Goal: Task Accomplishment & Management: Use online tool/utility

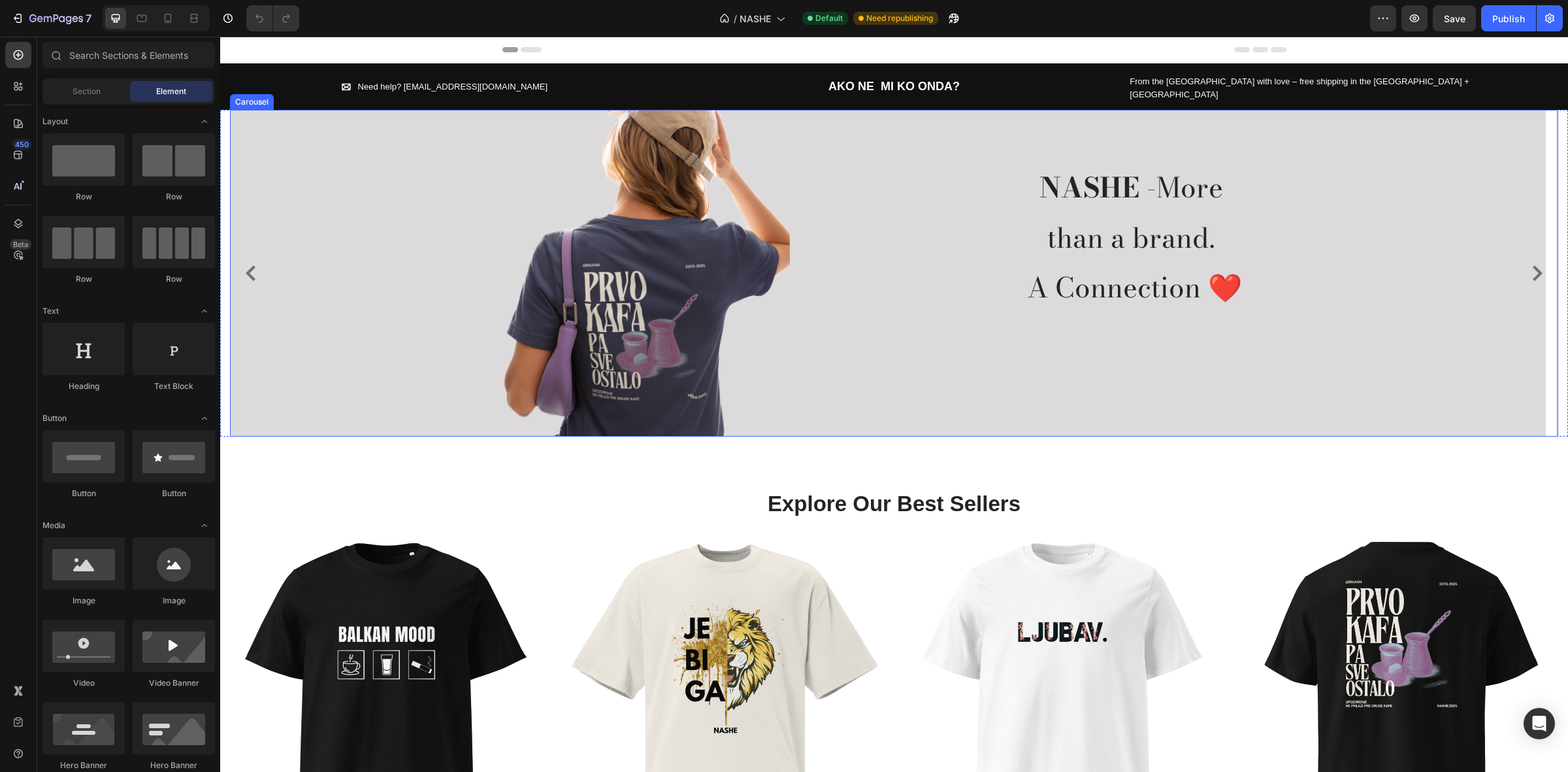
click at [1530, 266] on icon "Carousel Next Arrow" at bounding box center [1538, 273] width 16 height 16
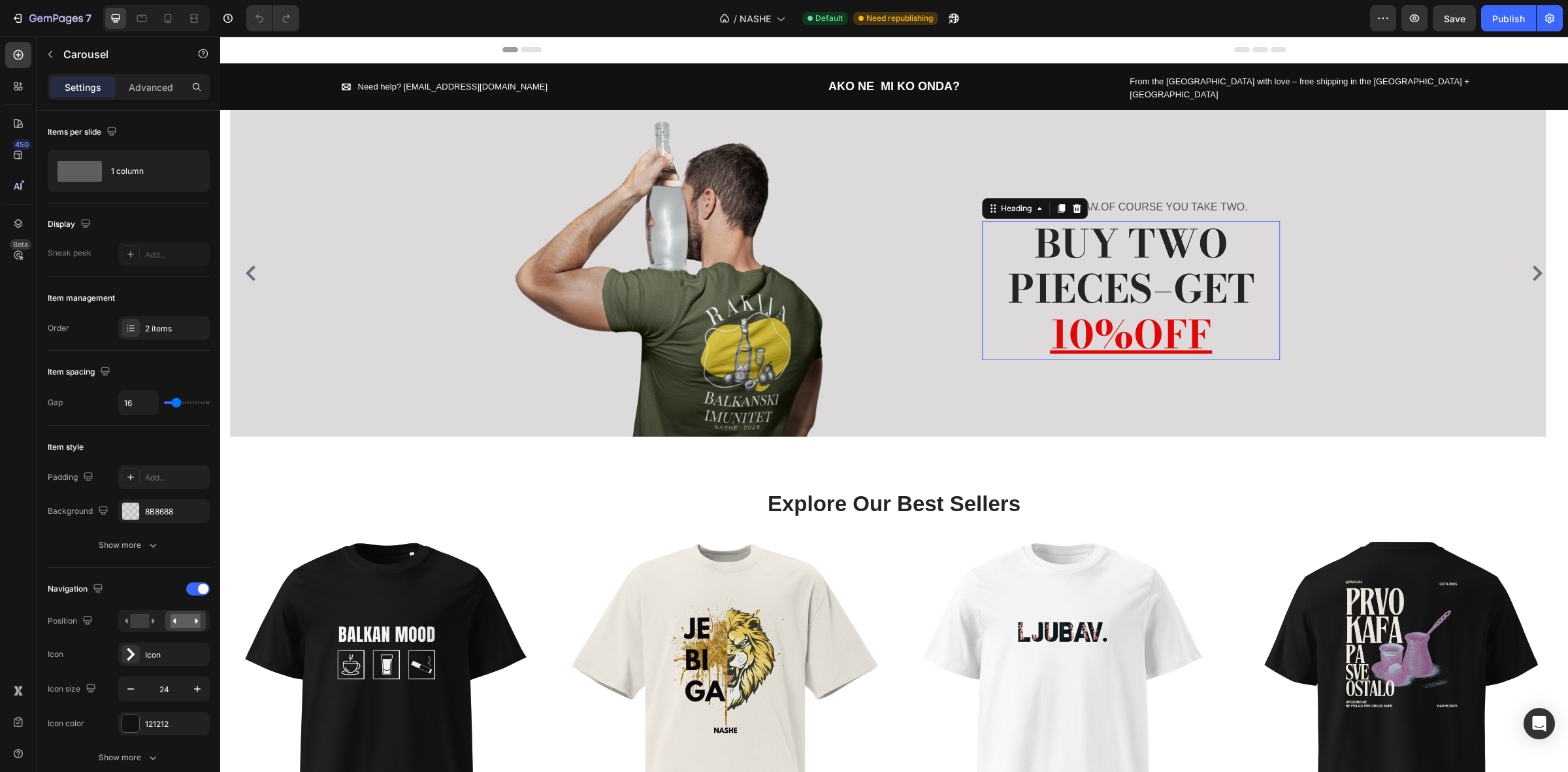
click at [1148, 244] on span "BUY TWO PIECES–GET" at bounding box center [1132, 267] width 246 height 105
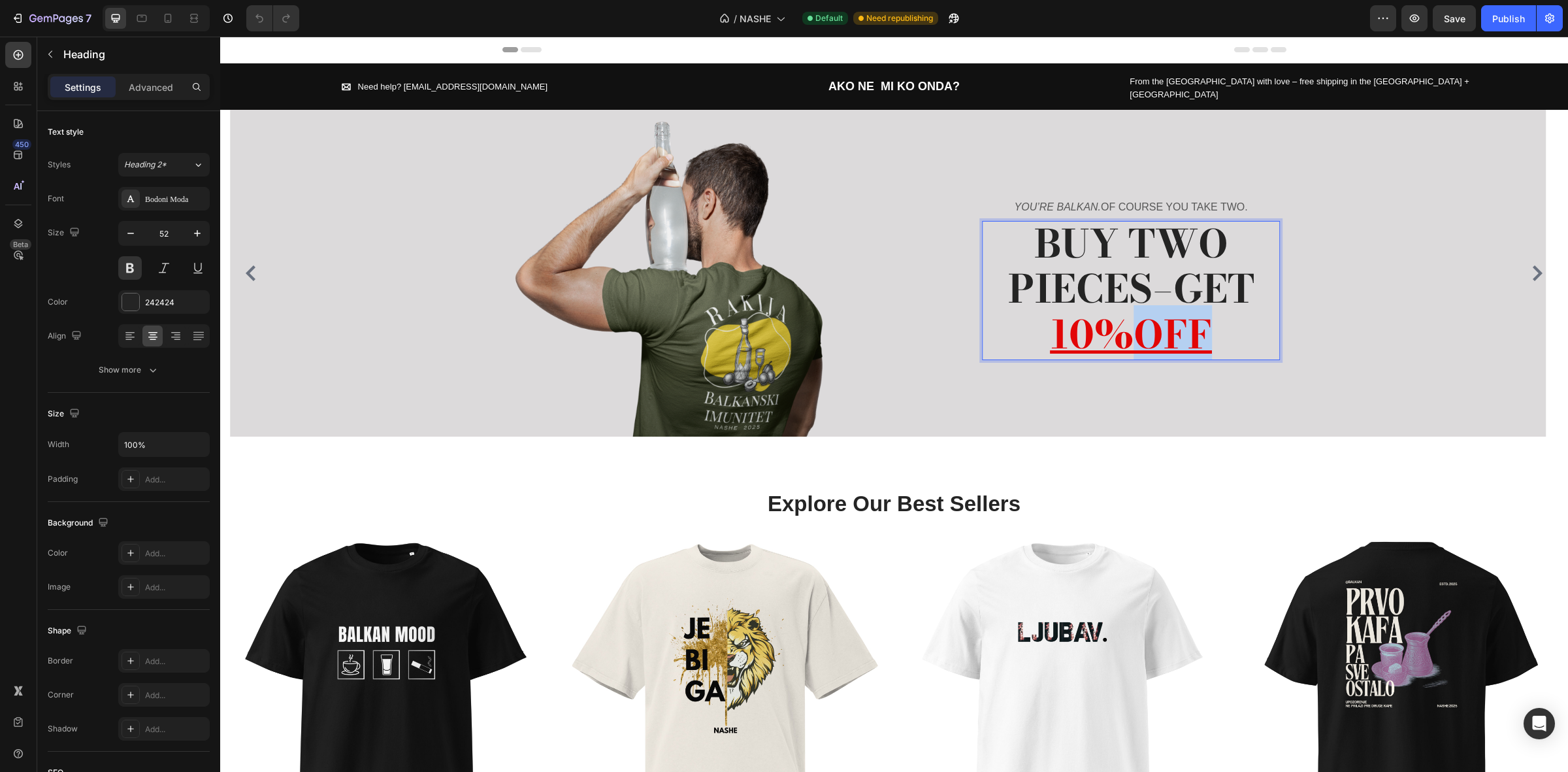
click at [1156, 305] on u "10%OFF" at bounding box center [1131, 335] width 162 height 59
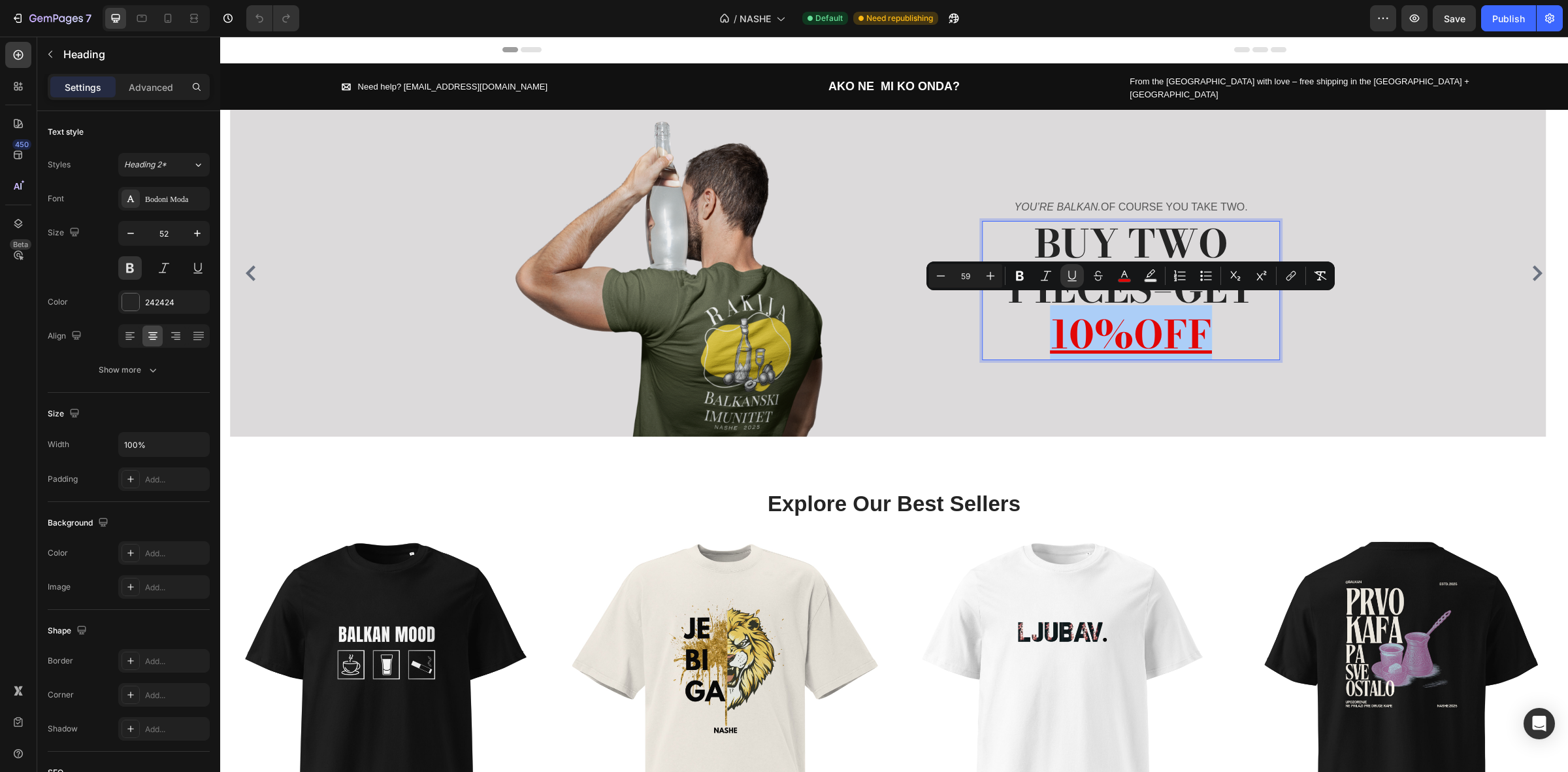
click at [1161, 286] on div "Text Background Color" at bounding box center [1151, 276] width 24 height 24
click at [1178, 305] on u "10%OFF" at bounding box center [1131, 335] width 162 height 59
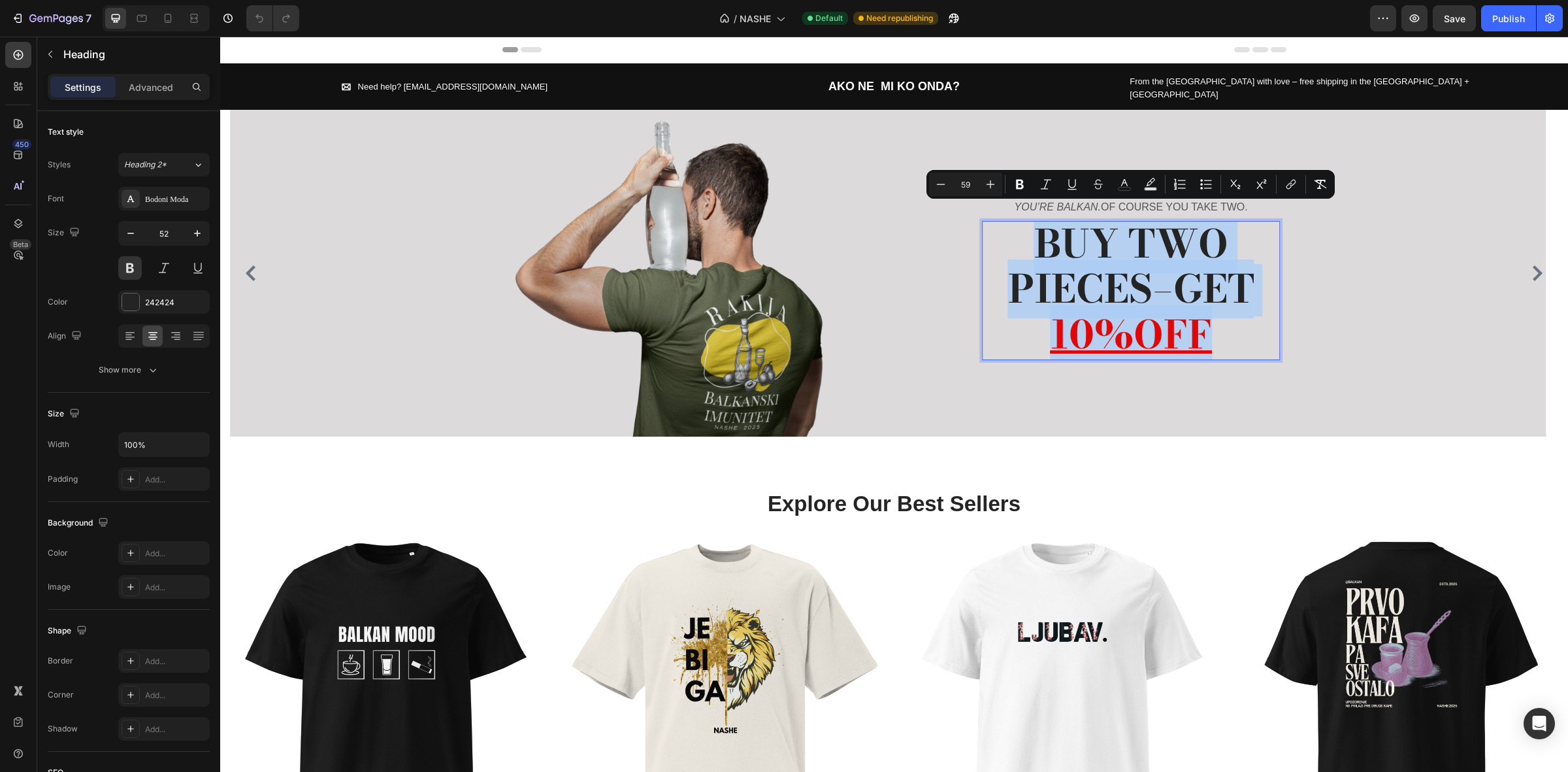
drag, startPoint x: 1203, startPoint y: 314, endPoint x: 1011, endPoint y: 241, distance: 205.4
click at [1011, 241] on p "BUY TWO PIECES–GET 10%OFF" at bounding box center [1131, 291] width 296 height 137
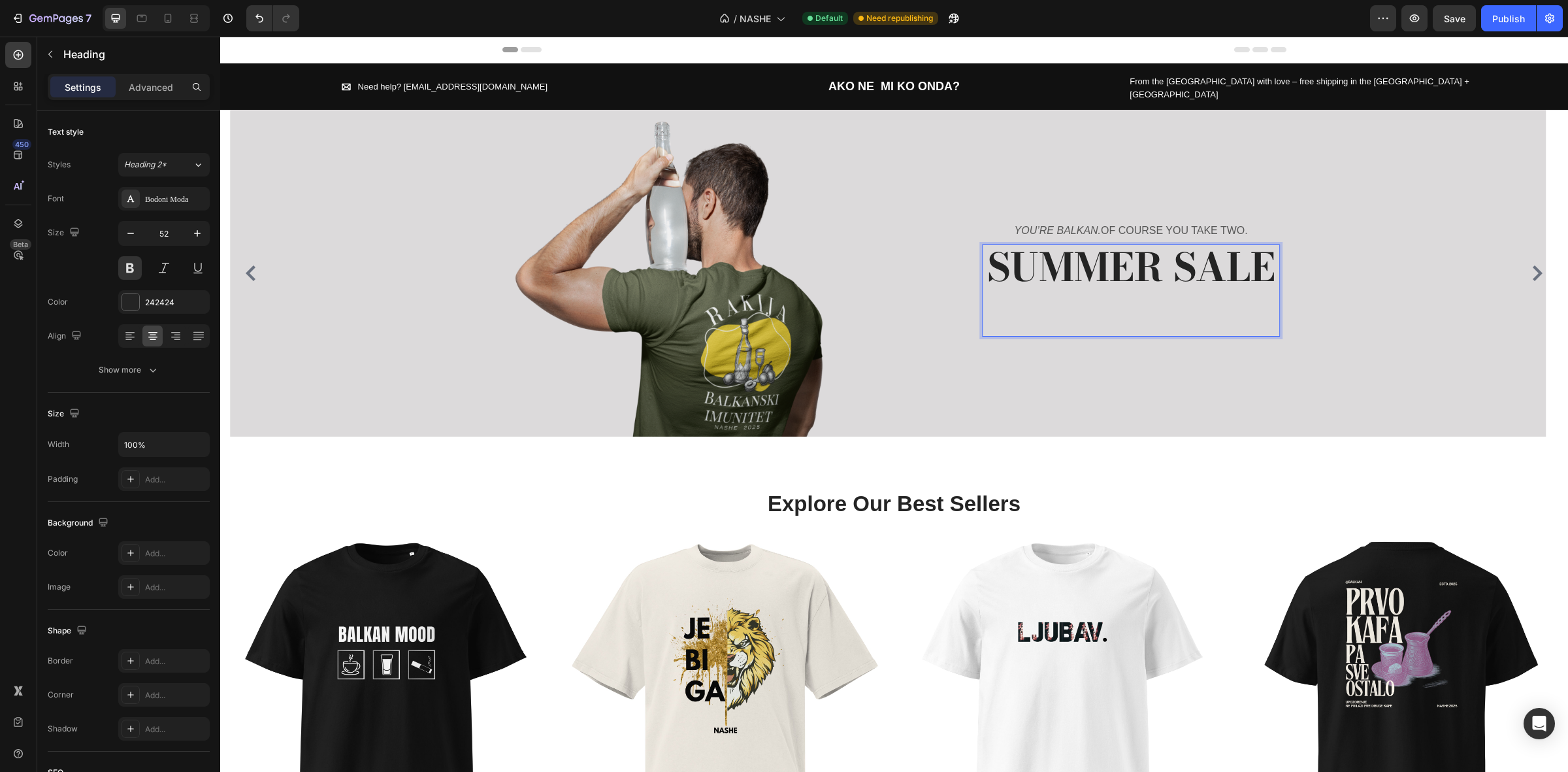
click at [1174, 255] on span "SUMMER SALE" at bounding box center [1131, 267] width 288 height 59
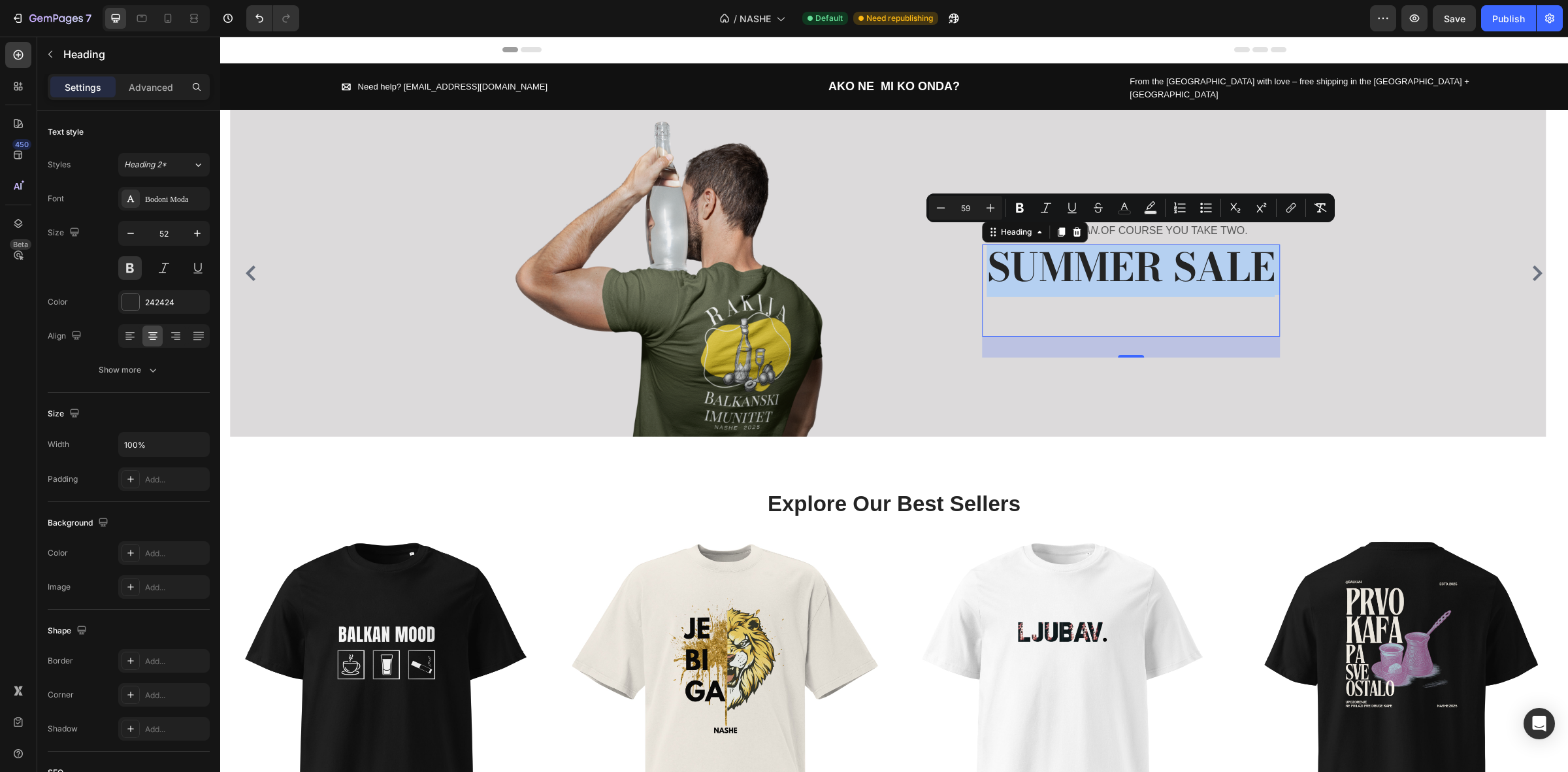
click at [1157, 255] on span "SUMMER SALE" at bounding box center [1131, 267] width 288 height 59
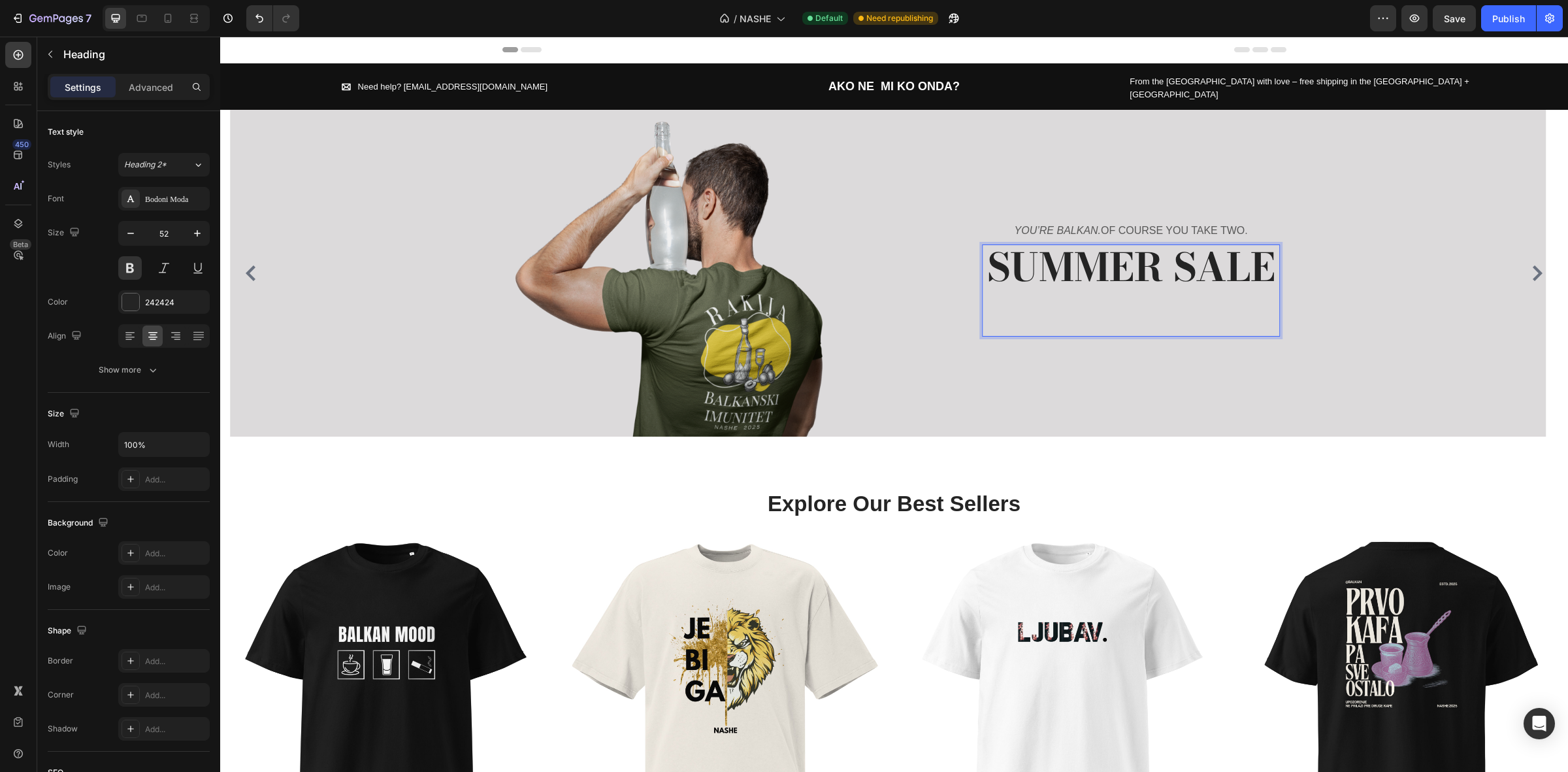
click at [1157, 255] on span "SUMMER SALE" at bounding box center [1131, 267] width 288 height 59
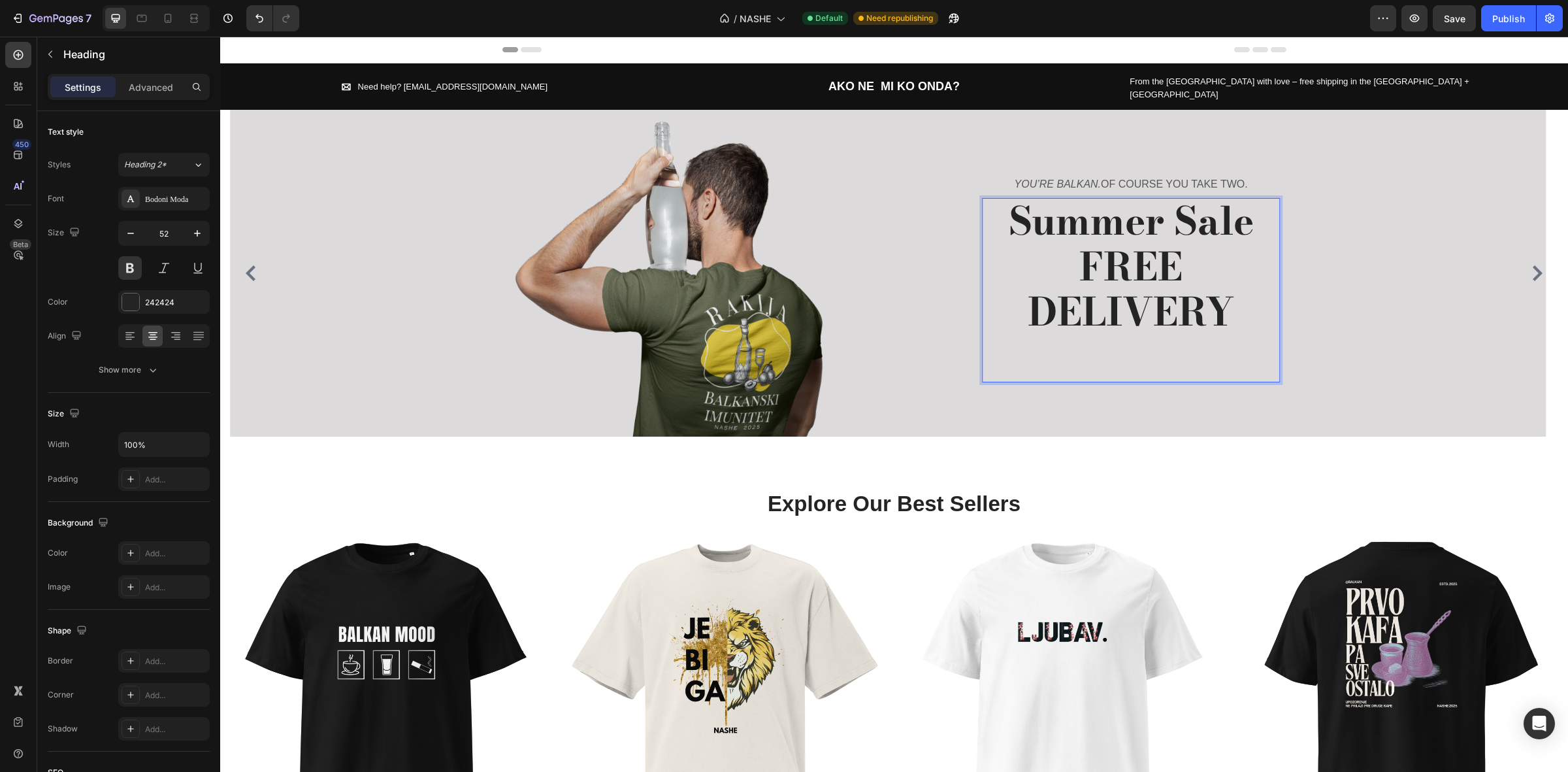
scroll to position [4, 0]
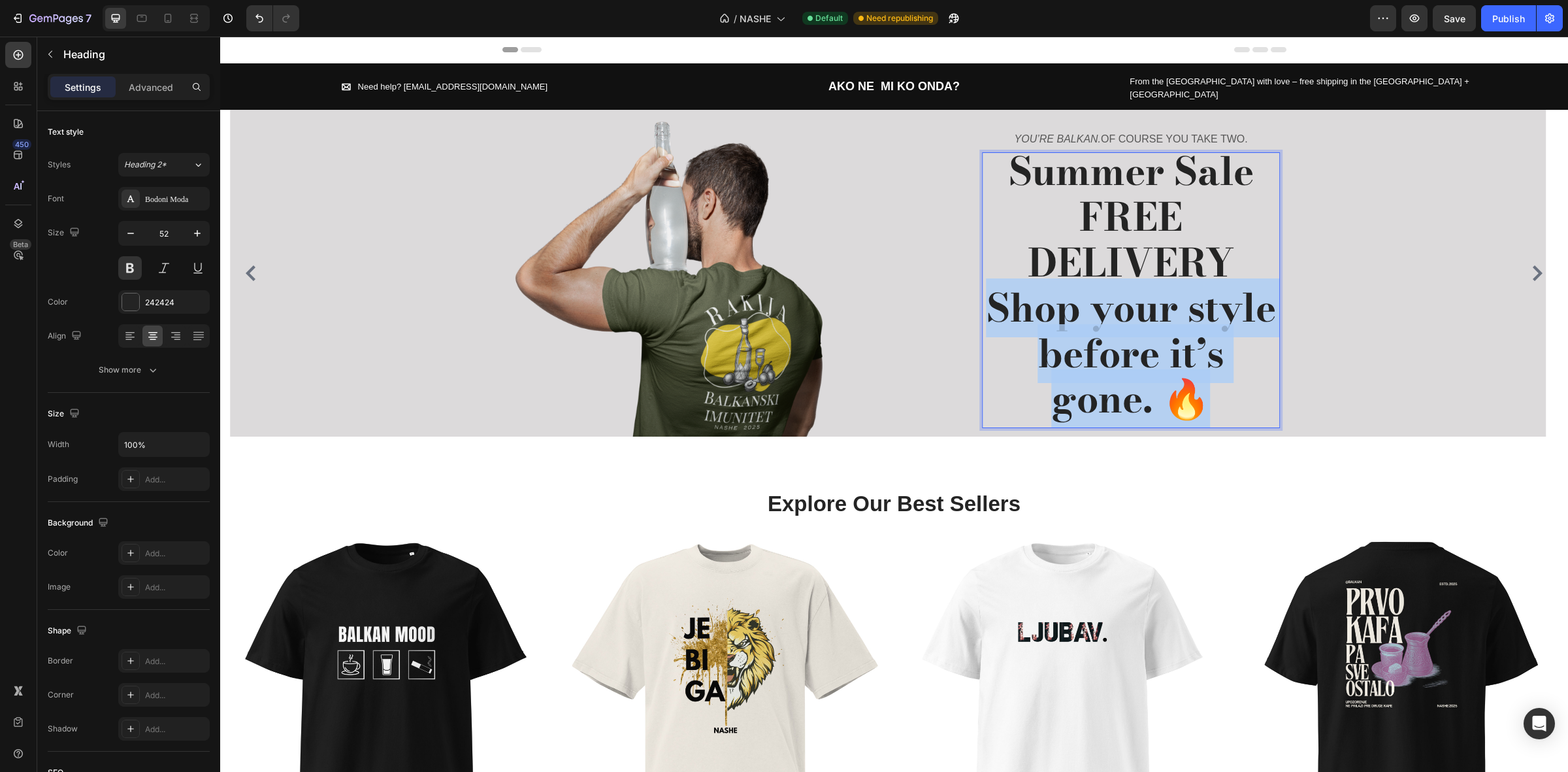
drag, startPoint x: 1227, startPoint y: 395, endPoint x: 989, endPoint y: 296, distance: 257.8
click at [989, 296] on p "Summer Sale FREE DELIVERY Shop your style before it’s gone. 🔥" at bounding box center [1131, 286] width 296 height 273
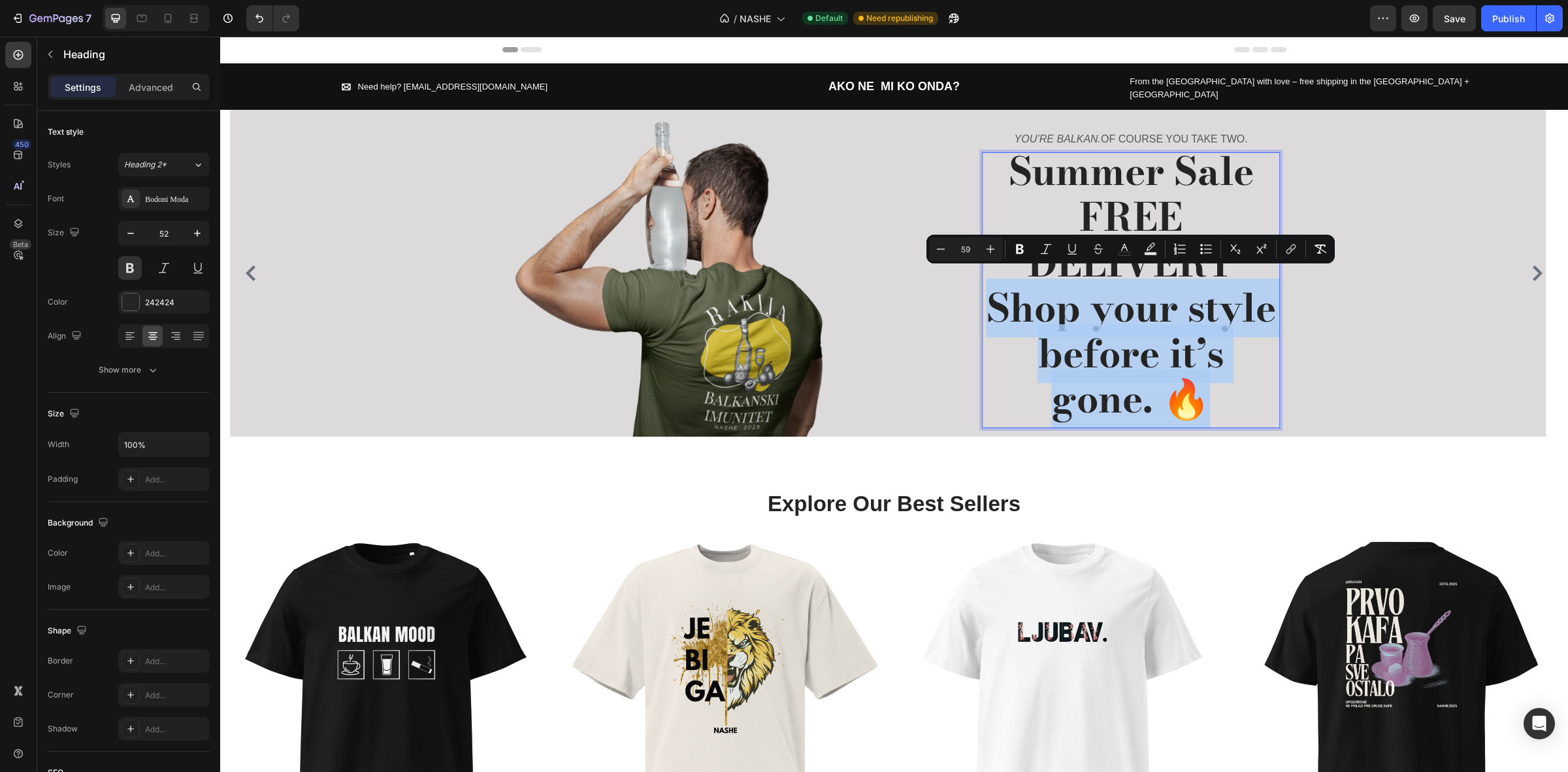
type input "52"
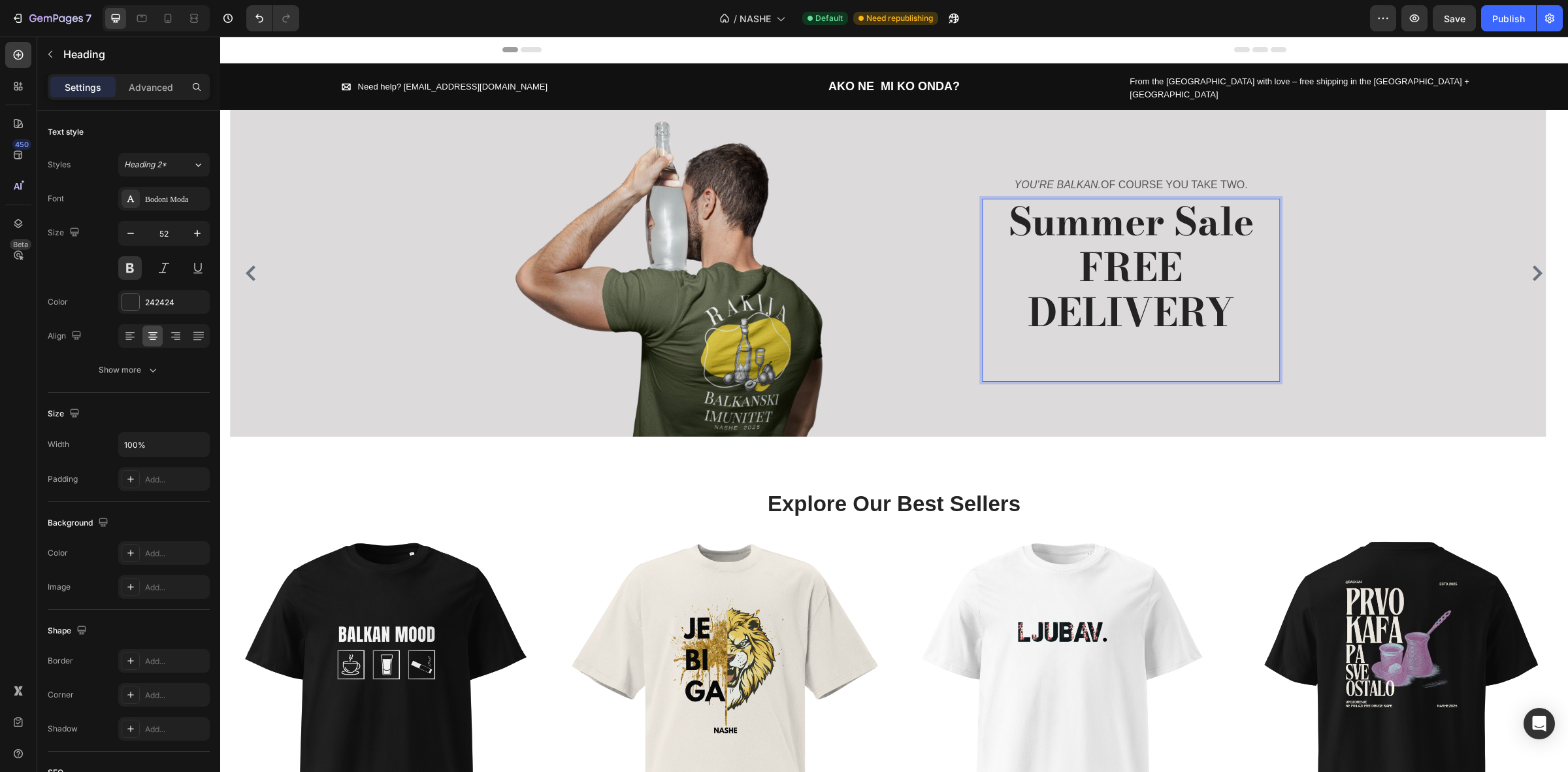
scroll to position [5, 0]
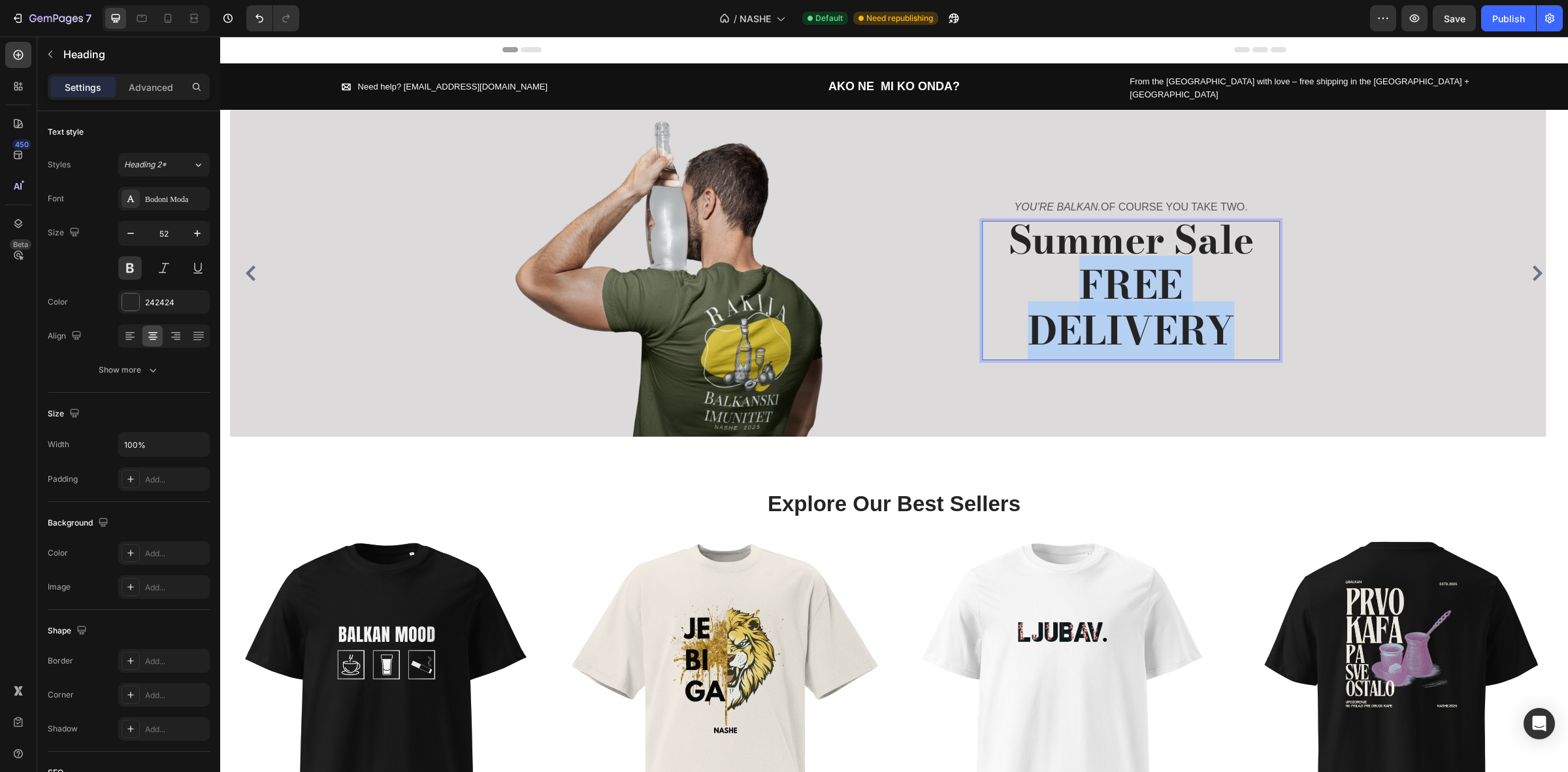
drag, startPoint x: 1248, startPoint y: 327, endPoint x: 1090, endPoint y: 291, distance: 162.0
click at [1090, 291] on p "Summer Sale FREE DELIVERY" at bounding box center [1131, 287] width 296 height 137
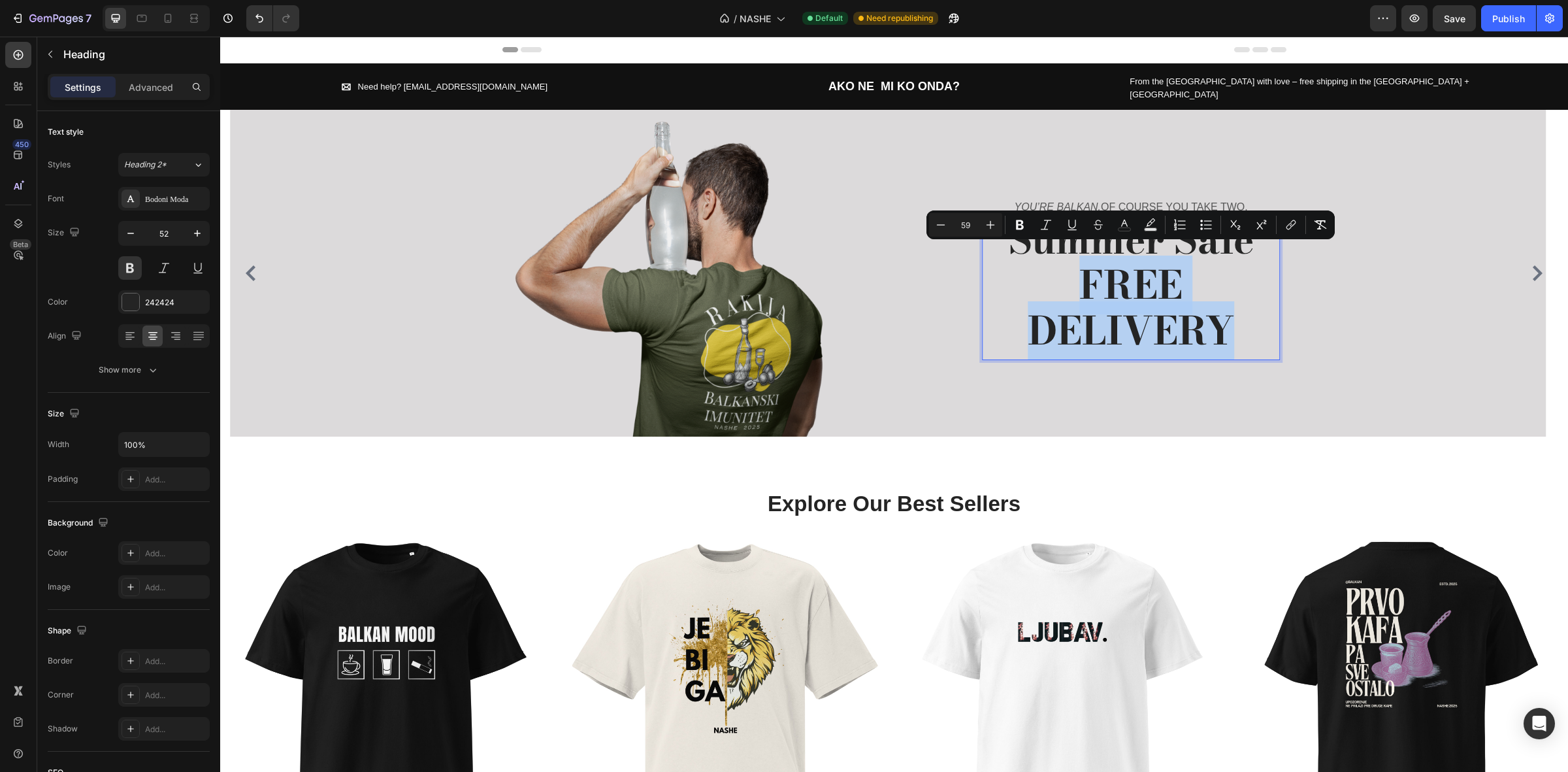
click at [1168, 317] on span "FREE DELIVERY" at bounding box center [1131, 308] width 207 height 105
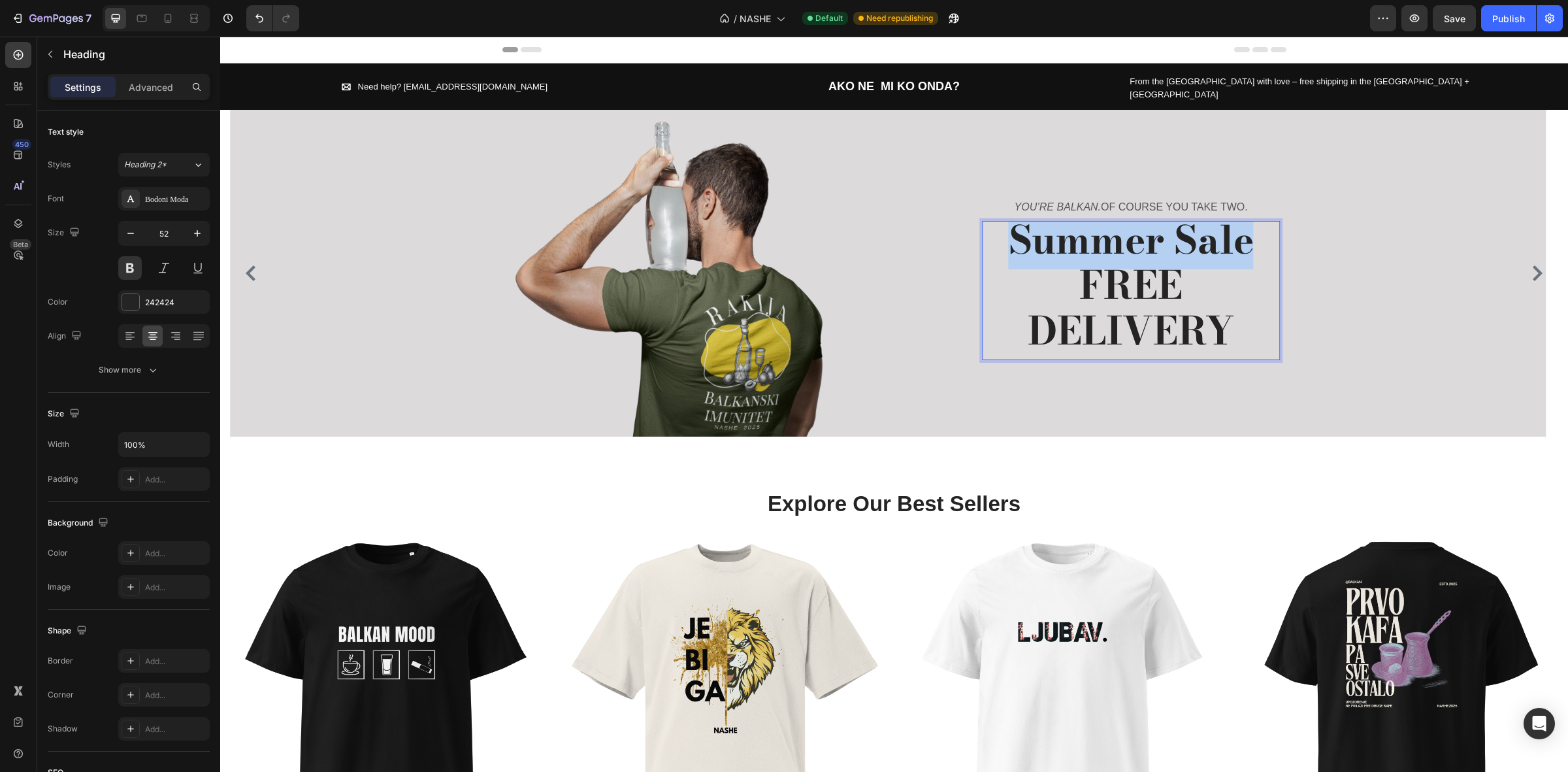
drag, startPoint x: 1255, startPoint y: 232, endPoint x: 1010, endPoint y: 239, distance: 245.1
click at [1010, 239] on p "Summer Sale FREE DELIVERY" at bounding box center [1131, 287] width 296 height 137
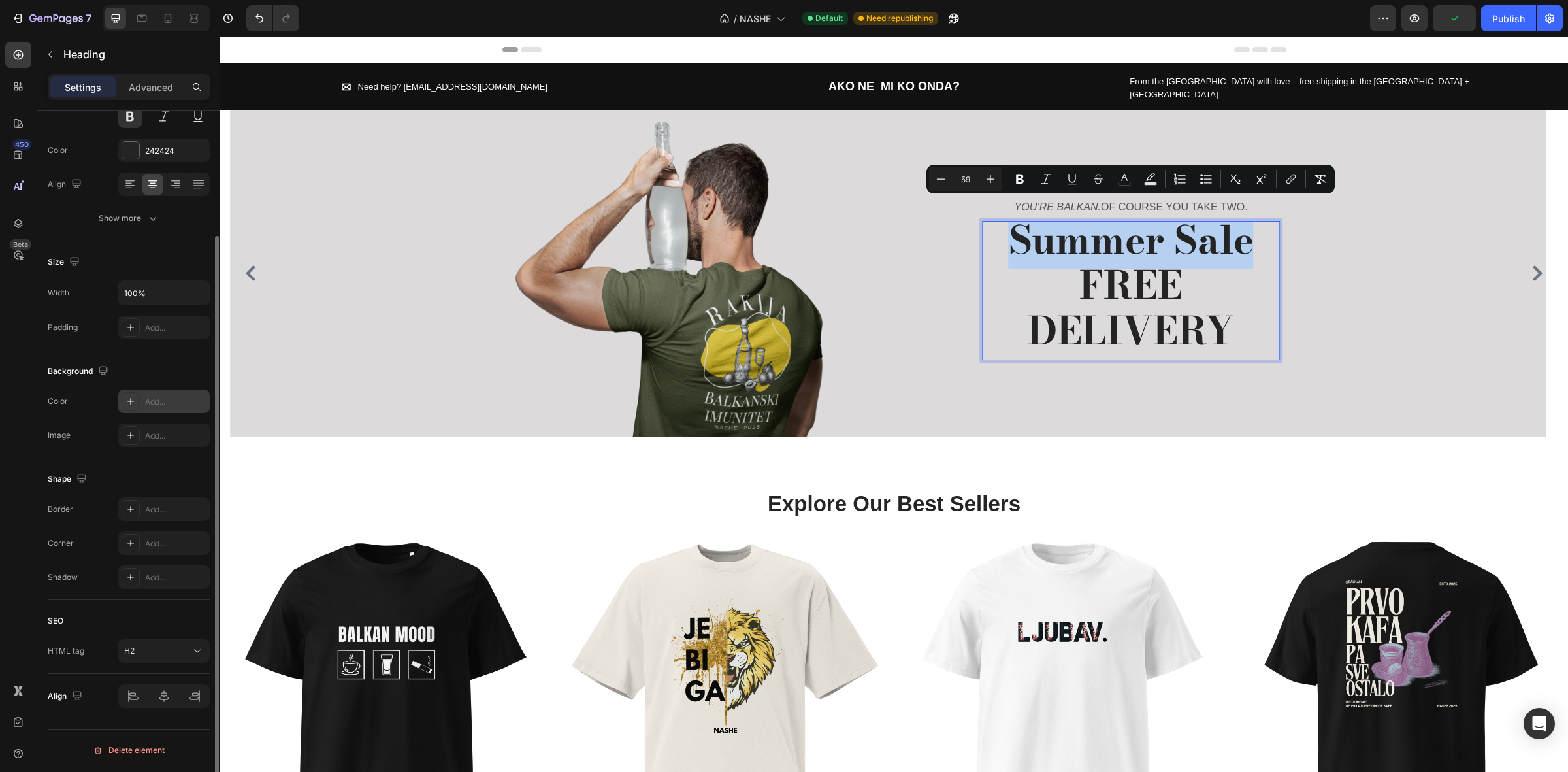
scroll to position [0, 0]
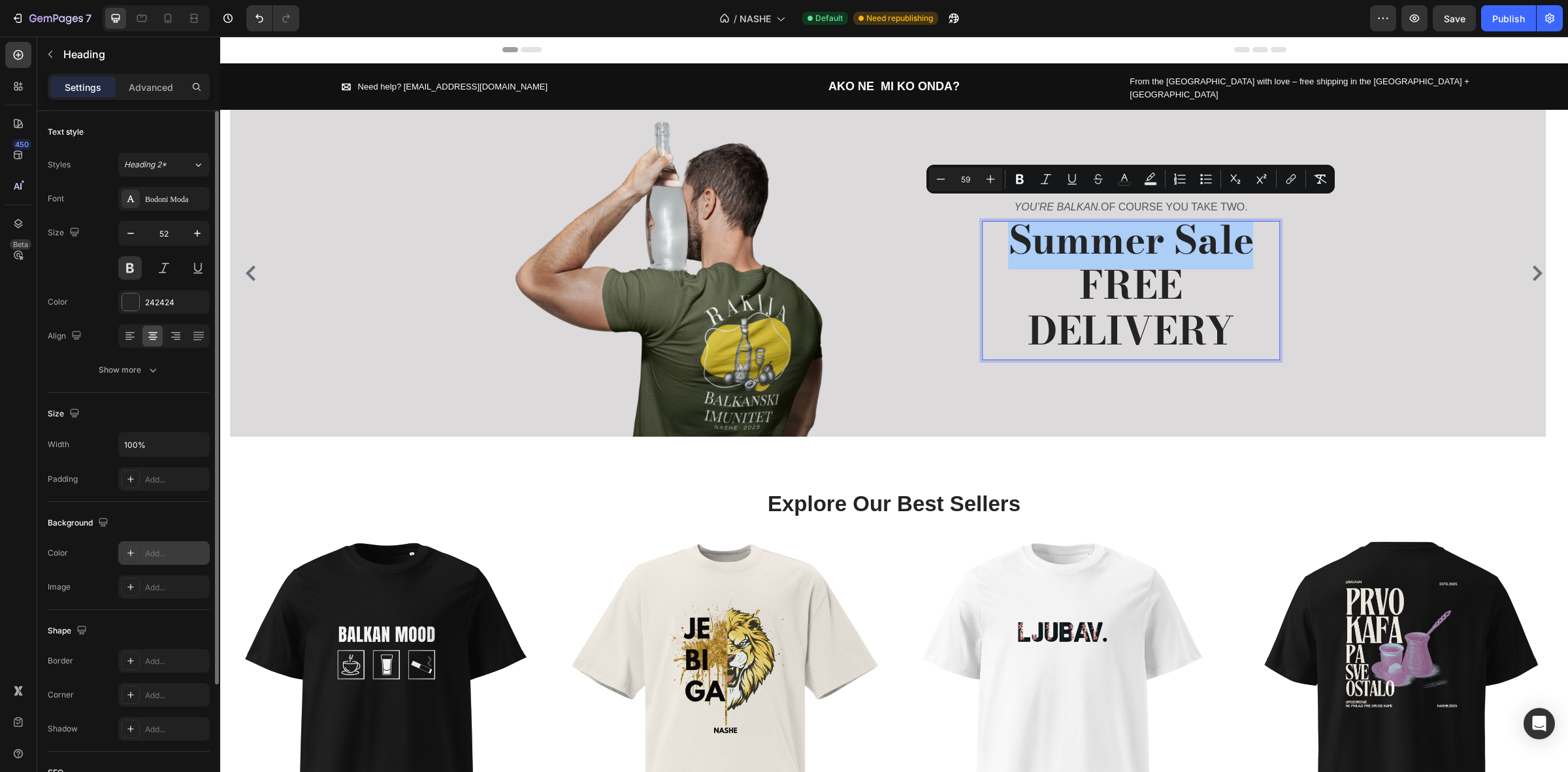
click at [139, 561] on div "Add..." at bounding box center [164, 553] width 91 height 24
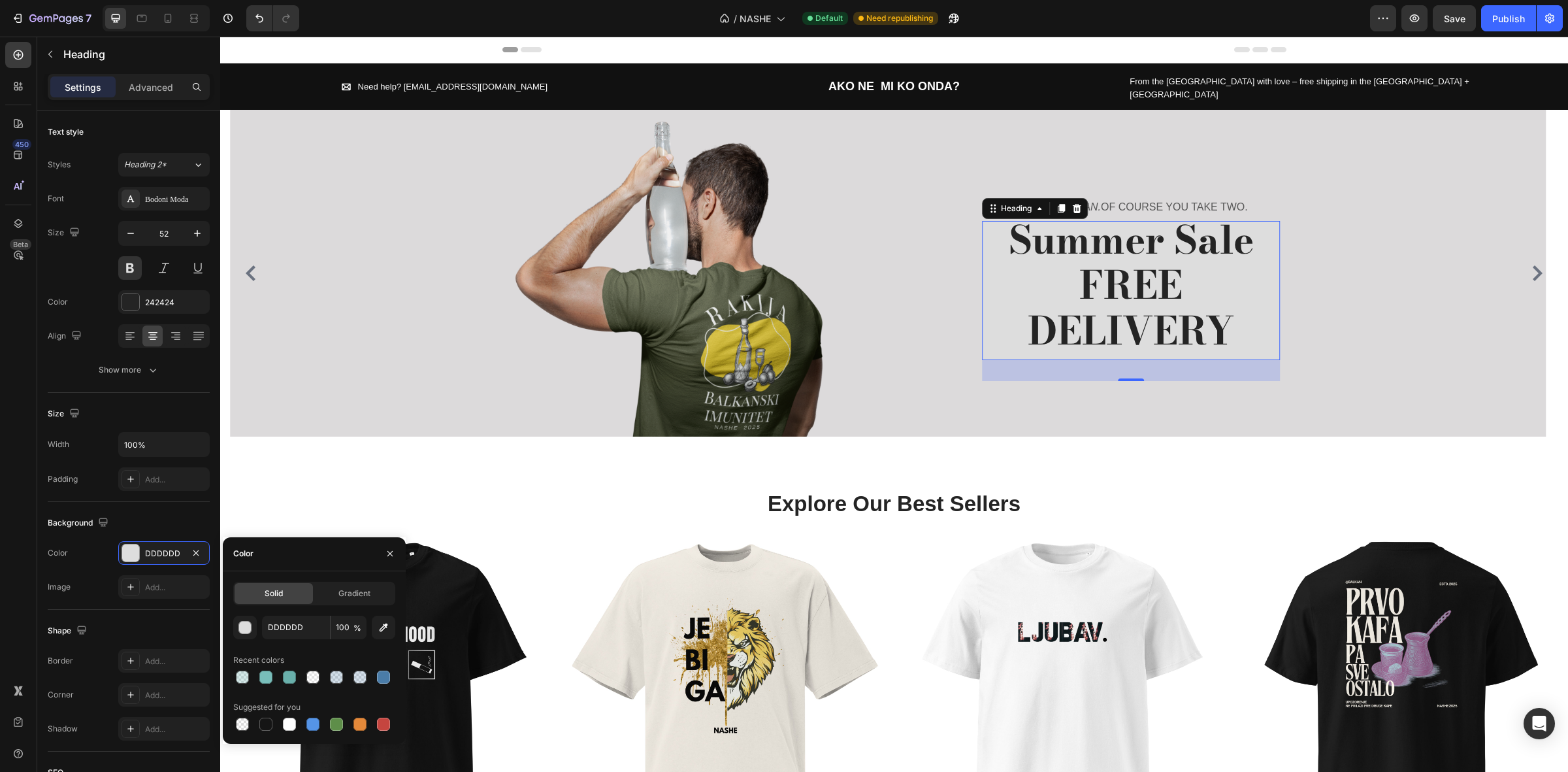
click at [1101, 237] on span "Summer Sale" at bounding box center [1131, 240] width 245 height 59
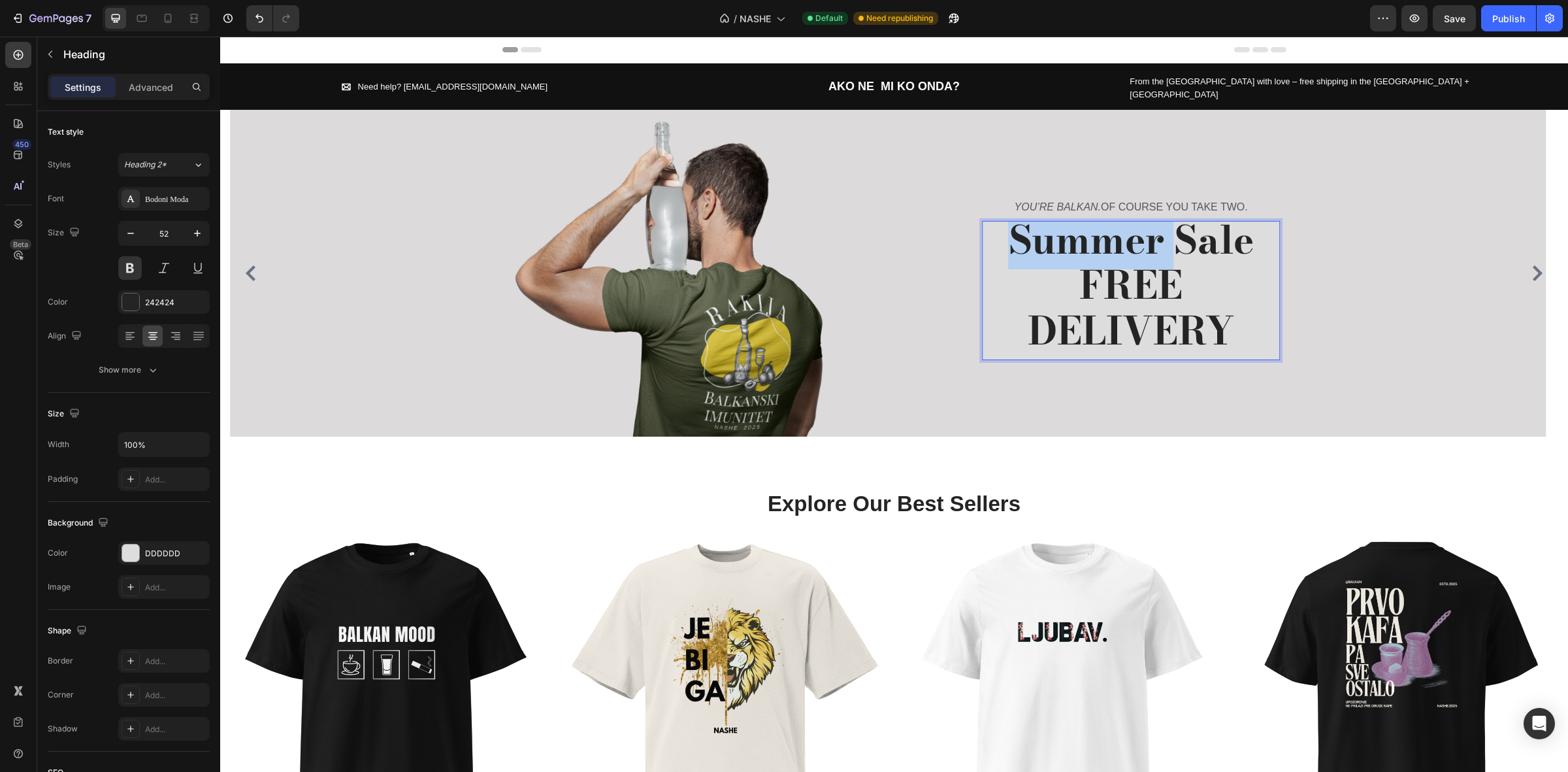
click at [1101, 237] on span "Summer Sale" at bounding box center [1131, 240] width 245 height 59
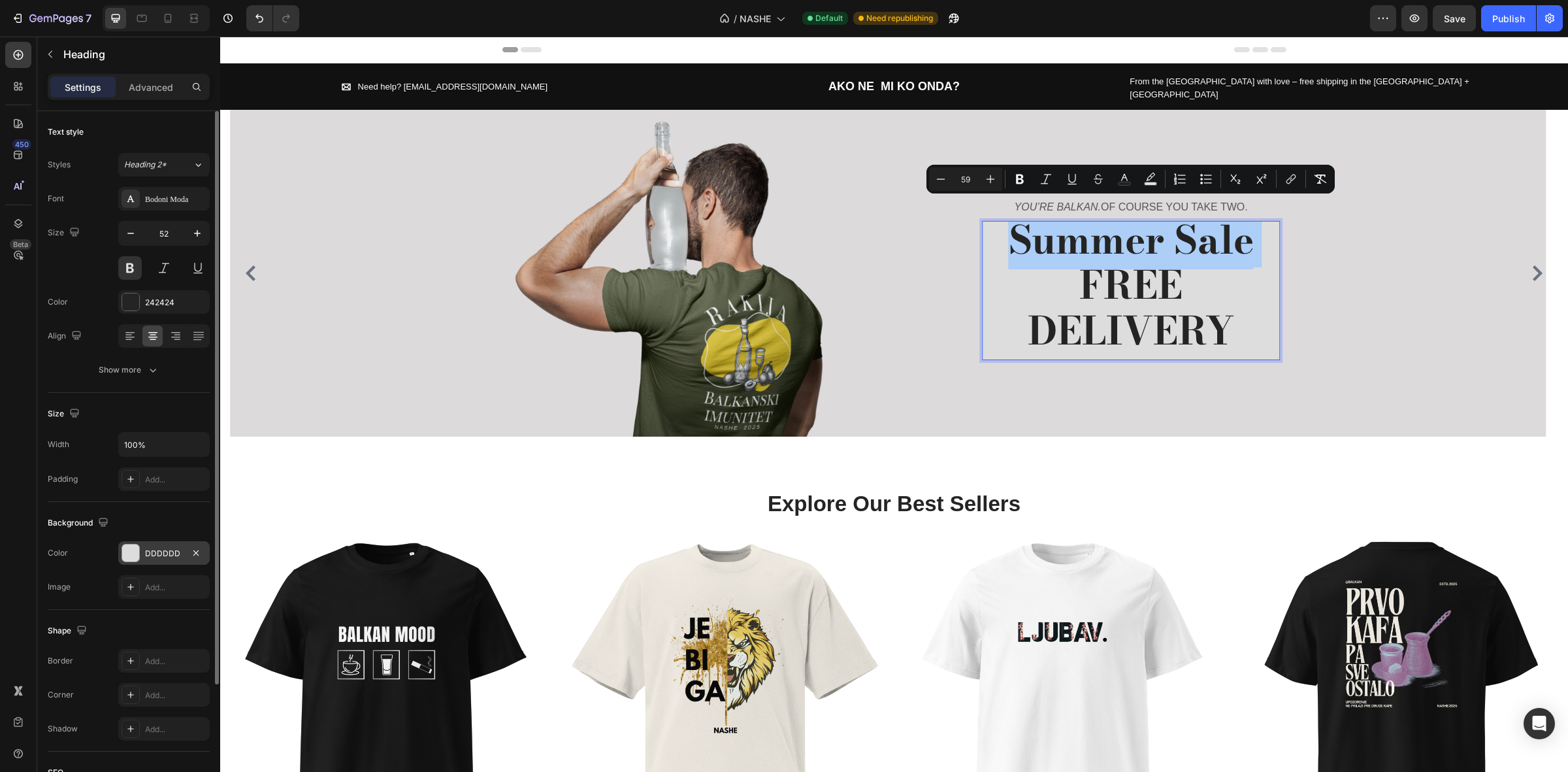
click at [123, 562] on div at bounding box center [130, 553] width 18 height 18
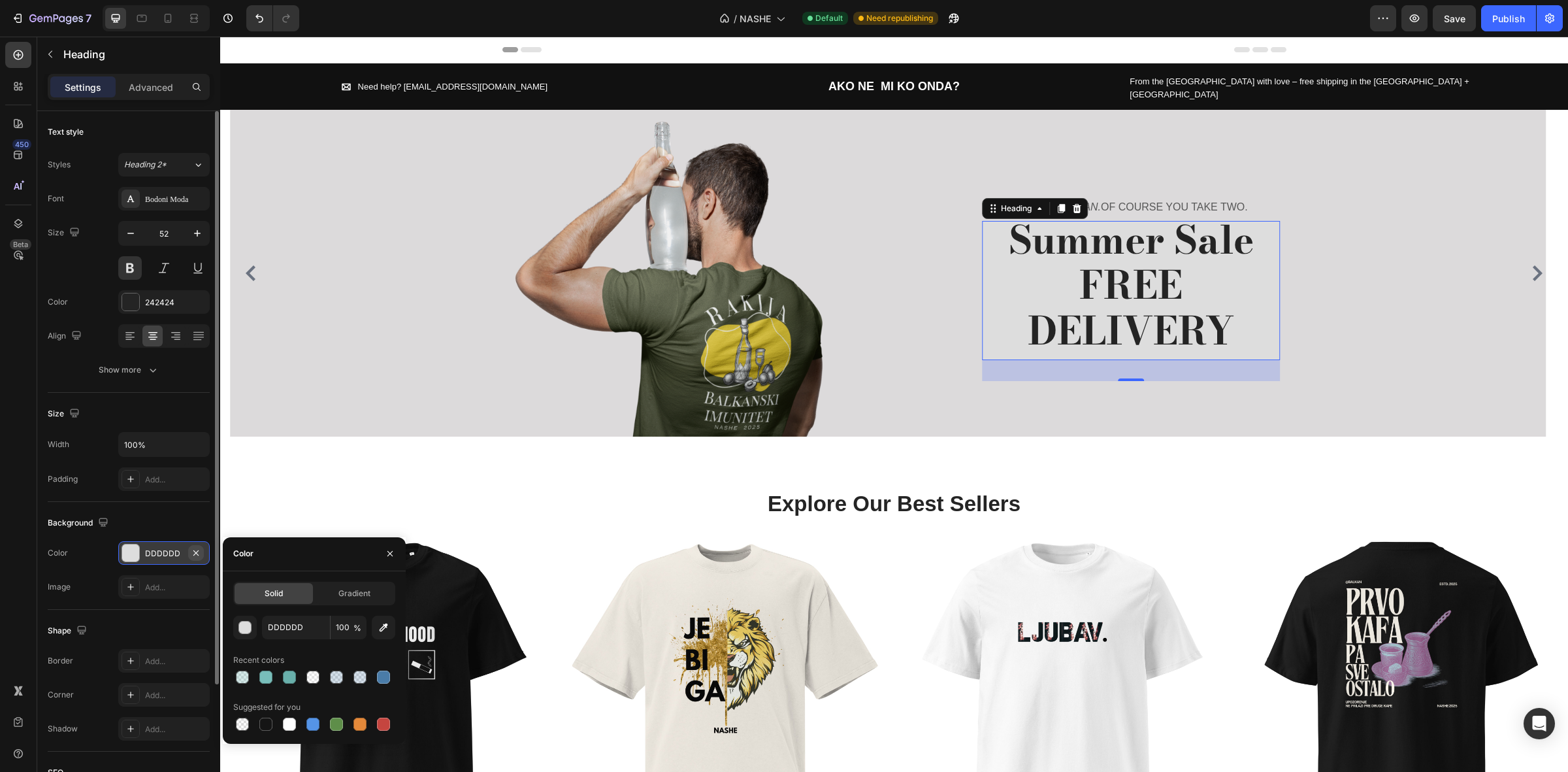
click at [199, 557] on icon "button" at bounding box center [196, 553] width 10 height 10
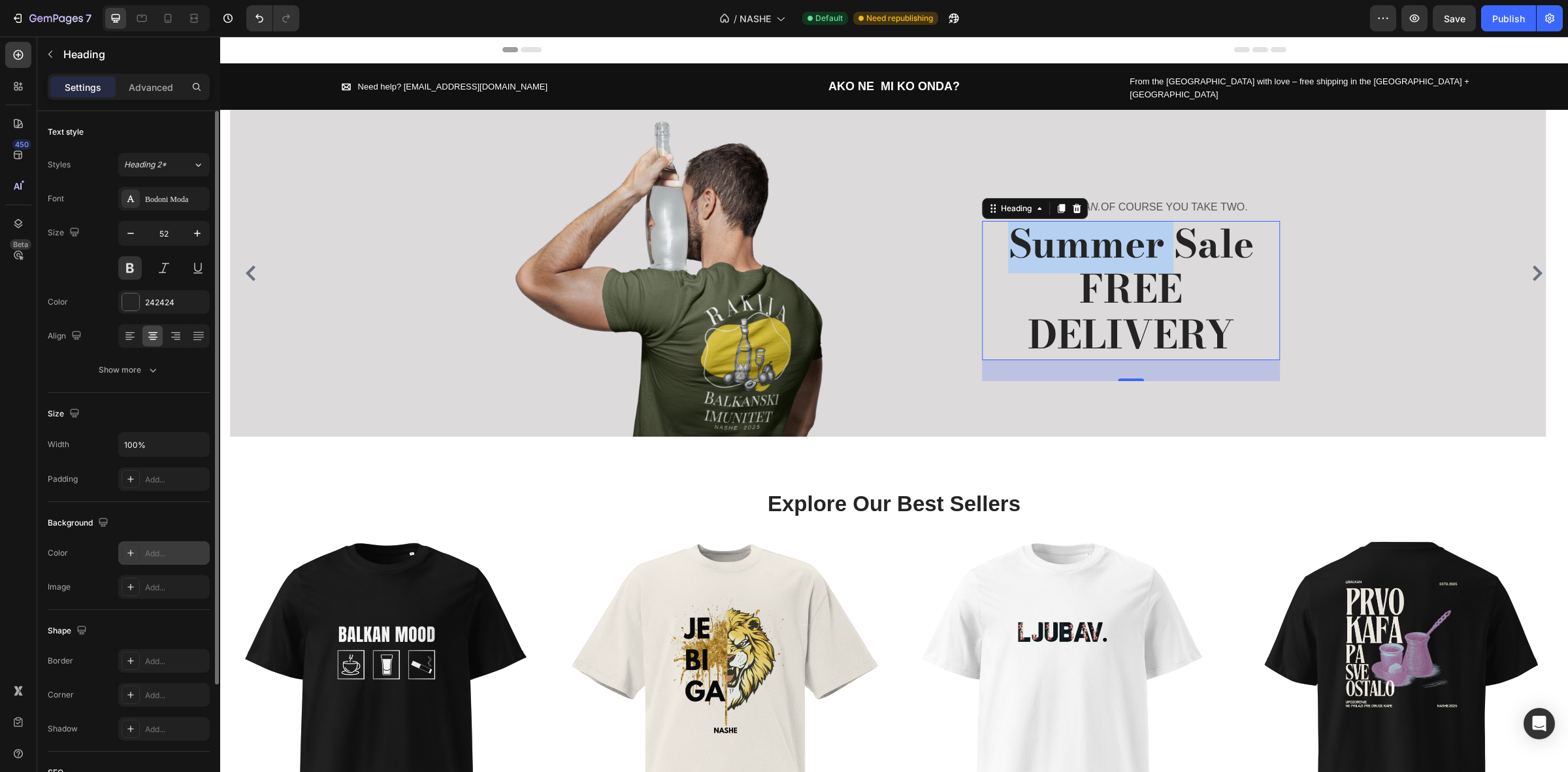
click at [1090, 220] on span "Summer Sale" at bounding box center [1131, 244] width 245 height 59
click at [1092, 223] on span "Summer Sale" at bounding box center [1131, 244] width 245 height 59
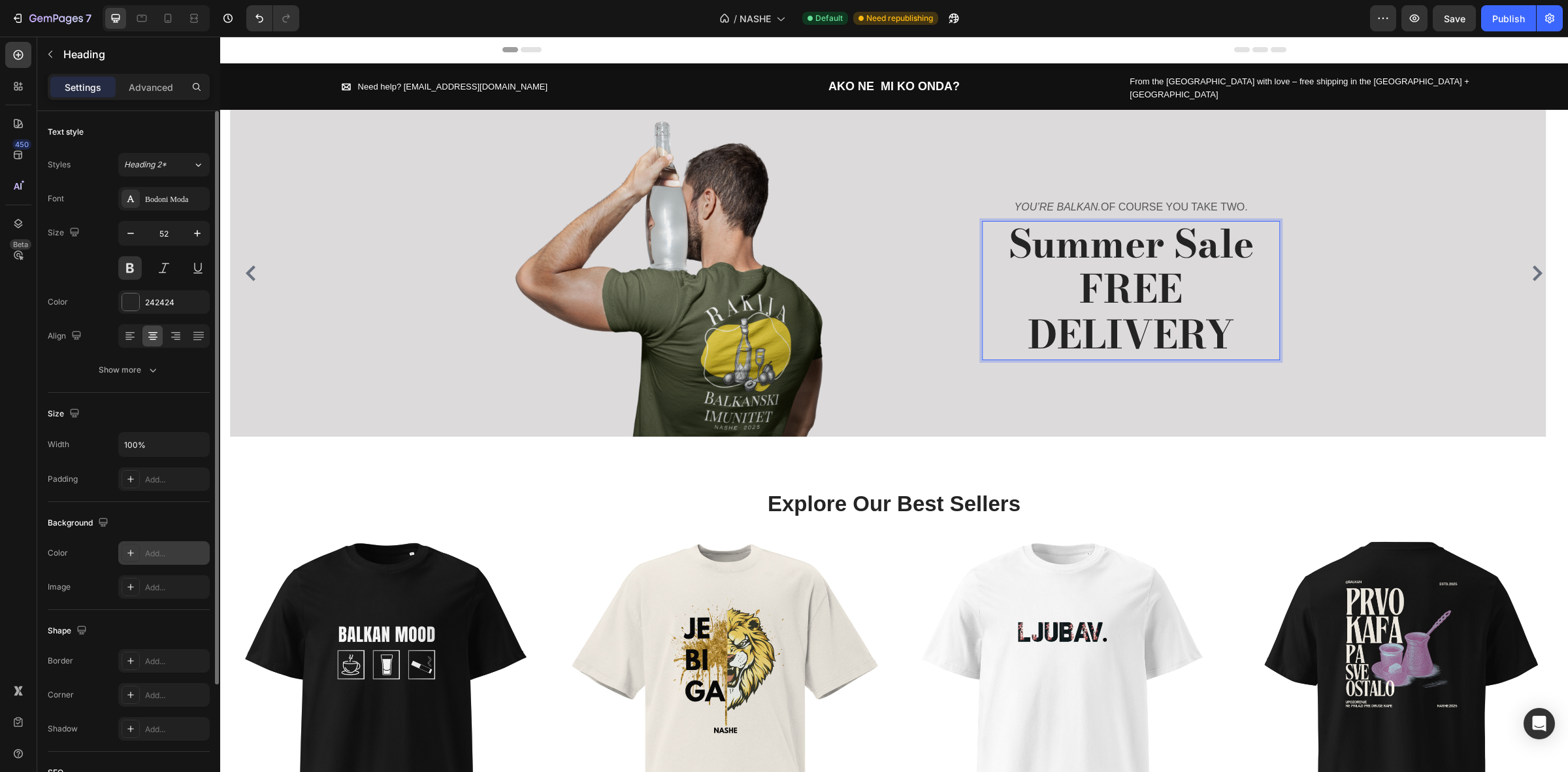
click at [1094, 226] on span "Summer Sale" at bounding box center [1131, 244] width 245 height 59
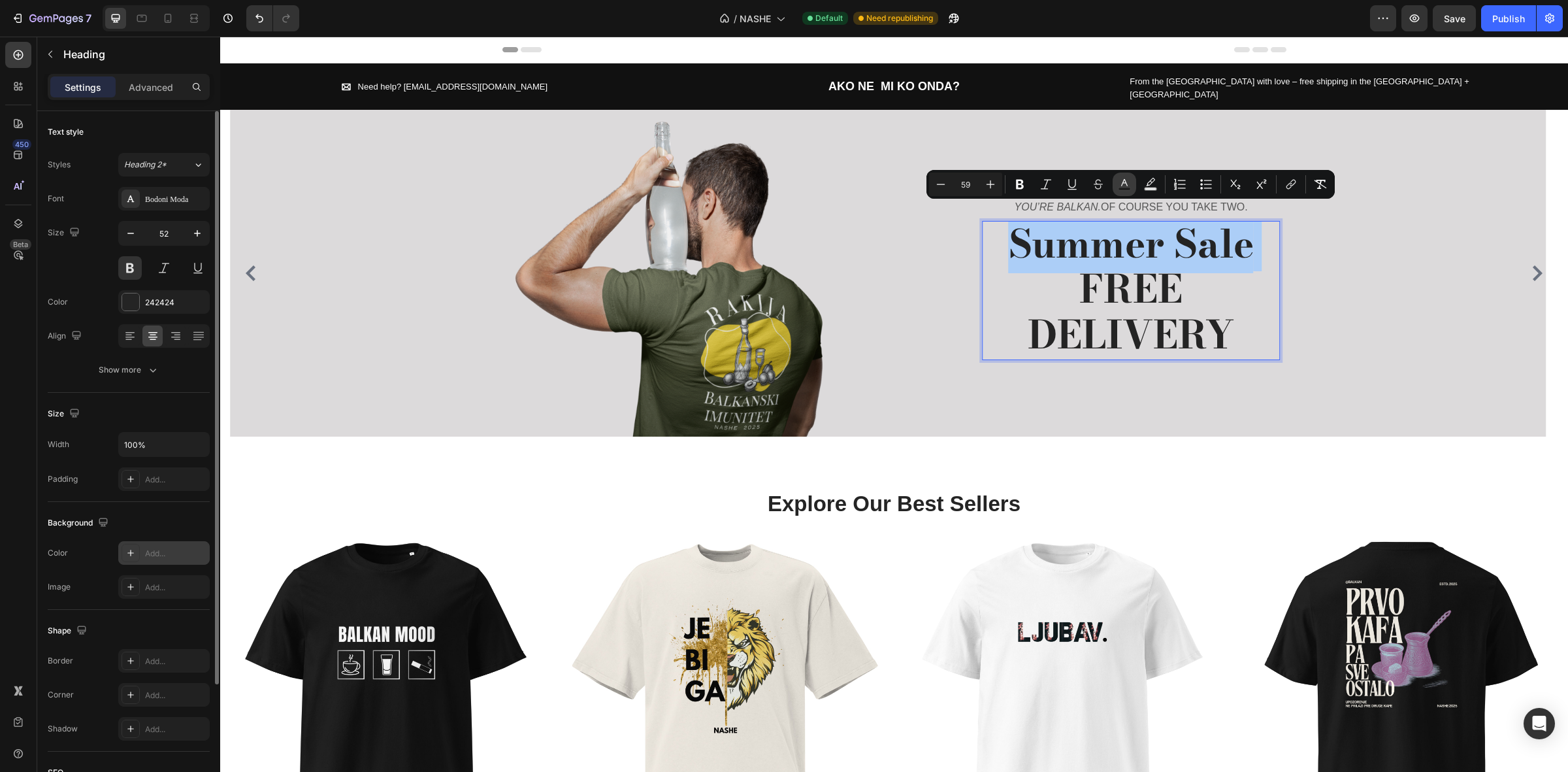
click at [1128, 185] on icon "Editor contextual toolbar" at bounding box center [1125, 184] width 13 height 13
type input "242424"
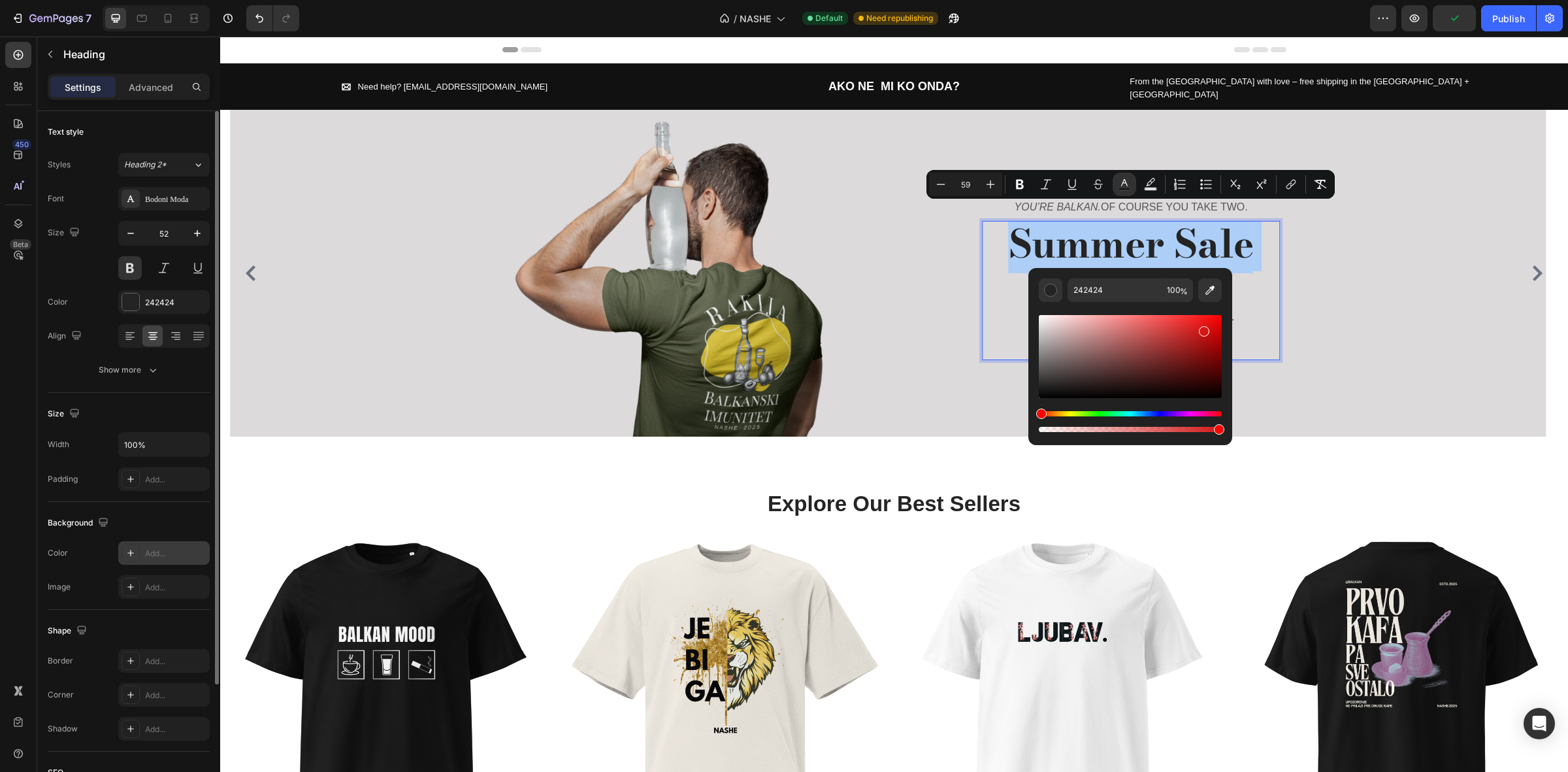
drag, startPoint x: 1071, startPoint y: 377, endPoint x: 1213, endPoint y: 328, distance: 150.2
click at [1213, 328] on div "Editor contextual toolbar" at bounding box center [1130, 356] width 183 height 83
type input "D60C0C"
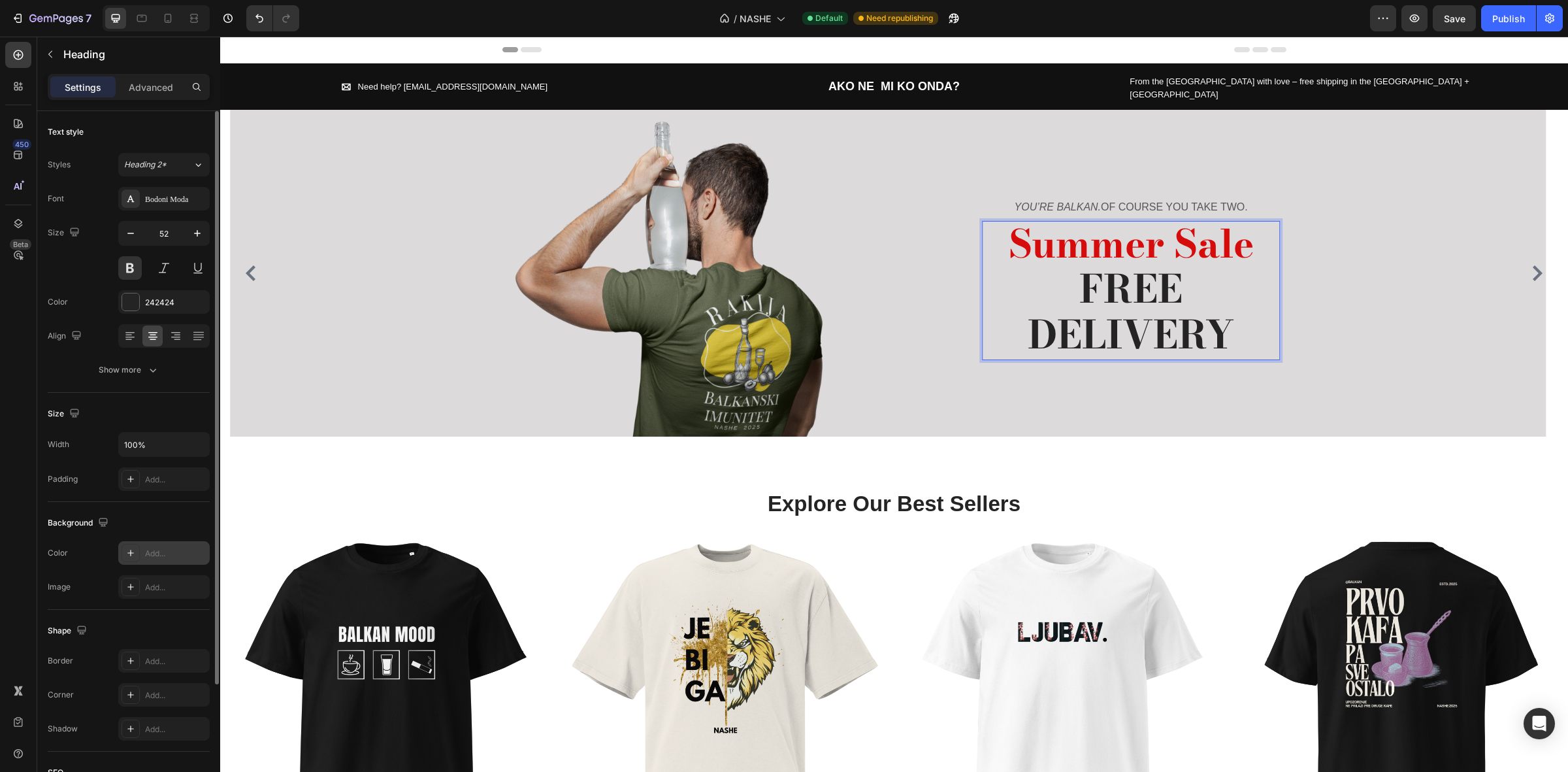
click at [1255, 262] on p "Summer Sale FREE DELIVERY" at bounding box center [1131, 291] width 296 height 137
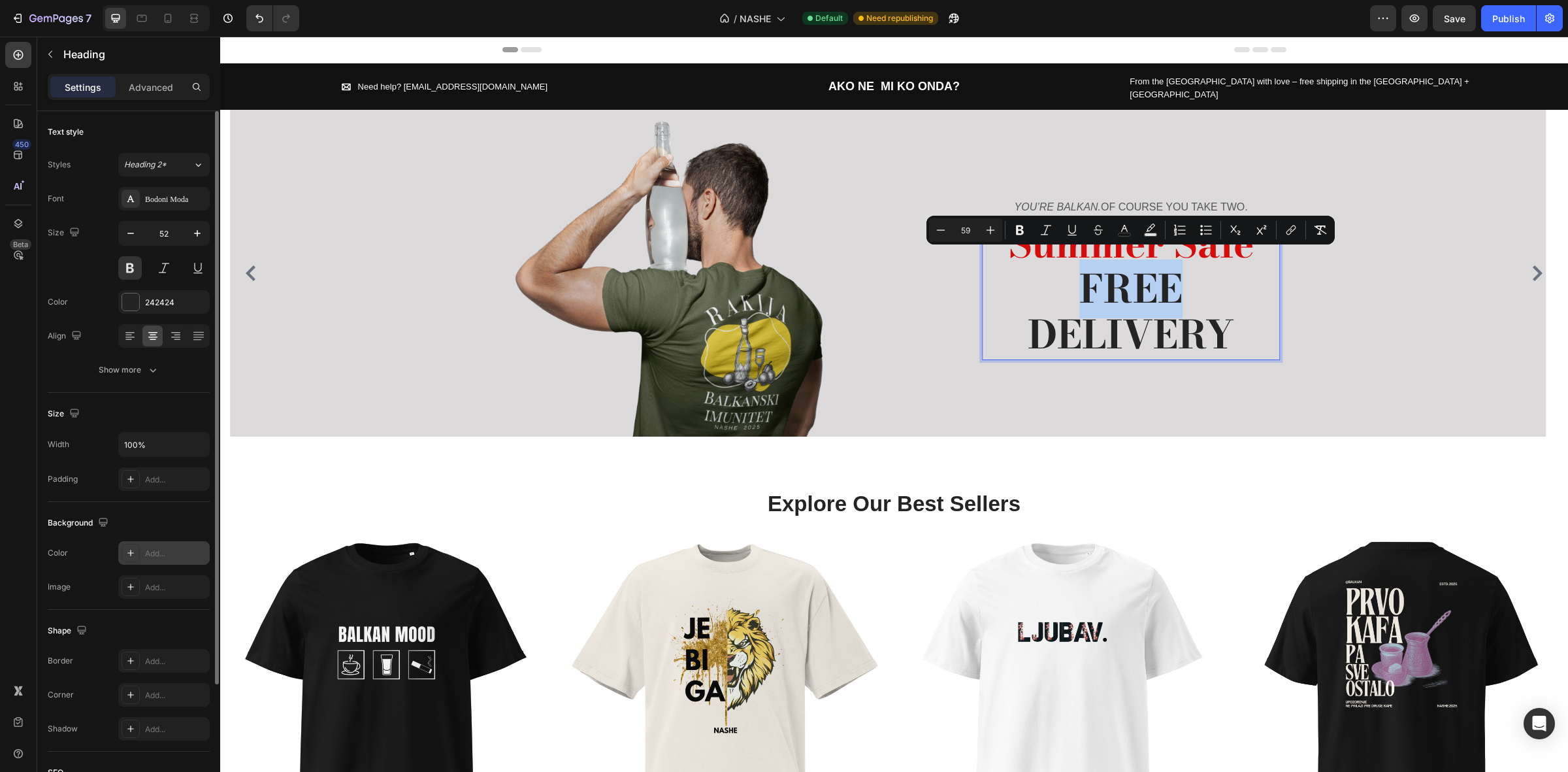
drag, startPoint x: 1189, startPoint y: 283, endPoint x: 1085, endPoint y: 285, distance: 104.0
click at [1085, 285] on p "Summer Sale FREE DELIVERY" at bounding box center [1131, 291] width 296 height 137
click at [1043, 303] on span "FREE DELIVERY" at bounding box center [1131, 312] width 207 height 105
drag, startPoint x: 1033, startPoint y: 270, endPoint x: 1151, endPoint y: 311, distance: 124.9
click at [1151, 311] on p "Summer Sale FREE DELIVERY" at bounding box center [1131, 291] width 296 height 137
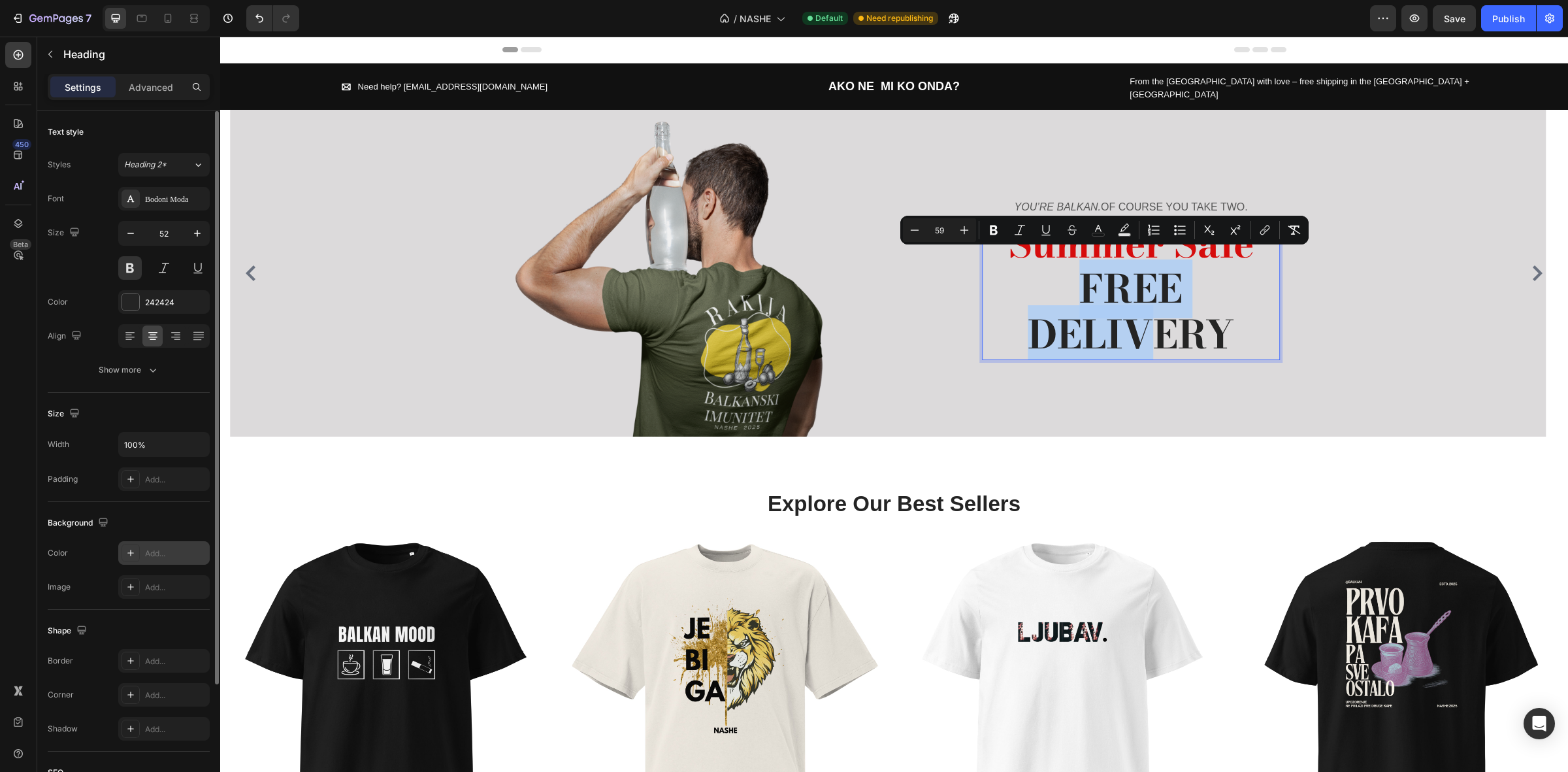
click at [1086, 308] on span "FREE DELIVERY" at bounding box center [1131, 312] width 207 height 105
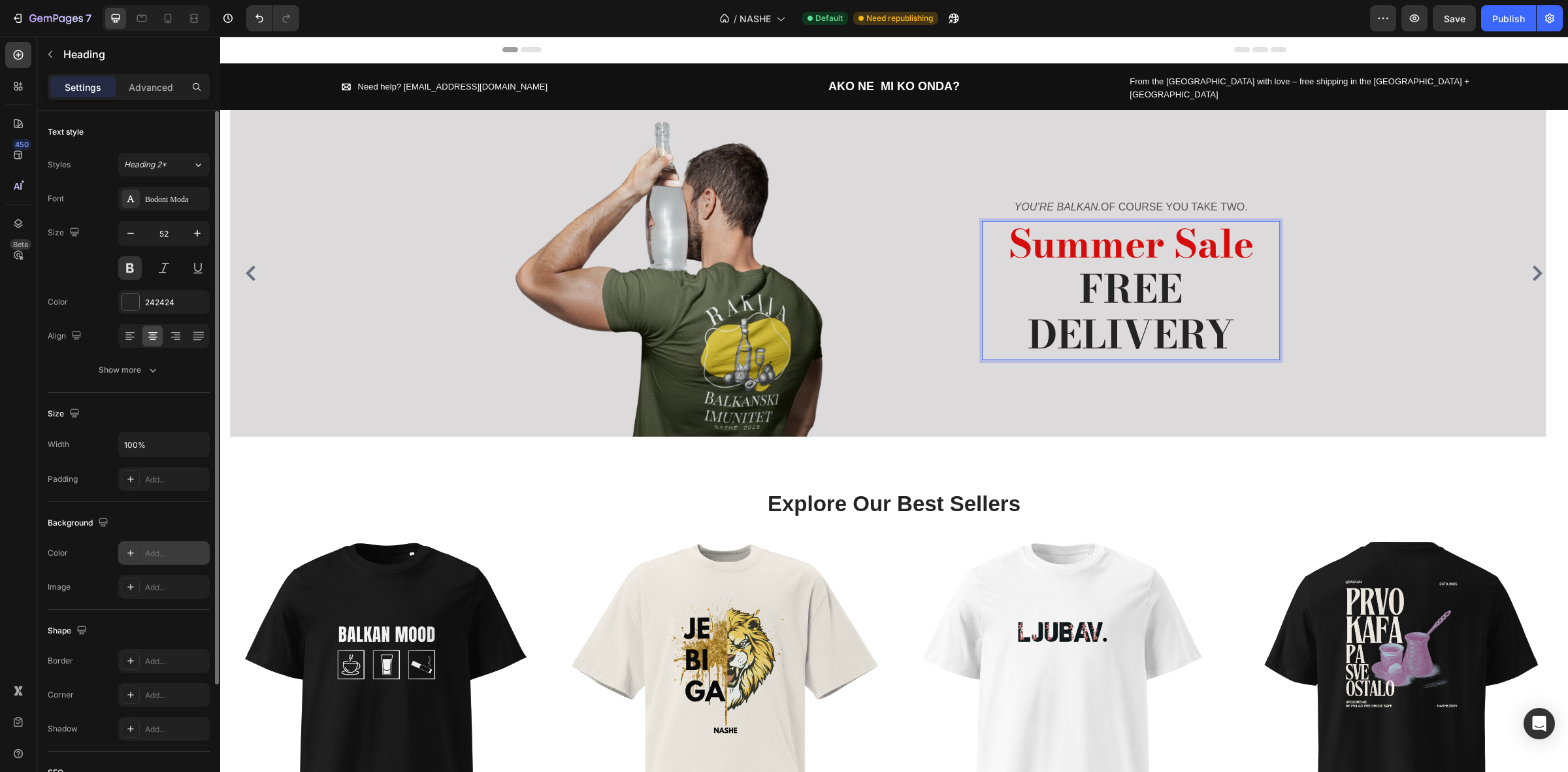
click at [1090, 237] on span "Summer Sale" at bounding box center [1131, 244] width 245 height 59
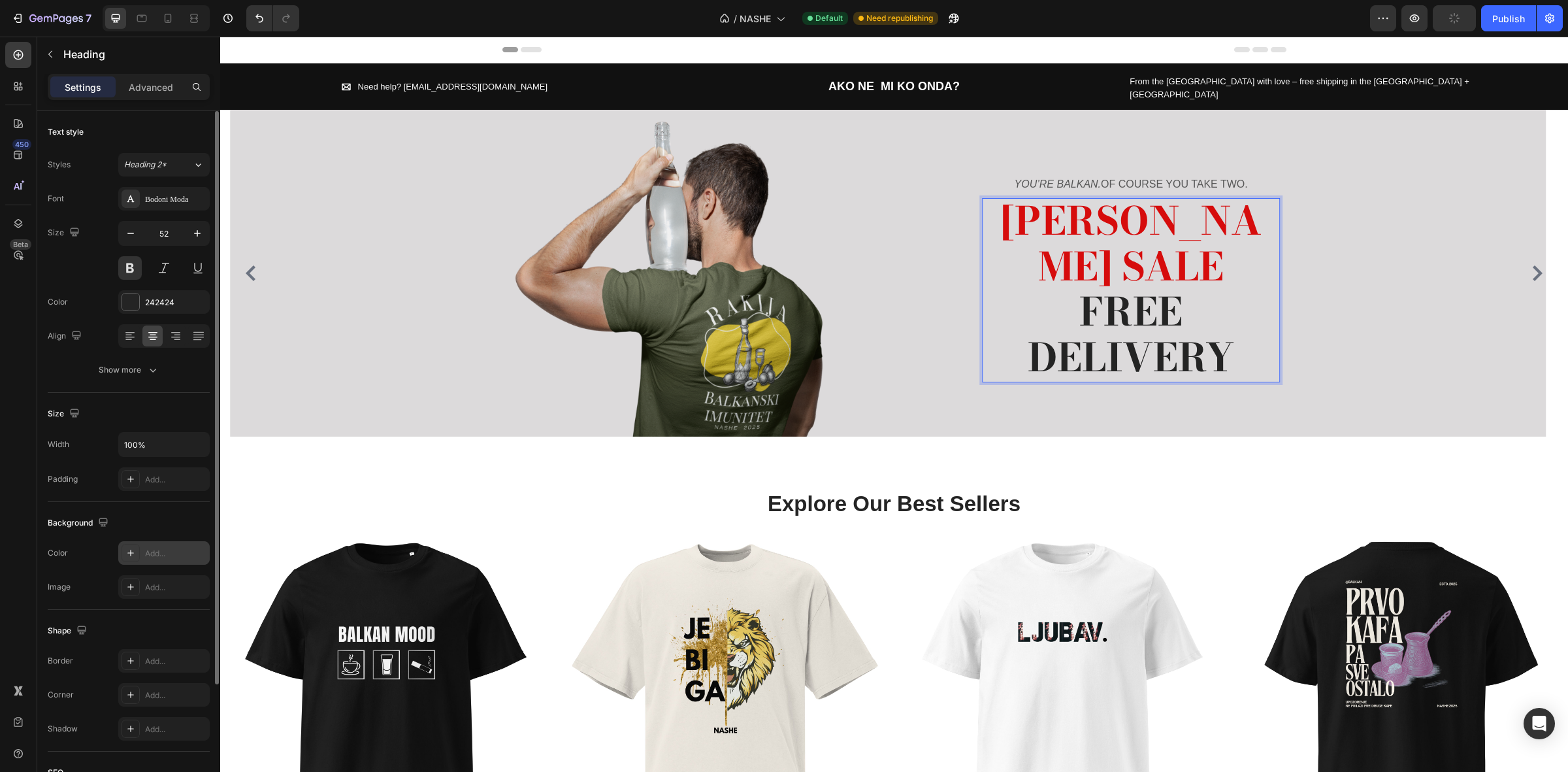
click at [1127, 209] on span "SOMMER SALE" at bounding box center [1132, 244] width 261 height 105
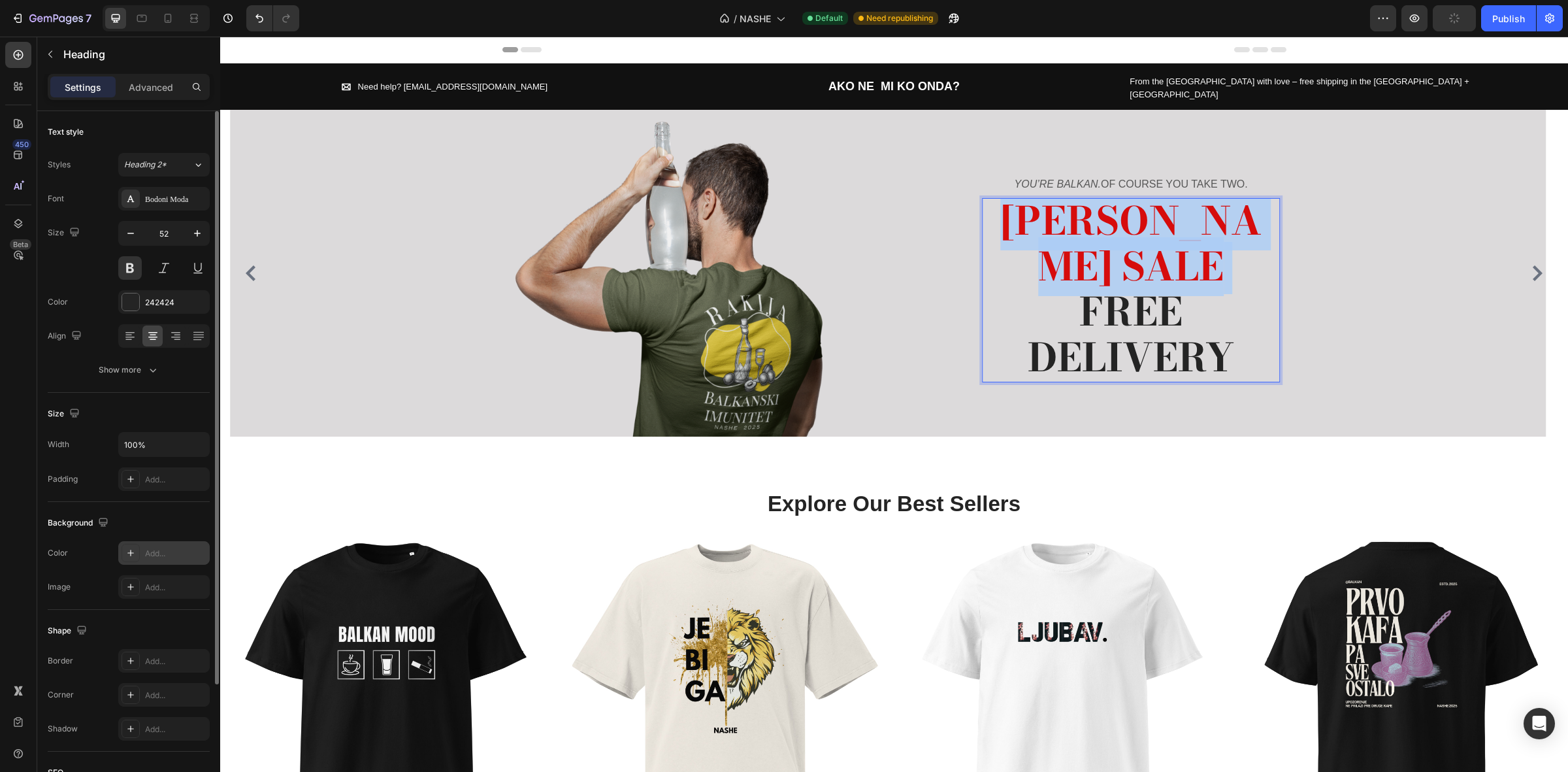
click at [1127, 209] on span "SOMMER SALE" at bounding box center [1132, 244] width 261 height 105
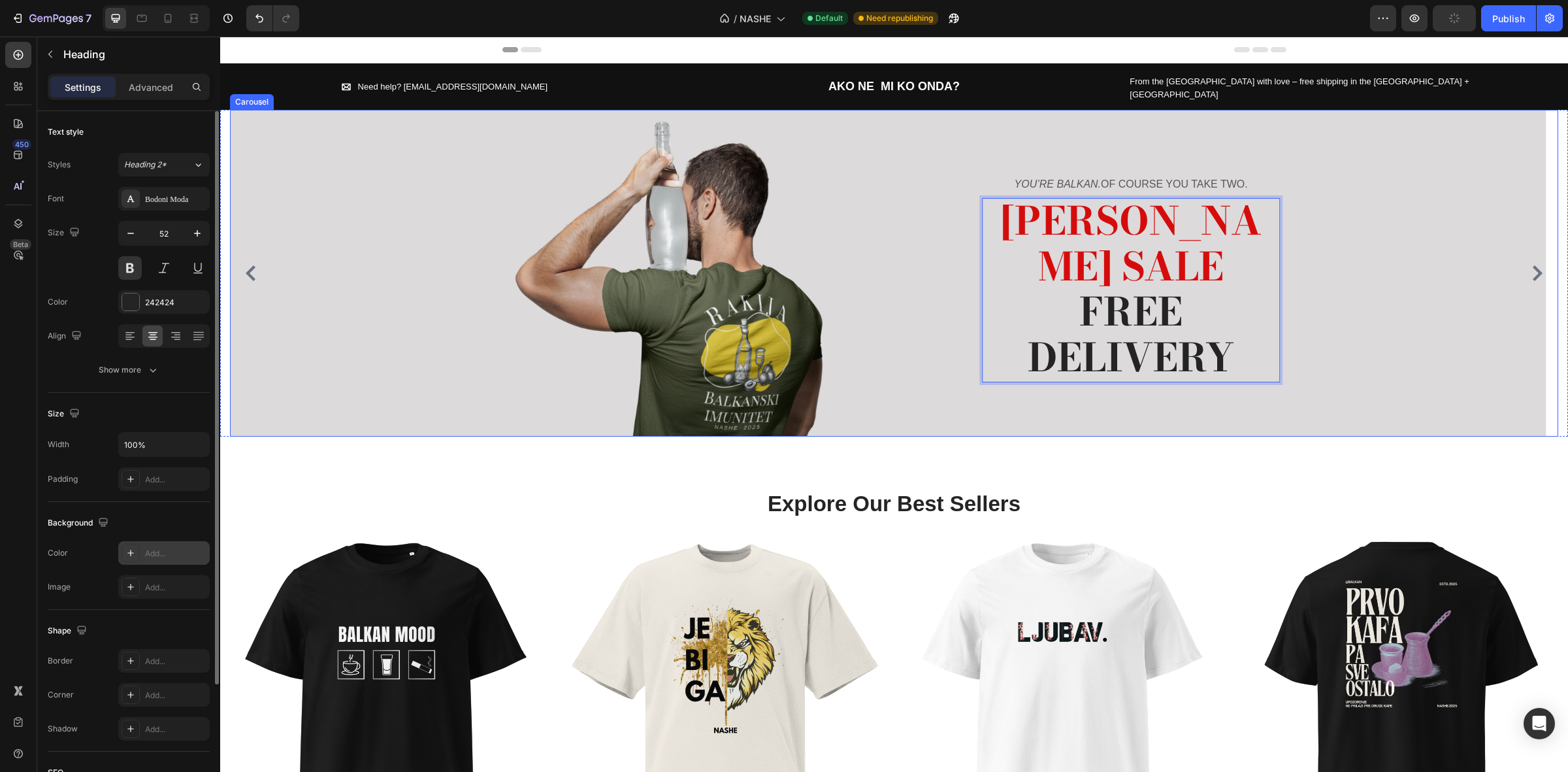
click at [1475, 305] on div "Image YOU’RE BALKAN. OF COURSE YOU TAKE TWO. Text block SOMMER SALE ⁠⁠⁠⁠⁠⁠⁠ FRE…" at bounding box center [888, 273] width 1316 height 327
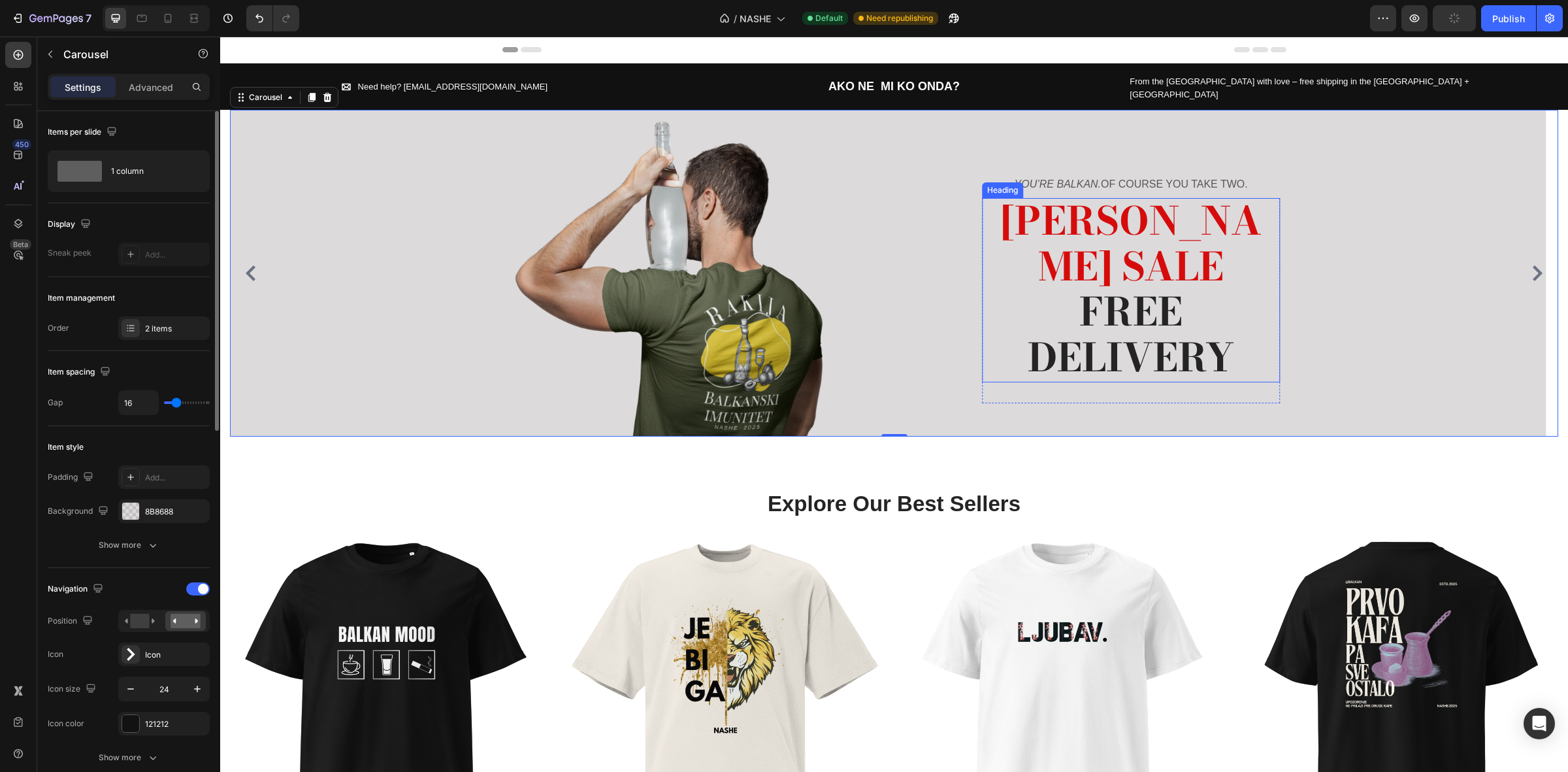
click at [1223, 338] on span "FREE DELIVERY" at bounding box center [1131, 335] width 207 height 105
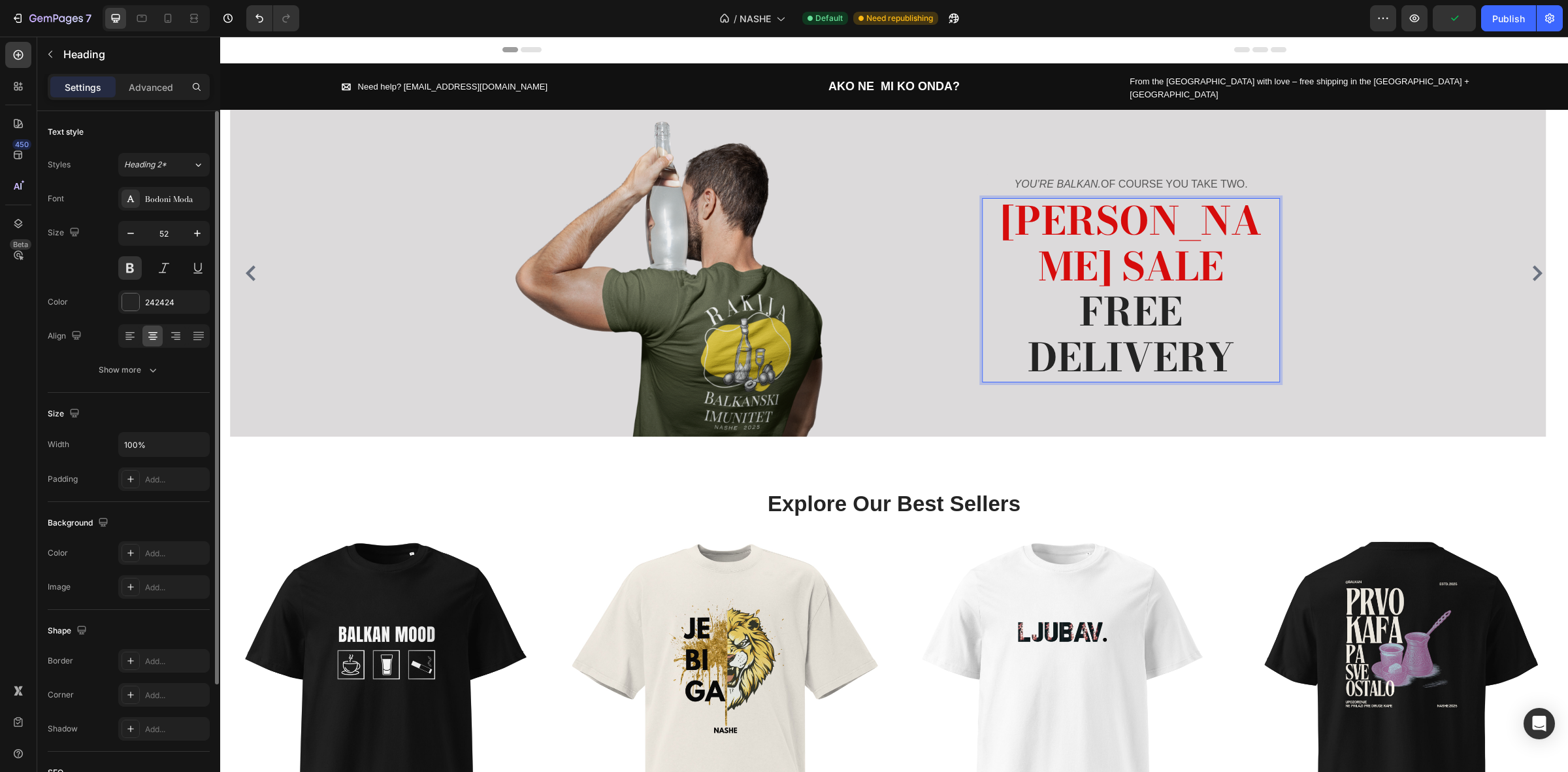
click at [1029, 231] on span "SOMMER SALE" at bounding box center [1132, 244] width 261 height 105
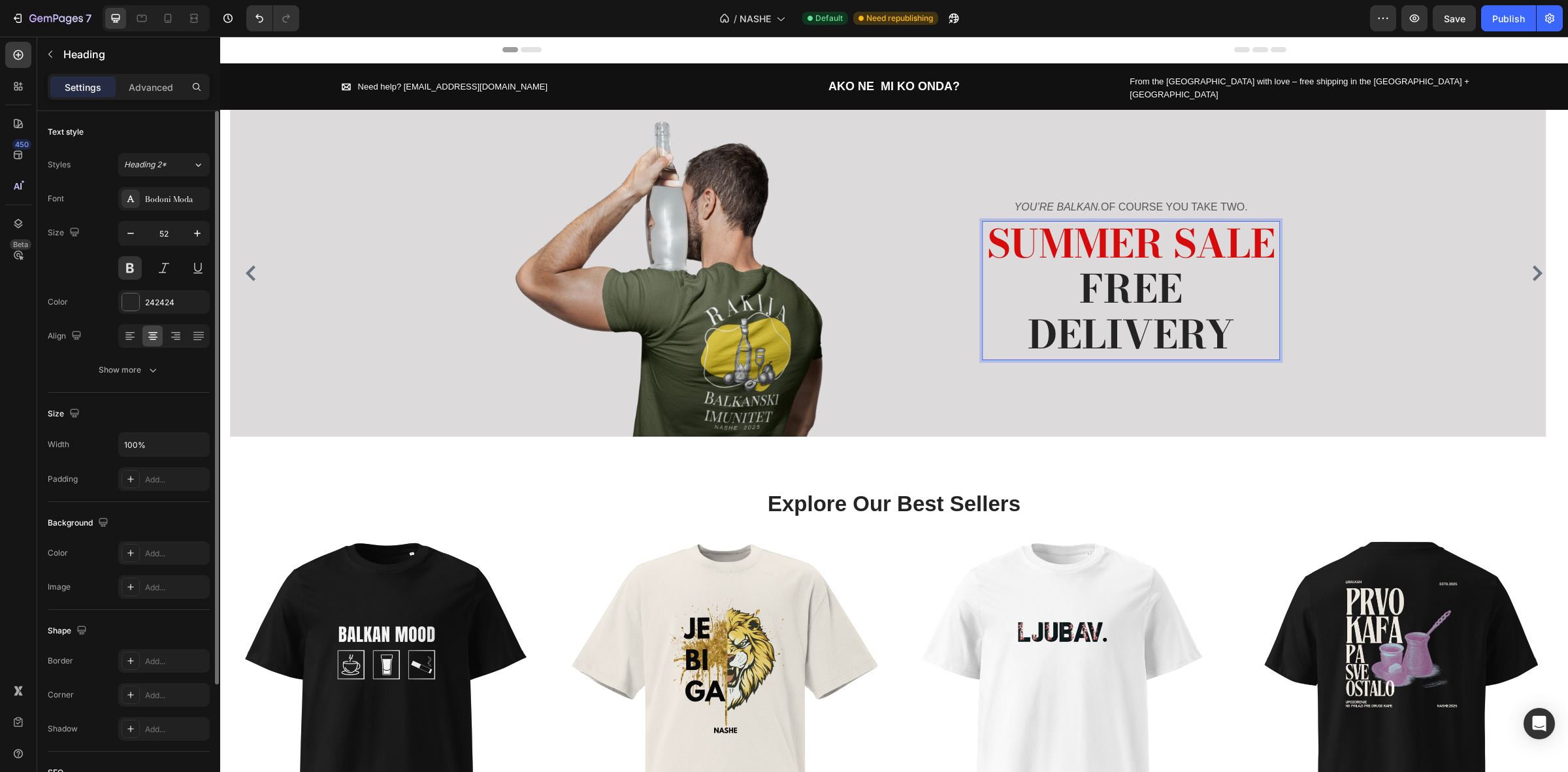
click at [1247, 301] on p "SUMMER SALE FREE DELIVERY" at bounding box center [1131, 291] width 296 height 137
click at [1227, 245] on span "SUMMER SALE" at bounding box center [1131, 244] width 288 height 59
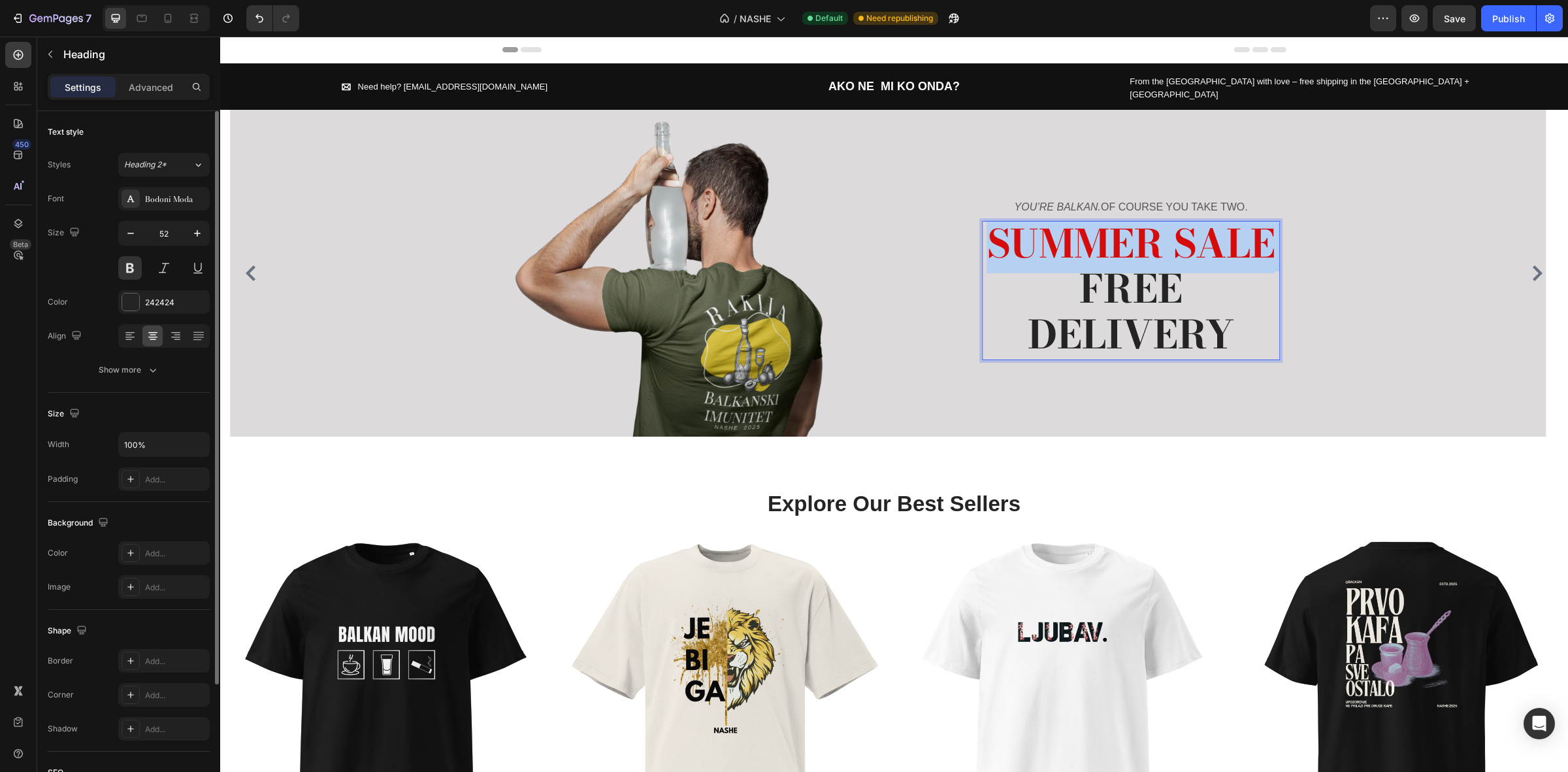
click at [1229, 245] on span "SUMMER SALE" at bounding box center [1131, 244] width 288 height 59
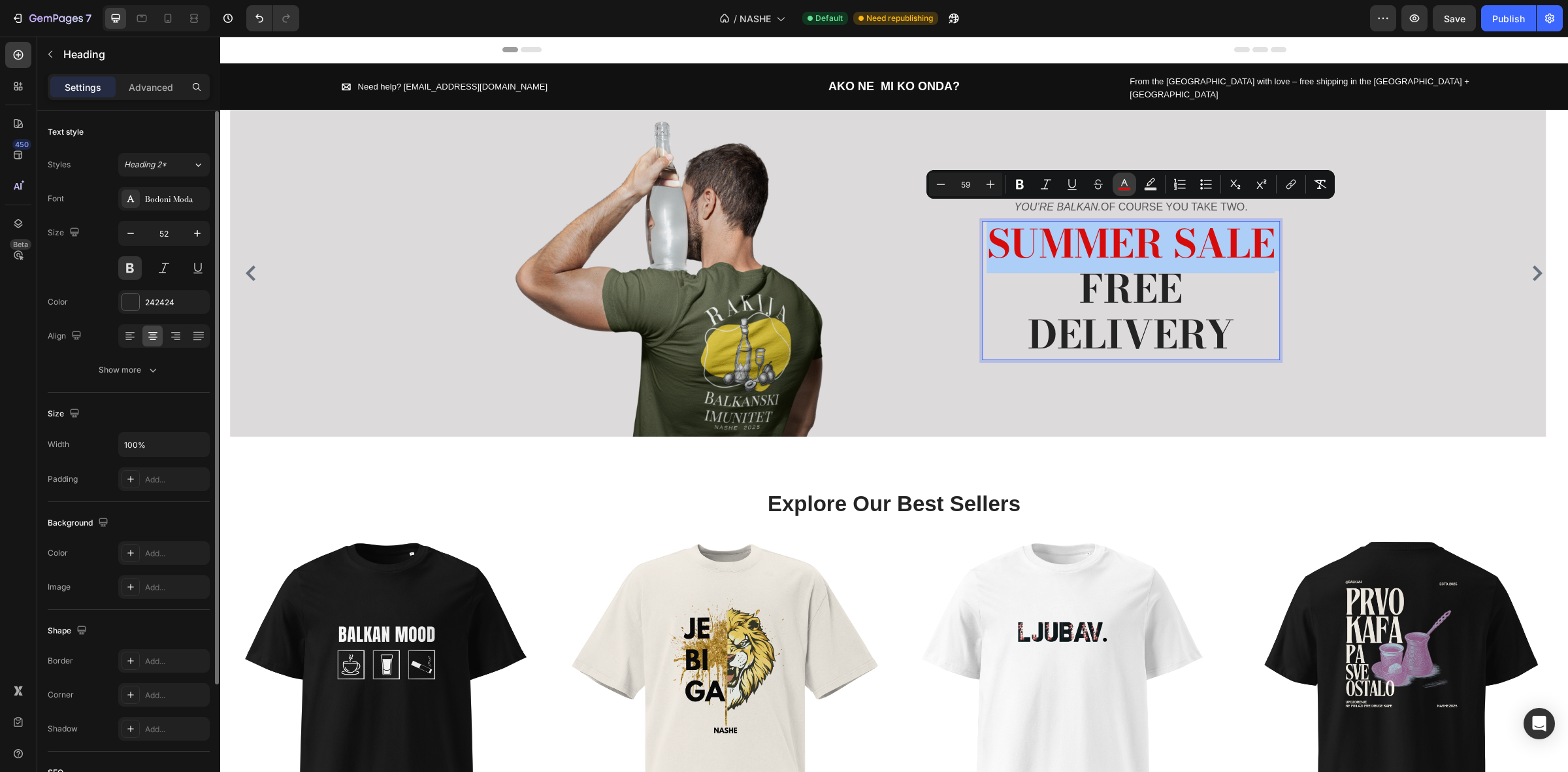
click at [1126, 182] on icon "Editor contextual toolbar" at bounding box center [1125, 182] width 6 height 7
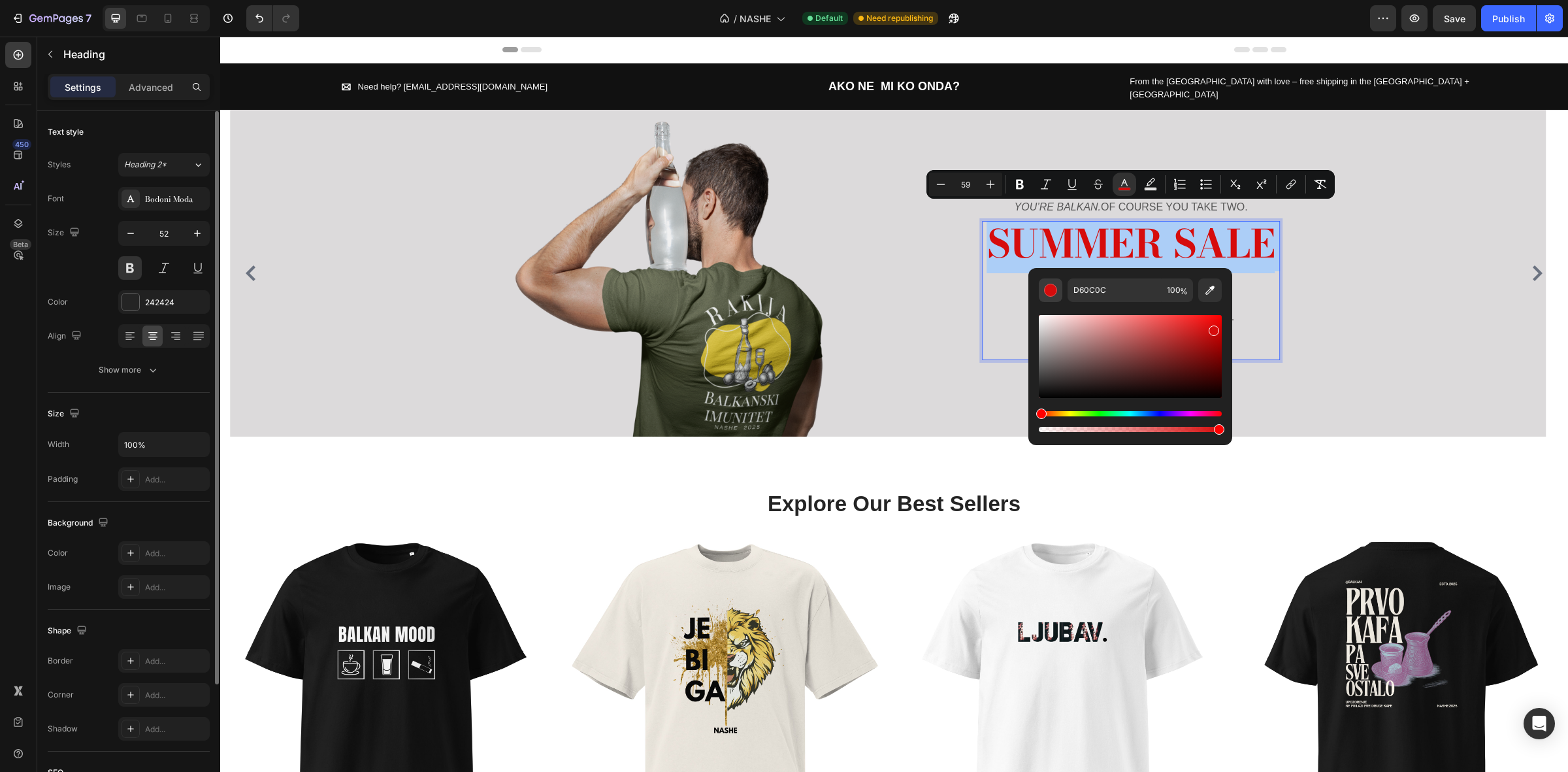
click at [1055, 288] on div "Editor contextual toolbar" at bounding box center [1051, 290] width 13 height 13
click at [1054, 293] on div "Editor contextual toolbar" at bounding box center [1051, 290] width 13 height 13
click at [1178, 292] on input "100" at bounding box center [1177, 290] width 31 height 24
click at [1105, 294] on input "D60C0C" at bounding box center [1114, 290] width 94 height 24
click at [1024, 291] on p "SUMMER SALE FREE DELIVERY" at bounding box center [1131, 291] width 296 height 137
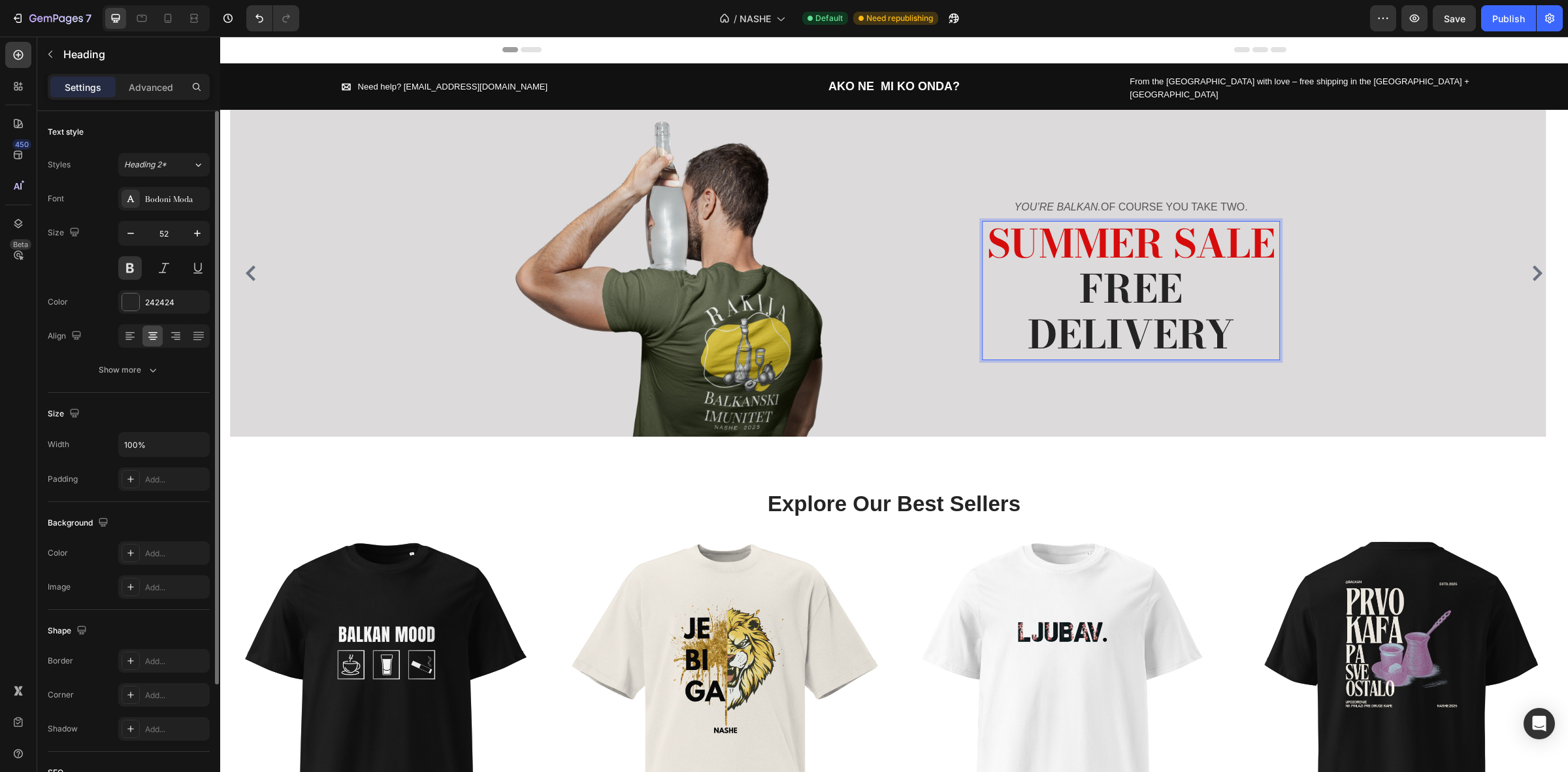
click at [1162, 226] on span "SUMMER SALE" at bounding box center [1131, 244] width 288 height 59
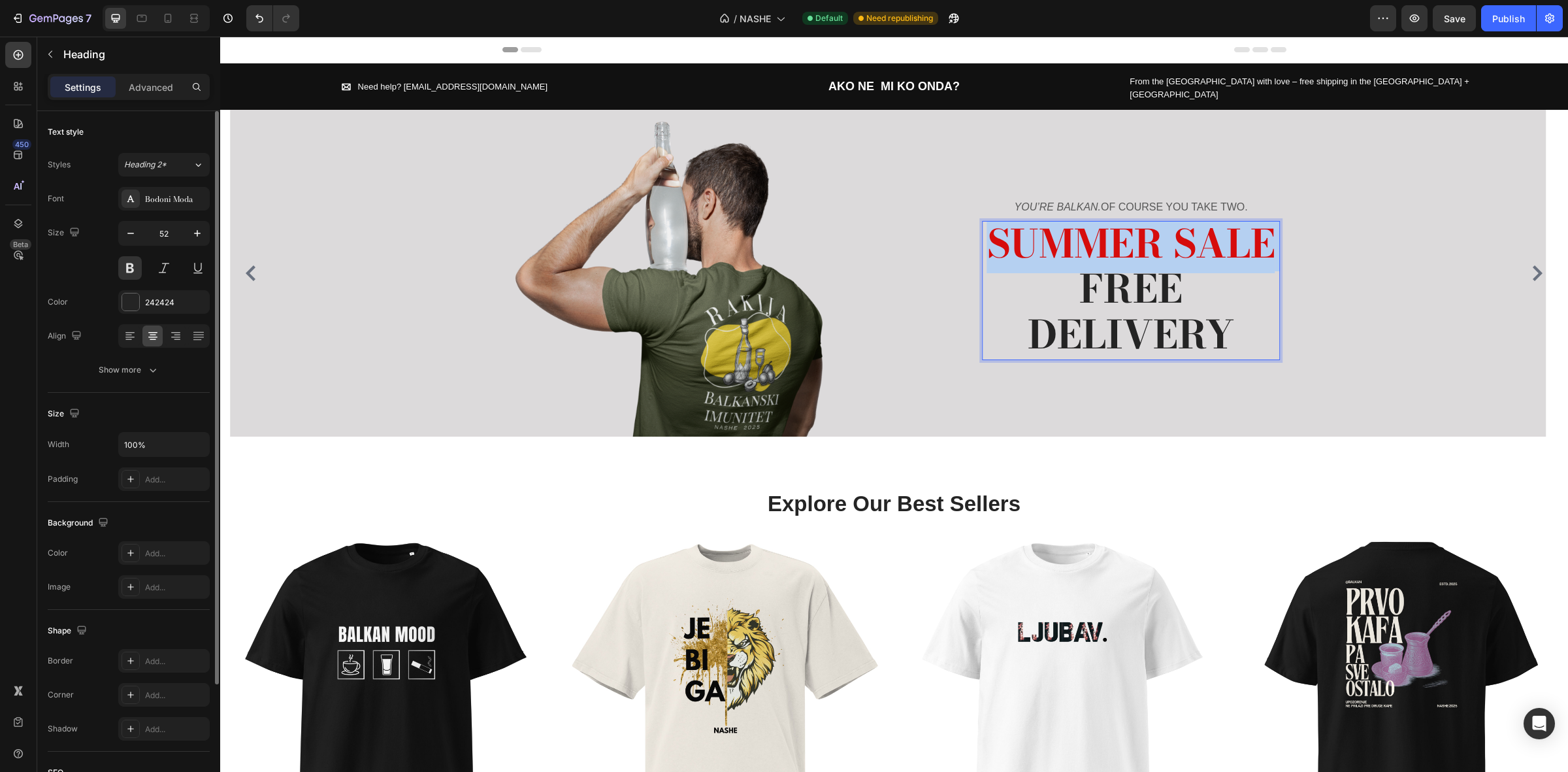
click at [1162, 226] on span "SUMMER SALE" at bounding box center [1131, 244] width 288 height 59
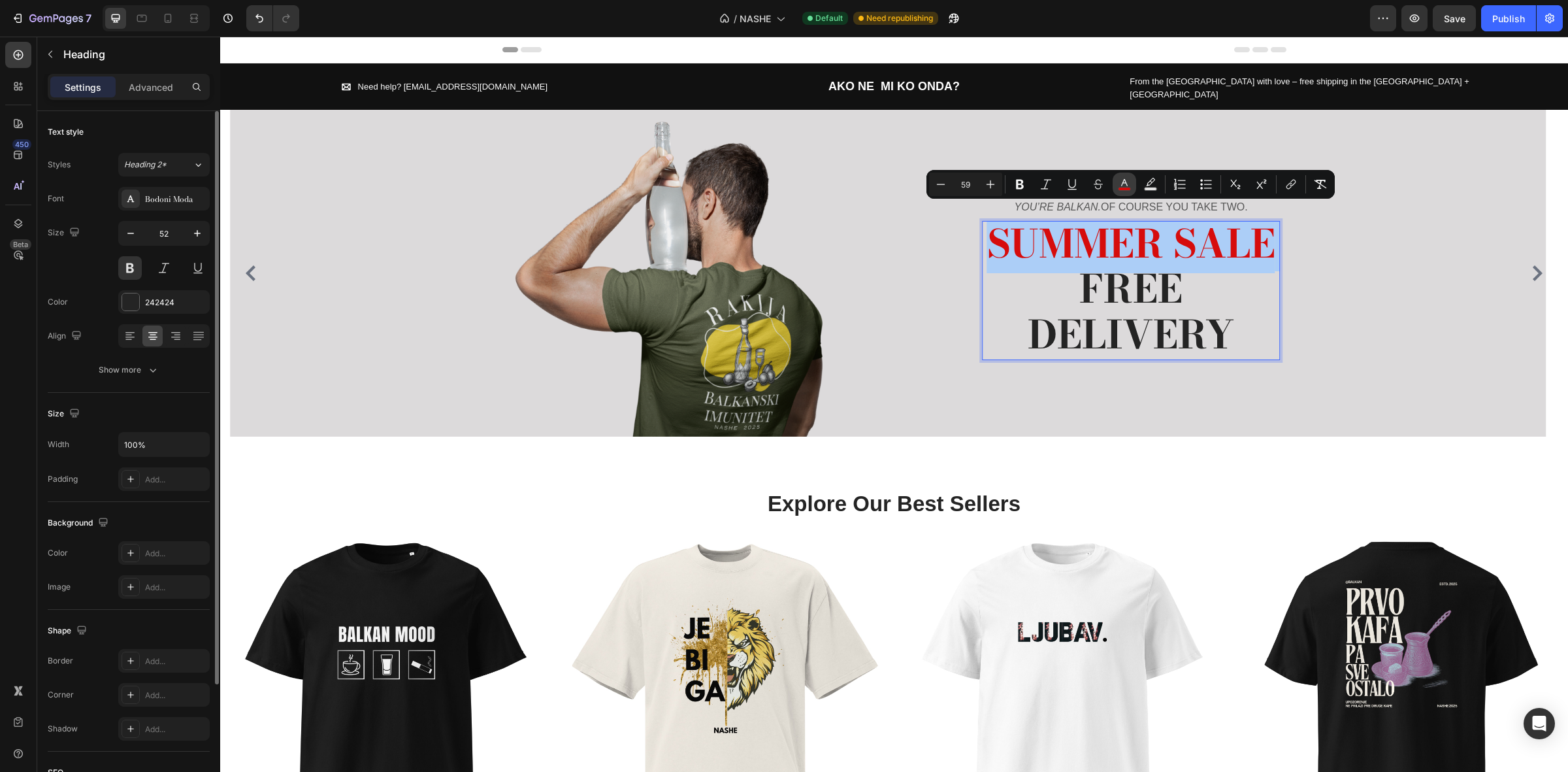
click at [1127, 188] on rect "Editor contextual toolbar" at bounding box center [1125, 189] width 13 height 3
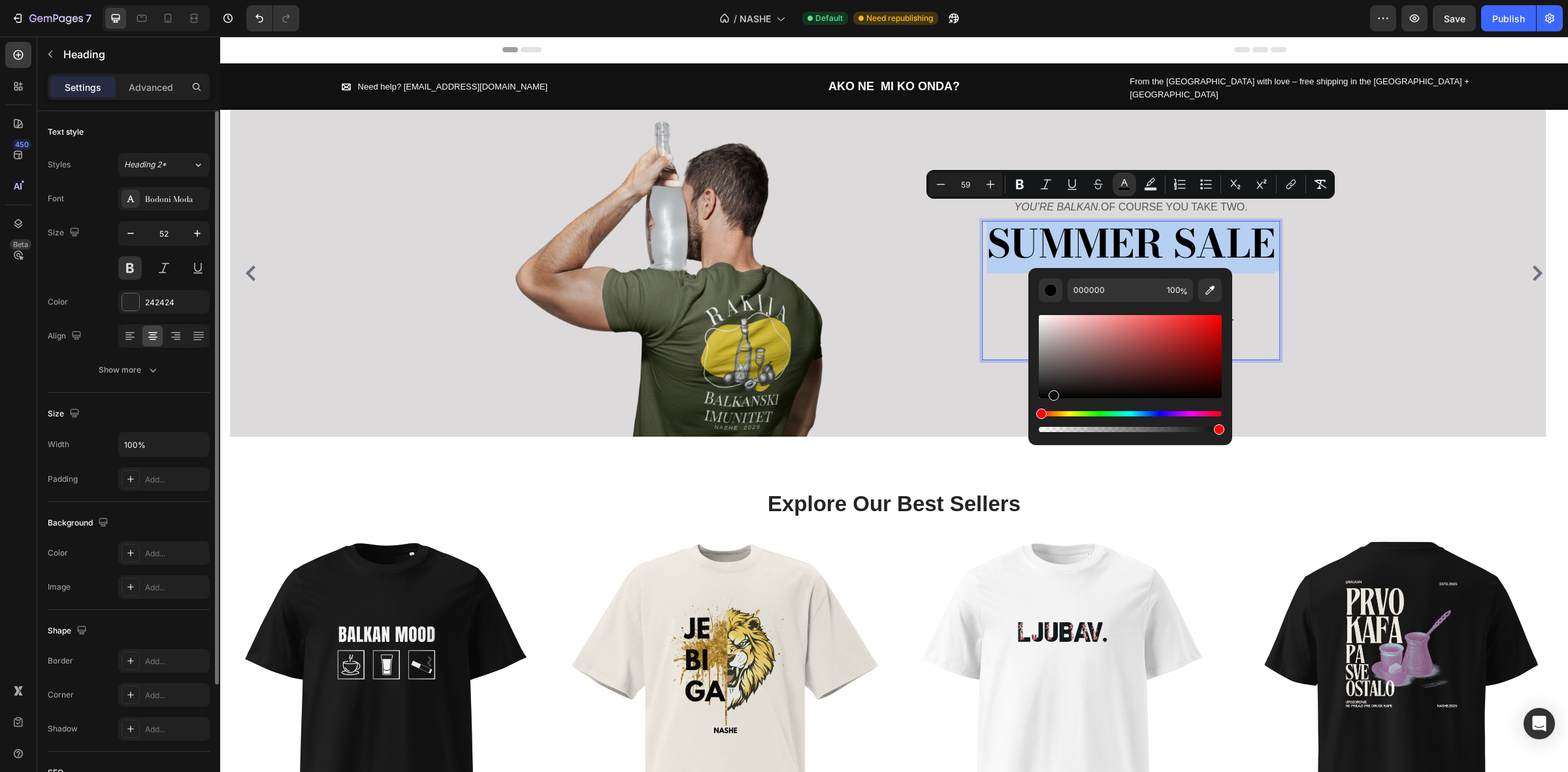
type input "070707"
drag, startPoint x: 1053, startPoint y: 386, endPoint x: 1053, endPoint y: 395, distance: 9.0
click at [1053, 395] on div "Editor contextual toolbar" at bounding box center [1130, 356] width 183 height 83
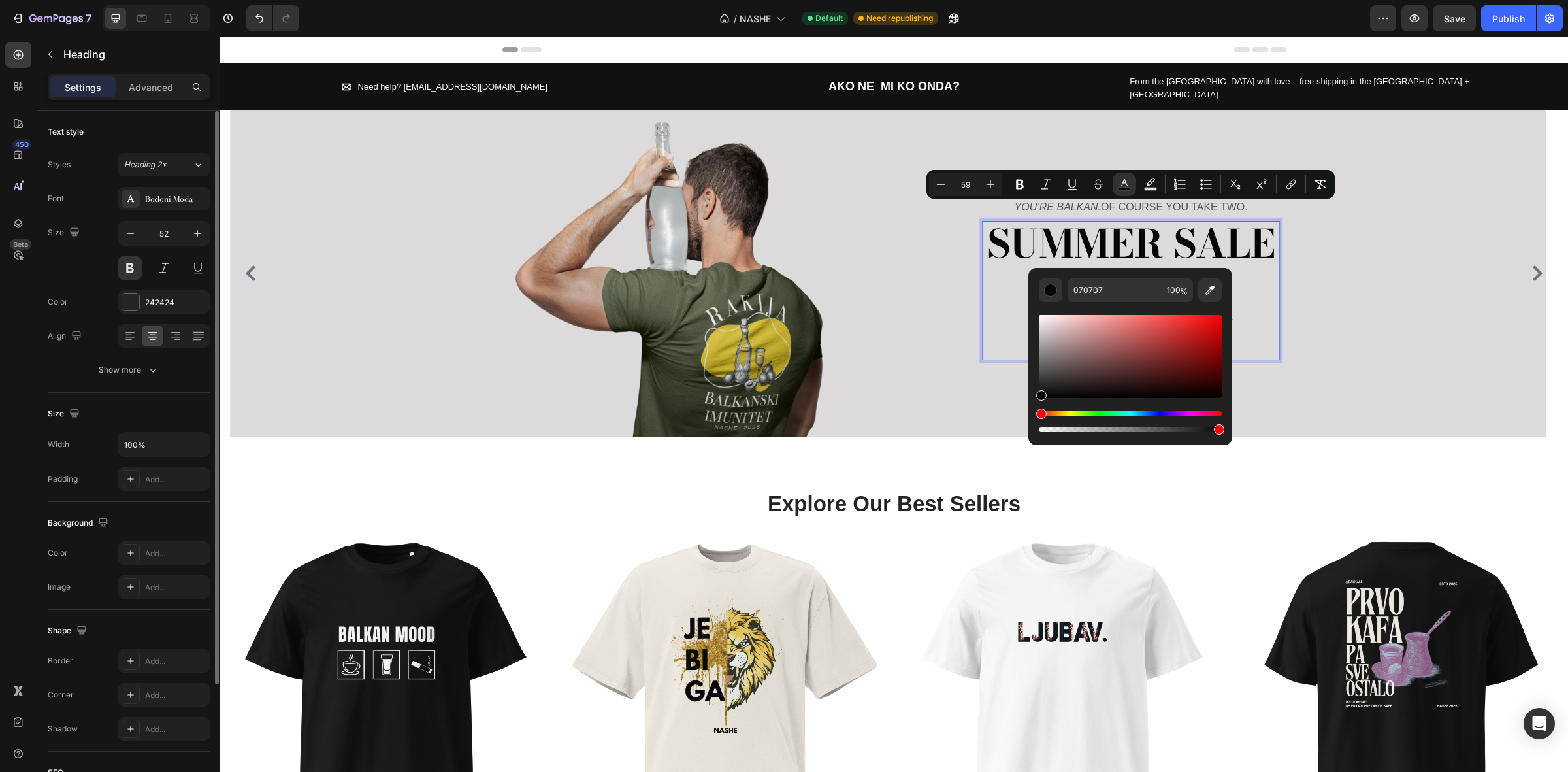
click at [1006, 308] on p "SUMMER SALE FREE DELIVERY" at bounding box center [1131, 291] width 296 height 137
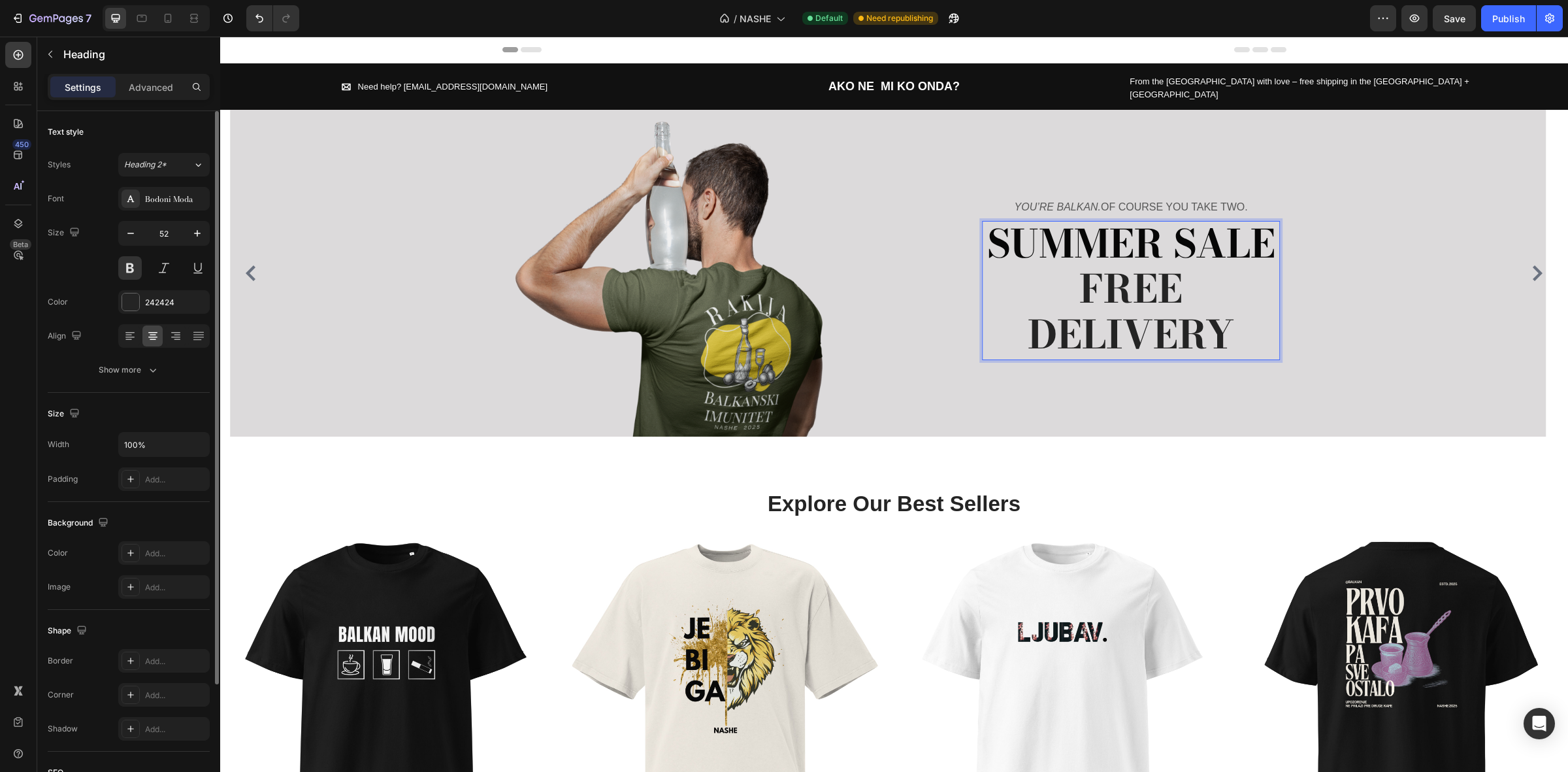
click at [1171, 292] on span "FREE DELIVERY" at bounding box center [1131, 312] width 207 height 105
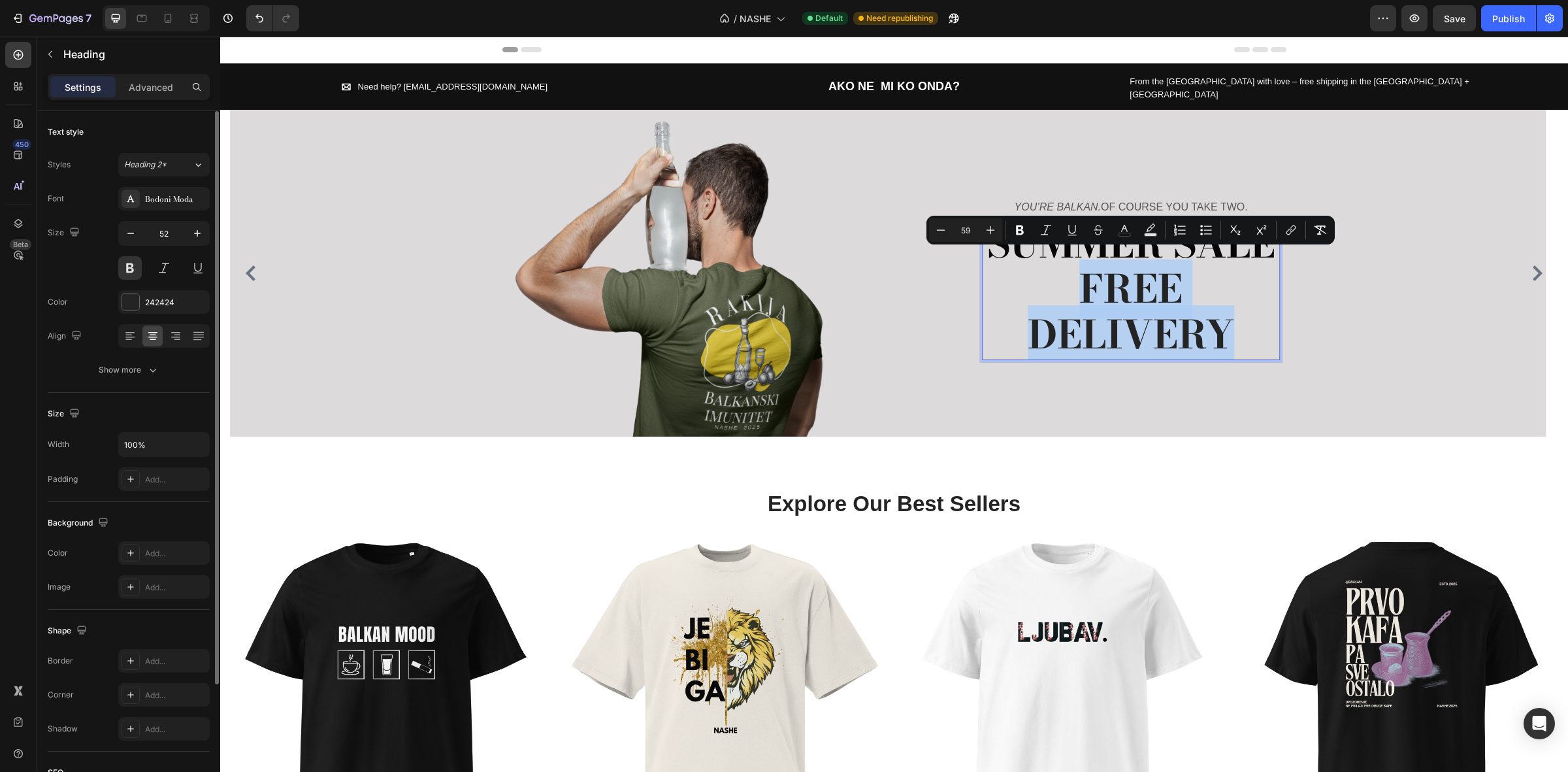
drag, startPoint x: 1229, startPoint y: 330, endPoint x: 1067, endPoint y: 294, distance: 166.0
click at [1067, 294] on p "SUMMER SALE FREE DELIVERY" at bounding box center [1131, 291] width 296 height 137
click at [1144, 235] on icon "Editor contextual toolbar" at bounding box center [1151, 230] width 13 height 13
type input "000000"
type input "77"
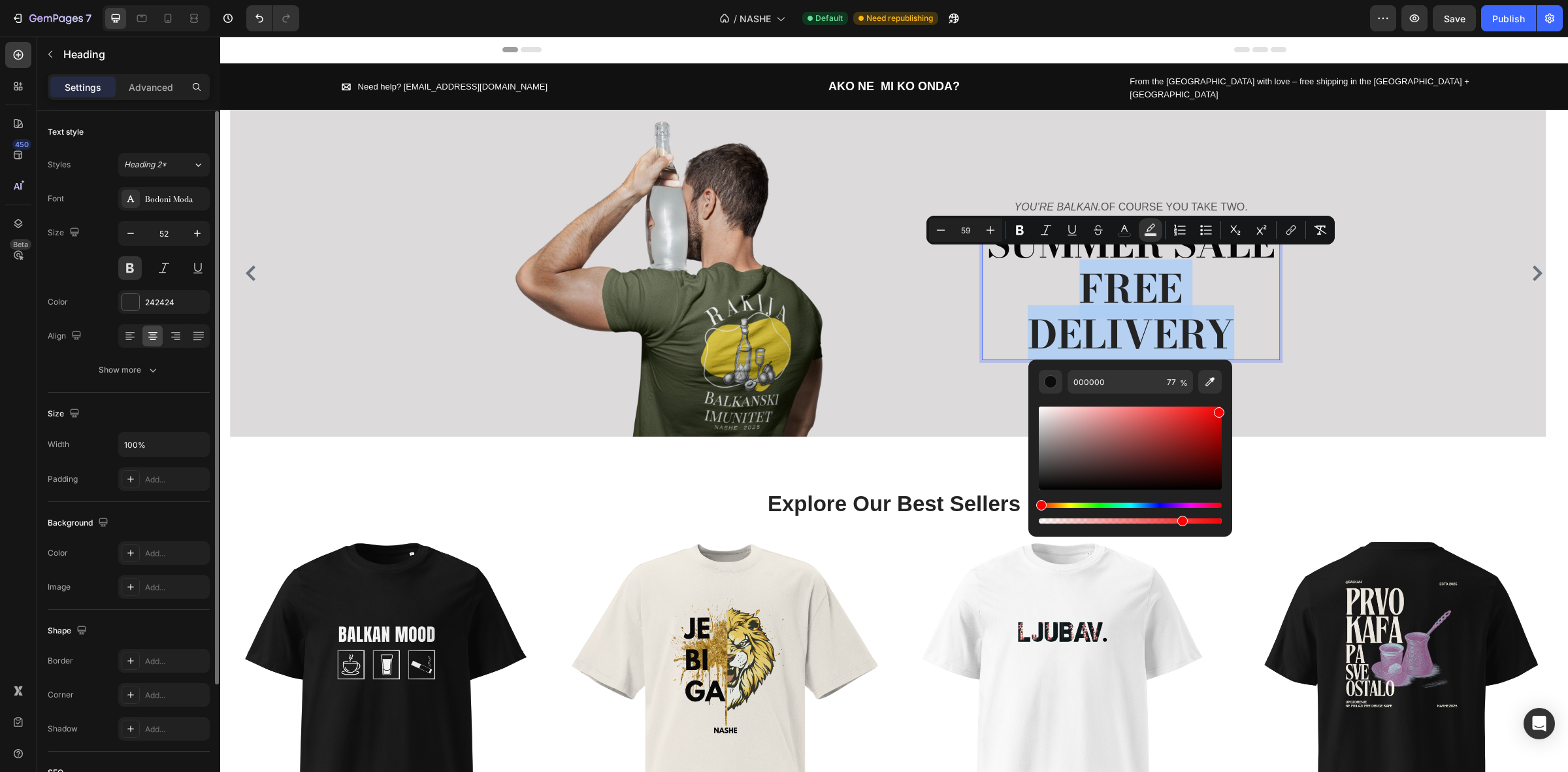
drag, startPoint x: 1194, startPoint y: 417, endPoint x: 1219, endPoint y: 410, distance: 26.0
click at [1219, 410] on div "Editor contextual toolbar" at bounding box center [1130, 448] width 183 height 83
type input "F40404"
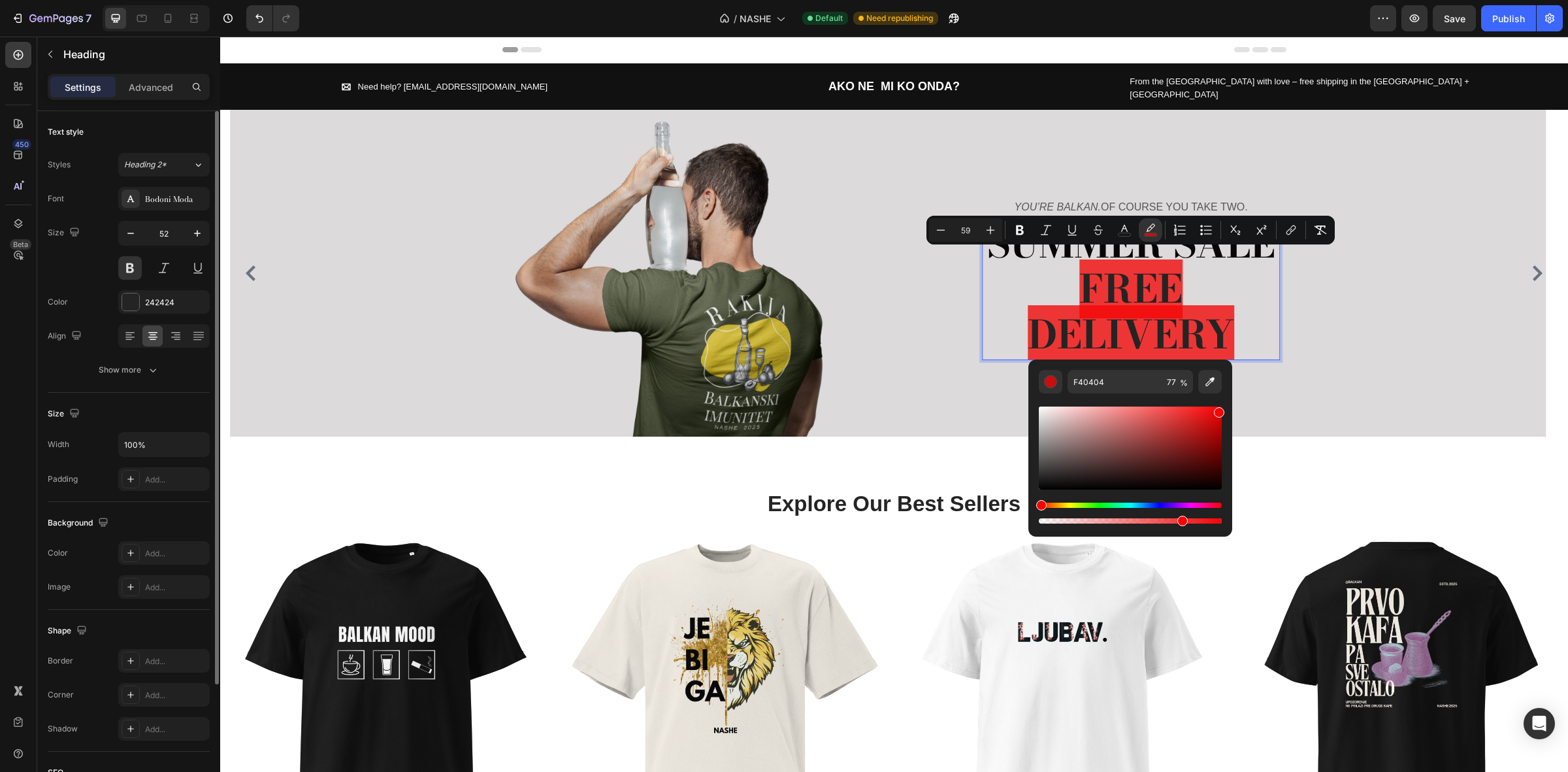
click at [1276, 306] on p "SUMMER SALE FREE DELIVERY" at bounding box center [1131, 291] width 296 height 137
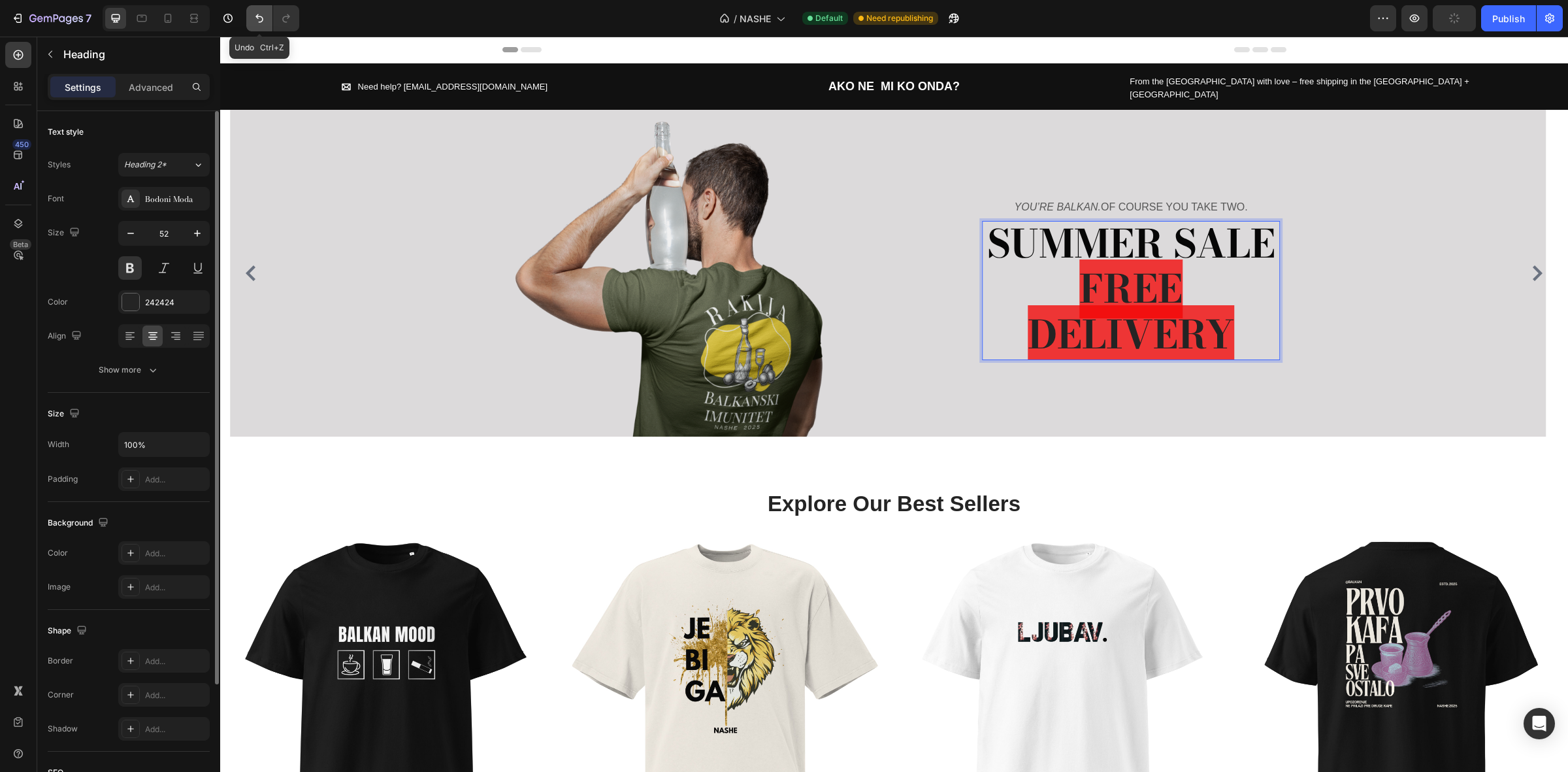
click at [255, 8] on button "Undo/Redo" at bounding box center [259, 18] width 26 height 26
click at [258, 15] on icon "Undo/Redo" at bounding box center [259, 18] width 13 height 13
click at [1165, 296] on span "FREE DELIVERY" at bounding box center [1131, 312] width 207 height 105
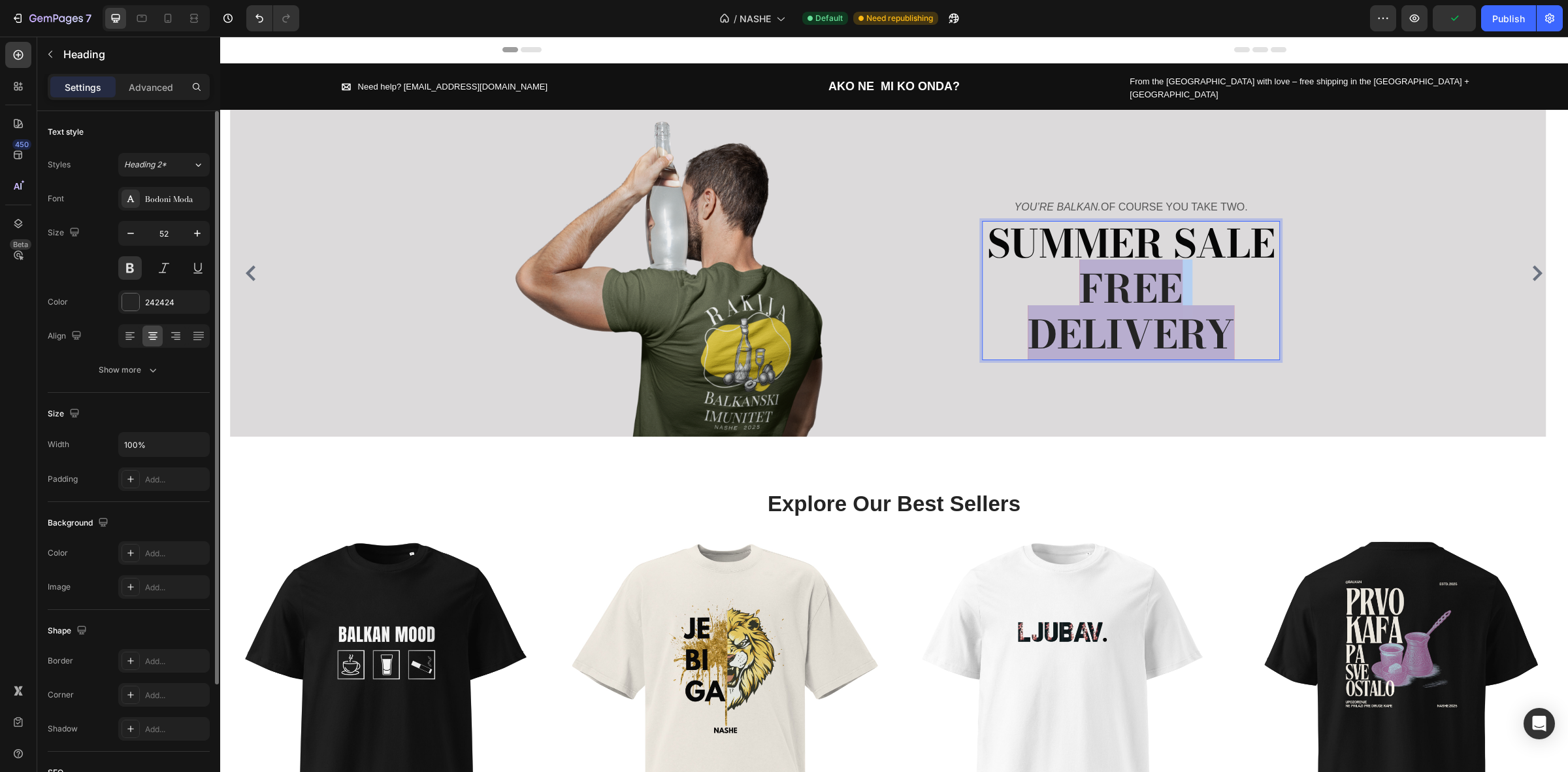
click at [1165, 296] on span "FREE DELIVERY" at bounding box center [1131, 312] width 207 height 105
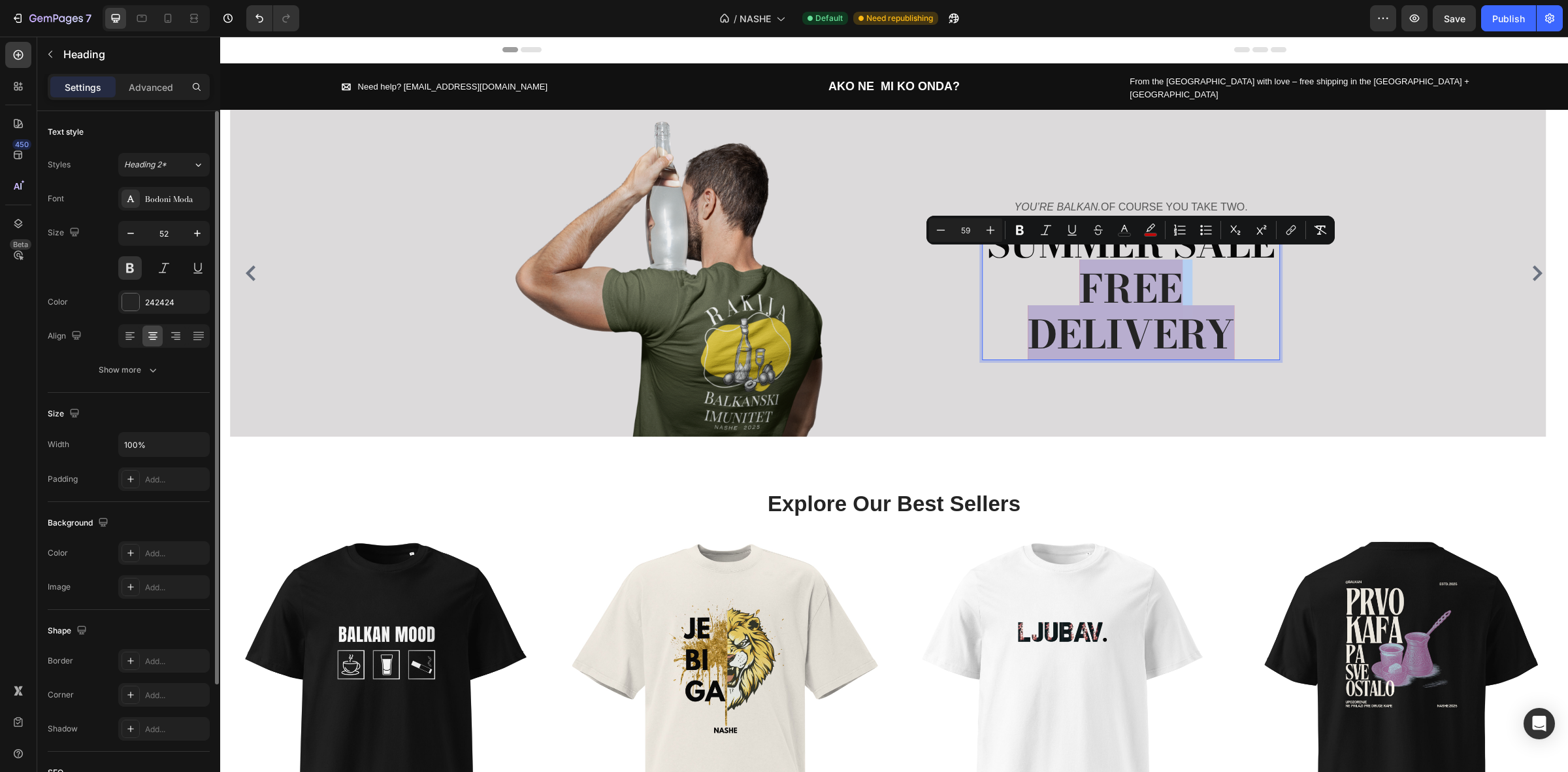
click at [1165, 296] on span "FREE DELIVERY" at bounding box center [1131, 312] width 207 height 105
click at [1243, 332] on p "SUMMER SALE FREE DELIVERY" at bounding box center [1131, 291] width 296 height 137
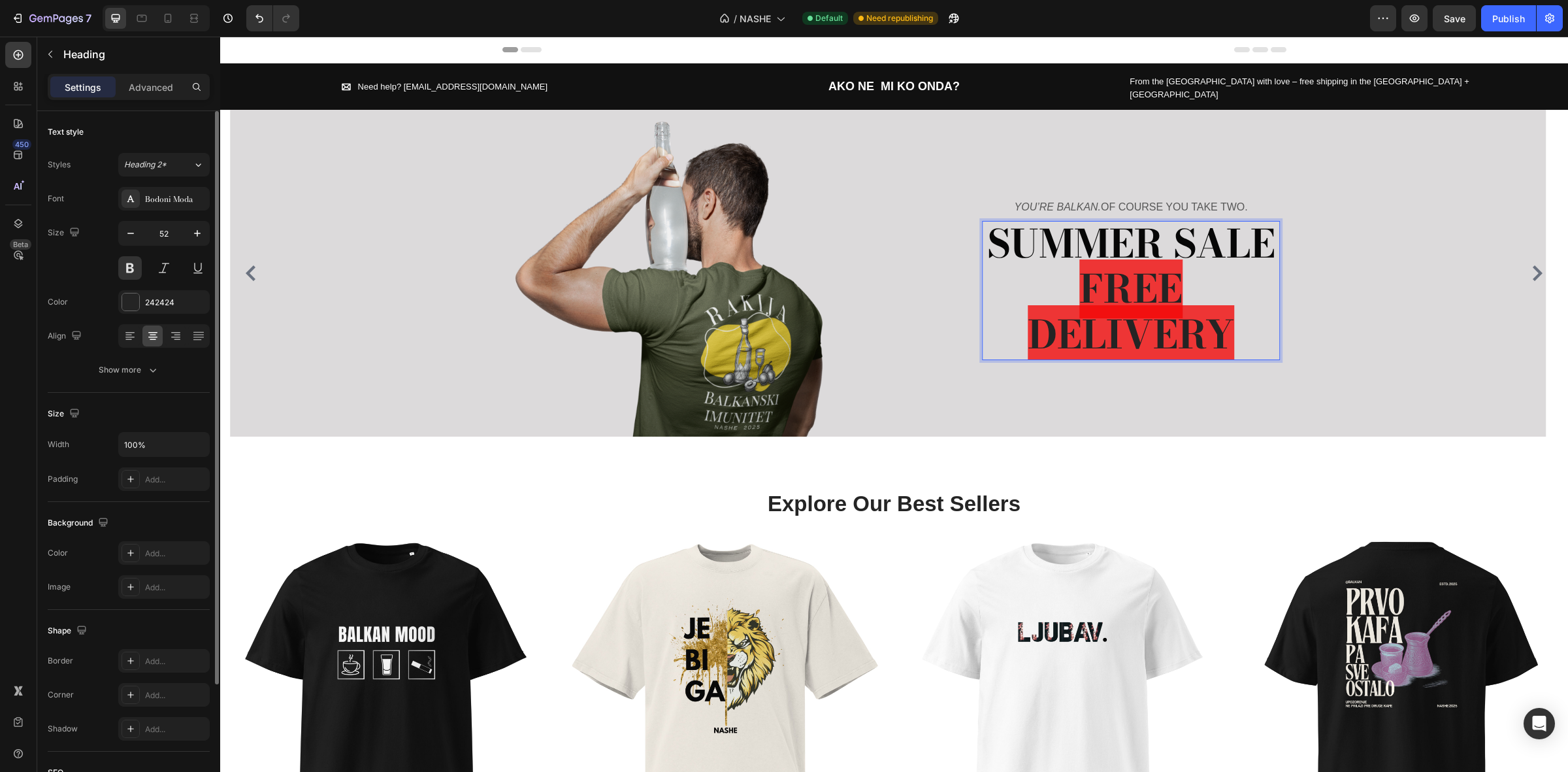
click at [1207, 324] on span "FREE DELIVERY" at bounding box center [1131, 312] width 207 height 105
click at [1178, 316] on span "FREE DELIVERY" at bounding box center [1131, 312] width 207 height 105
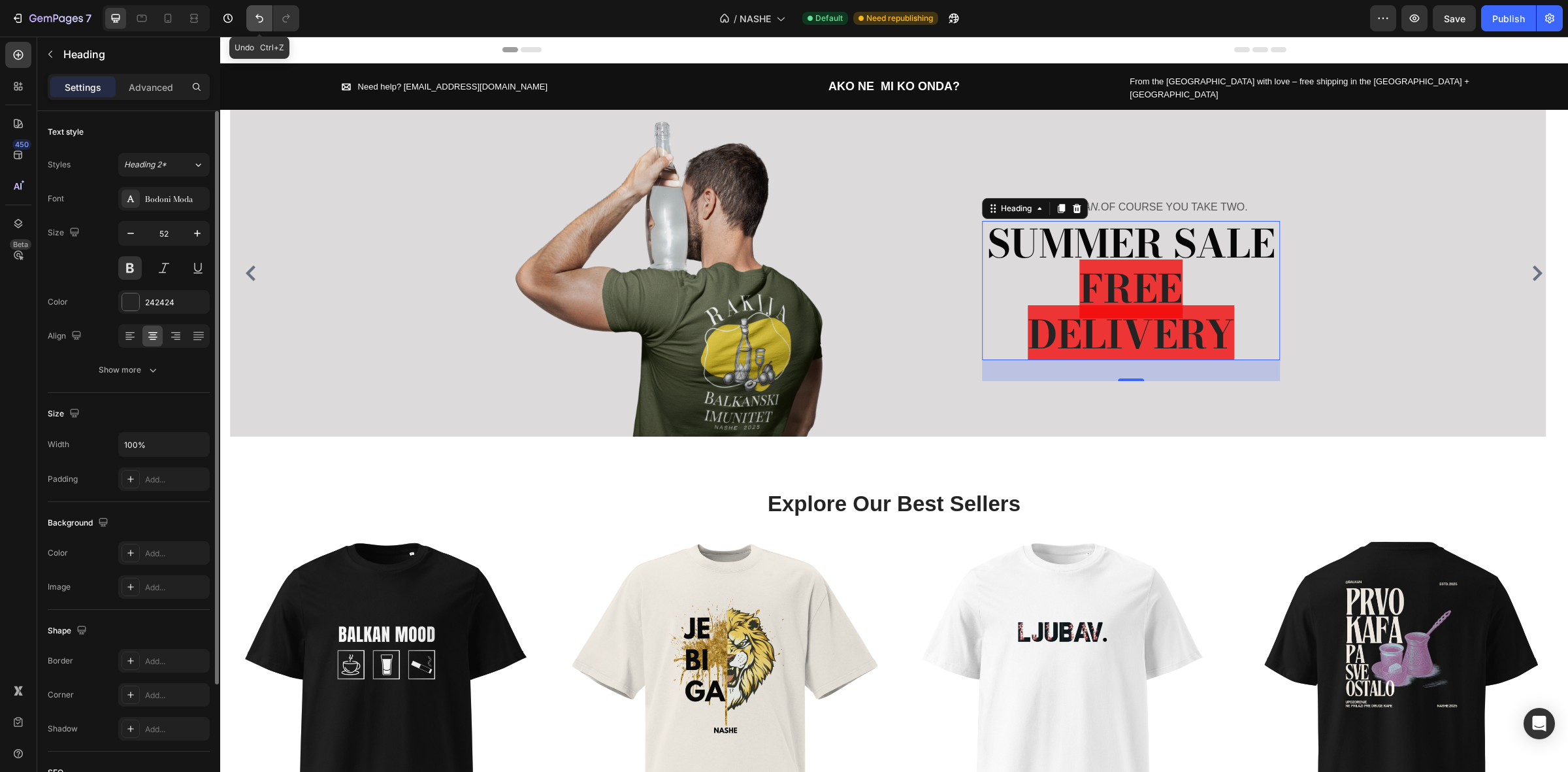
click at [256, 10] on button "Undo/Redo" at bounding box center [259, 18] width 26 height 26
click at [256, 10] on button "Undo/Redo" at bounding box center [259, 18] width 26 height 26
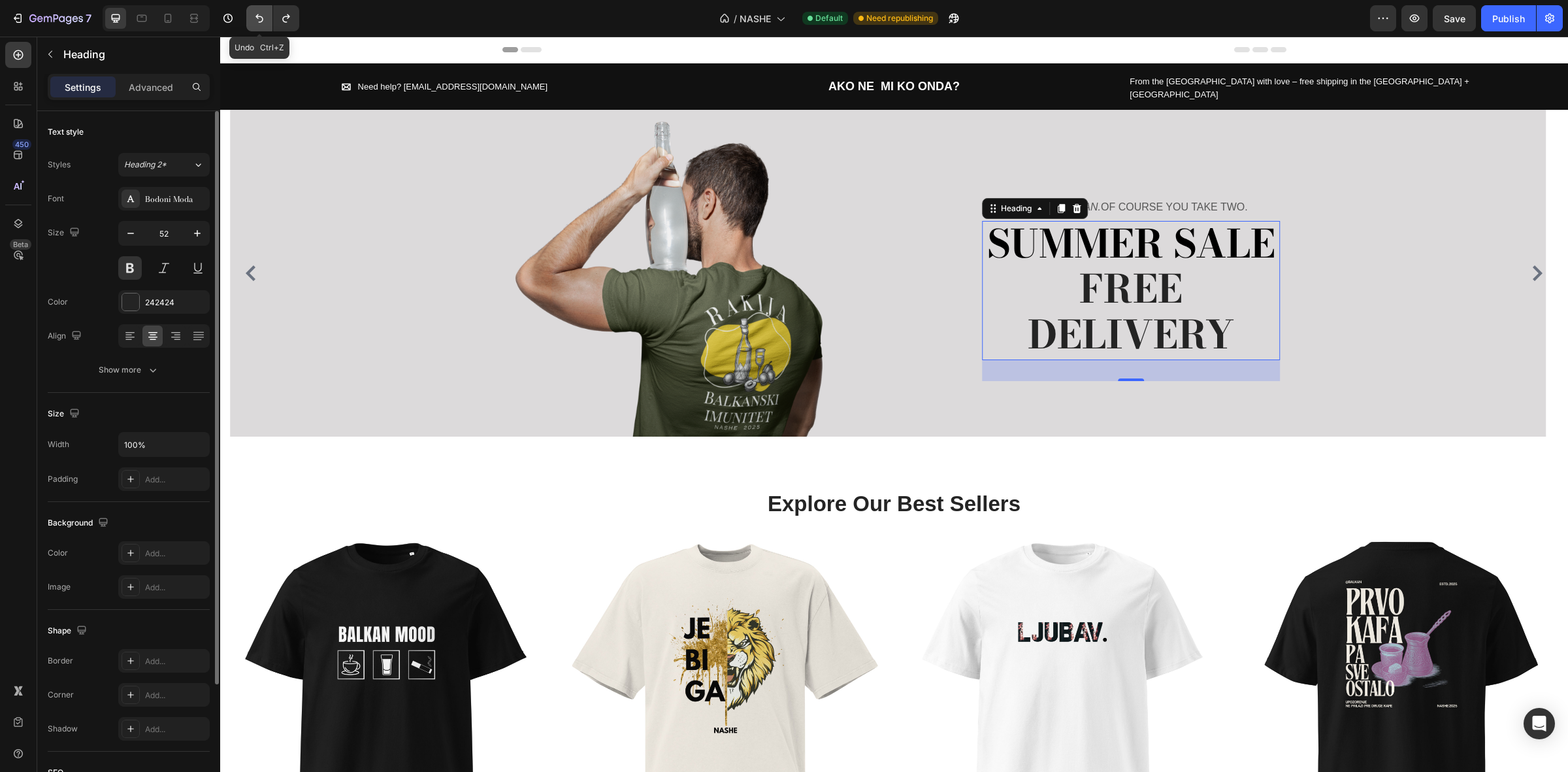
click at [256, 10] on button "Undo/Redo" at bounding box center [259, 18] width 26 height 26
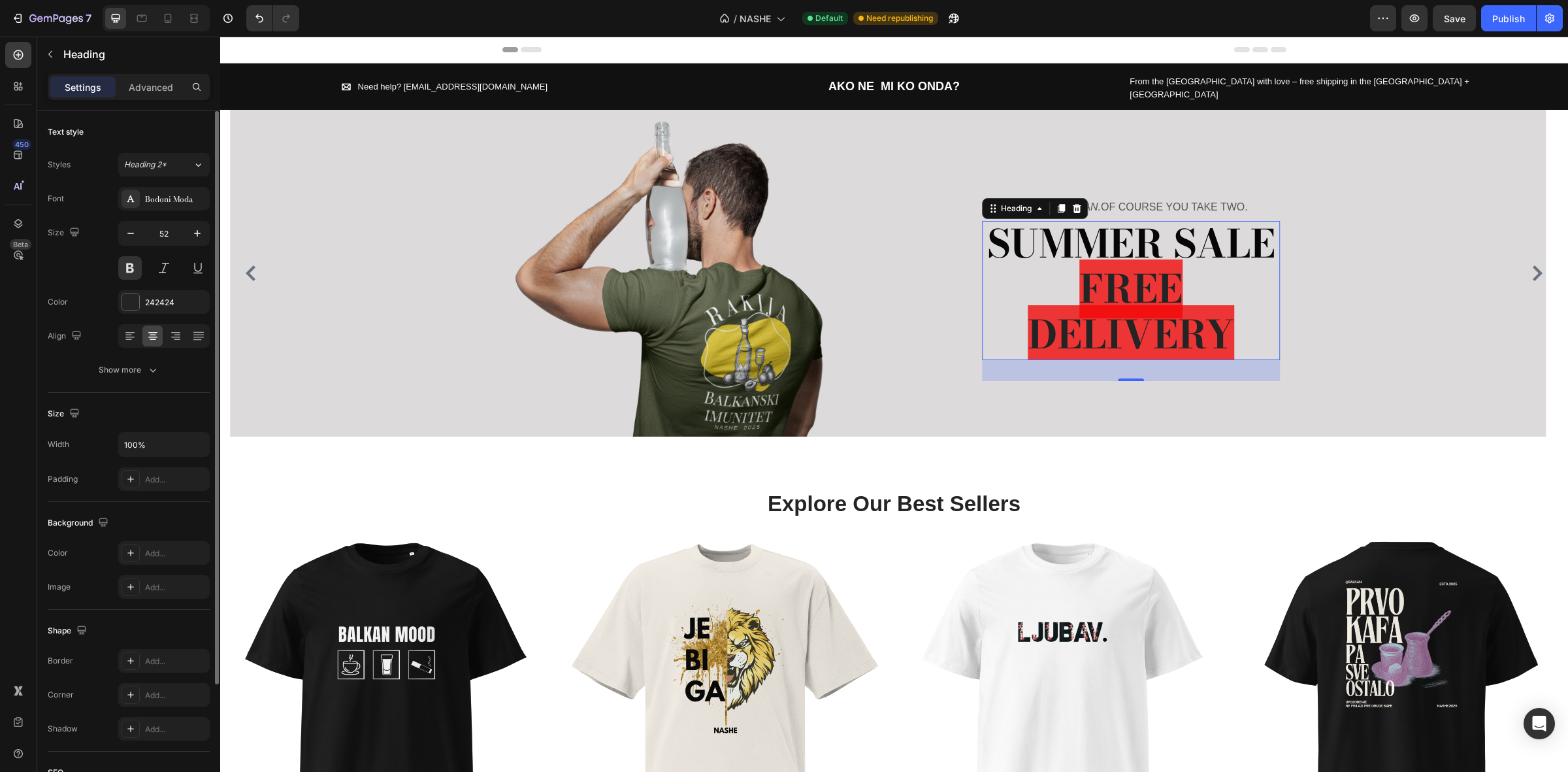
click at [1229, 276] on h2 "SUMMER SALE FREE DELIVERY" at bounding box center [1131, 290] width 298 height 139
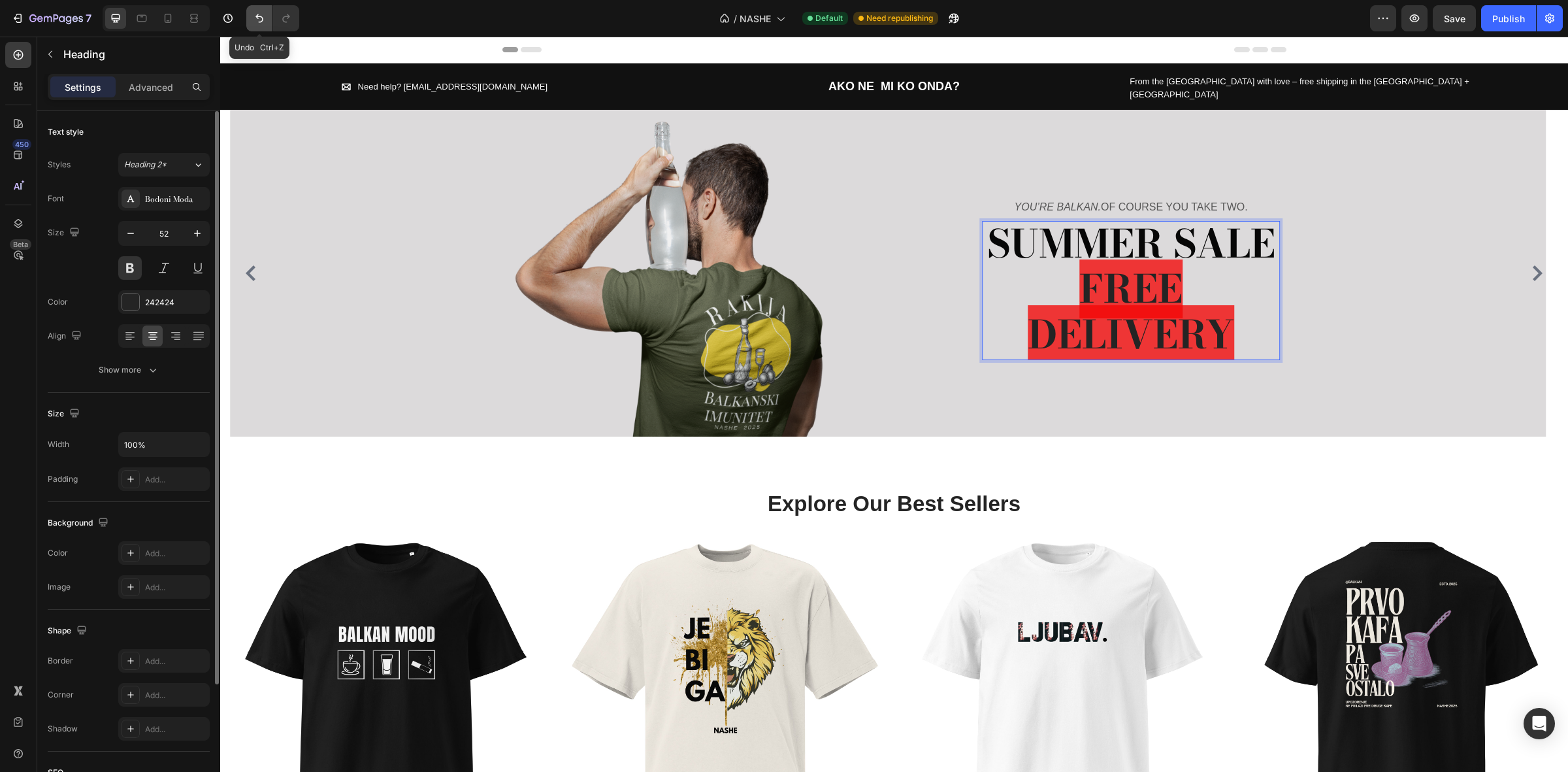
click at [262, 20] on icon "Undo/Redo" at bounding box center [259, 18] width 13 height 13
click at [262, 20] on icon "Undo/Redo" at bounding box center [259, 18] width 8 height 9
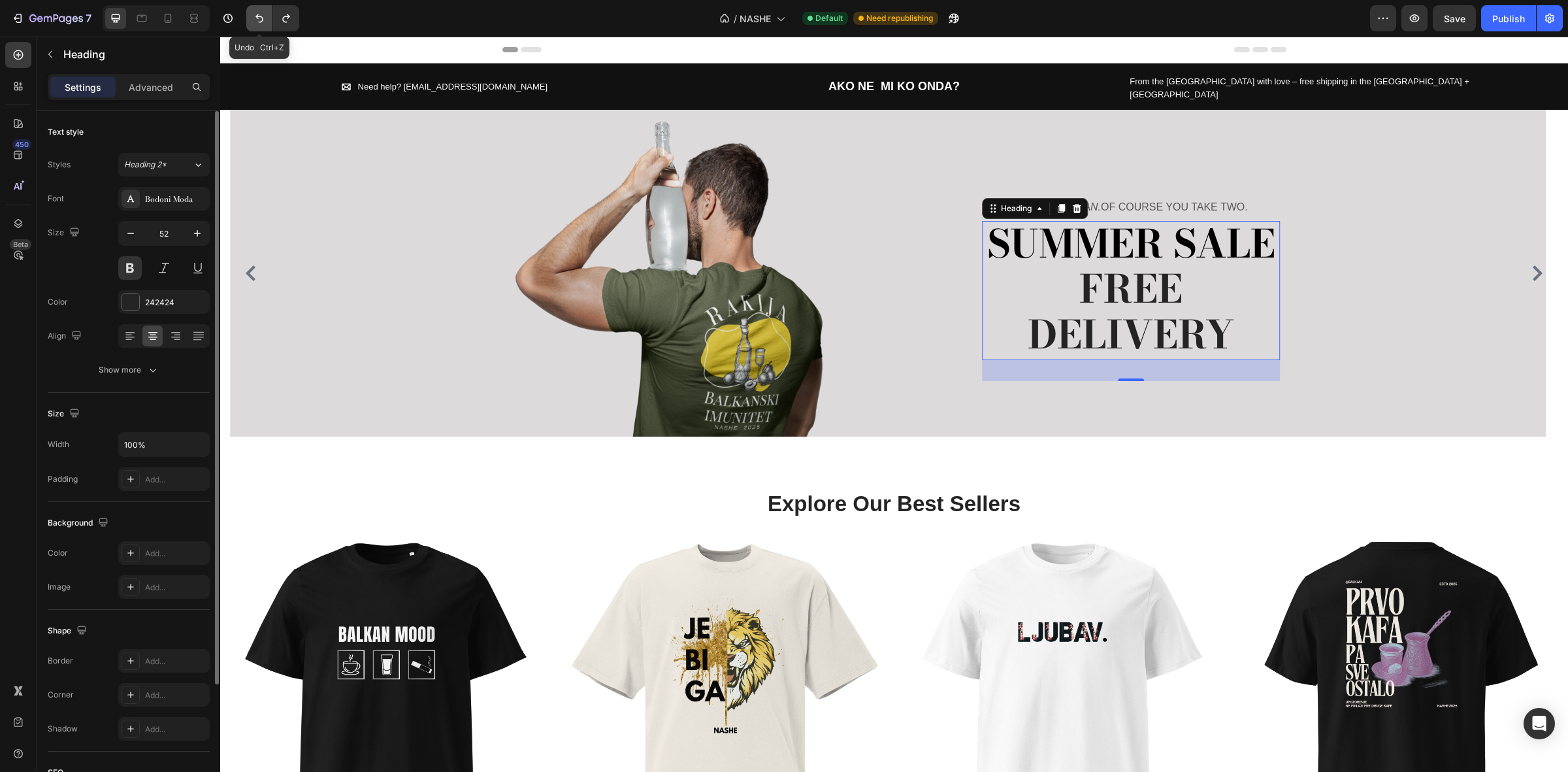
click at [262, 20] on icon "Undo/Redo" at bounding box center [259, 18] width 8 height 9
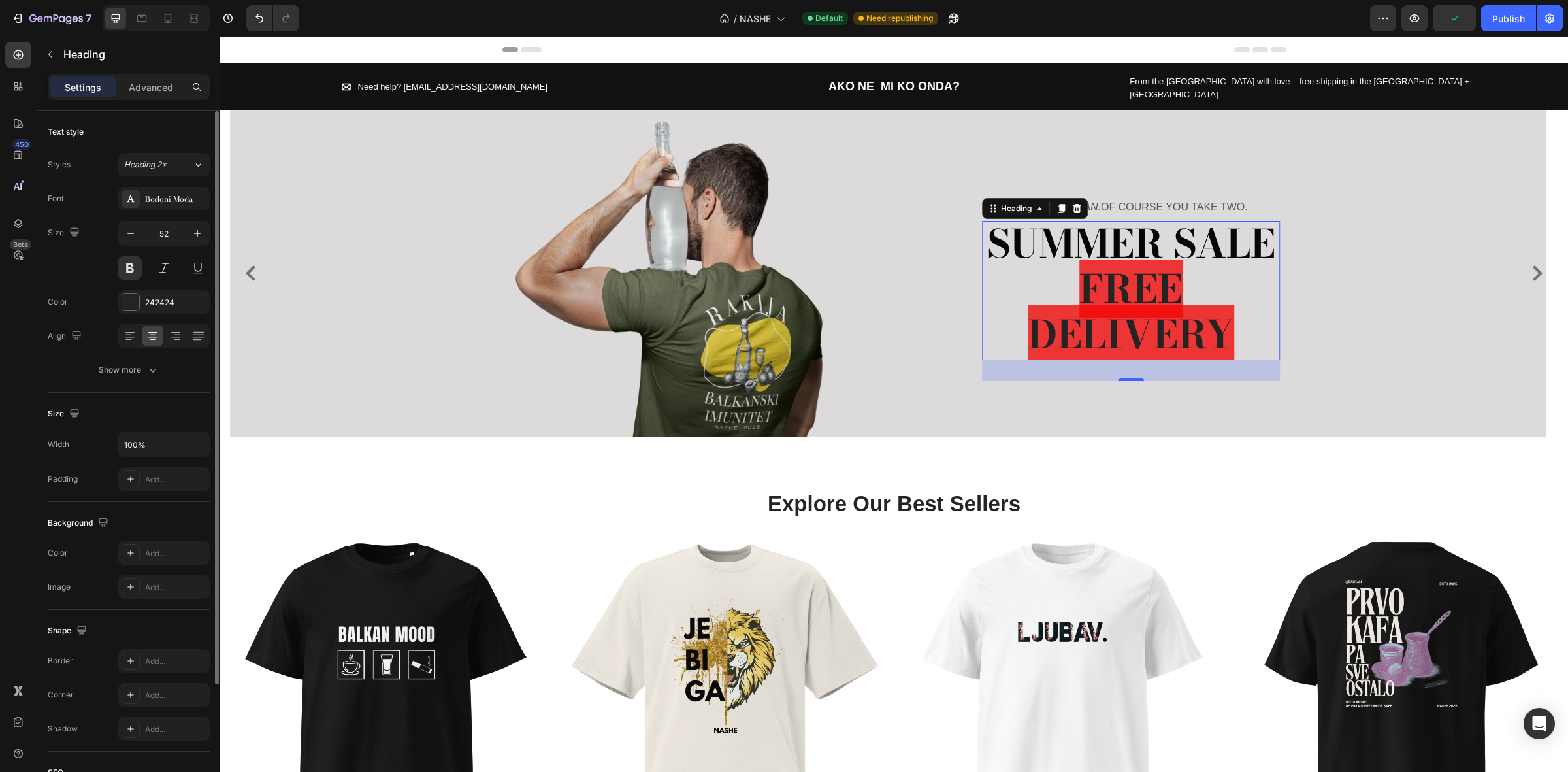
click at [1215, 279] on h2 "SUMMER SALE FREE DELIVERY" at bounding box center [1131, 290] width 298 height 139
click at [1160, 294] on span "FREE DELIVERY" at bounding box center [1131, 312] width 207 height 105
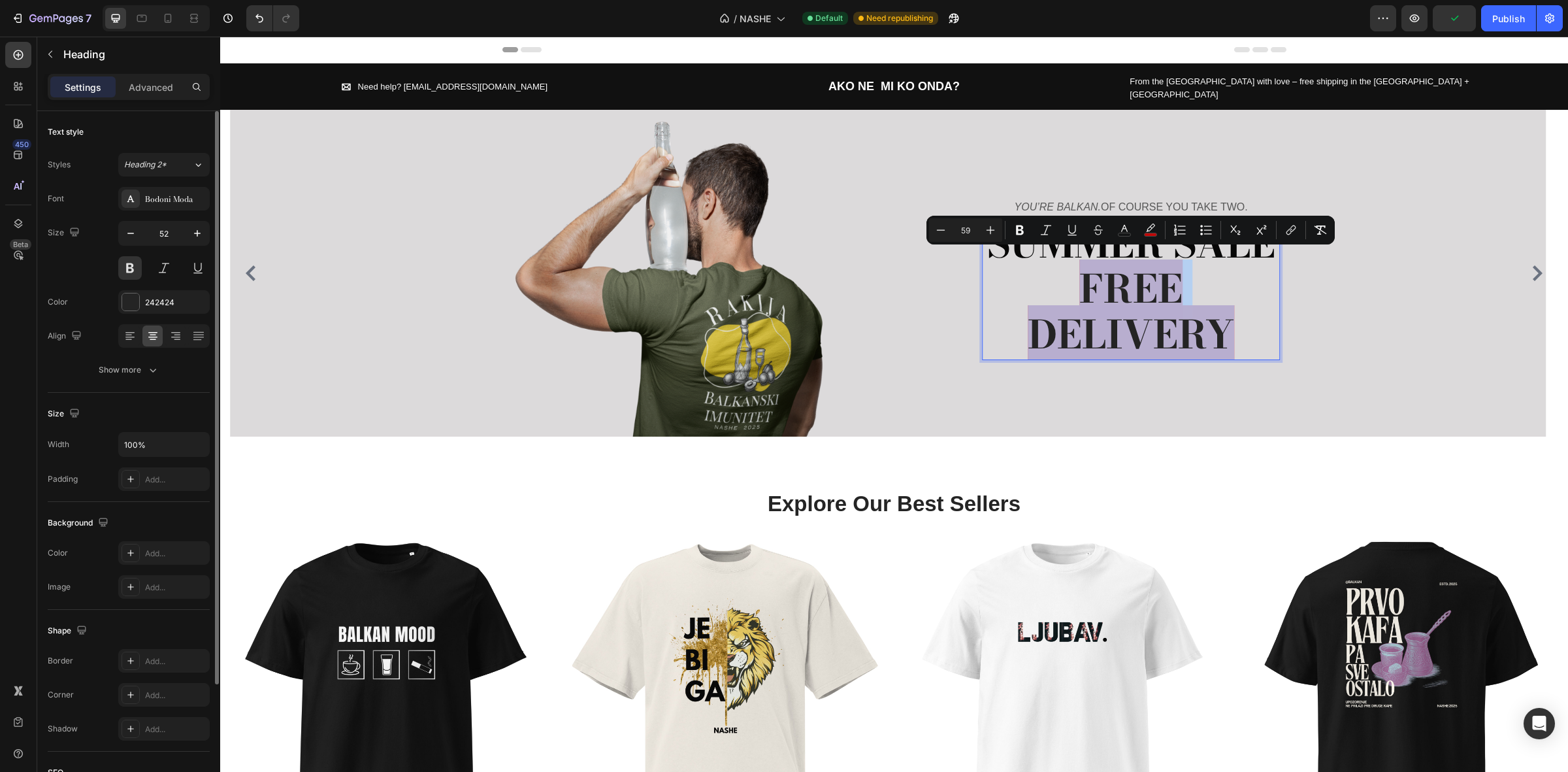
drag, startPoint x: 1233, startPoint y: 322, endPoint x: 1082, endPoint y: 295, distance: 153.4
click at [1082, 295] on p "SUMMER SALE FREE DELIVERY" at bounding box center [1131, 291] width 296 height 137
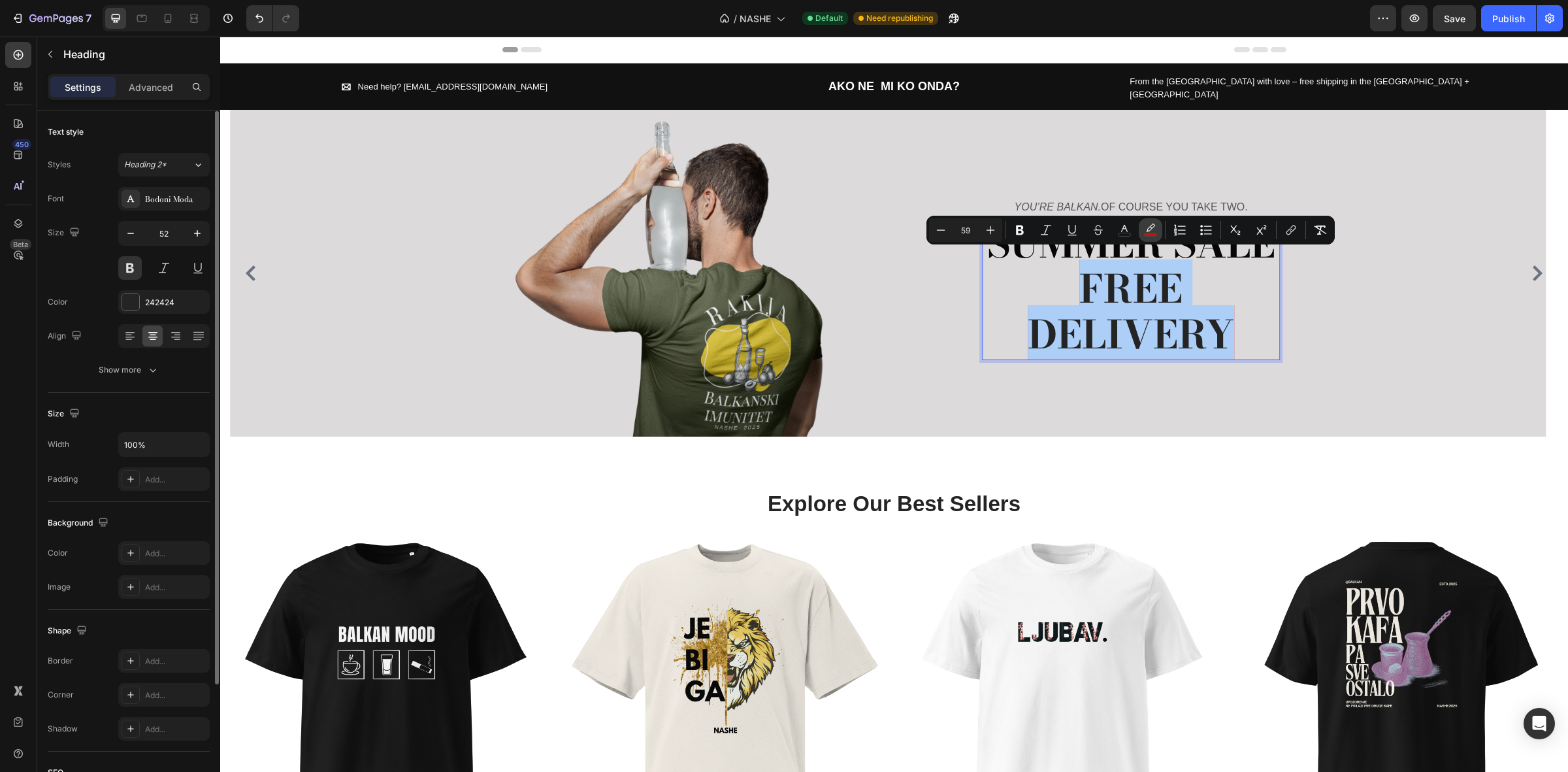
click at [1140, 235] on button "color" at bounding box center [1151, 231] width 24 height 24
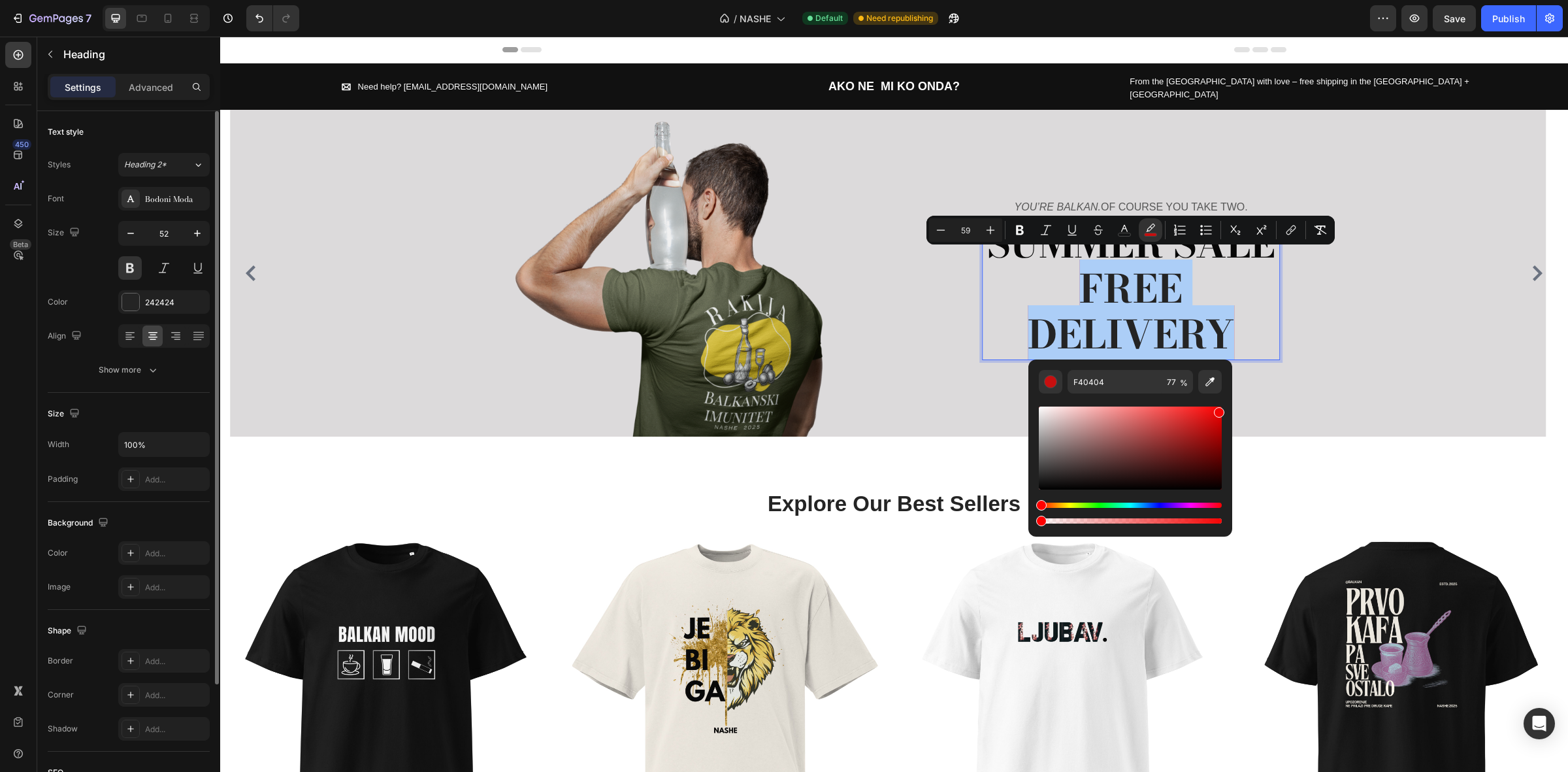
drag, startPoint x: 1264, startPoint y: 558, endPoint x: 1026, endPoint y: 522, distance: 240.7
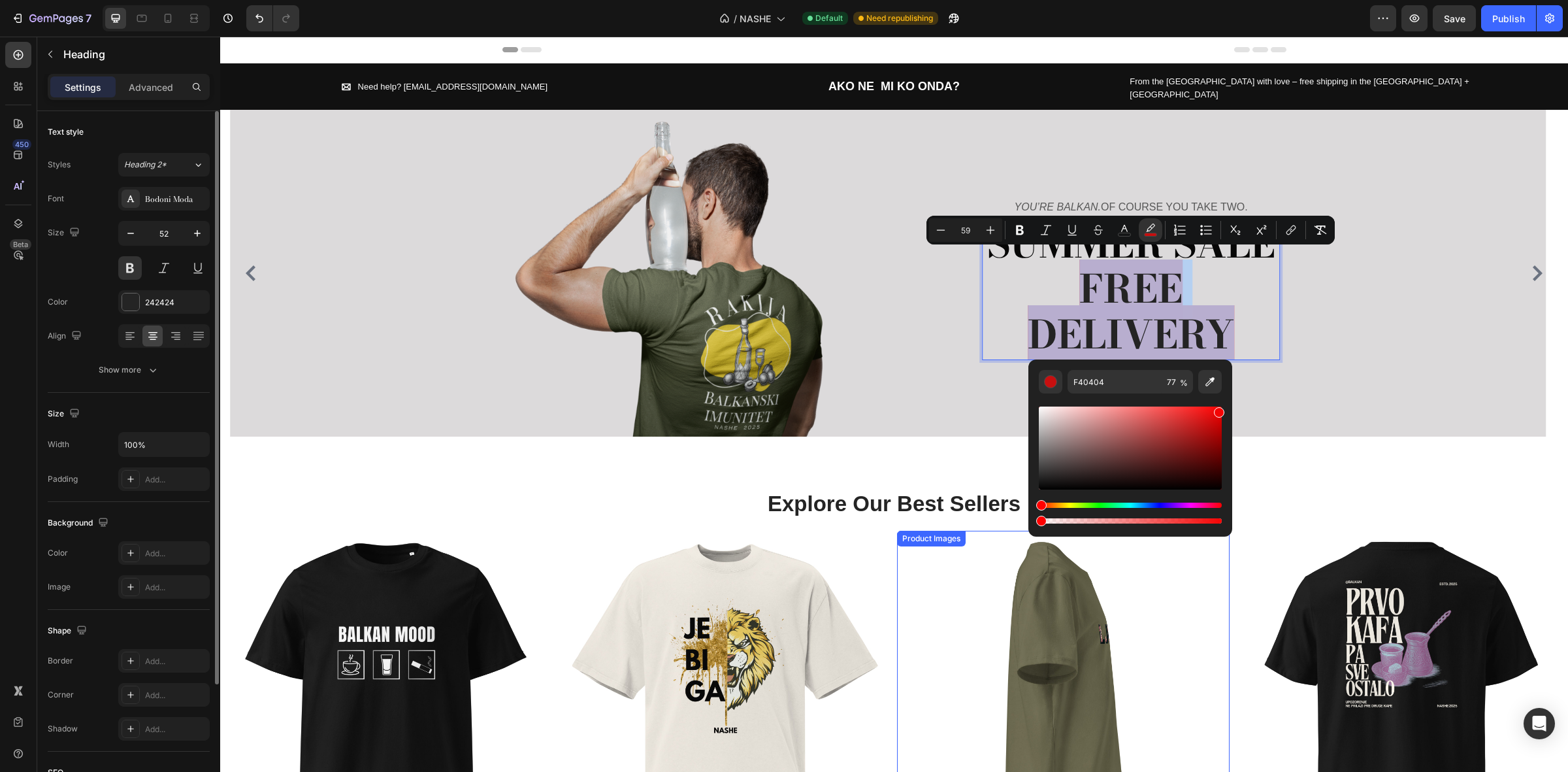
type input "0"
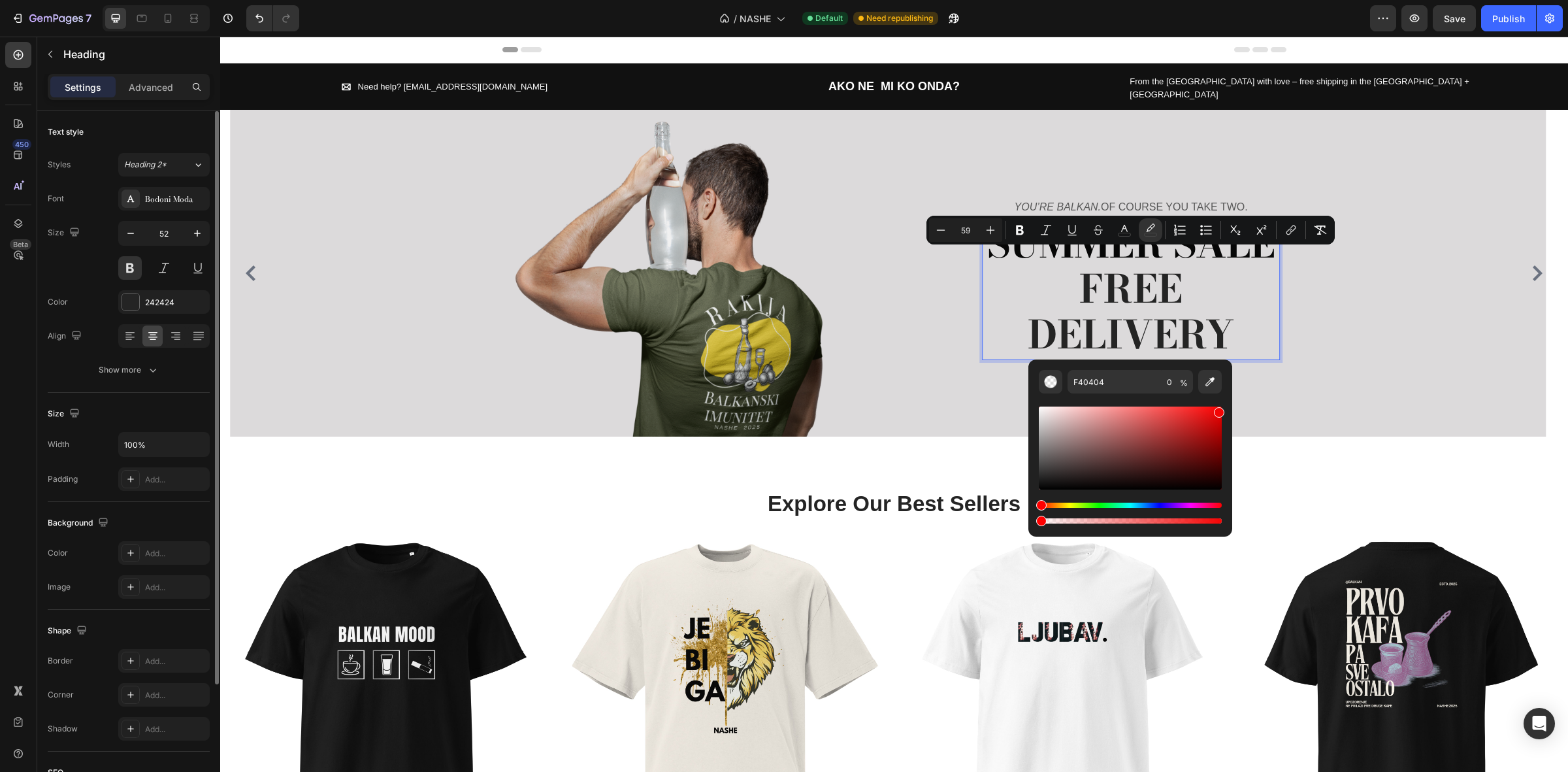
click at [1029, 309] on span "FREE DELIVERY" at bounding box center [1131, 312] width 207 height 105
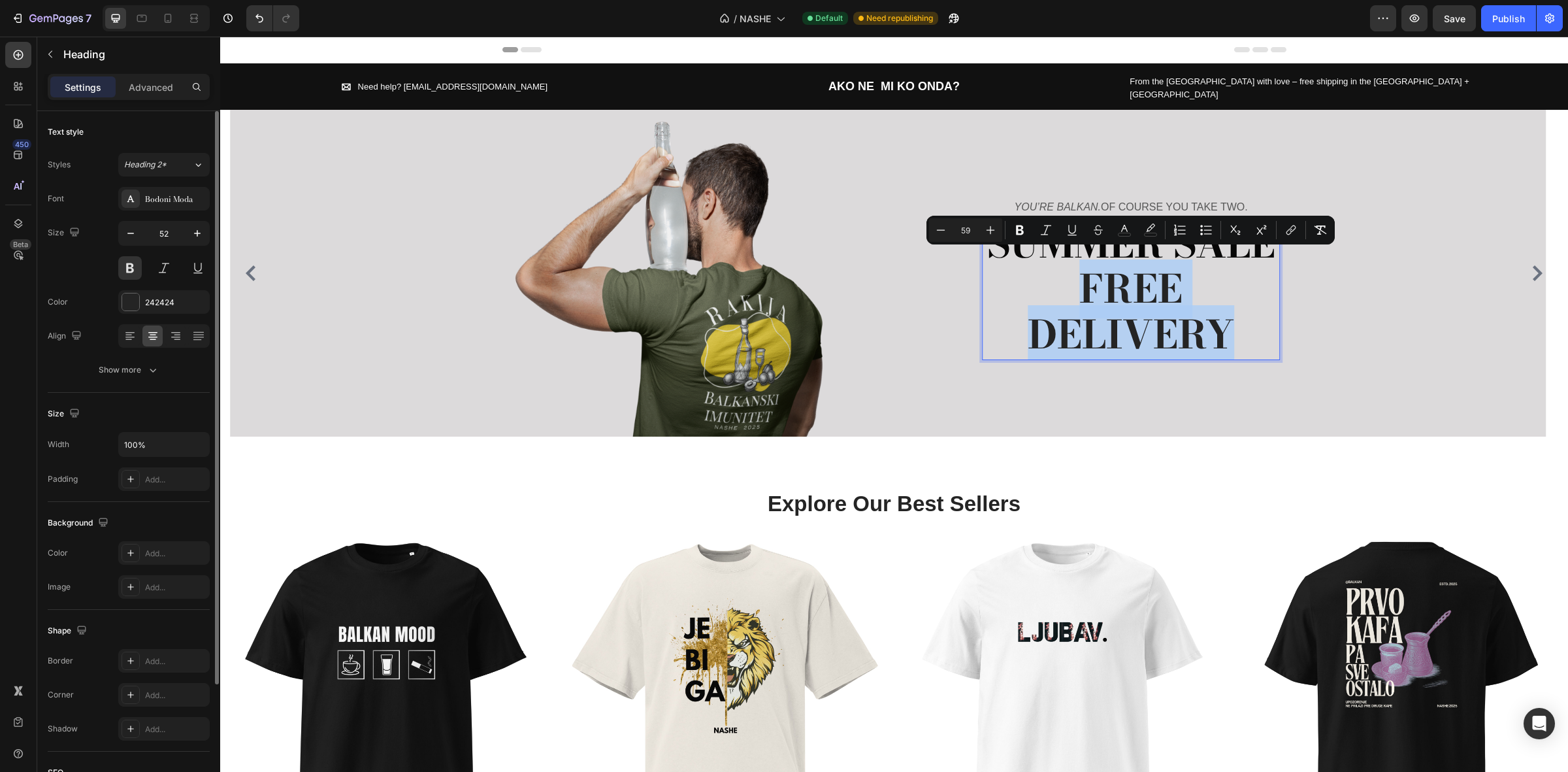
drag, startPoint x: 1247, startPoint y: 320, endPoint x: 1063, endPoint y: 294, distance: 185.8
click at [1063, 294] on p "SUMMER SALE FREE DELIVERY" at bounding box center [1131, 291] width 296 height 137
click at [1130, 227] on icon "Editor contextual toolbar" at bounding box center [1125, 230] width 13 height 13
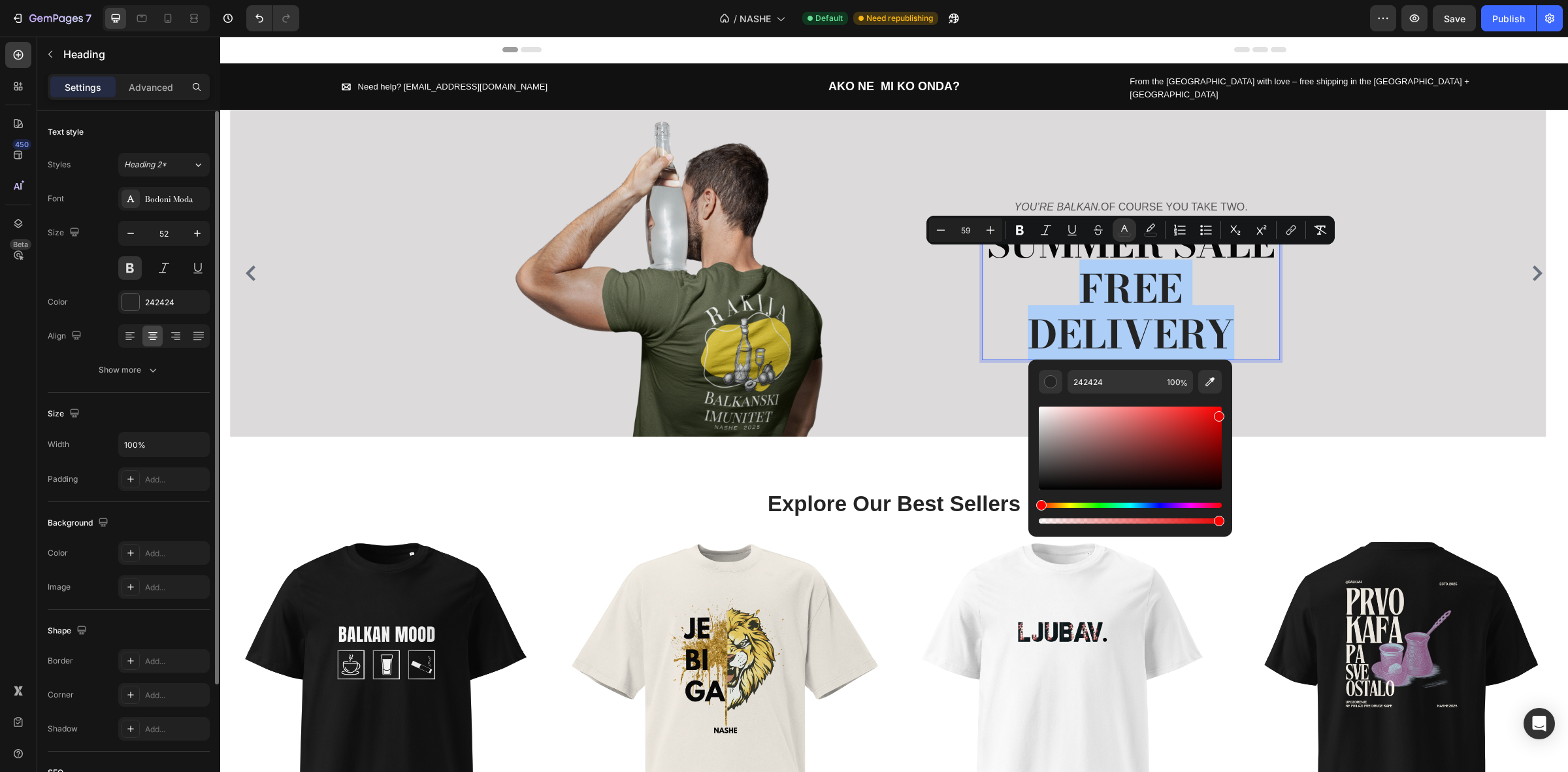
drag, startPoint x: 1150, startPoint y: 436, endPoint x: 1215, endPoint y: 413, distance: 68.9
click at [1215, 413] on div "Editor contextual toolbar" at bounding box center [1130, 448] width 183 height 83
type input "E80909"
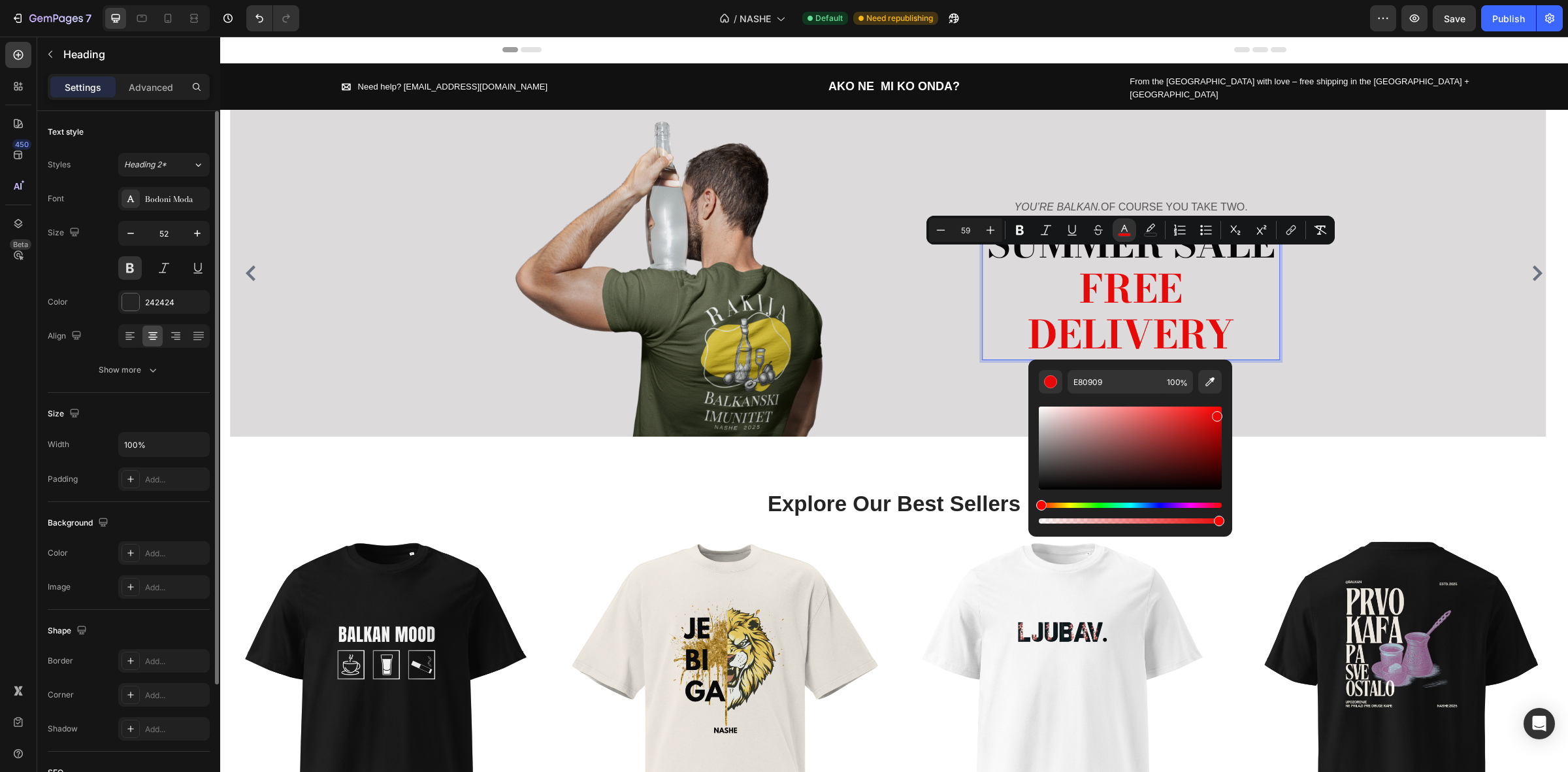
click at [1245, 282] on p "SUMMER SALE FREE DELIVERY" at bounding box center [1131, 291] width 296 height 137
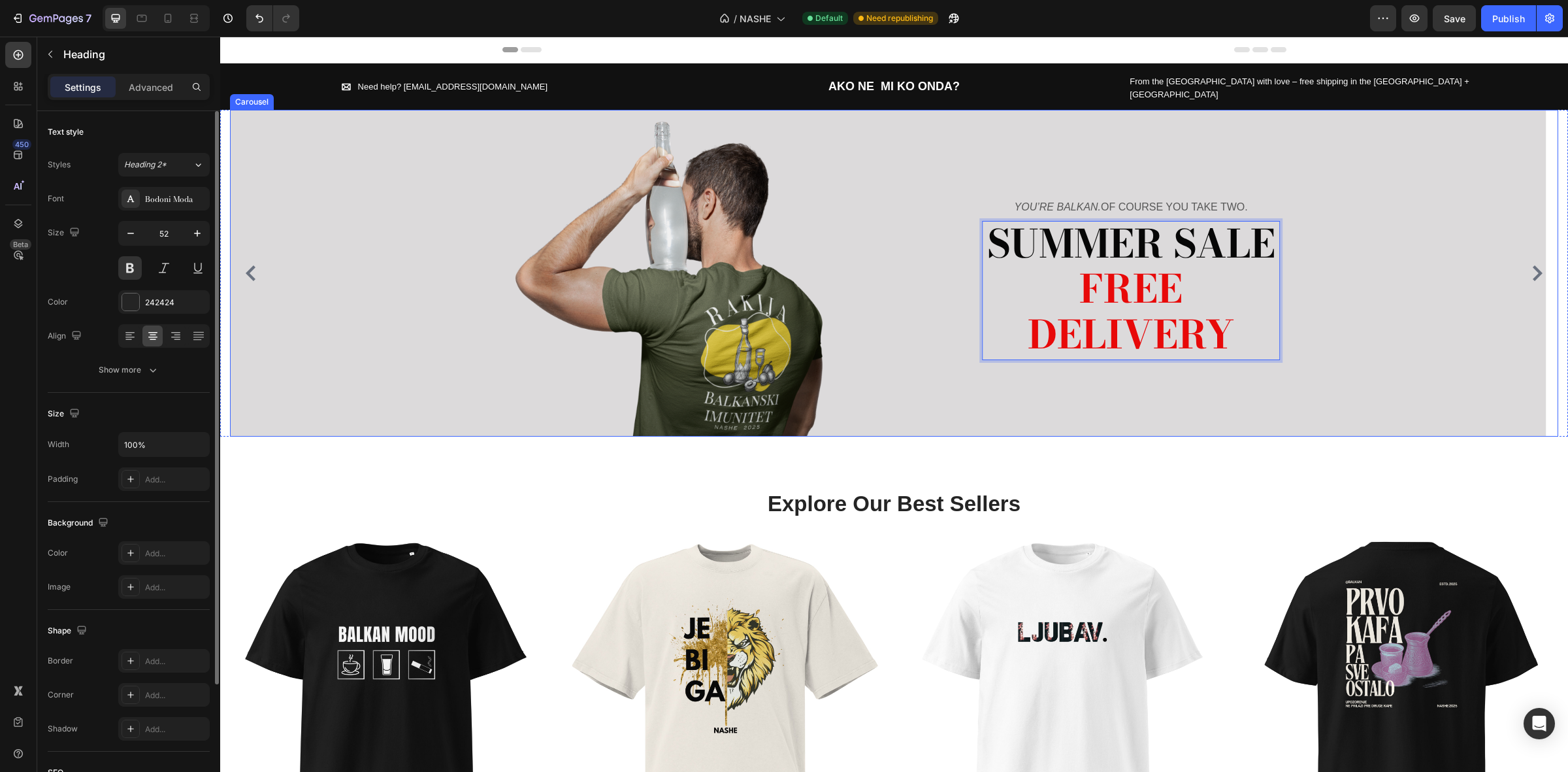
click at [1365, 396] on div "Image YOU’RE BALKAN. OF COURSE YOU TAKE TWO. Text block SUMMER SALE FREE DELIVE…" at bounding box center [888, 273] width 1316 height 327
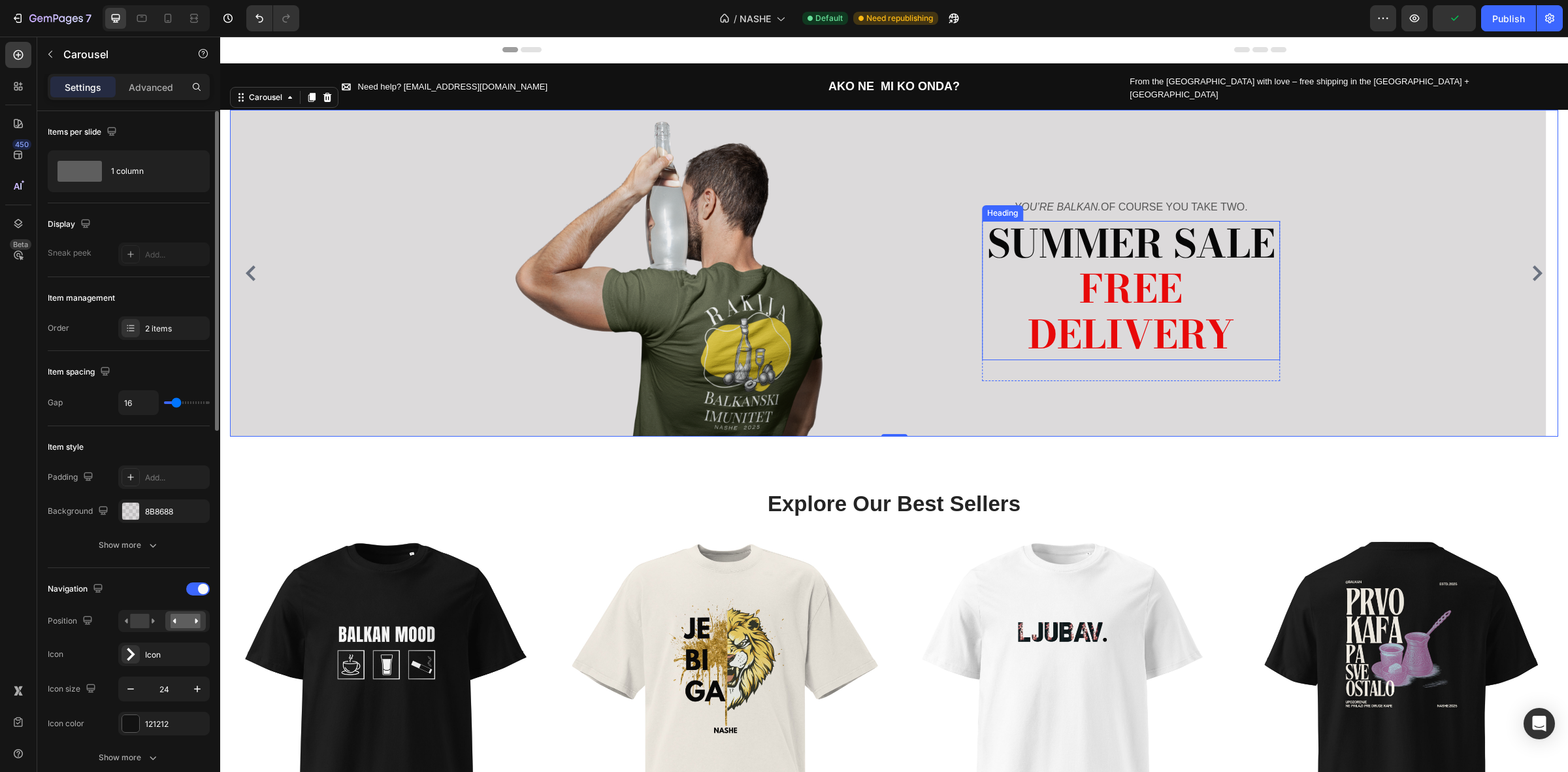
click at [1253, 338] on p "⁠⁠⁠⁠⁠⁠⁠ SUMMER SALE FREE DELIVERY" at bounding box center [1131, 291] width 296 height 137
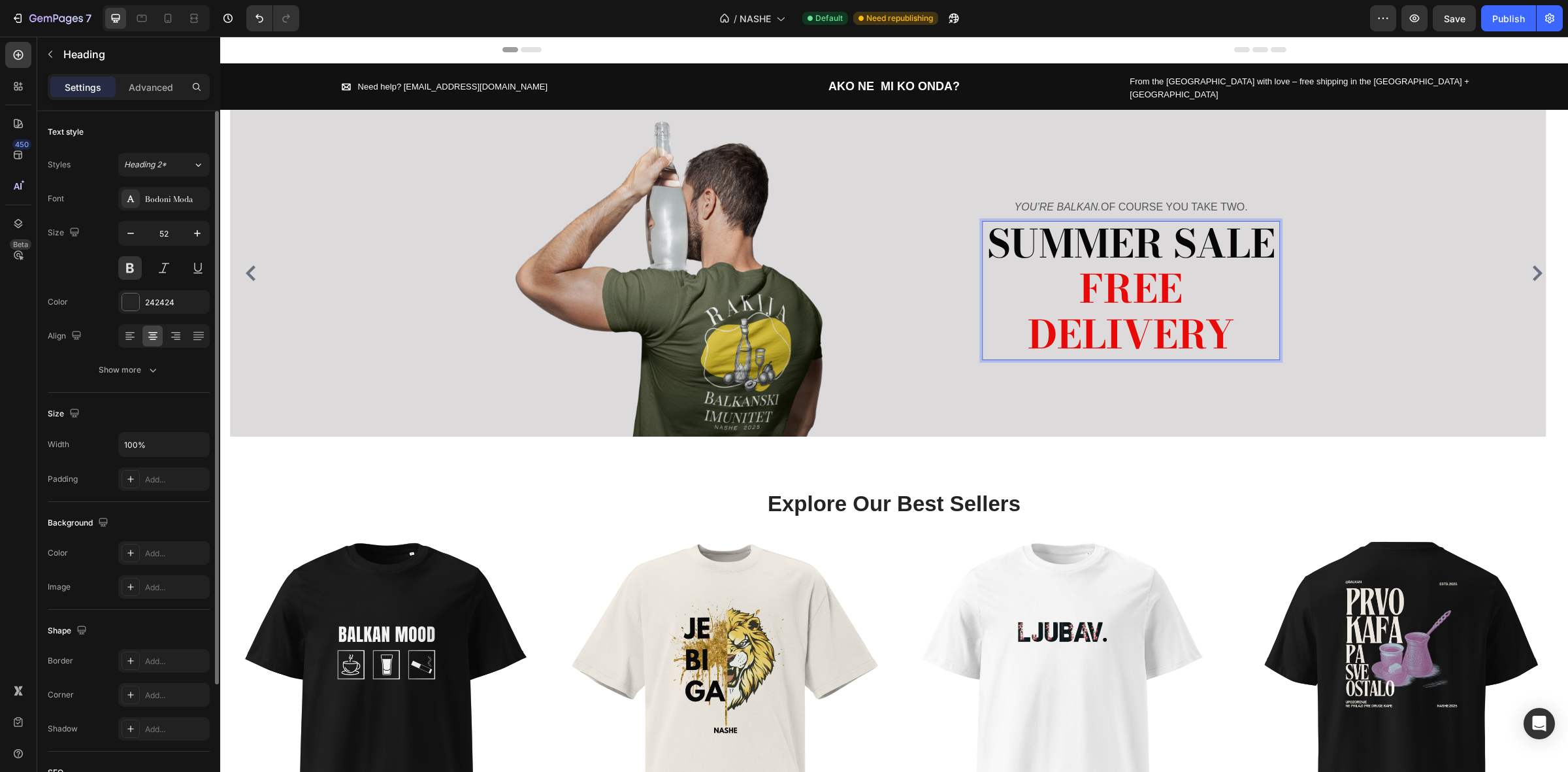
click at [1255, 325] on p "SUMMER SALE FREE DELIVERY" at bounding box center [1131, 291] width 296 height 137
click at [1438, 280] on div "Image YOU’RE BALKAN. OF COURSE YOU TAKE TWO. Text block SUMMER SALE FREE DELIVE…" at bounding box center [888, 273] width 1316 height 327
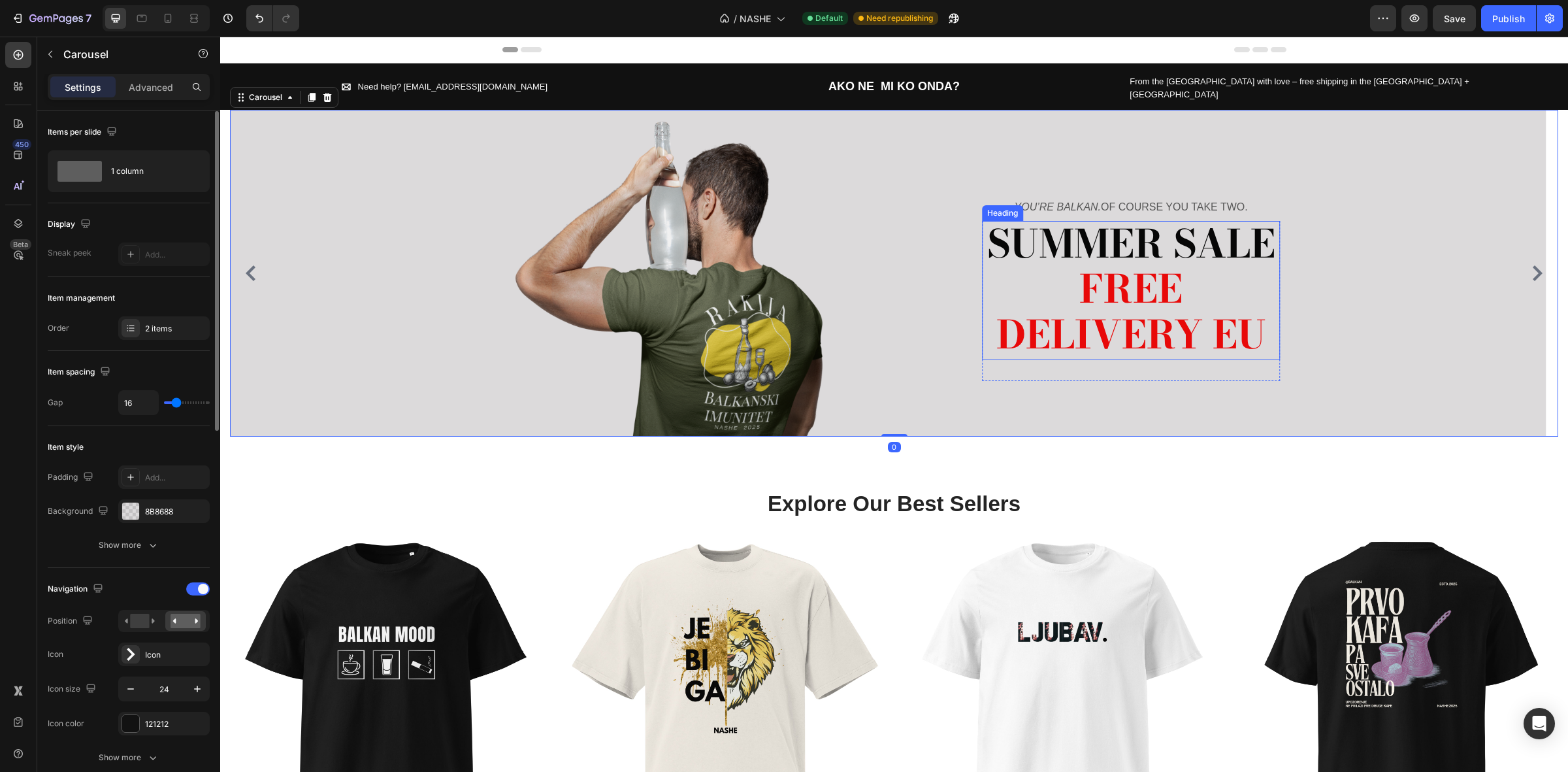
click at [1217, 305] on span "FREE DELIVERY EU" at bounding box center [1132, 312] width 270 height 105
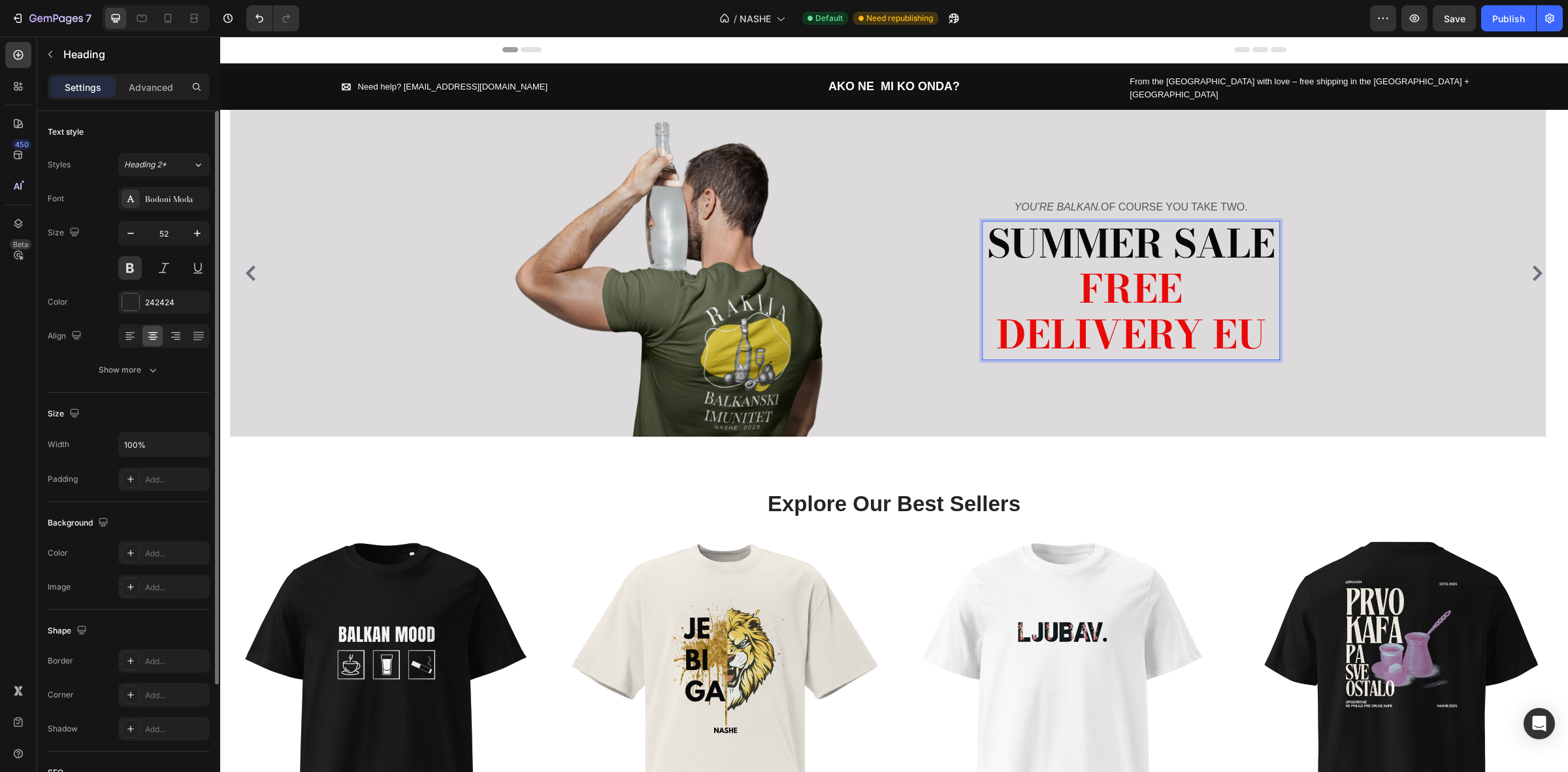
click at [1189, 281] on p "SUMMER SALE FREE DELIVERY EU" at bounding box center [1131, 291] width 296 height 137
click at [1236, 314] on span "FREE EU DELIVERY EU" at bounding box center [1132, 312] width 270 height 105
click at [1239, 314] on span "FREE EU DELIVERY EU" at bounding box center [1132, 312] width 270 height 105
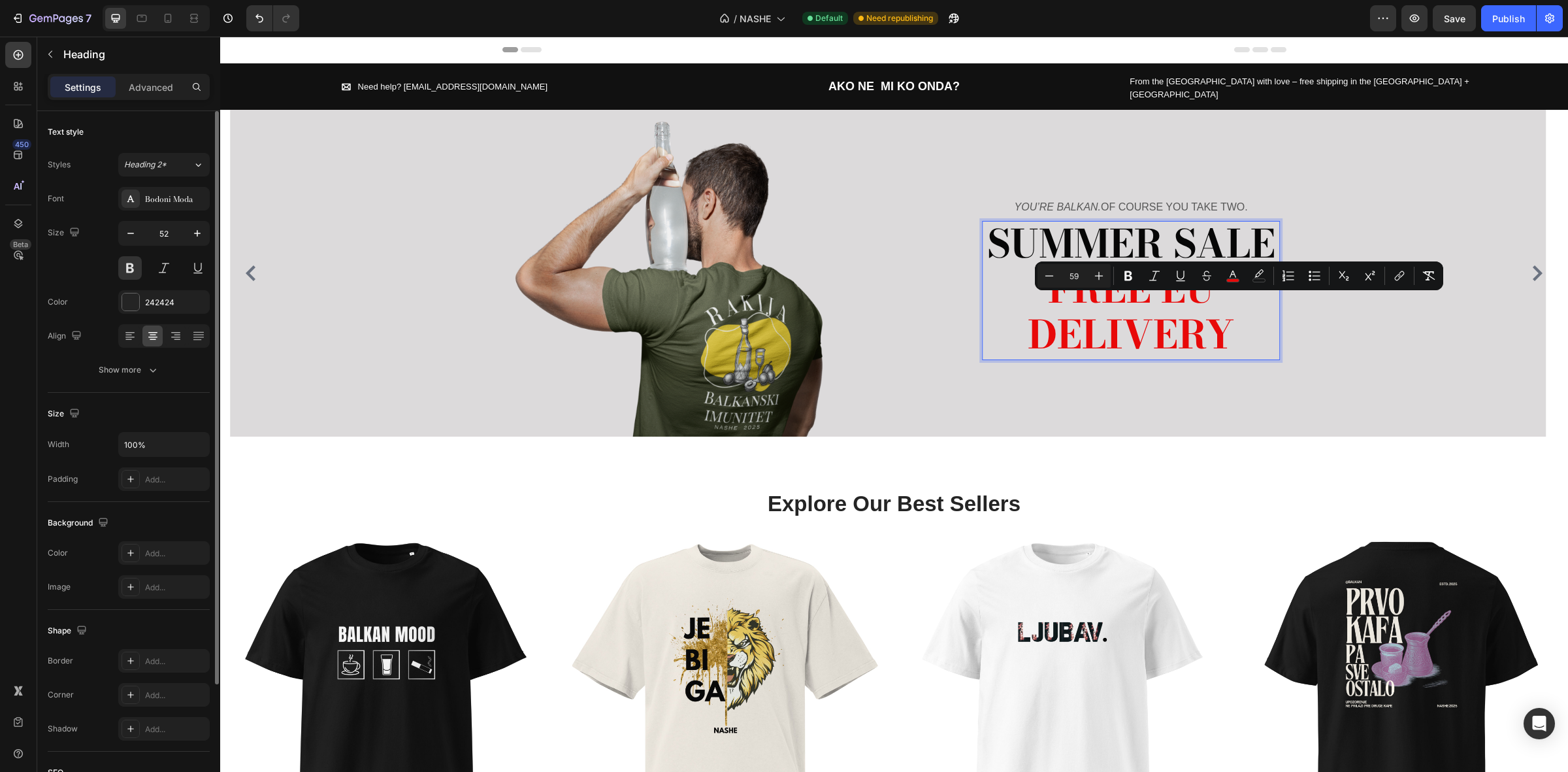
scroll to position [5, 0]
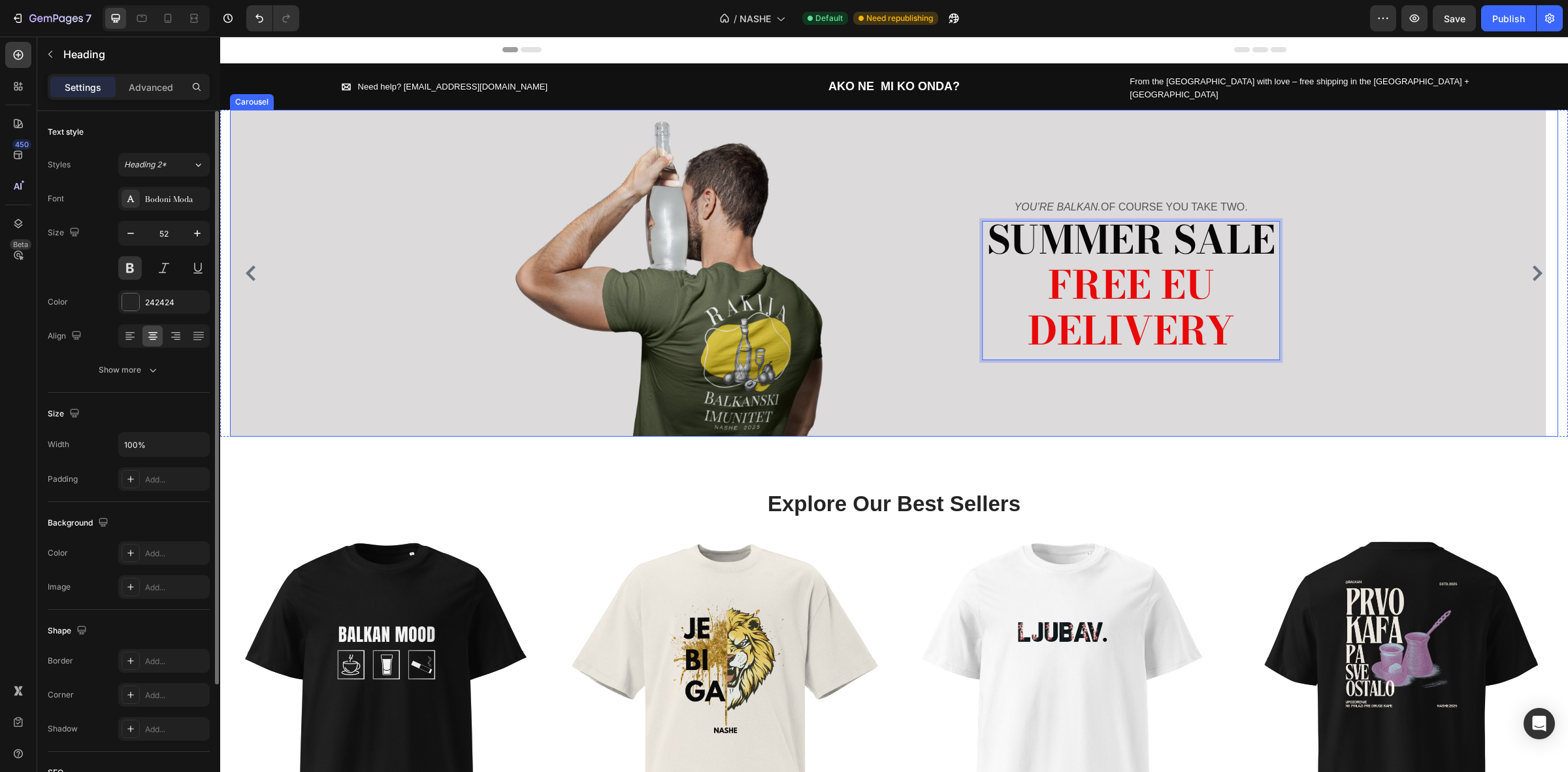
click at [1344, 338] on div "Image YOU’RE BALKAN. OF COURSE YOU TAKE TWO. Text block SUMMER SALE FREE EU DEL…" at bounding box center [888, 273] width 1316 height 327
click at [1200, 273] on span "FREE EU DELIVERY" at bounding box center [1131, 308] width 207 height 105
click at [1224, 263] on p "SUMMER SALE FREE DELIVERY" at bounding box center [1131, 287] width 296 height 137
click at [1433, 386] on div "Image YOU’RE BALKAN. OF COURSE YOU TAKE TWO. Text block SUMMER SALE FREE EU DEL…" at bounding box center [888, 273] width 1316 height 327
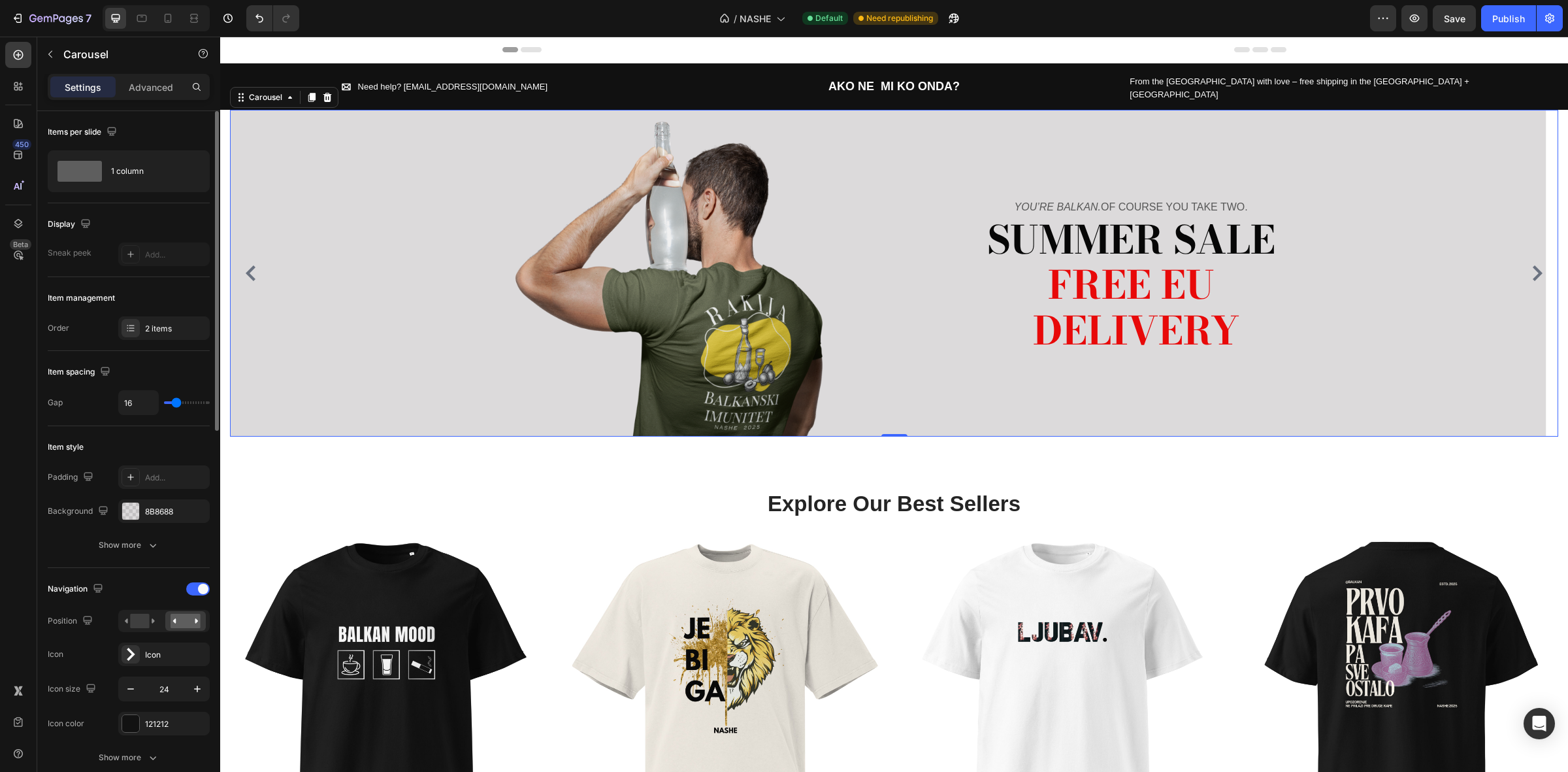
click at [1533, 266] on icon "Carousel Next Arrow" at bounding box center [1538, 273] width 10 height 16
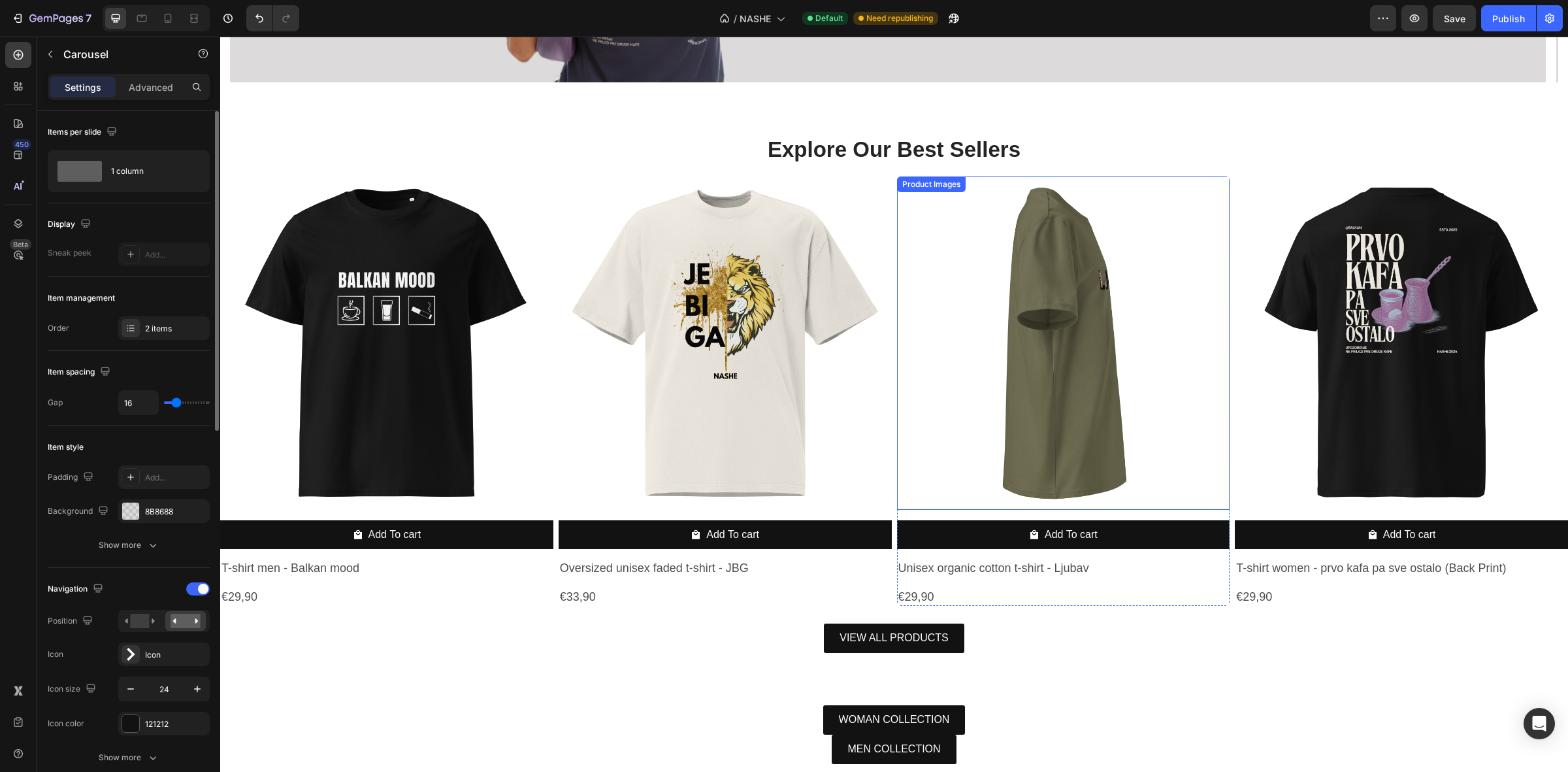
scroll to position [671, 0]
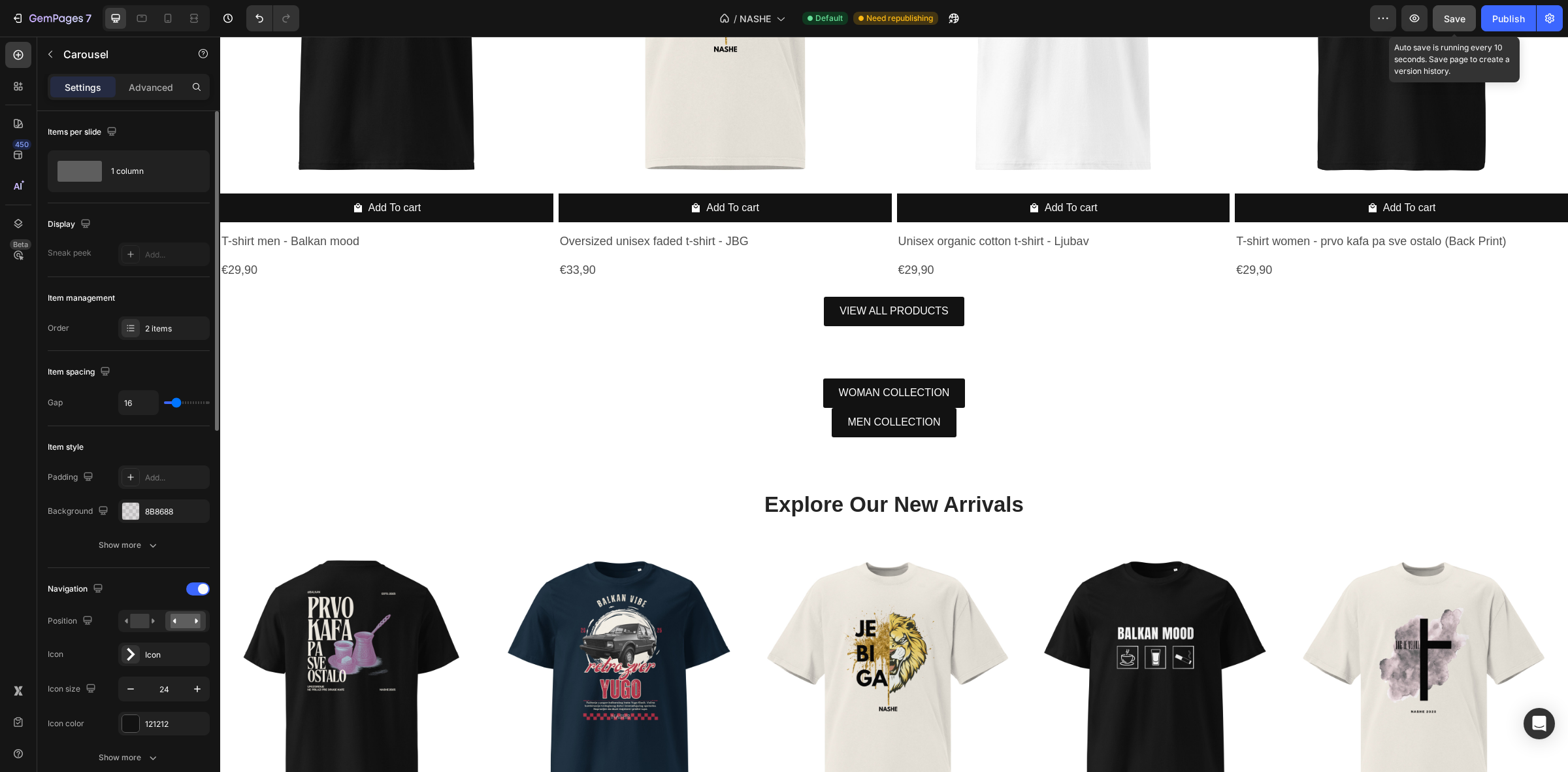
click at [1465, 10] on button "Save" at bounding box center [1454, 18] width 43 height 26
click at [1501, 20] on div "Publish" at bounding box center [1508, 18] width 33 height 14
click at [814, 14] on div "Default Published" at bounding box center [868, 18] width 110 height 13
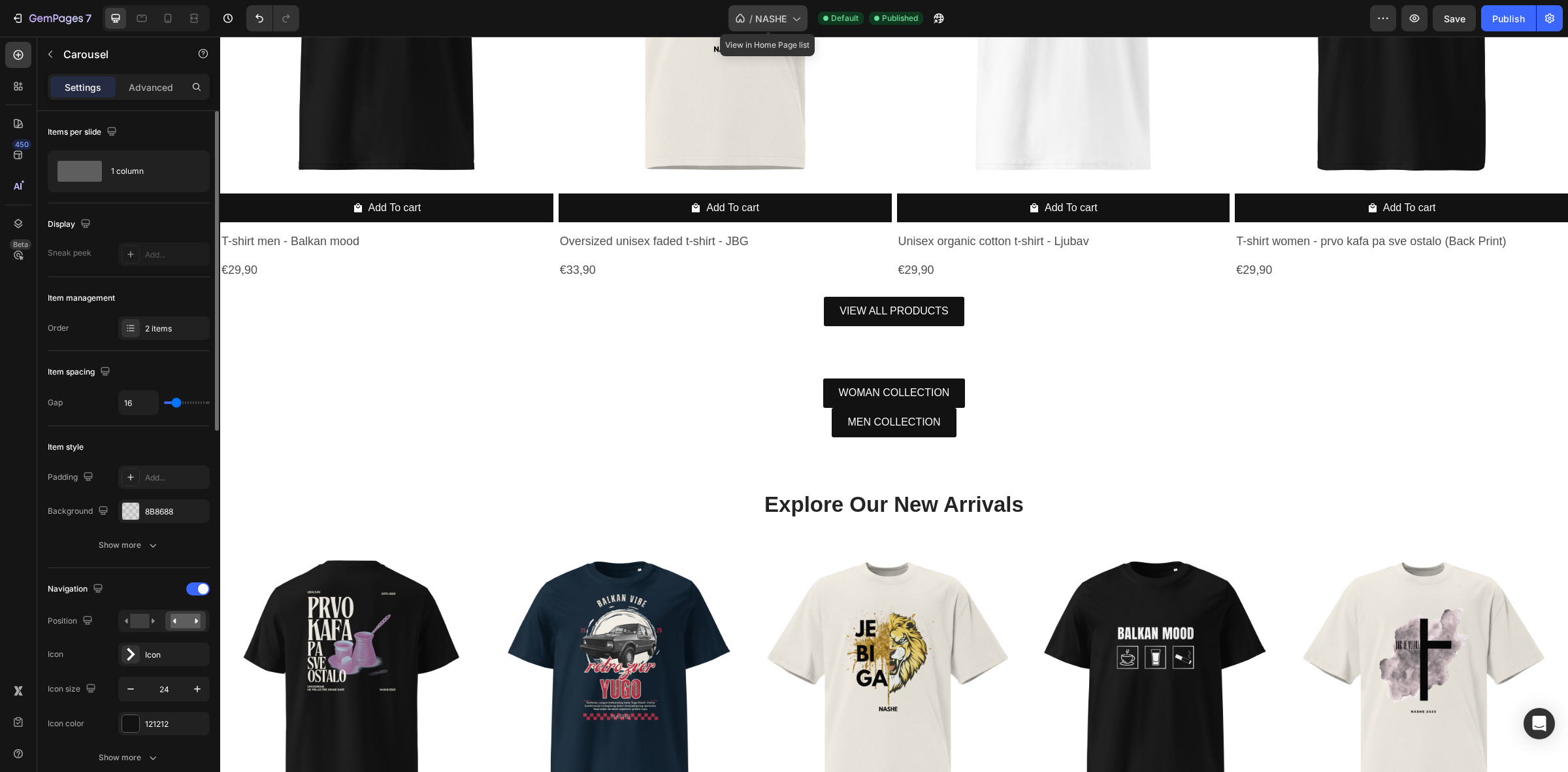
click at [799, 17] on icon at bounding box center [796, 18] width 13 height 13
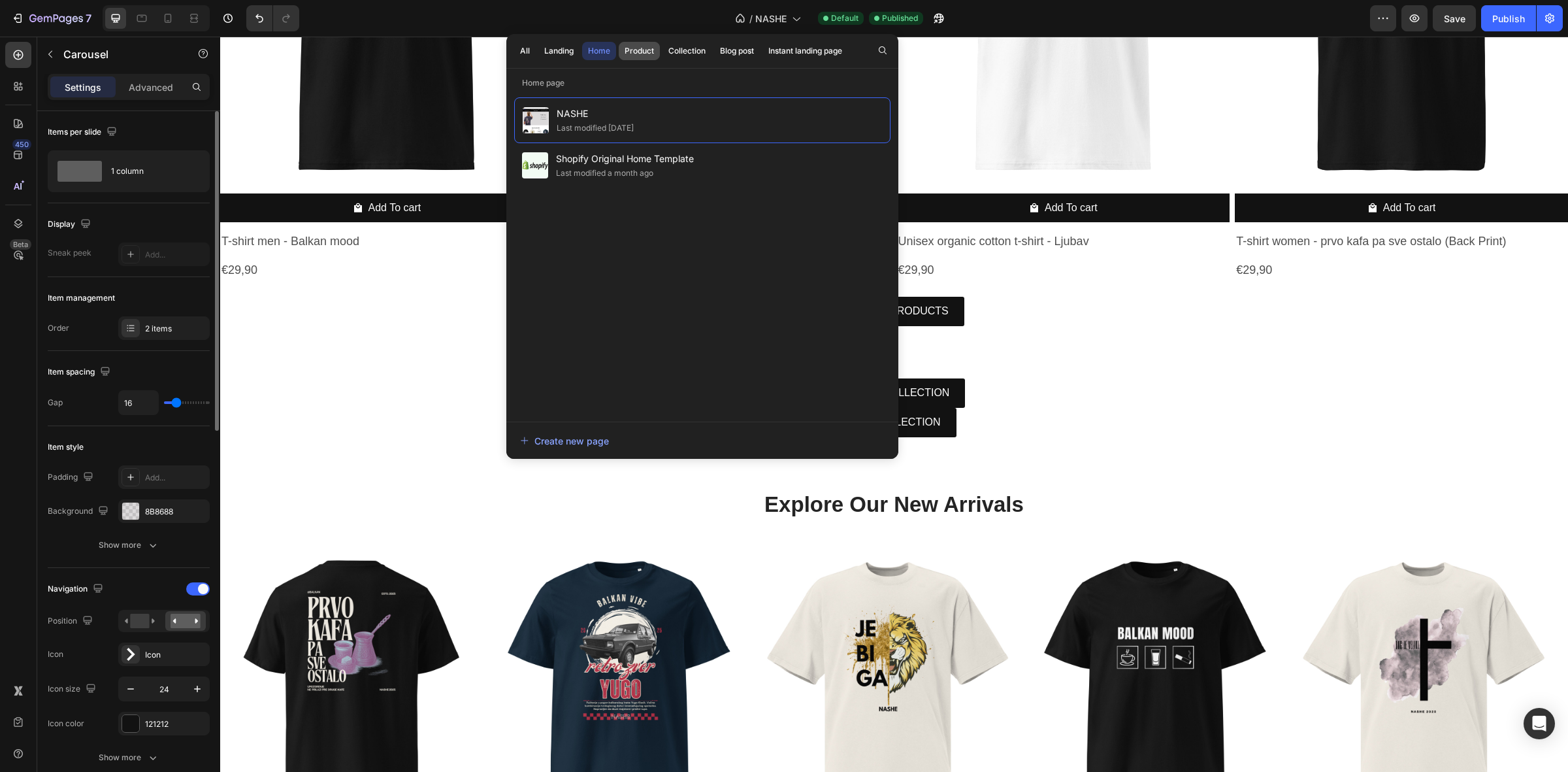
click at [639, 51] on div "Product" at bounding box center [639, 51] width 29 height 12
click at [689, 48] on div "Collection" at bounding box center [687, 51] width 37 height 12
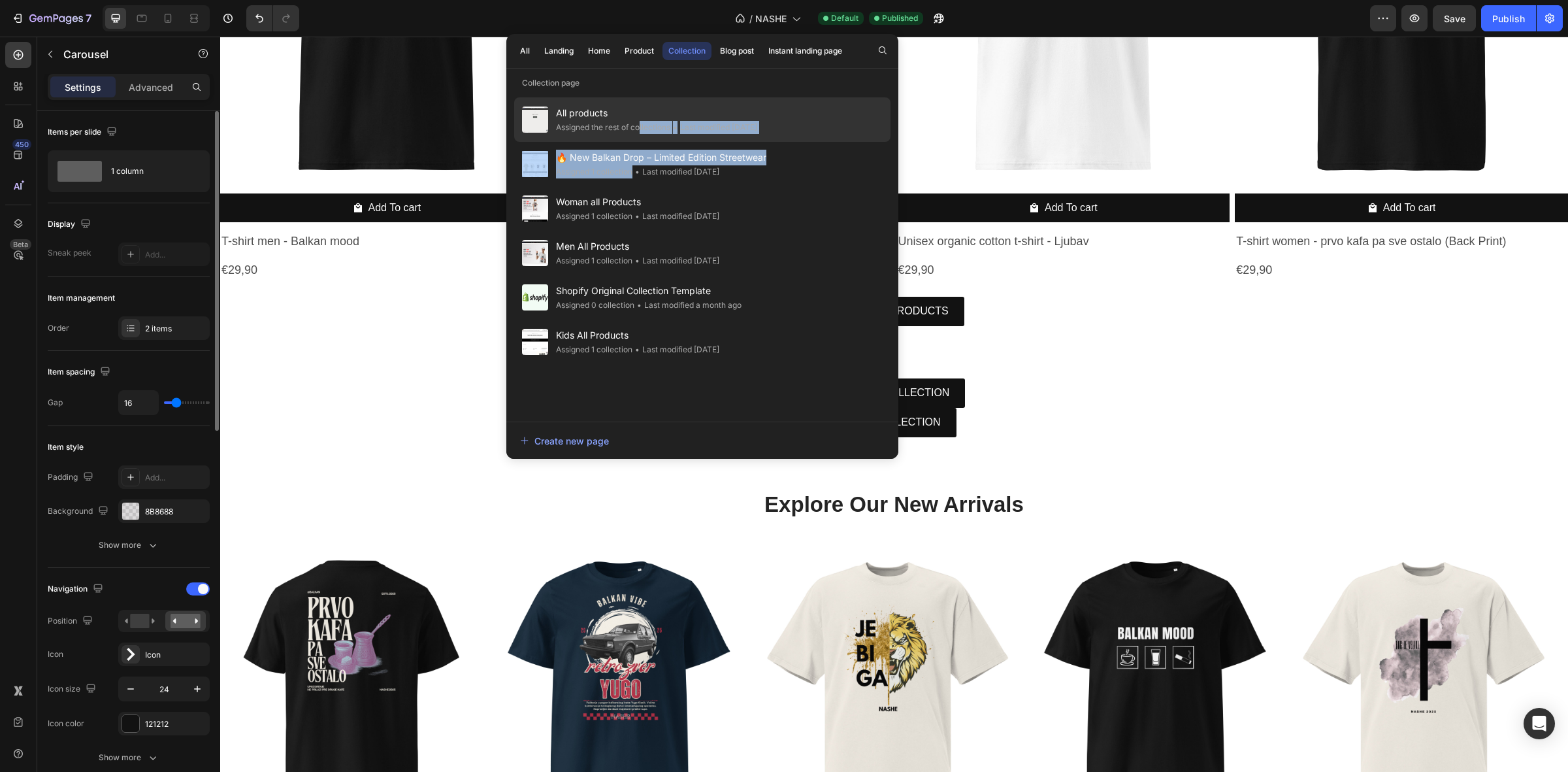
drag, startPoint x: 634, startPoint y: 167, endPoint x: 639, endPoint y: 122, distance: 45.3
click at [641, 122] on div "All products Assigned the rest of collections • Last modified 9 days ago 🔥 New …" at bounding box center [703, 253] width 377 height 311
click at [639, 122] on div "Assigned the rest of collections" at bounding box center [614, 127] width 114 height 13
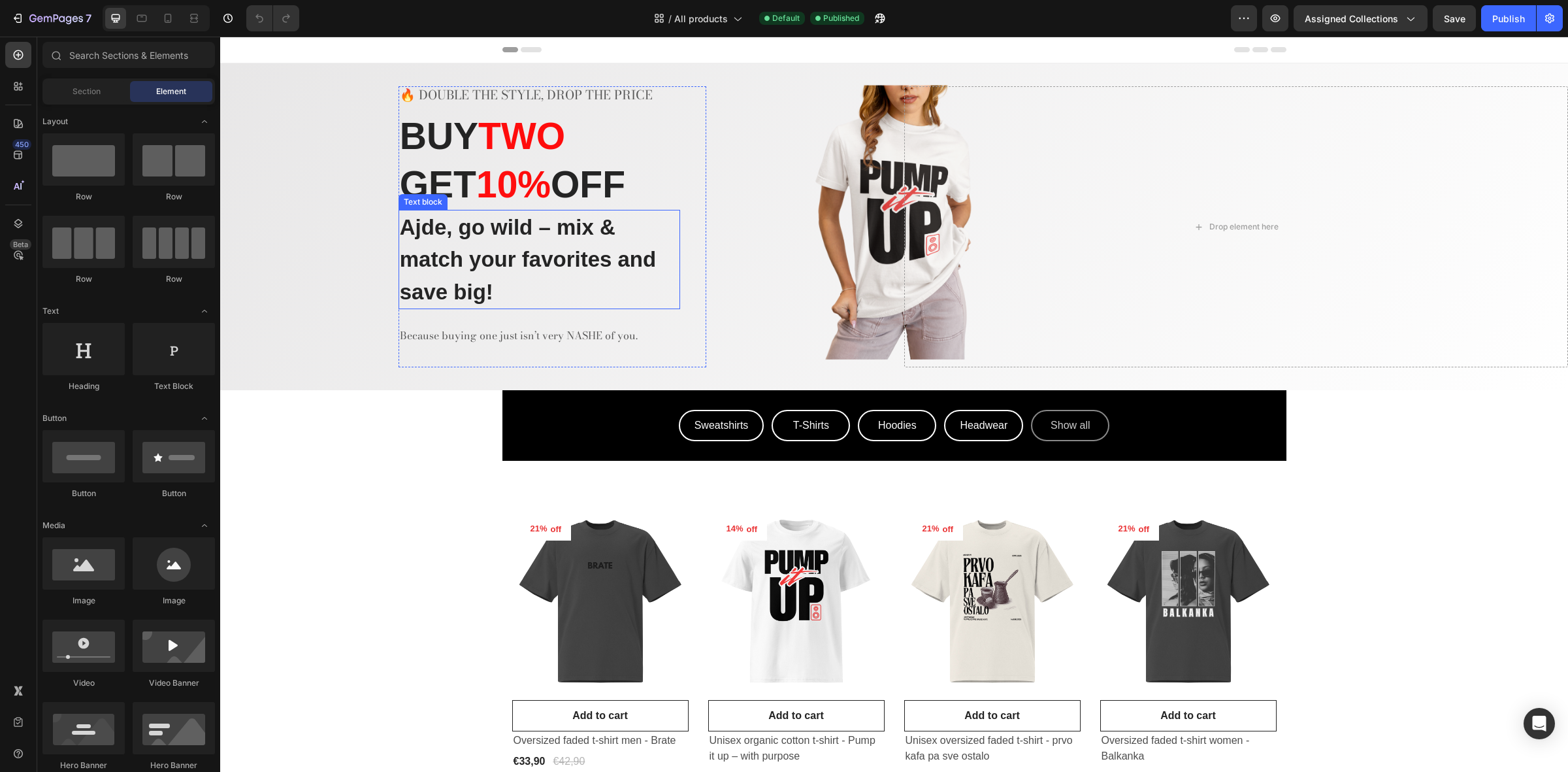
click at [595, 217] on p "Ajde, go wild – mix & match your favorites and save big!" at bounding box center [539, 260] width 279 height 98
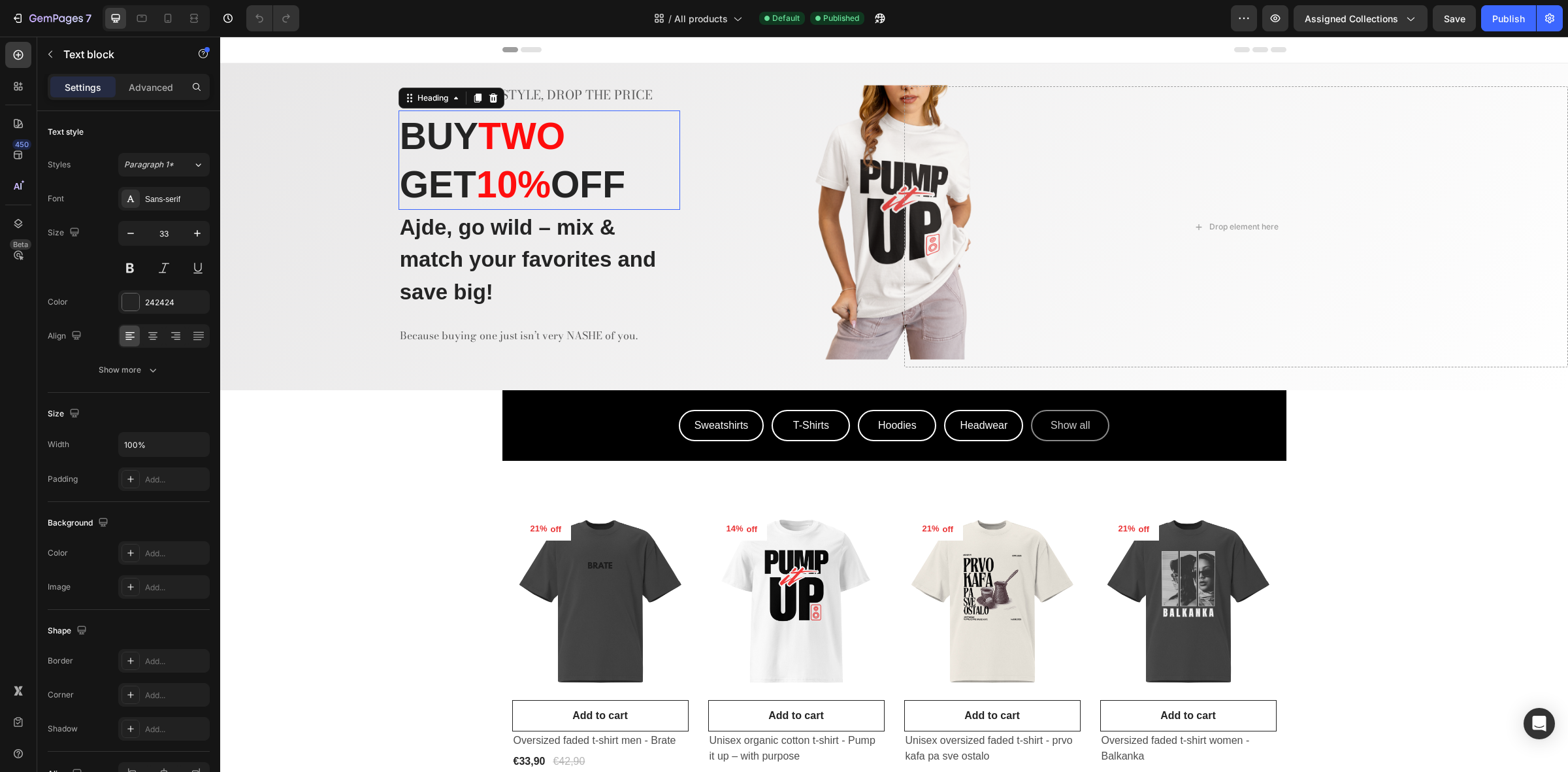
click at [490, 164] on strong "10" at bounding box center [497, 184] width 41 height 42
click at [579, 201] on strong "OFF" at bounding box center [588, 184] width 75 height 42
drag, startPoint x: 641, startPoint y: 191, endPoint x: 611, endPoint y: 187, distance: 30.3
click at [611, 187] on strong "OFF" at bounding box center [588, 184] width 75 height 42
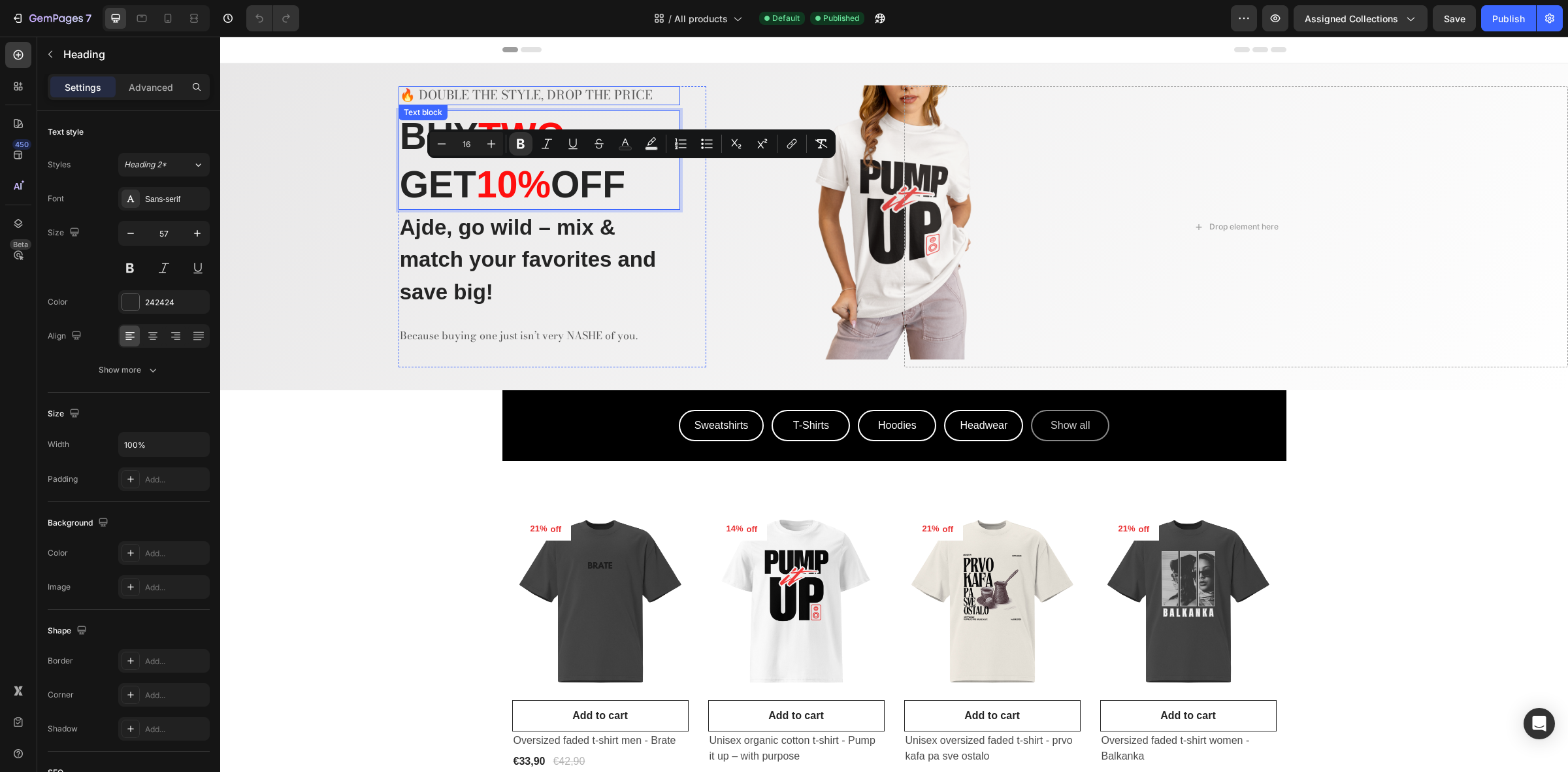
click at [509, 95] on p "🔥 DOUBLE THE STYLE, DROP THE PRICE" at bounding box center [539, 95] width 279 height 17
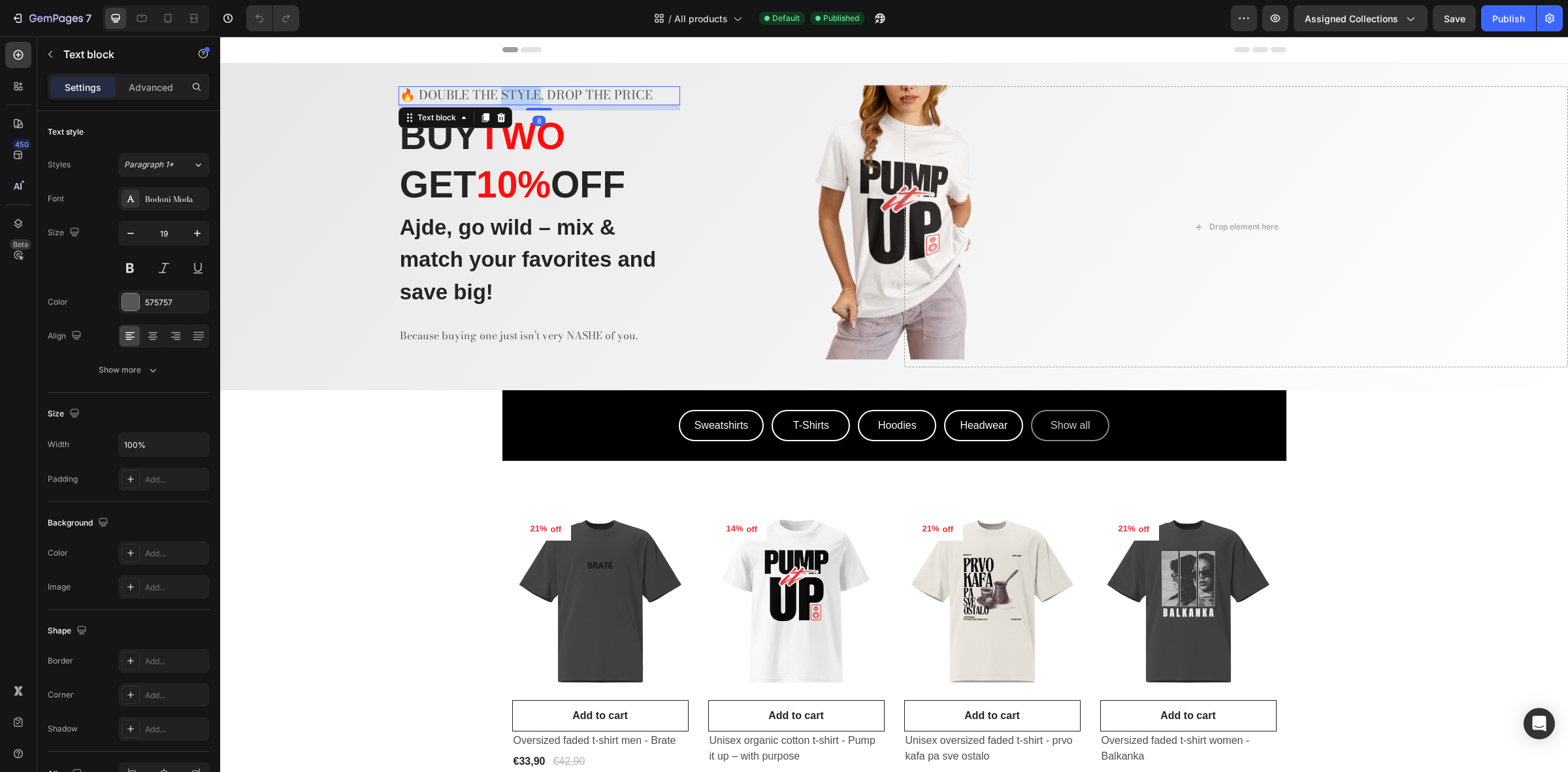
click at [509, 95] on p "🔥 DOUBLE THE STYLE, DROP THE PRICE" at bounding box center [539, 95] width 279 height 17
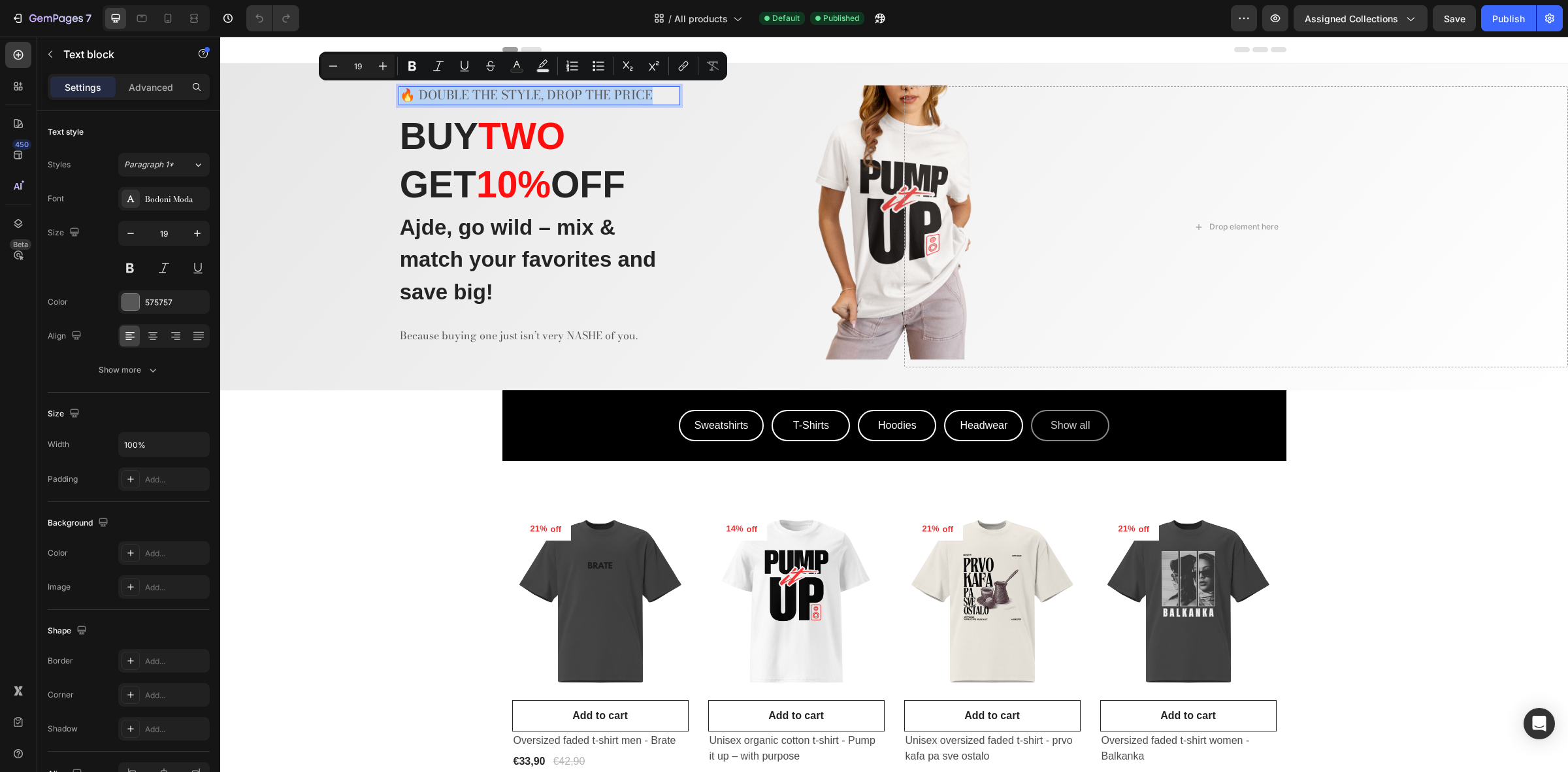
click at [520, 93] on p "🔥 DOUBLE THE STYLE, DROP THE PRICE" at bounding box center [539, 95] width 279 height 17
drag, startPoint x: 652, startPoint y: 95, endPoint x: 420, endPoint y: 99, distance: 232.0
click at [420, 99] on p "🔥 DOUBLE THE STYLE, DROP THE PRICE" at bounding box center [539, 95] width 279 height 17
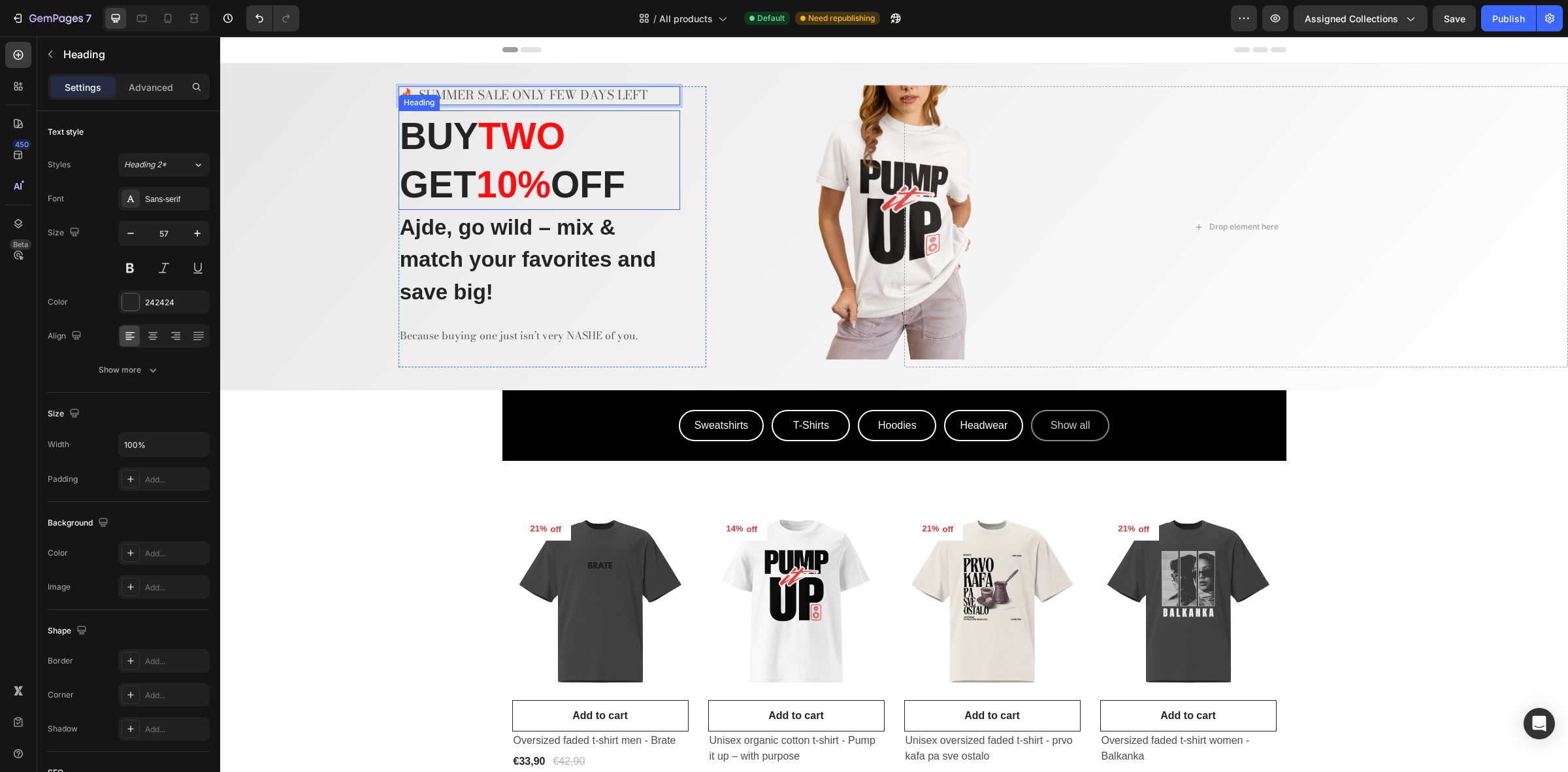
click at [622, 164] on strong "OFF" at bounding box center [588, 184] width 75 height 42
drag, startPoint x: 644, startPoint y: 197, endPoint x: 391, endPoint y: 118, distance: 265.0
click at [391, 118] on div "🔥 SUMMER SALE ONLY FEW DAYS LEFT Text block BUY TWO GET 10 % OFF Heading 0 Ajde…" at bounding box center [552, 227] width 664 height 281
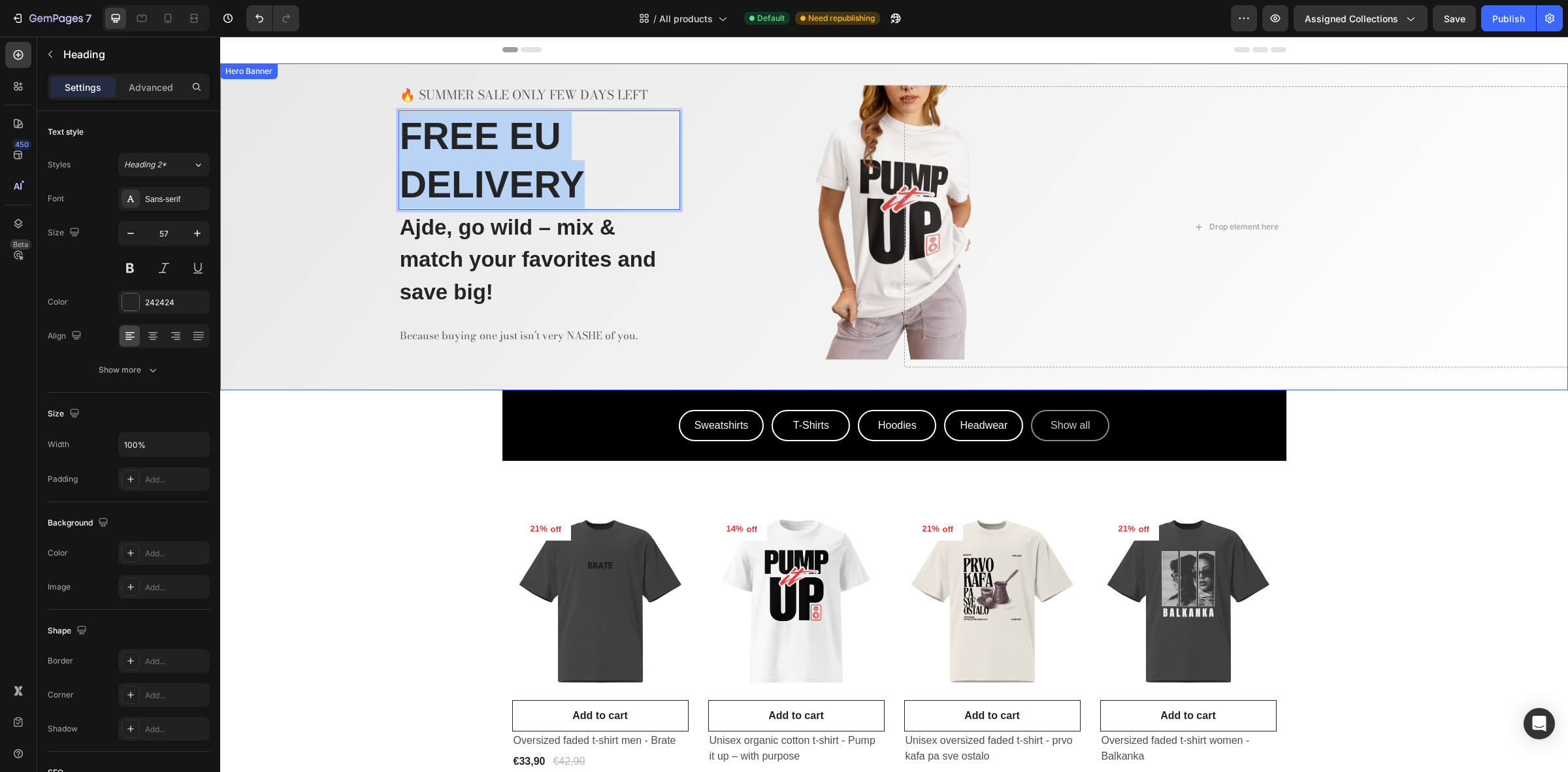
drag, startPoint x: 610, startPoint y: 193, endPoint x: 363, endPoint y: 136, distance: 253.5
click at [363, 136] on div "🔥 SUMMER SALE ONLY FEW DAYS LEFT Text block FREE EU DELIVERY Heading 0 Ajde, go…" at bounding box center [552, 227] width 664 height 281
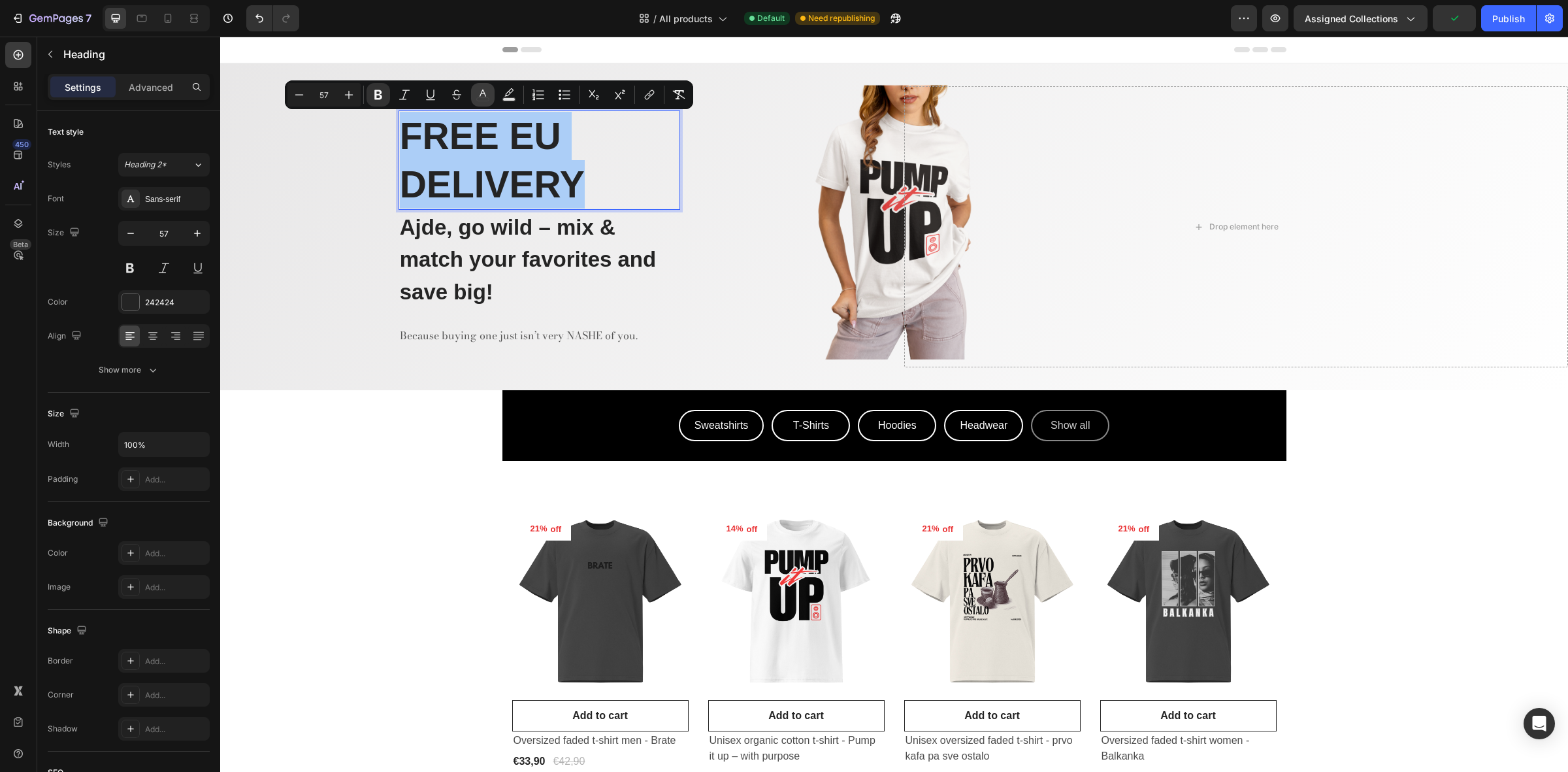
click at [483, 99] on icon "Editor contextual toolbar" at bounding box center [482, 95] width 13 height 13
type input "242424"
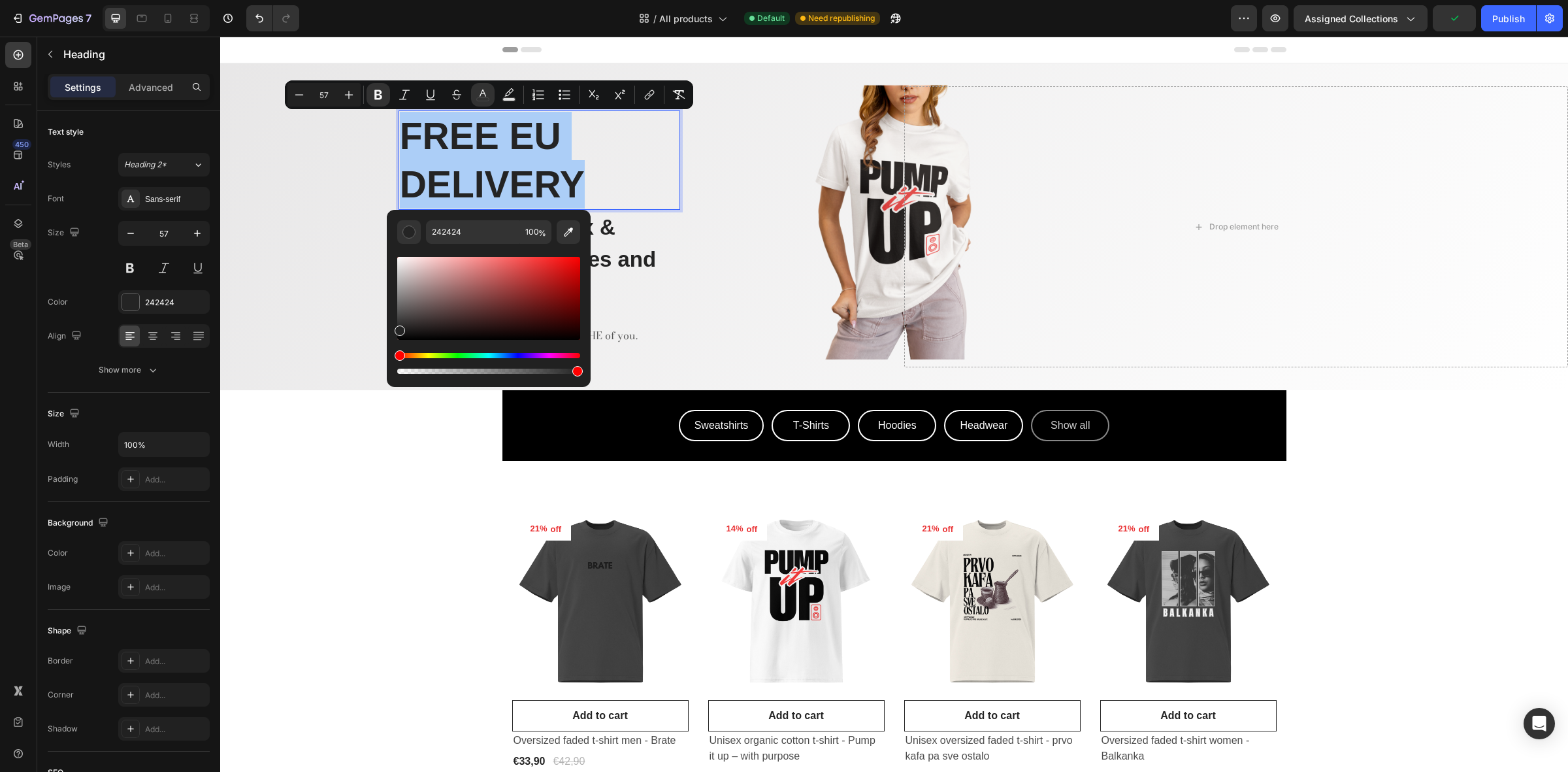
click at [575, 262] on div "Editor contextual toolbar" at bounding box center [489, 298] width 183 height 83
type input "EF0707"
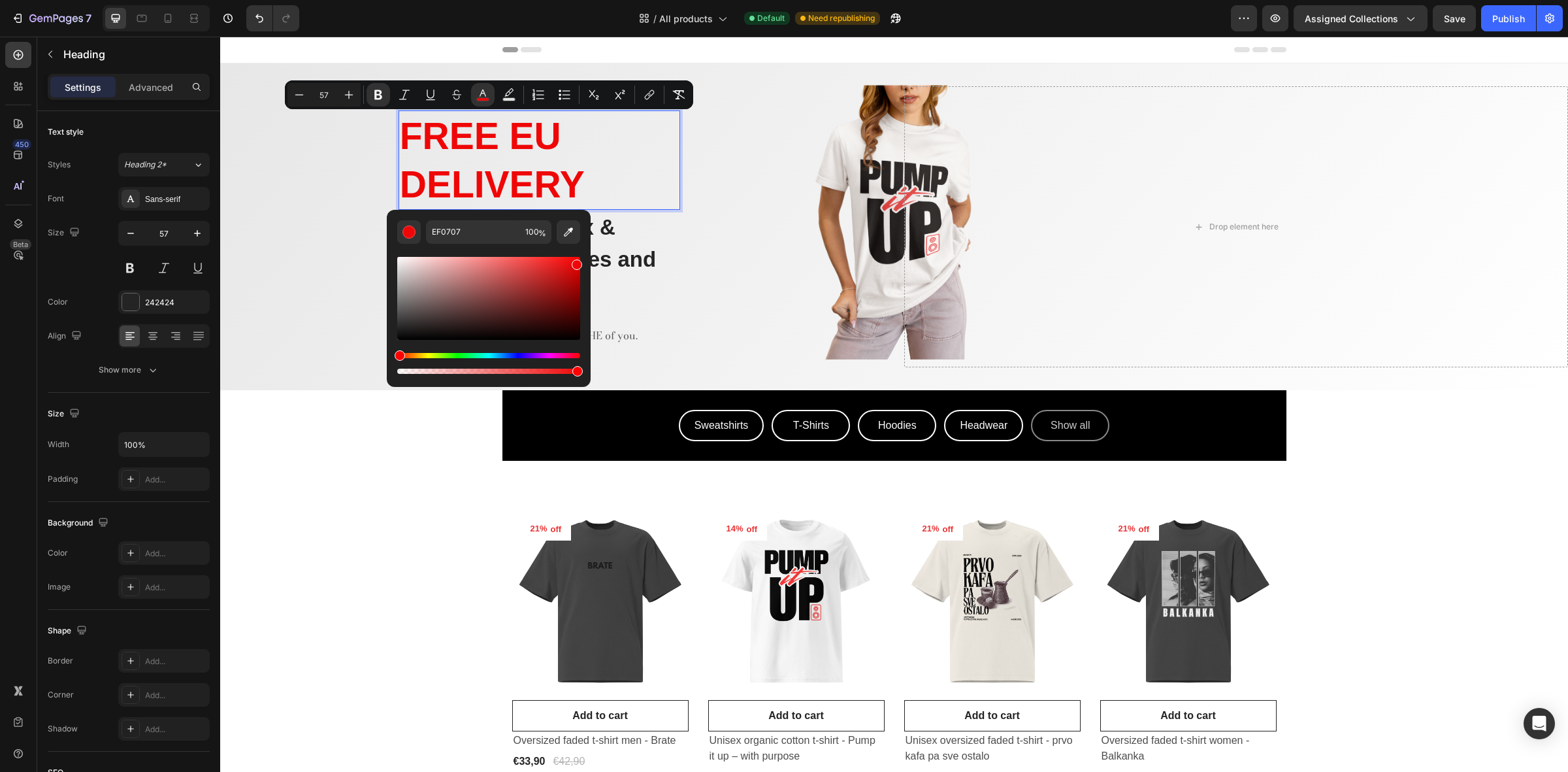
click at [641, 175] on p "FREE EU DELIVERY" at bounding box center [539, 161] width 279 height 97
click at [726, 226] on div "🔥 SUMMER SALE ONLY FEW DAYS LEFT Text block FREE EU DELIVERY Heading 0 Ajde, go…" at bounding box center [552, 227] width 664 height 281
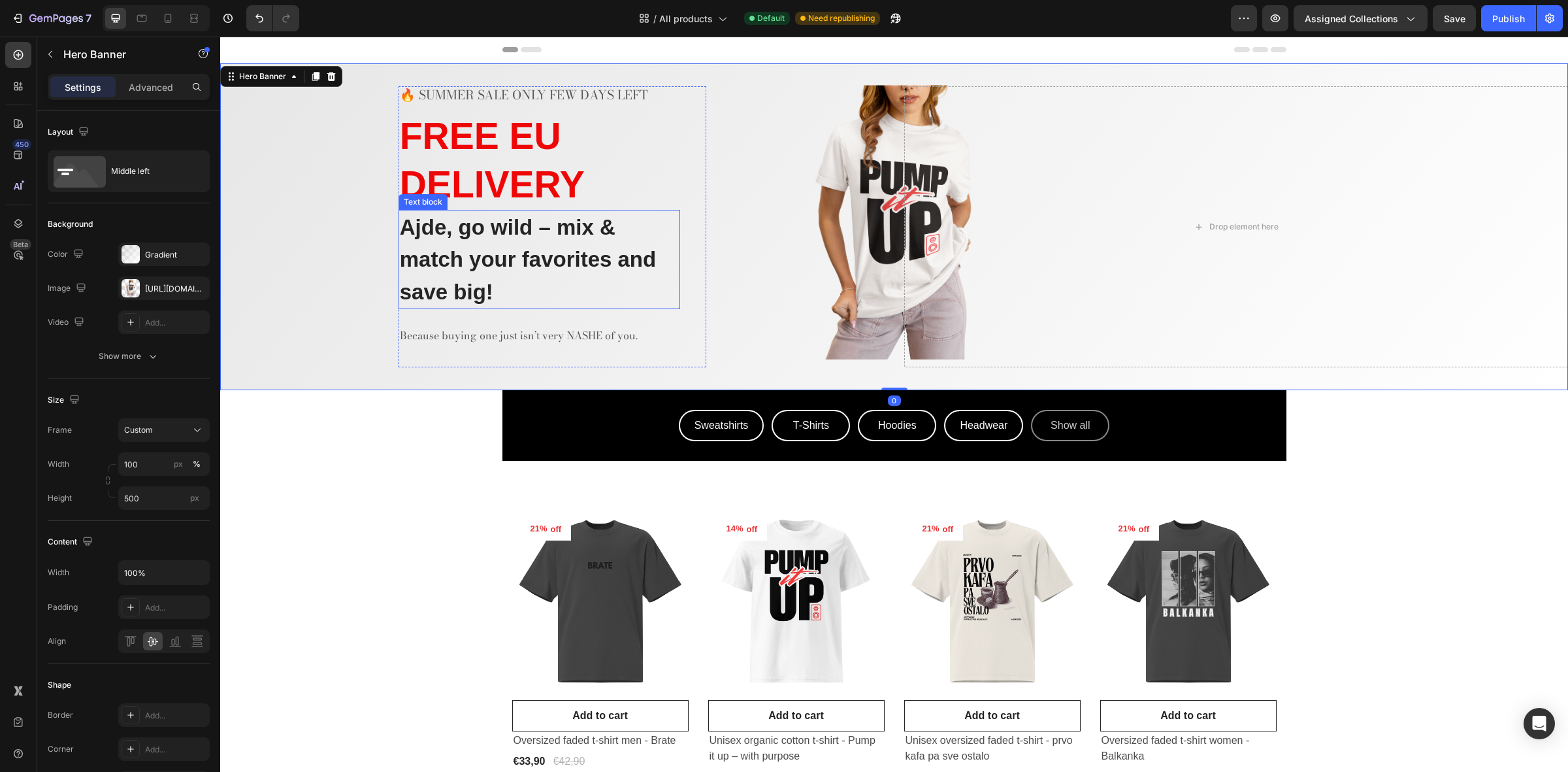
click at [621, 239] on p "Ajde, go wild – mix & match your favorites and save big!" at bounding box center [539, 260] width 279 height 98
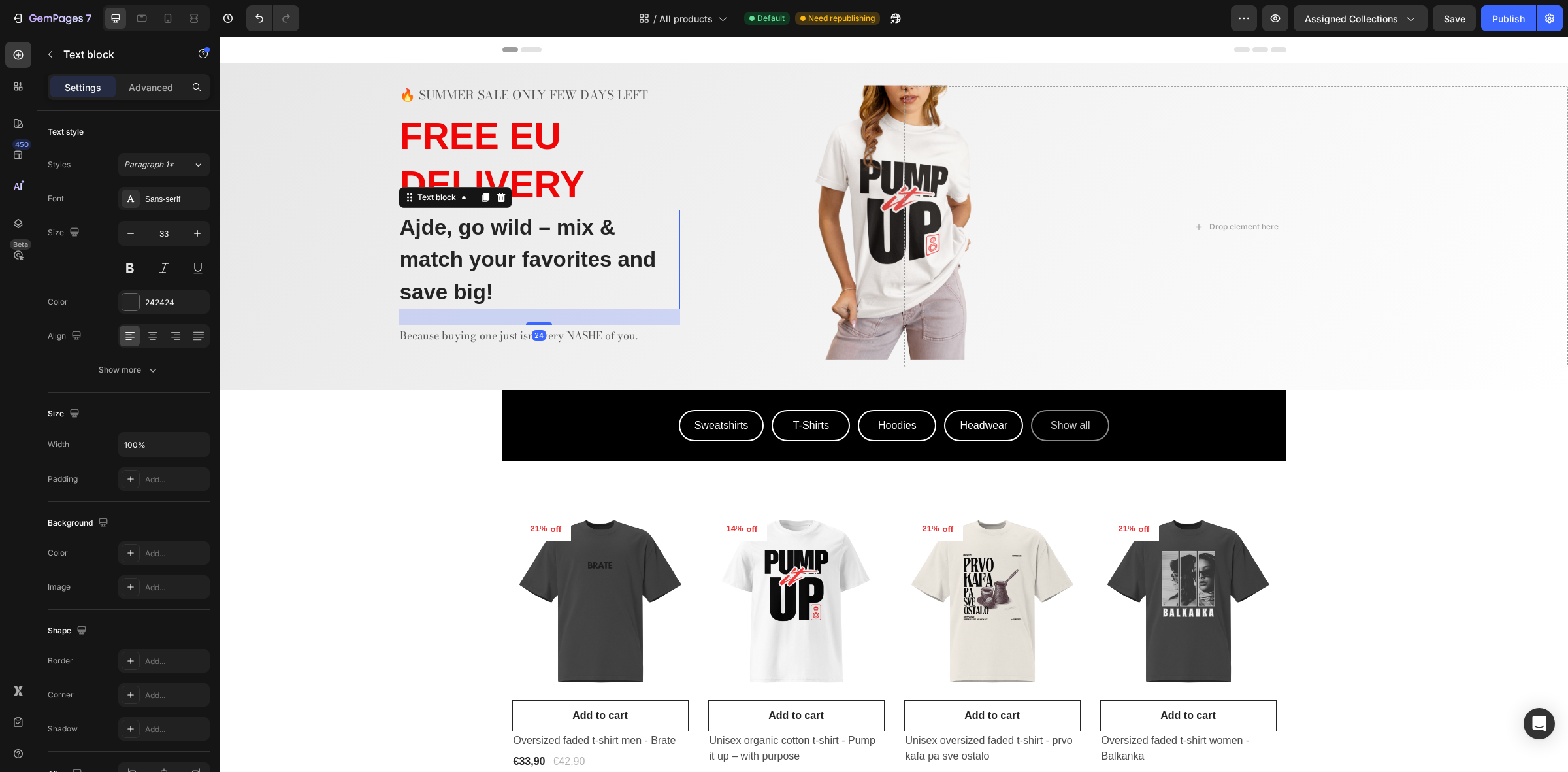
click at [619, 266] on p "Ajde, go wild – mix & match your favorites and save big!" at bounding box center [539, 260] width 279 height 98
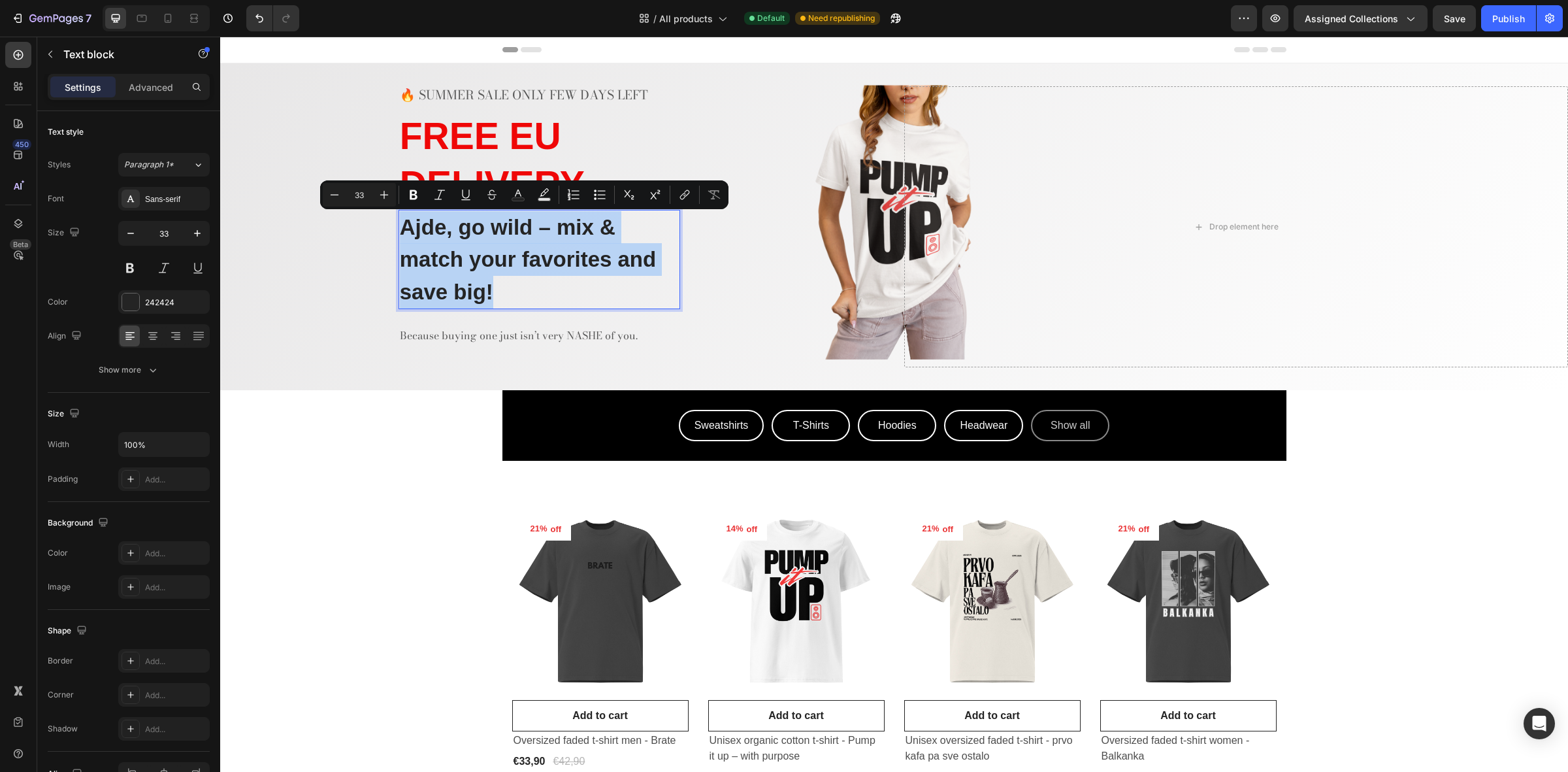
drag, startPoint x: 559, startPoint y: 293, endPoint x: 390, endPoint y: 234, distance: 179.0
click at [390, 234] on div "🔥 SUMMER SALE ONLY FEW DAYS LEFT Text block ⁠⁠⁠⁠⁠⁠⁠ FREE EU DELIVERY Heading Aj…" at bounding box center [552, 227] width 664 height 281
click at [456, 266] on p "Ajde, go wild – mix & match your favorites and save big!" at bounding box center [539, 260] width 279 height 98
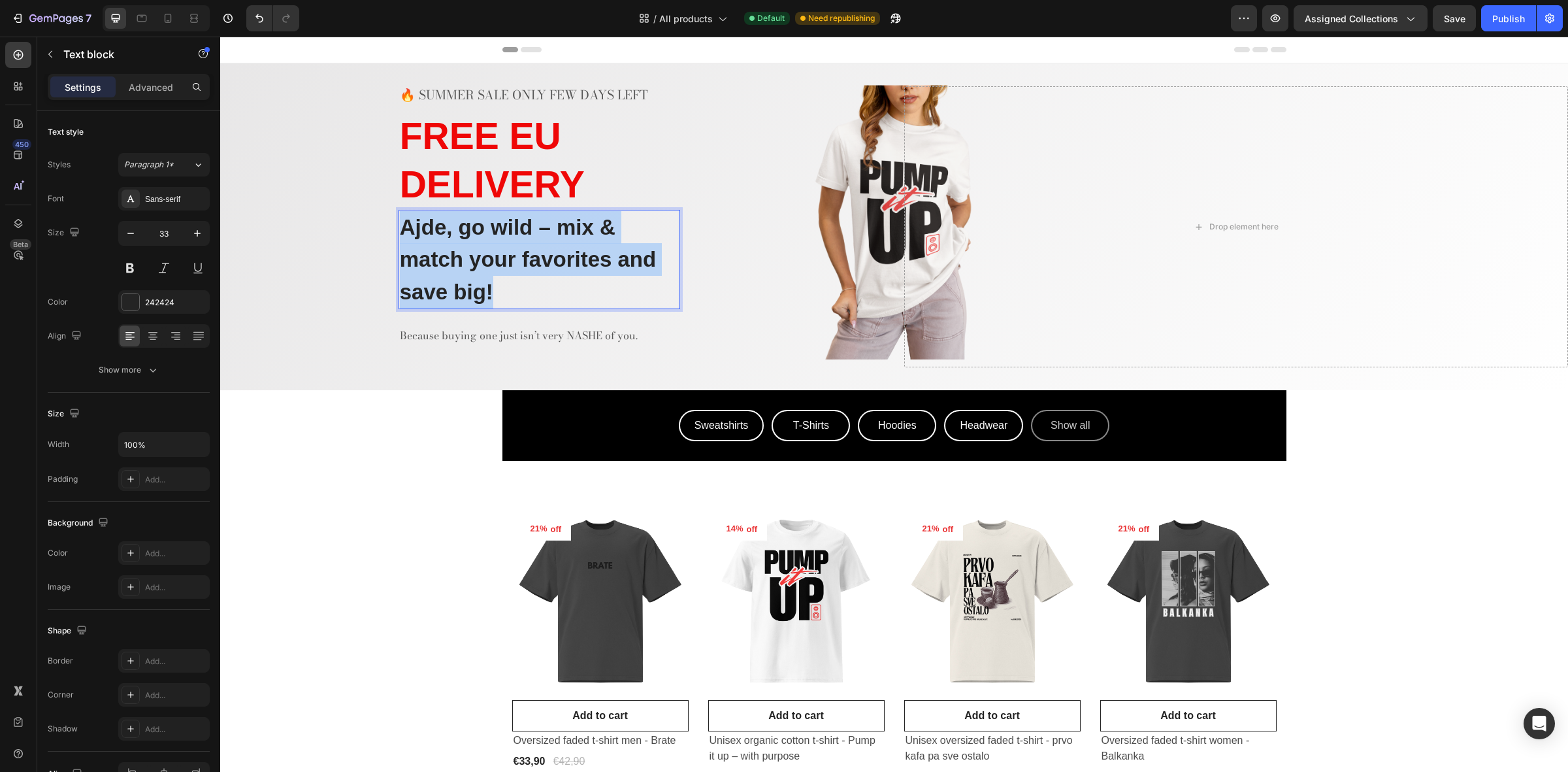
drag, startPoint x: 498, startPoint y: 295, endPoint x: 401, endPoint y: 230, distance: 116.8
click at [401, 230] on p "Ajde, go wild – mix & match your favorites and save big!" at bounding box center [539, 260] width 279 height 98
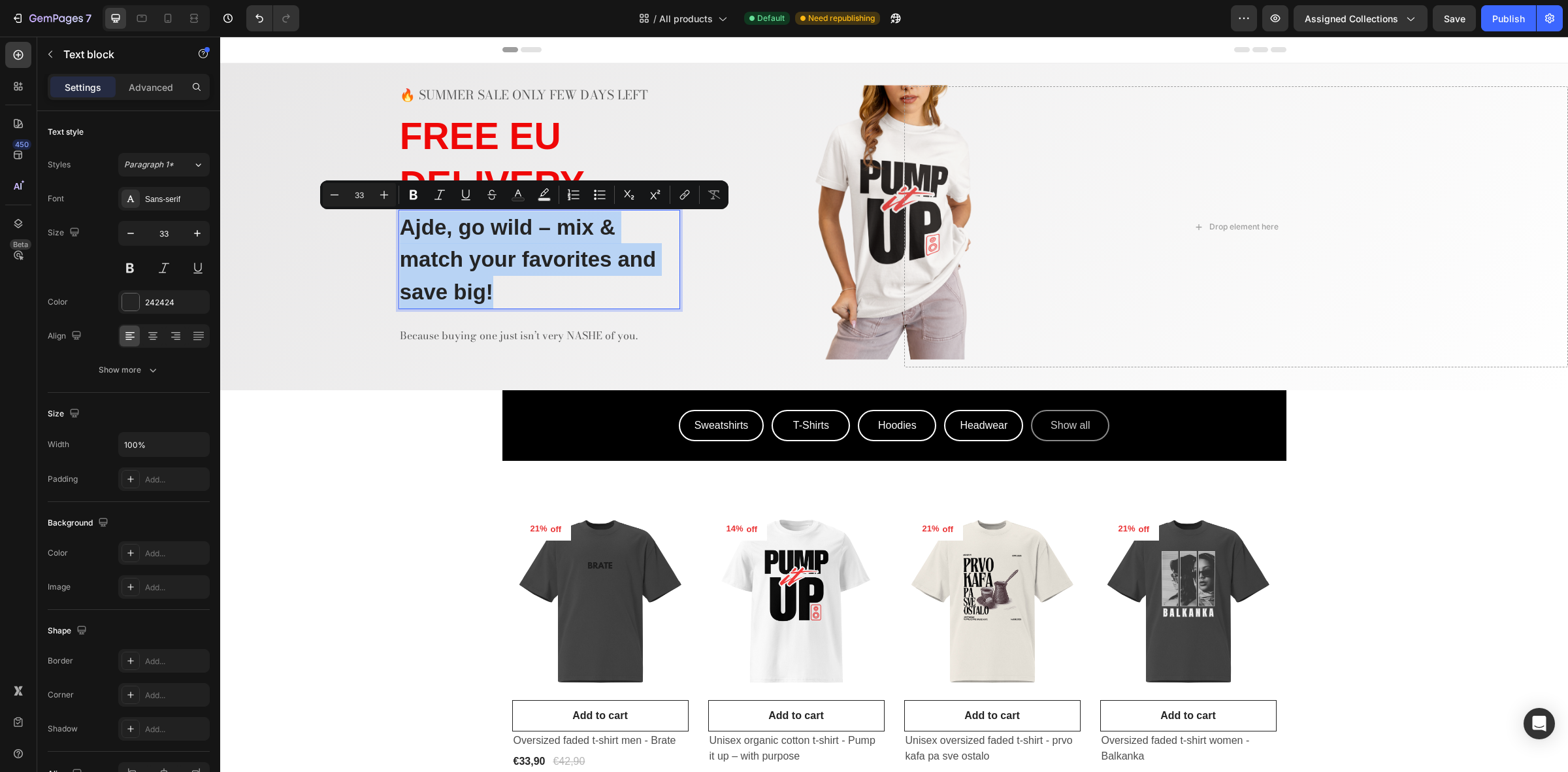
copy p "Ajde, go wild – mix & match your favorites and save big!"
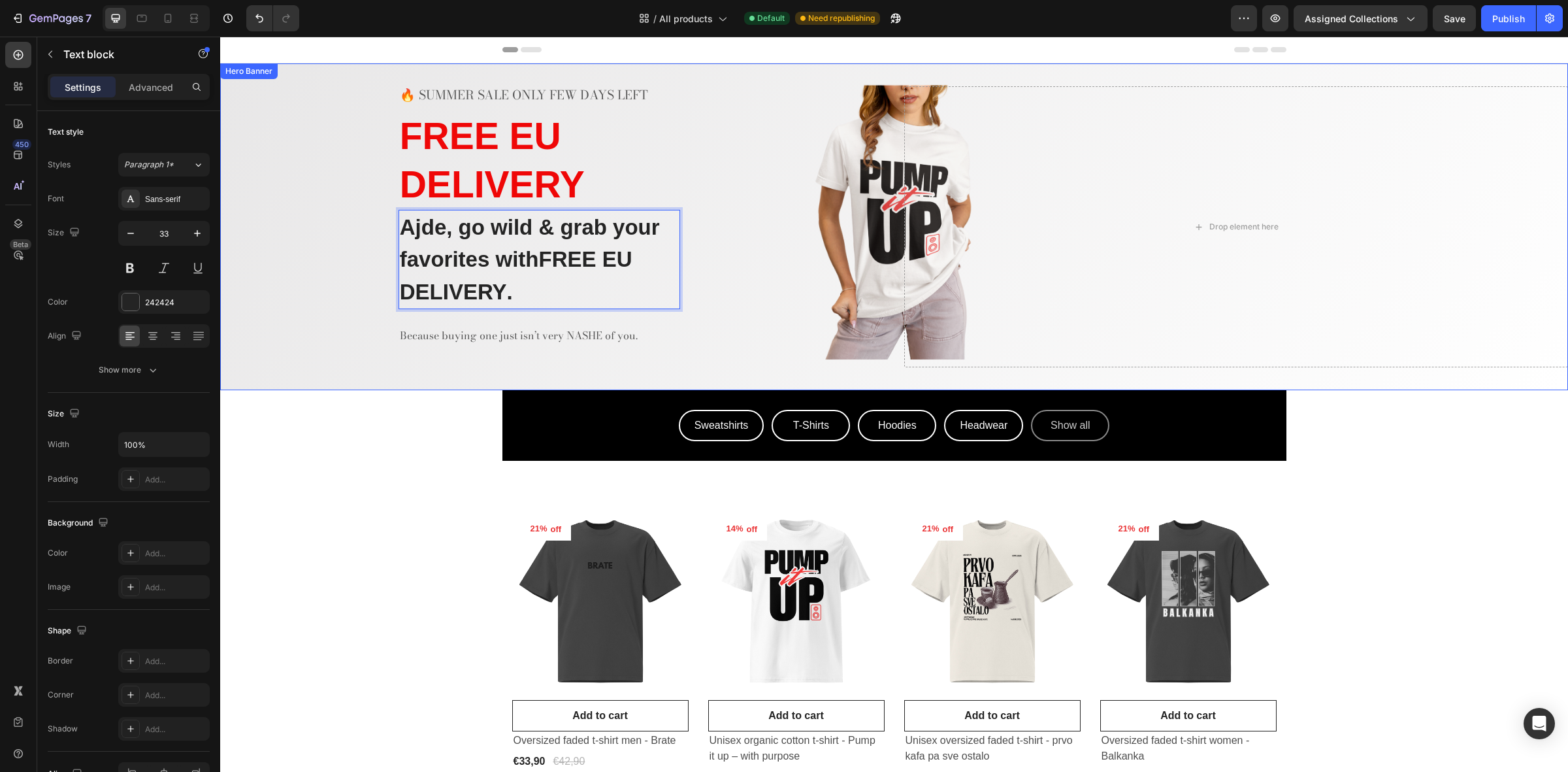
click at [766, 293] on div "🔥 SUMMER SALE ONLY FEW DAYS LEFT Text block ⁠⁠⁠⁠⁠⁠⁠ FREE EU DELIVERY Heading Aj…" at bounding box center [552, 227] width 664 height 281
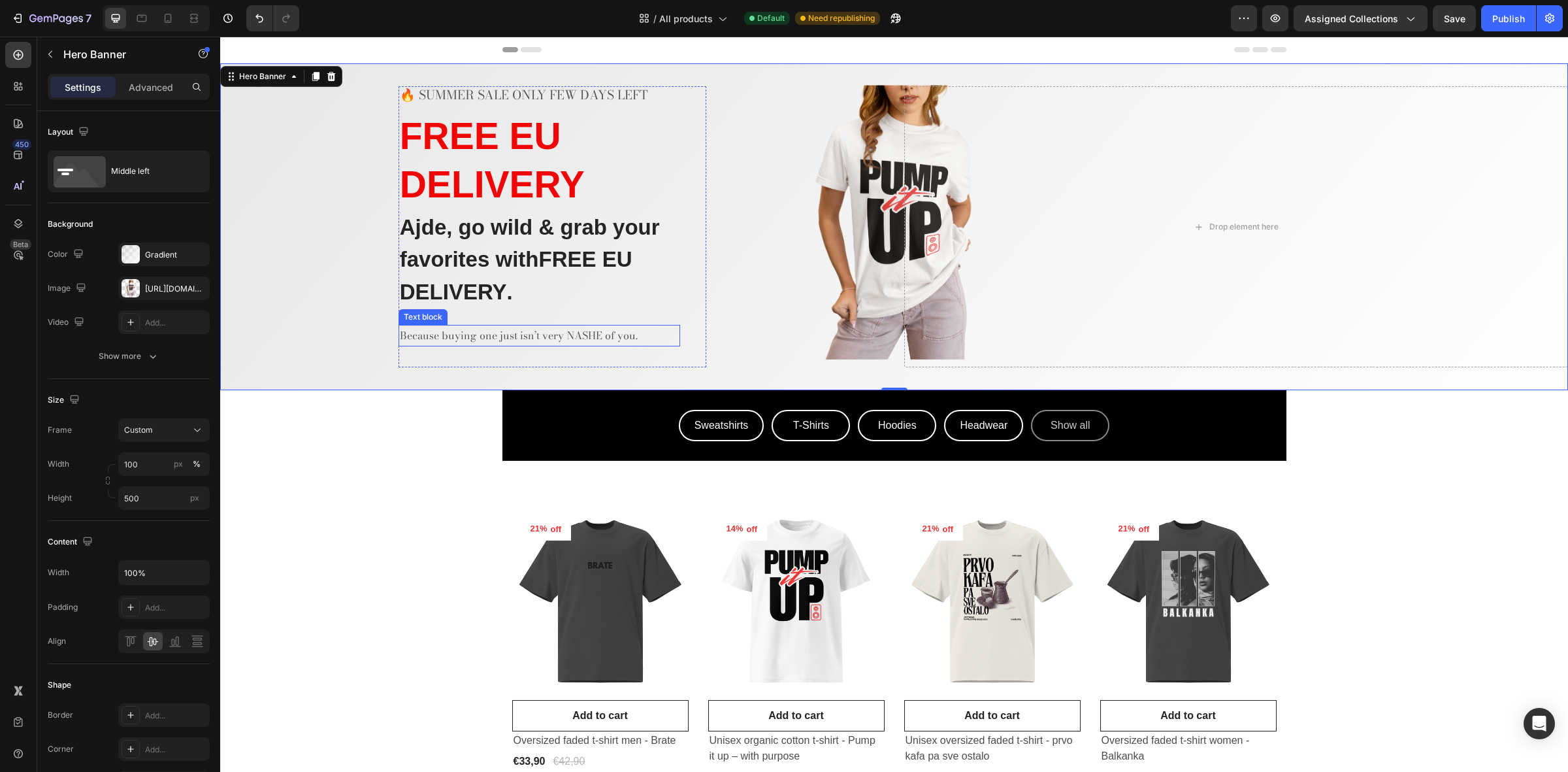
click at [612, 332] on p "Because buying one just isn’t very NASHE of you." at bounding box center [539, 336] width 279 height 19
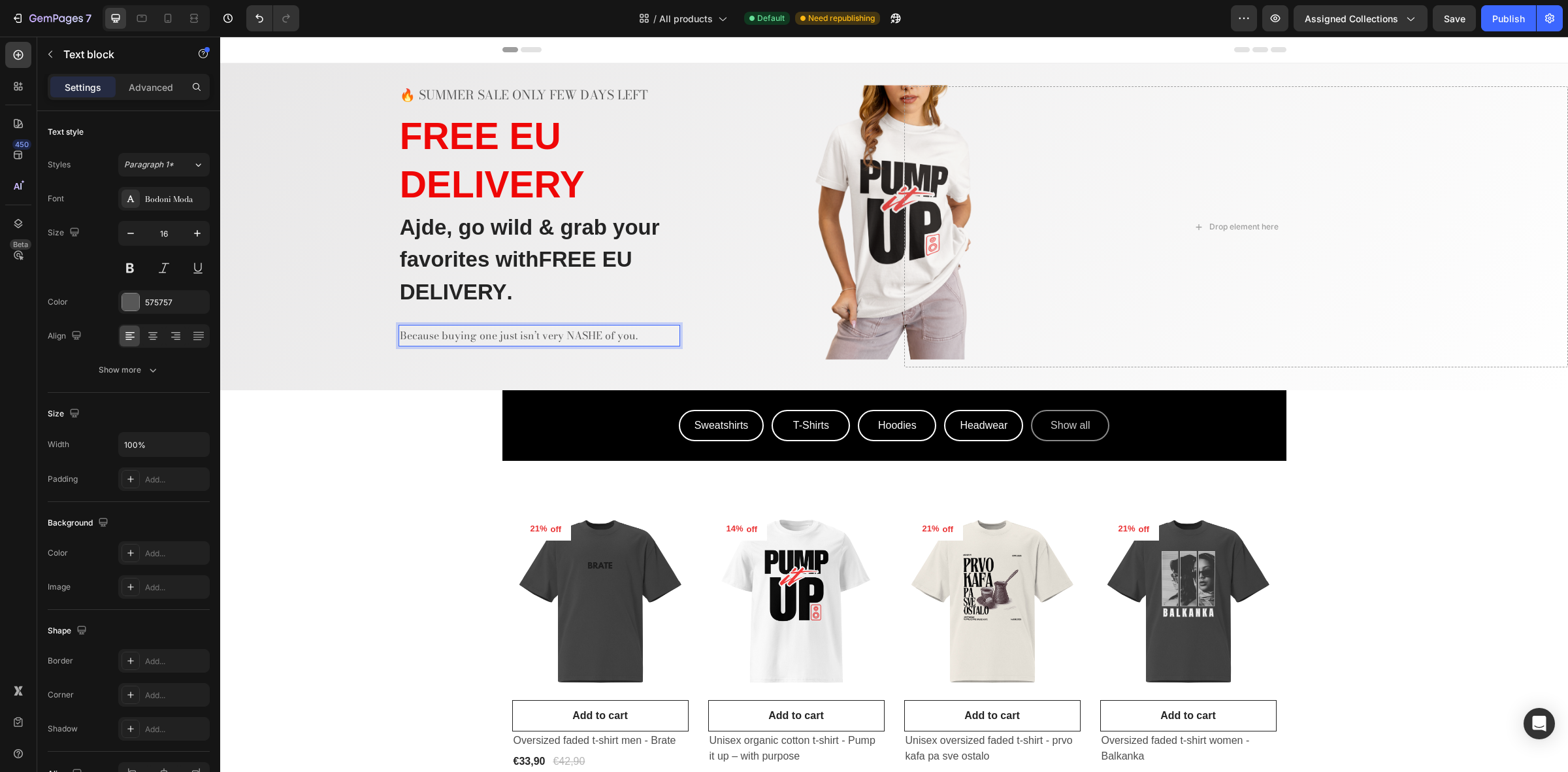
click at [612, 334] on p "Because buying one just isn’t very NASHE of you." at bounding box center [539, 336] width 279 height 19
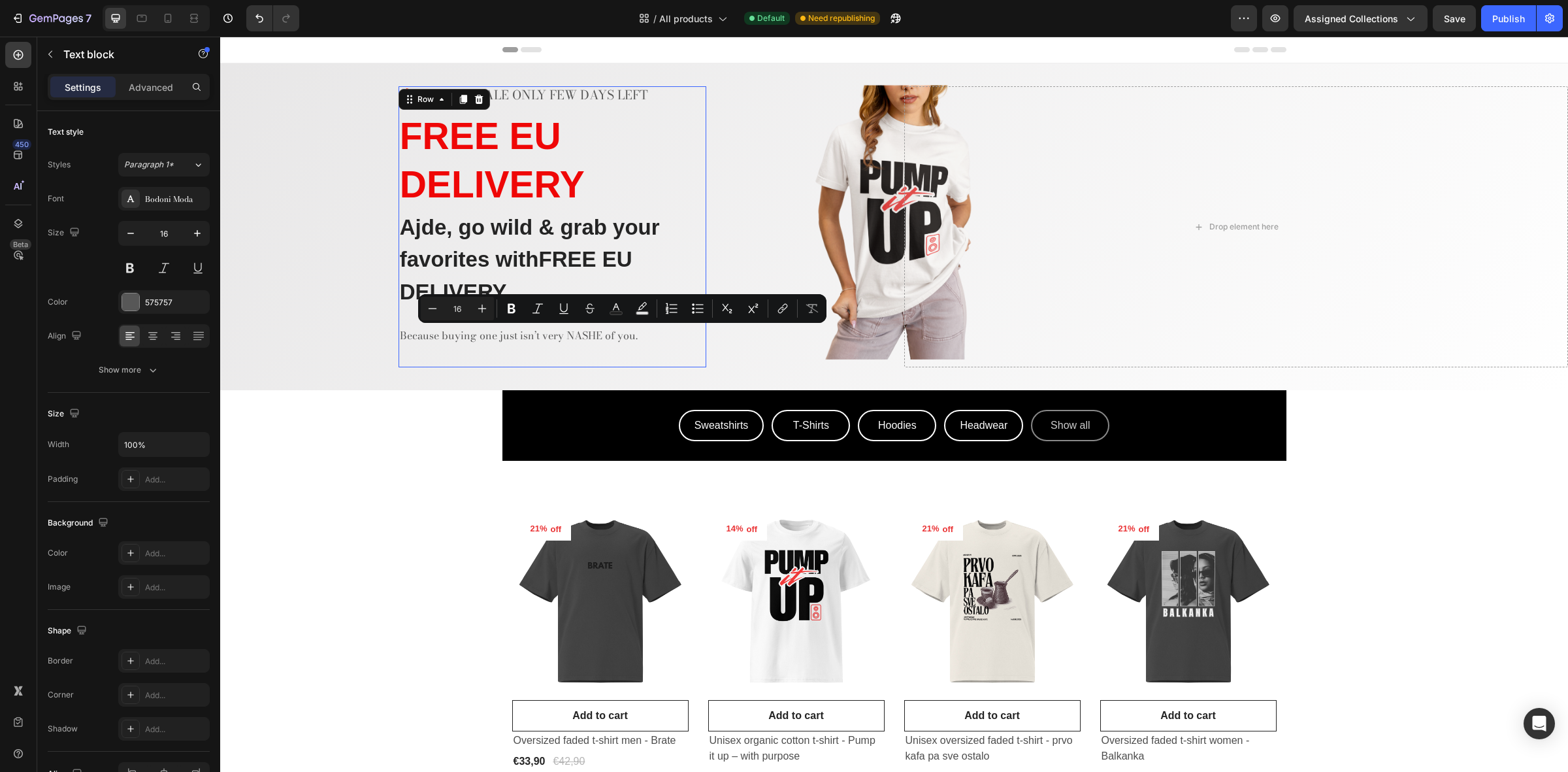
click at [698, 359] on div "🔥 SUMMER SALE ONLY FEW DAYS LEFT Text block ⁠⁠⁠⁠⁠⁠⁠ FREE EU DELIVERY Heading Aj…" at bounding box center [552, 227] width 308 height 281
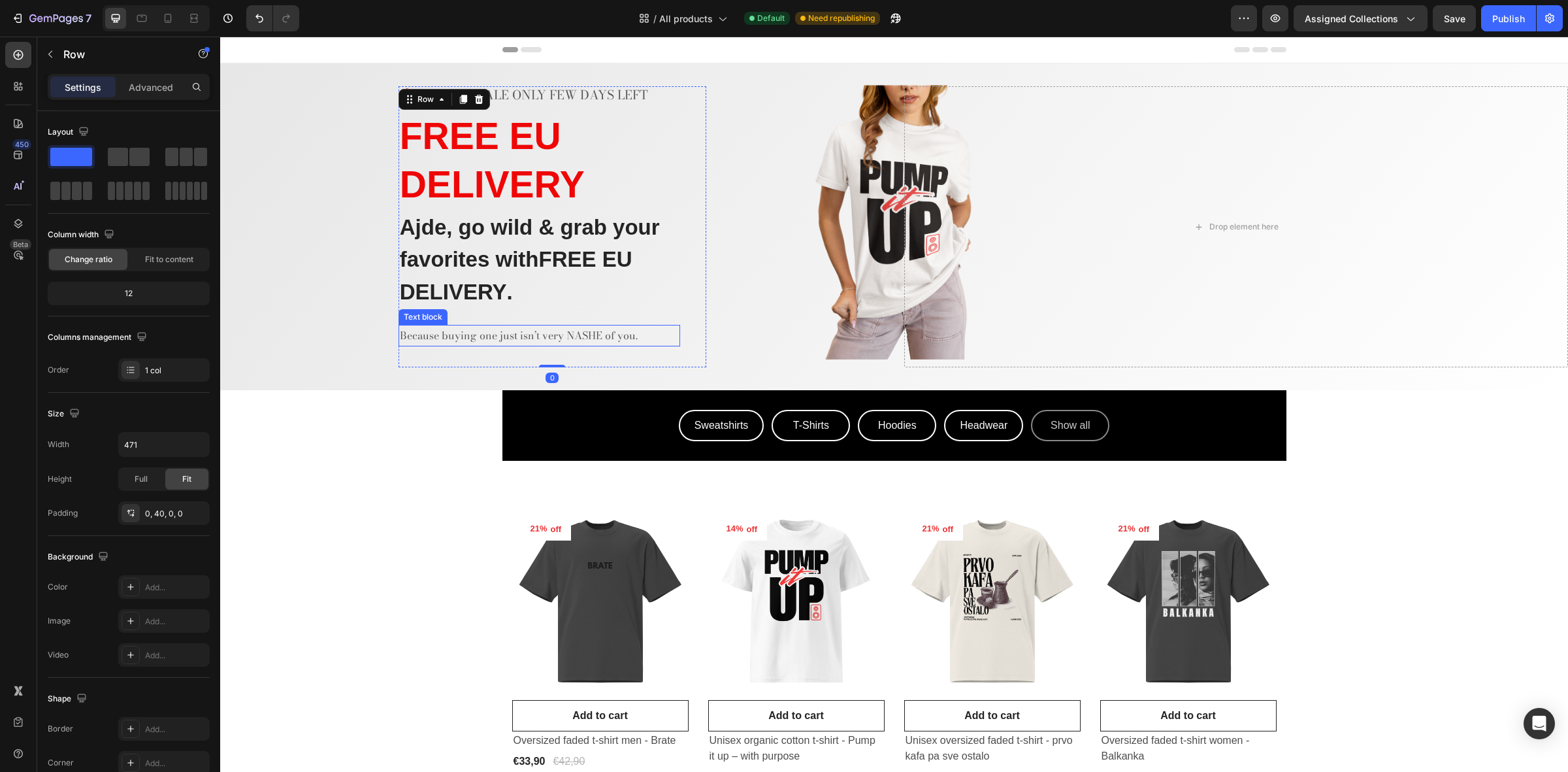
click at [632, 343] on p "Because buying one just isn’t very NASHE of you." at bounding box center [539, 336] width 279 height 19
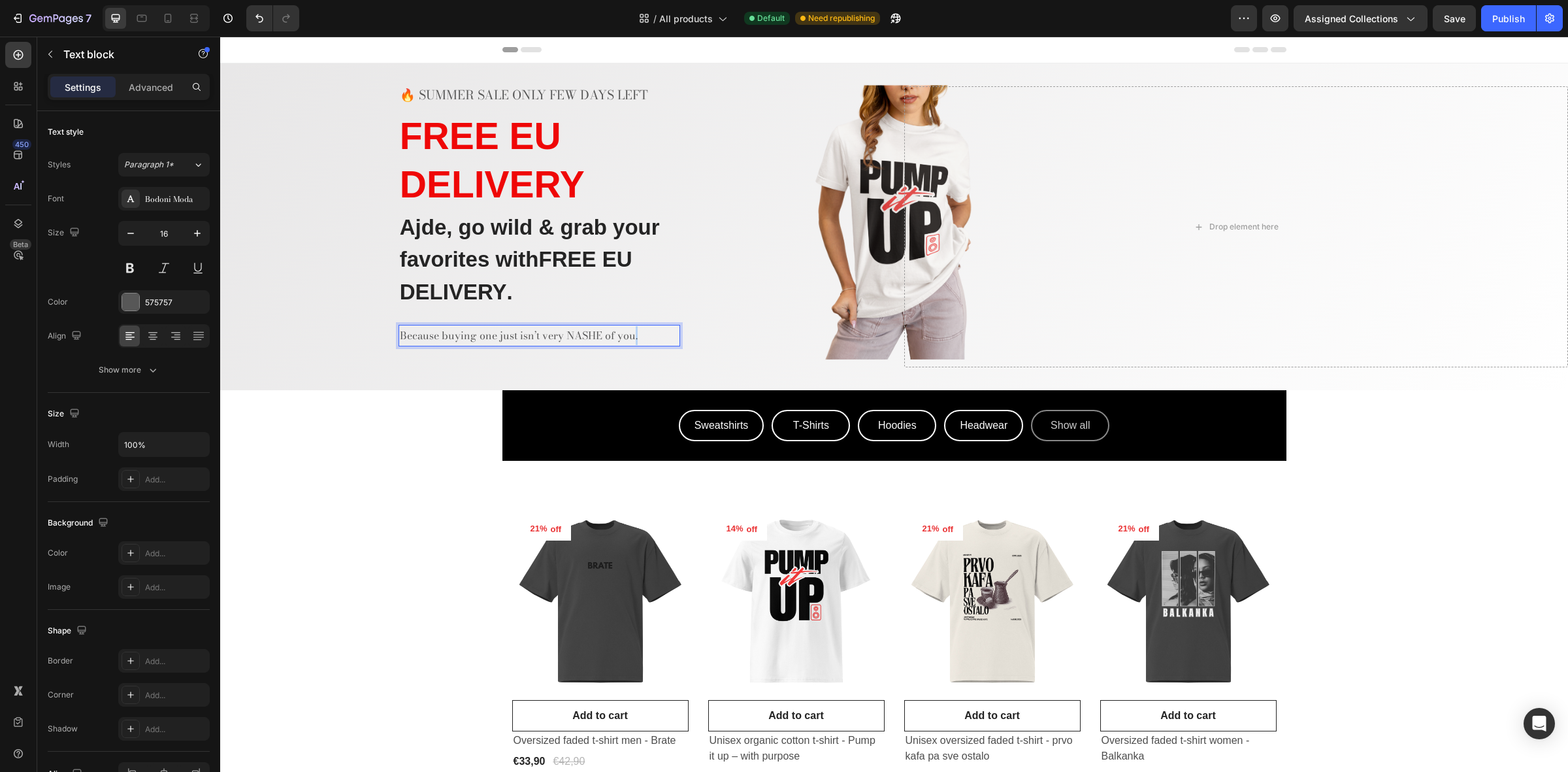
click at [632, 340] on p "Because buying one just isn’t very NASHE of you." at bounding box center [539, 336] width 279 height 19
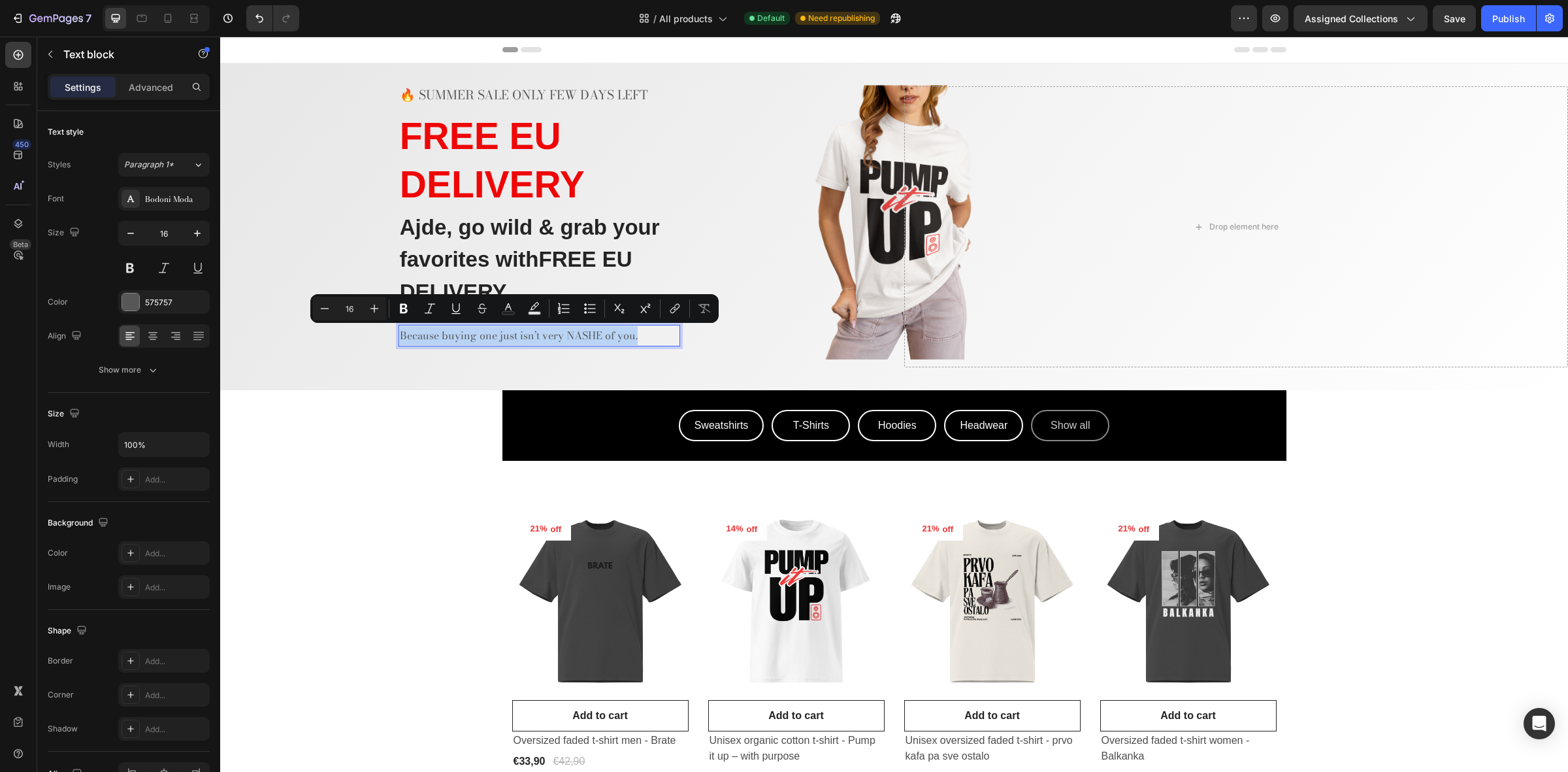
click at [632, 340] on p "Because buying one just isn’t very NASHE of you." at bounding box center [539, 336] width 279 height 19
click at [517, 336] on p "Because buying one just isn’t very NASHE of you." at bounding box center [539, 336] width 279 height 19
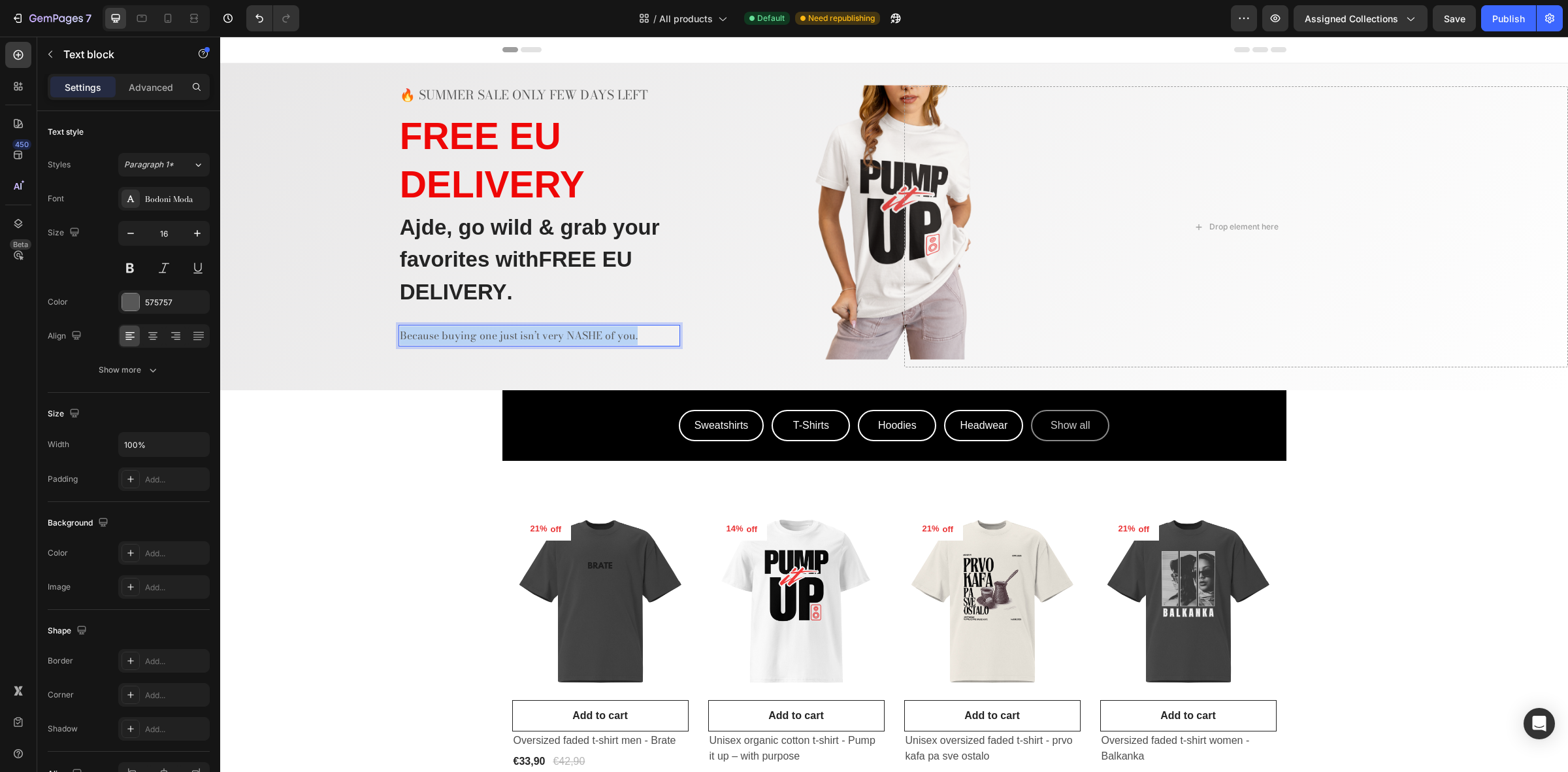
click at [517, 336] on p "Because buying one just isn’t very NASHE of you." at bounding box center [539, 336] width 279 height 19
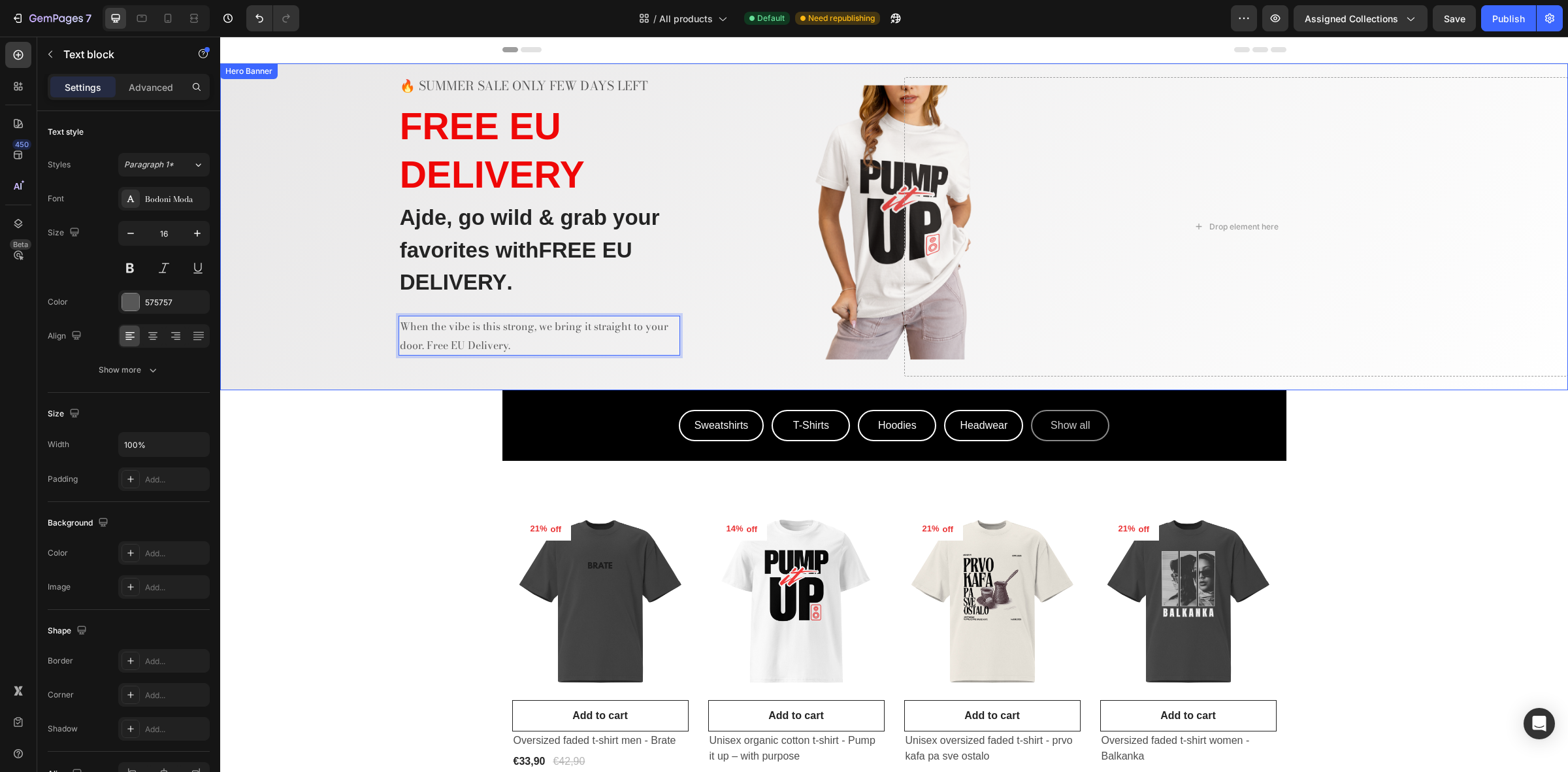
click at [421, 390] on div "Overlay" at bounding box center [894, 227] width 1348 height 327
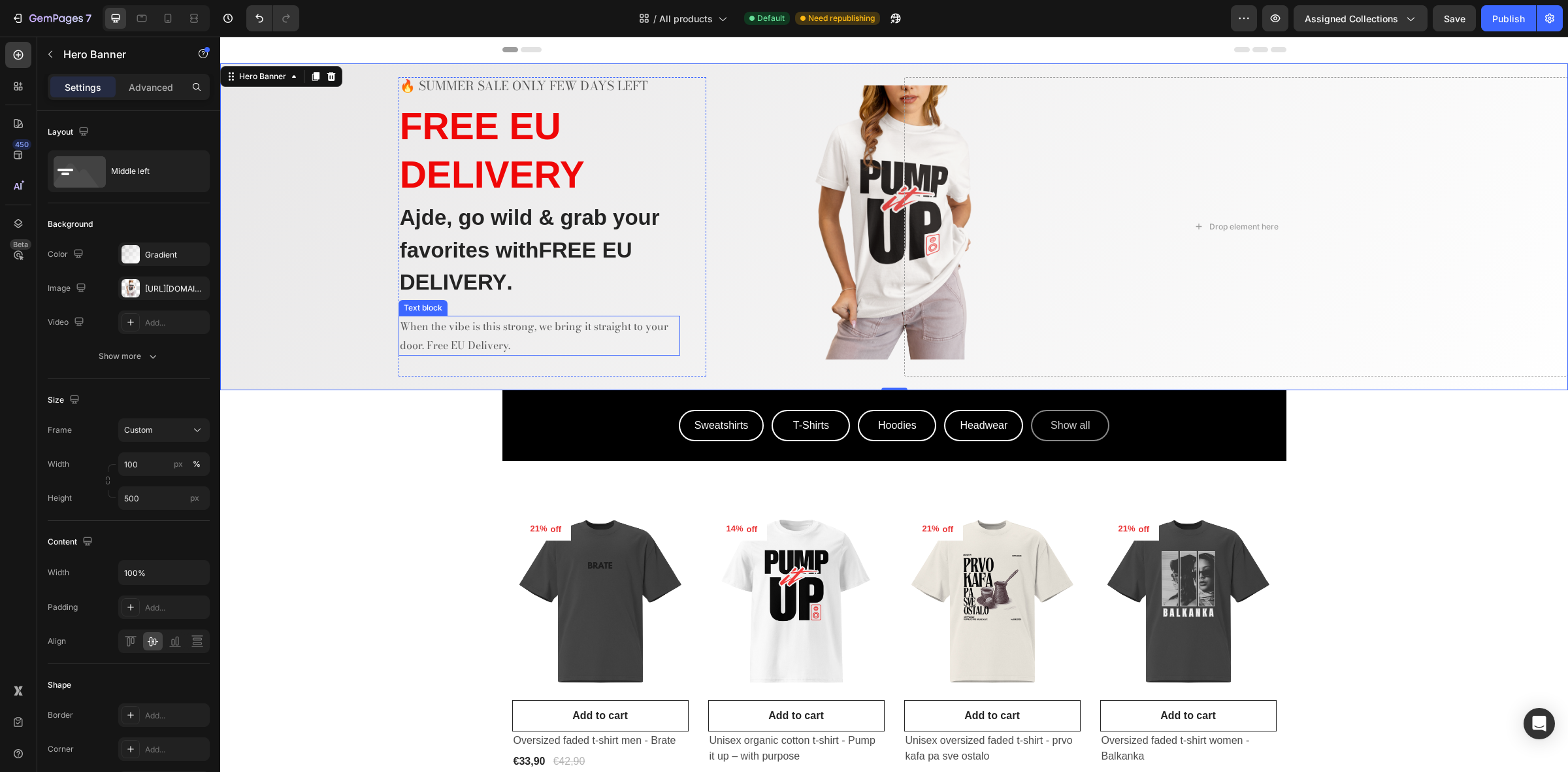
click at [521, 341] on p "When the vibe is this strong, we bring it straight to your door. Free EU Delive…" at bounding box center [539, 336] width 279 height 38
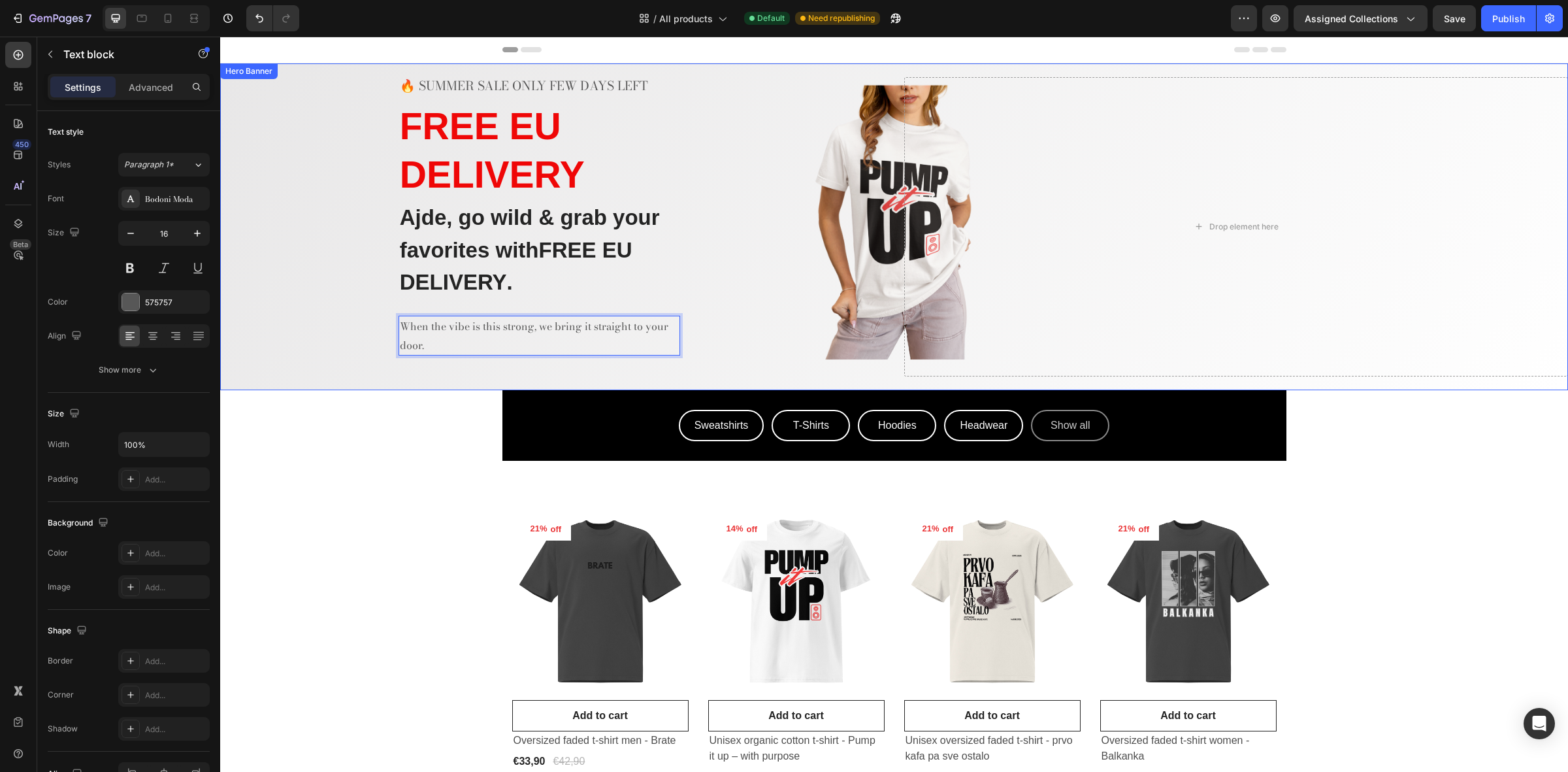
click at [320, 363] on div "🔥 SUMMER SALE ONLY FEW DAYS LEFT Text block ⁠⁠⁠⁠⁠⁠⁠ FREE EU DELIVERY Heading Aj…" at bounding box center [552, 227] width 664 height 300
click at [458, 353] on p "When the vibe is this strong, we bring it straight to your door." at bounding box center [539, 336] width 279 height 38
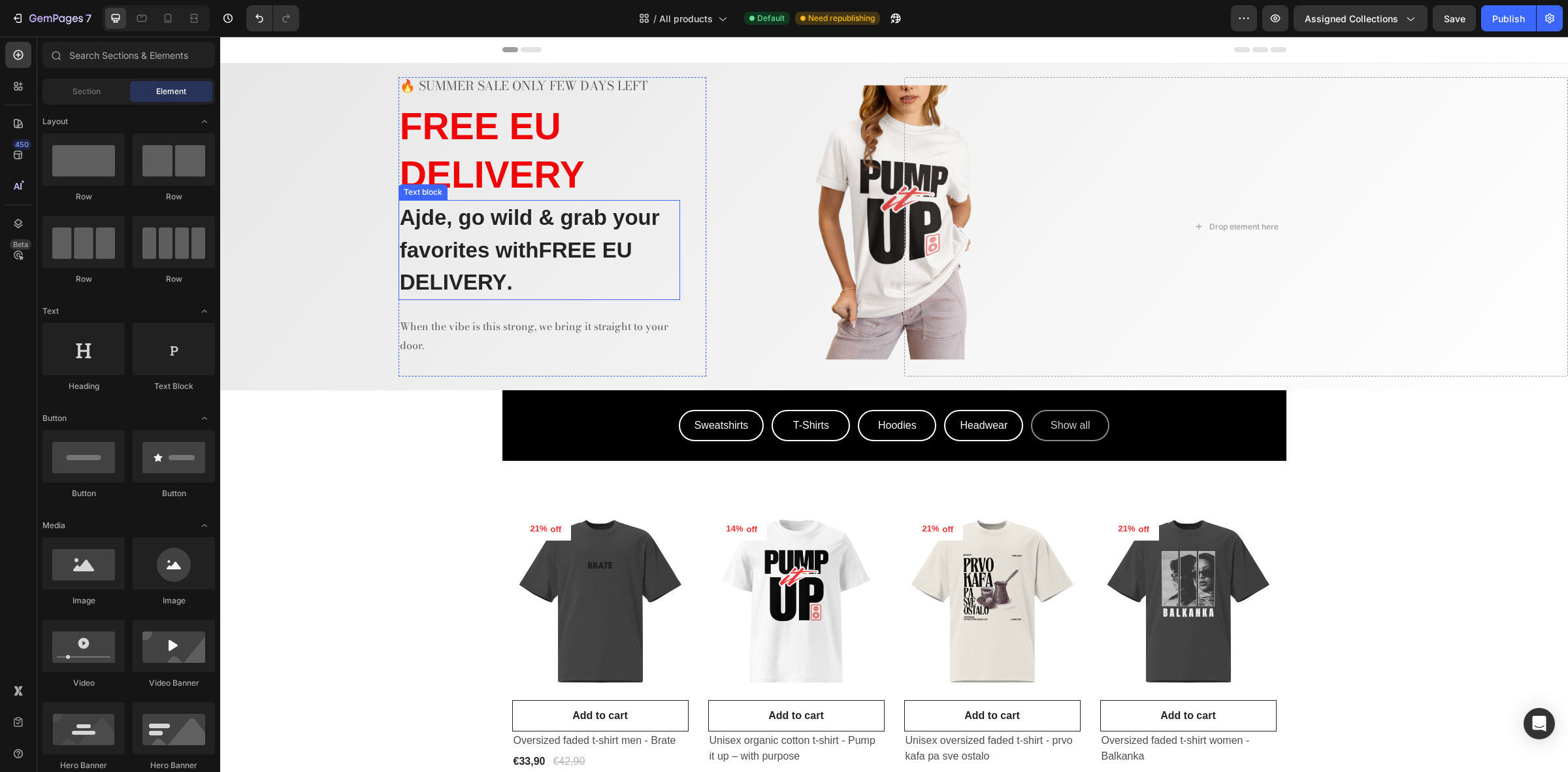
drag, startPoint x: 525, startPoint y: 273, endPoint x: 526, endPoint y: 280, distance: 7.1
click at [525, 273] on p "Ajde, go wild & grab your favorites with FREE EU DELIVERY ." at bounding box center [539, 250] width 279 height 98
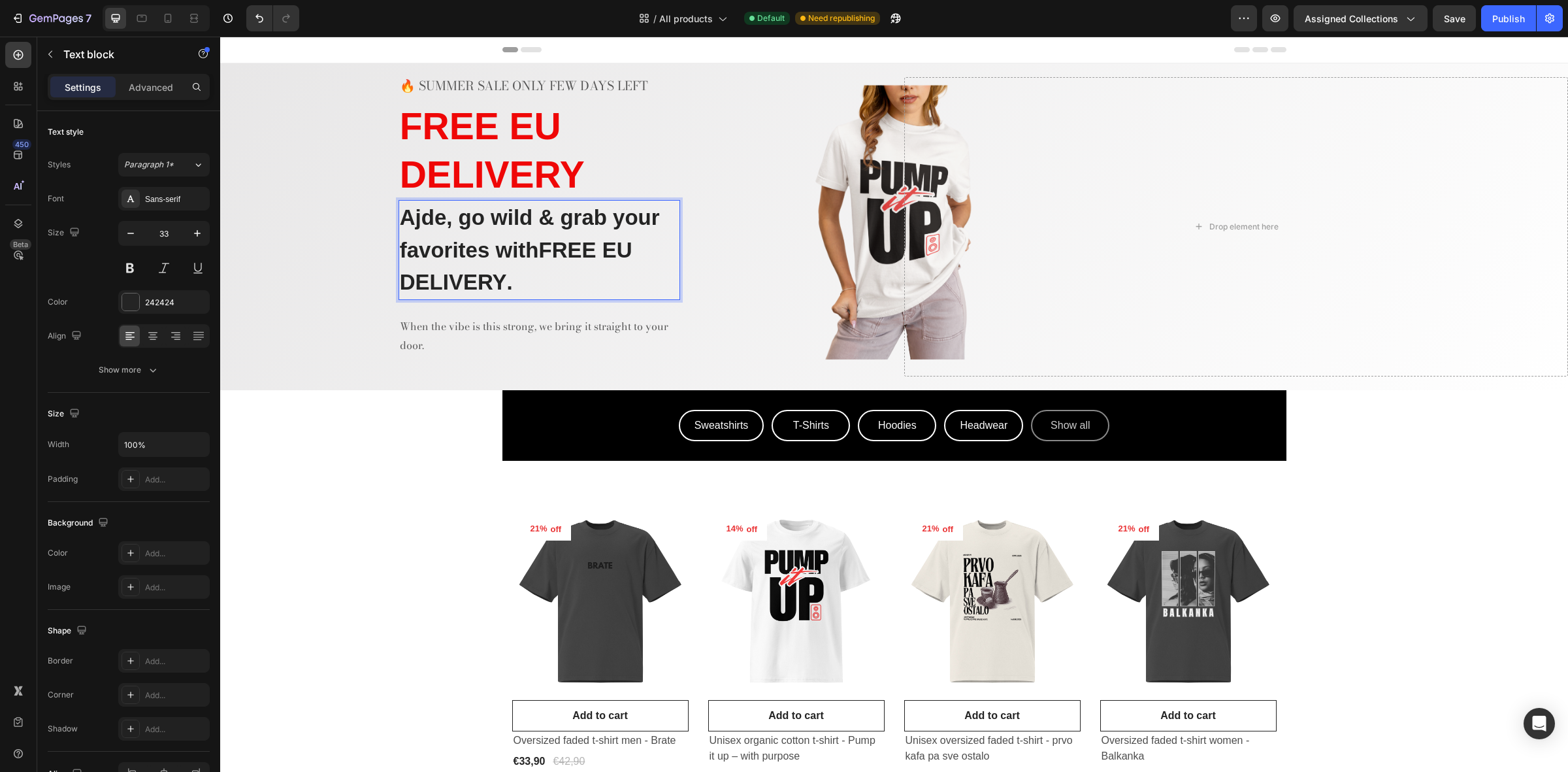
click at [527, 281] on p "Ajde, go wild & grab your favorites with FREE EU DELIVERY ." at bounding box center [539, 250] width 279 height 98
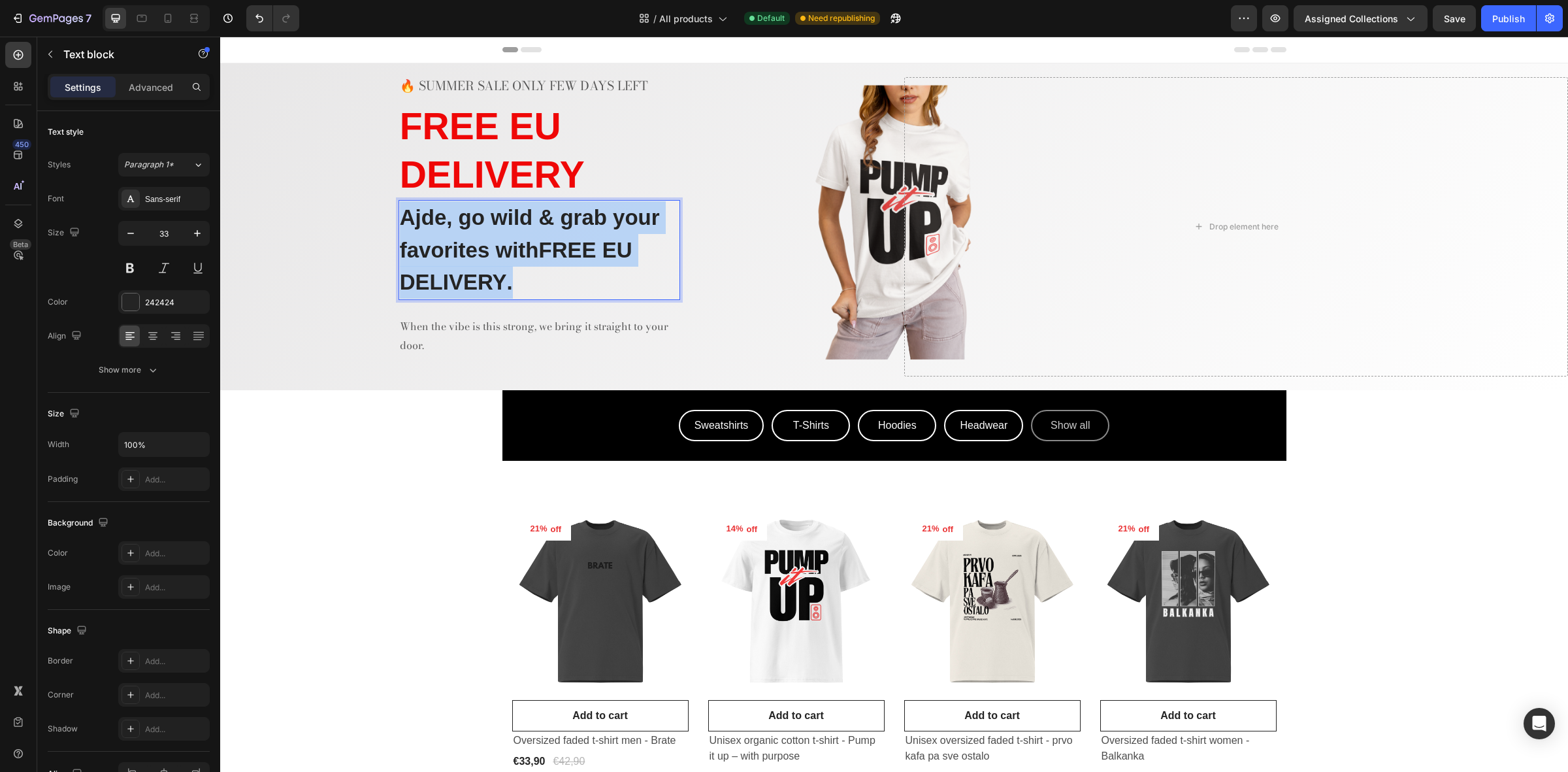
click at [527, 281] on p "Ajde, go wild & grab your favorites with FREE EU DELIVERY ." at bounding box center [539, 250] width 279 height 98
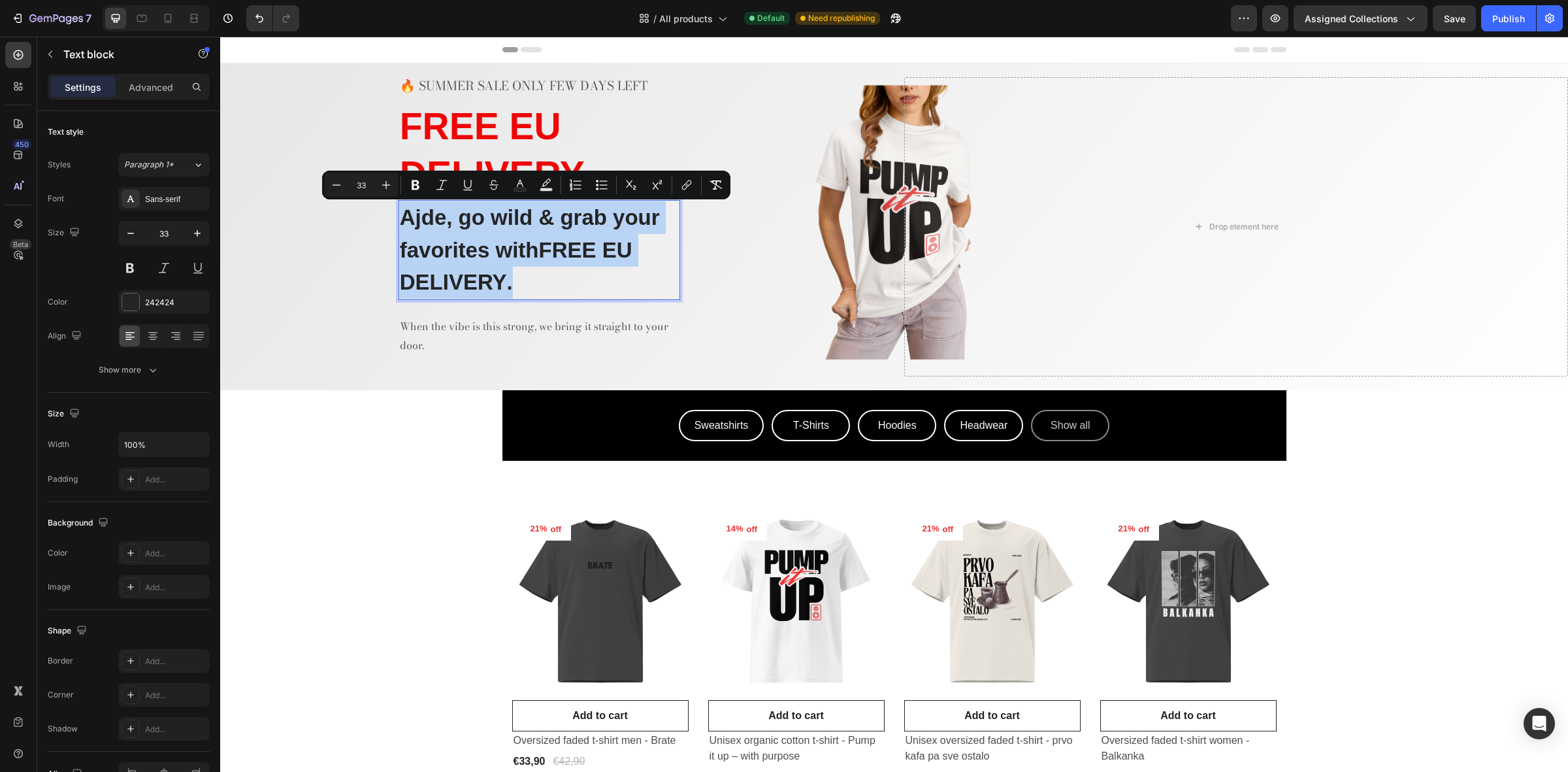
click at [541, 283] on p "Ajde, go wild & grab your favorites with FREE EU DELIVERY ." at bounding box center [539, 250] width 279 height 98
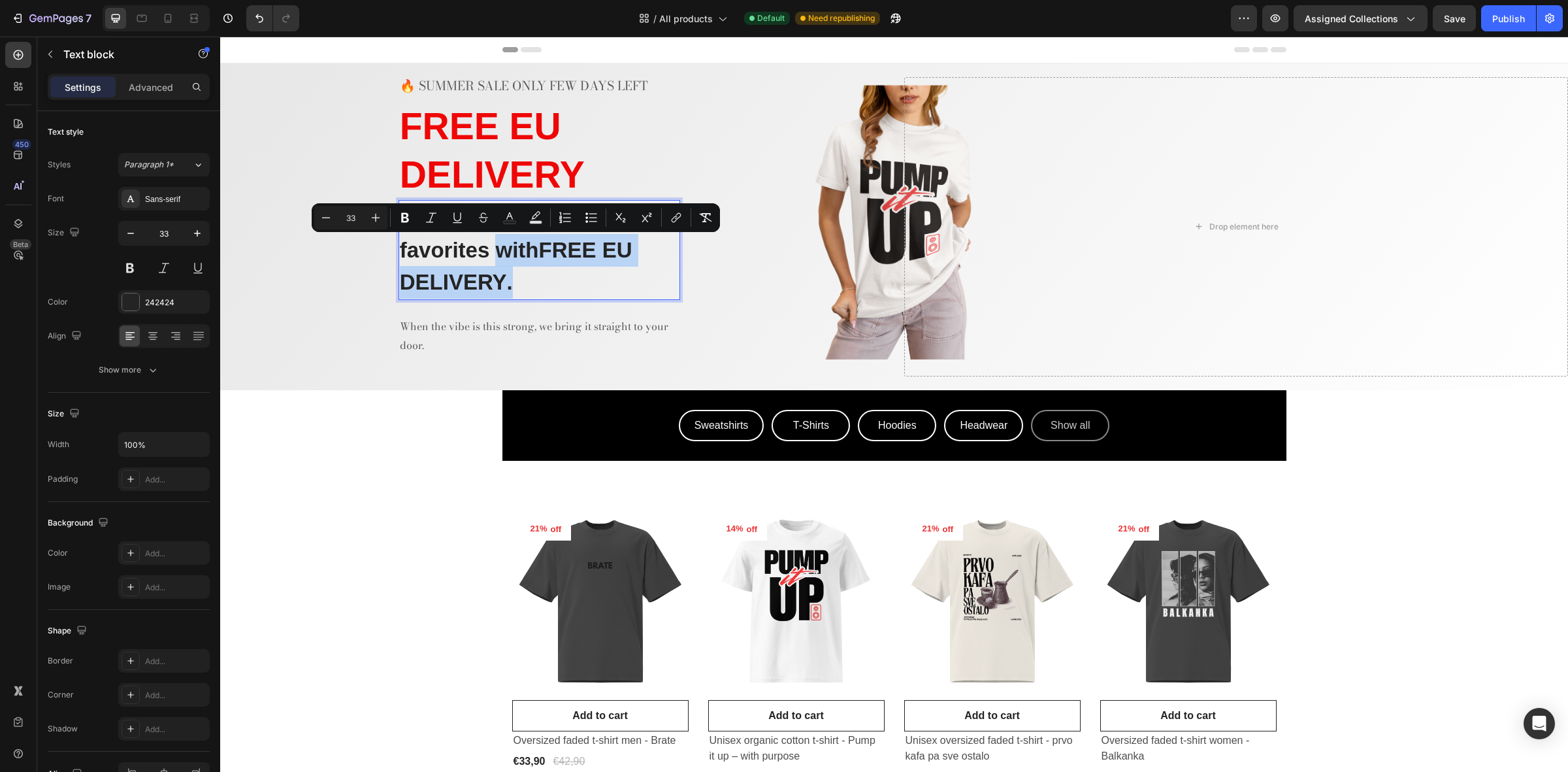
drag, startPoint x: 547, startPoint y: 285, endPoint x: 494, endPoint y: 254, distance: 61.4
click at [494, 254] on p "Ajde, go wild & grab your favorites with FREE EU DELIVERY ." at bounding box center [539, 250] width 279 height 98
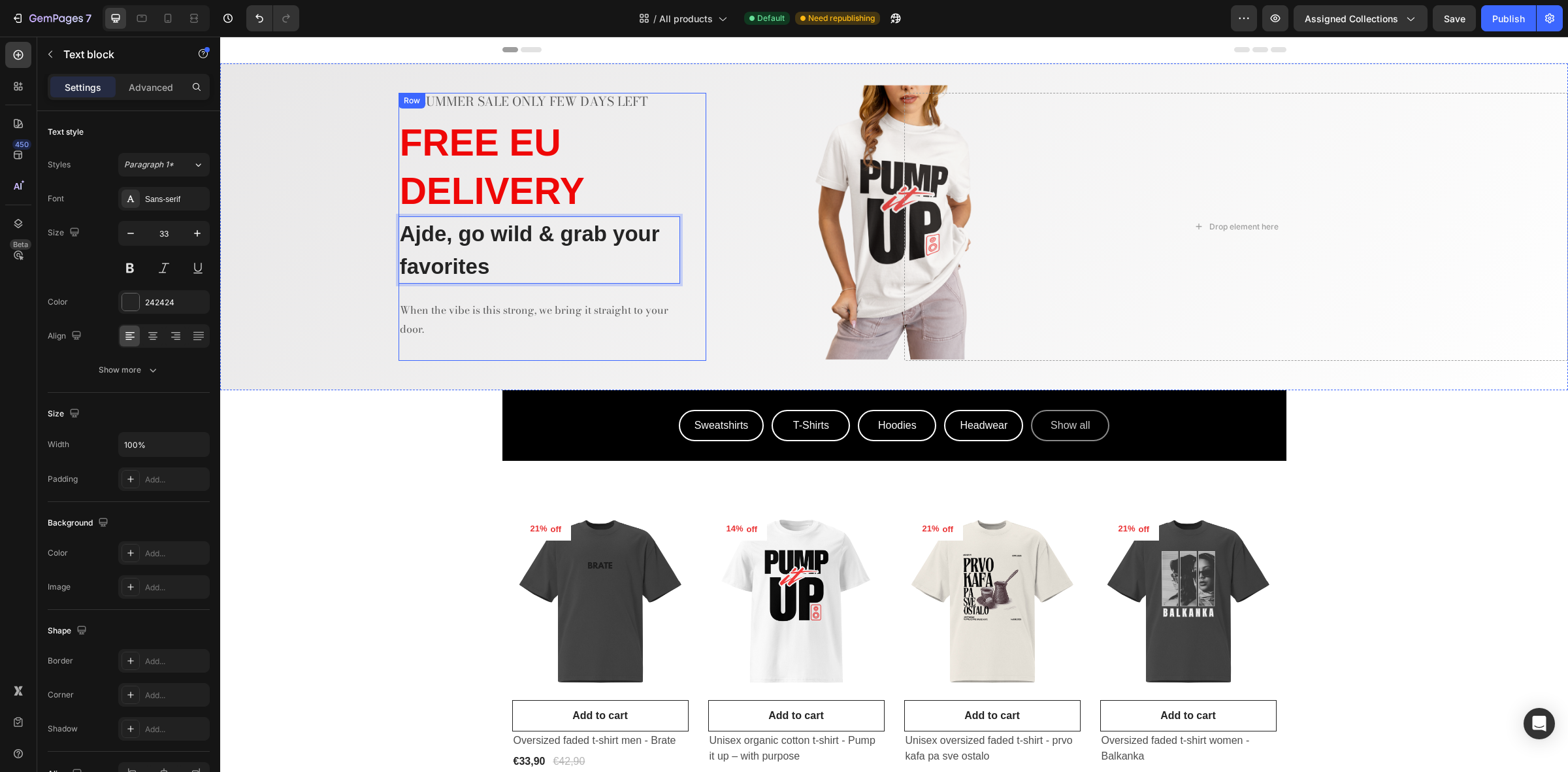
click at [606, 345] on div "🔥 SUMMER SALE ONLY FEW DAYS LEFT Text block ⁠⁠⁠⁠⁠⁠⁠ FREE EU DELIVERY Heading Aj…" at bounding box center [540, 227] width 281 height 267
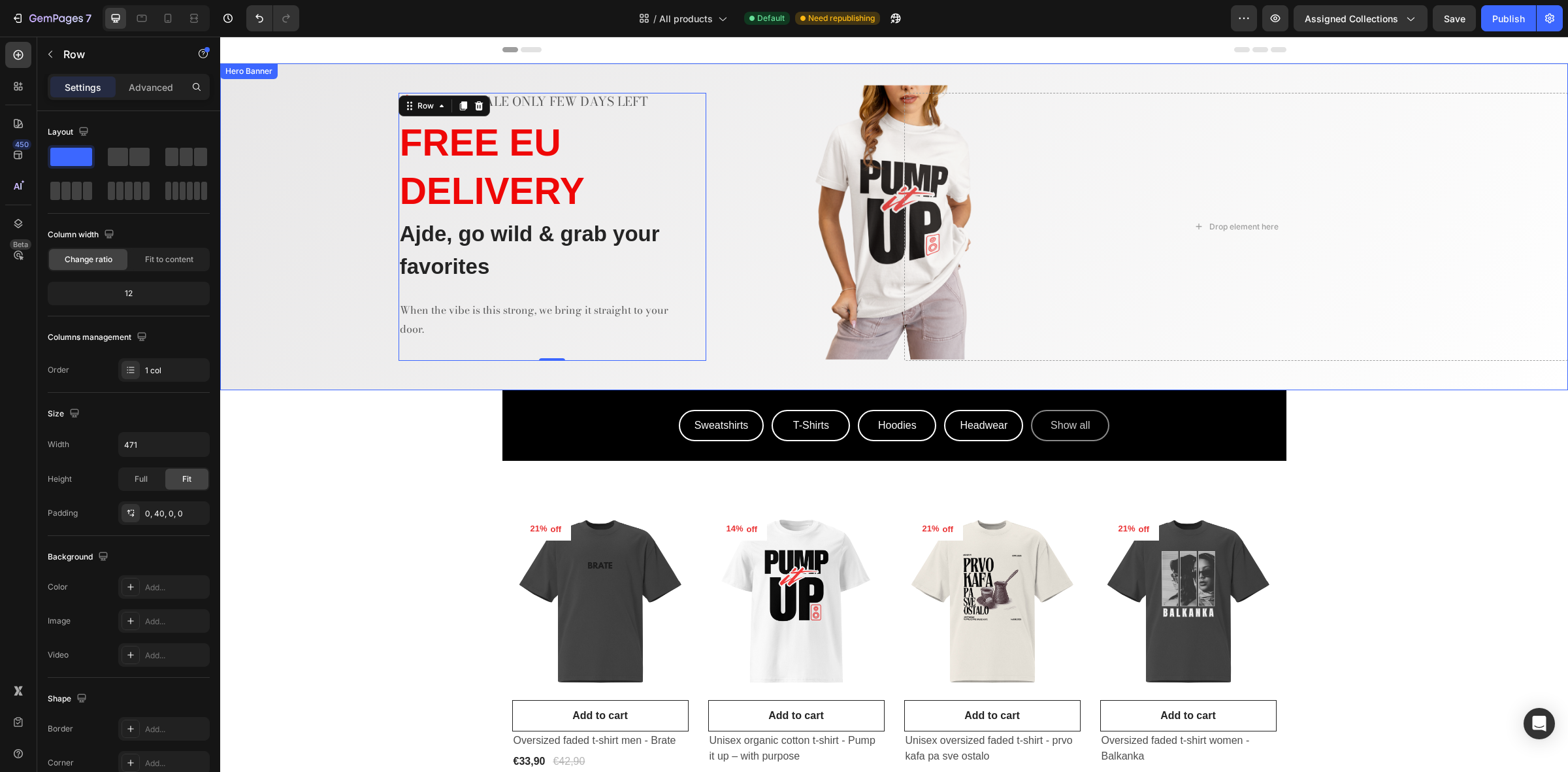
click at [829, 171] on div "🔥 SUMMER SALE ONLY FEW DAYS LEFT Text block ⁠⁠⁠⁠⁠⁠⁠ FREE EU DELIVERY Heading Aj…" at bounding box center [552, 227] width 664 height 267
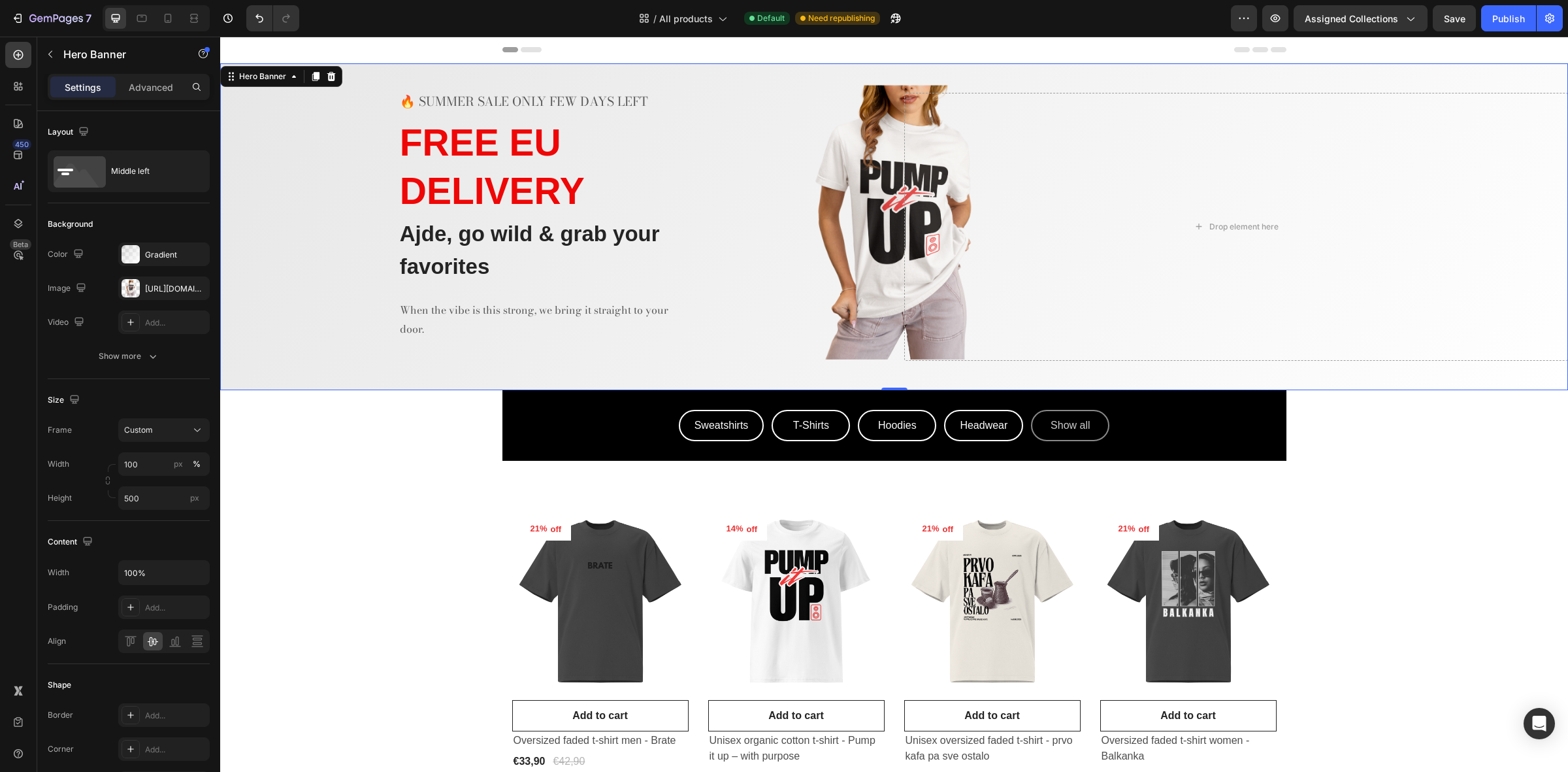
click at [788, 259] on div "🔥 SUMMER SALE ONLY FEW DAYS LEFT Text block ⁠⁠⁠⁠⁠⁠⁠ FREE EU DELIVERY Heading Aj…" at bounding box center [552, 227] width 664 height 267
click at [618, 247] on p "Ajde, go wild & grab your favorites" at bounding box center [539, 250] width 279 height 64
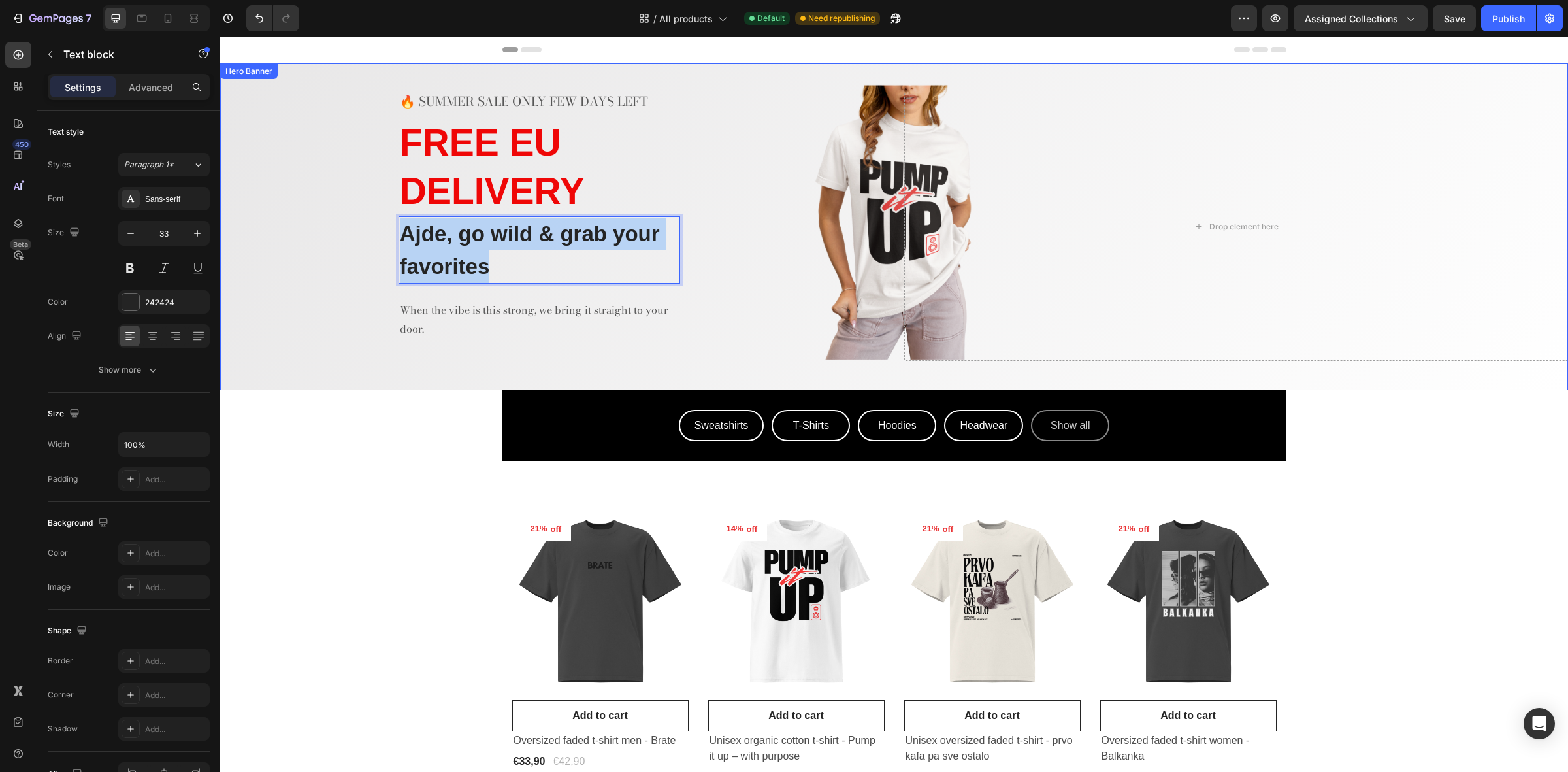
drag, startPoint x: 572, startPoint y: 263, endPoint x: 386, endPoint y: 221, distance: 190.7
click at [386, 221] on div "🔥 SUMMER SALE ONLY FEW DAYS LEFT Text block ⁠⁠⁠⁠⁠⁠⁠ FREE EU DELIVERY Heading Aj…" at bounding box center [552, 227] width 664 height 267
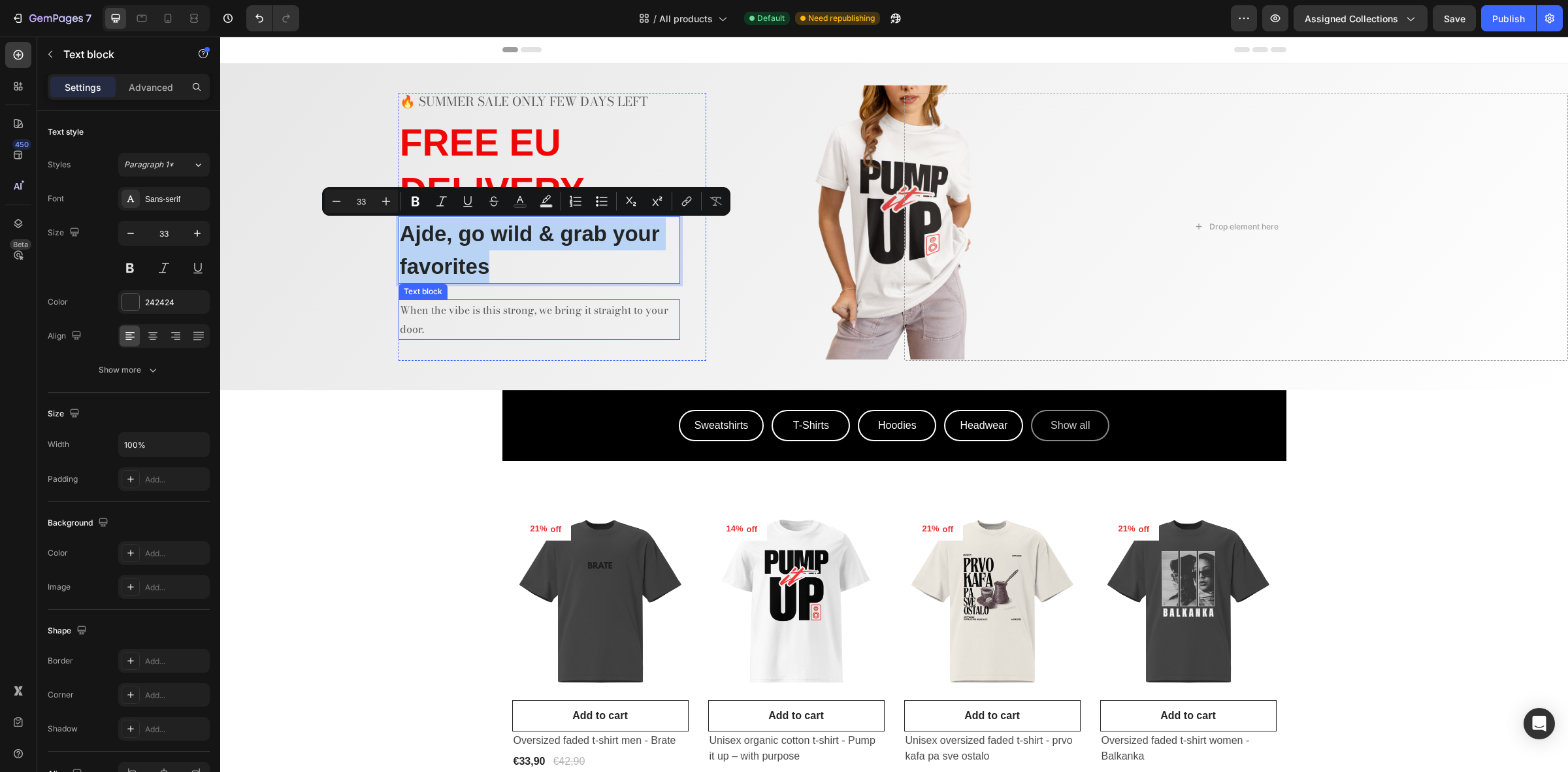
copy p "Ajde, go wild & grab your favorites"
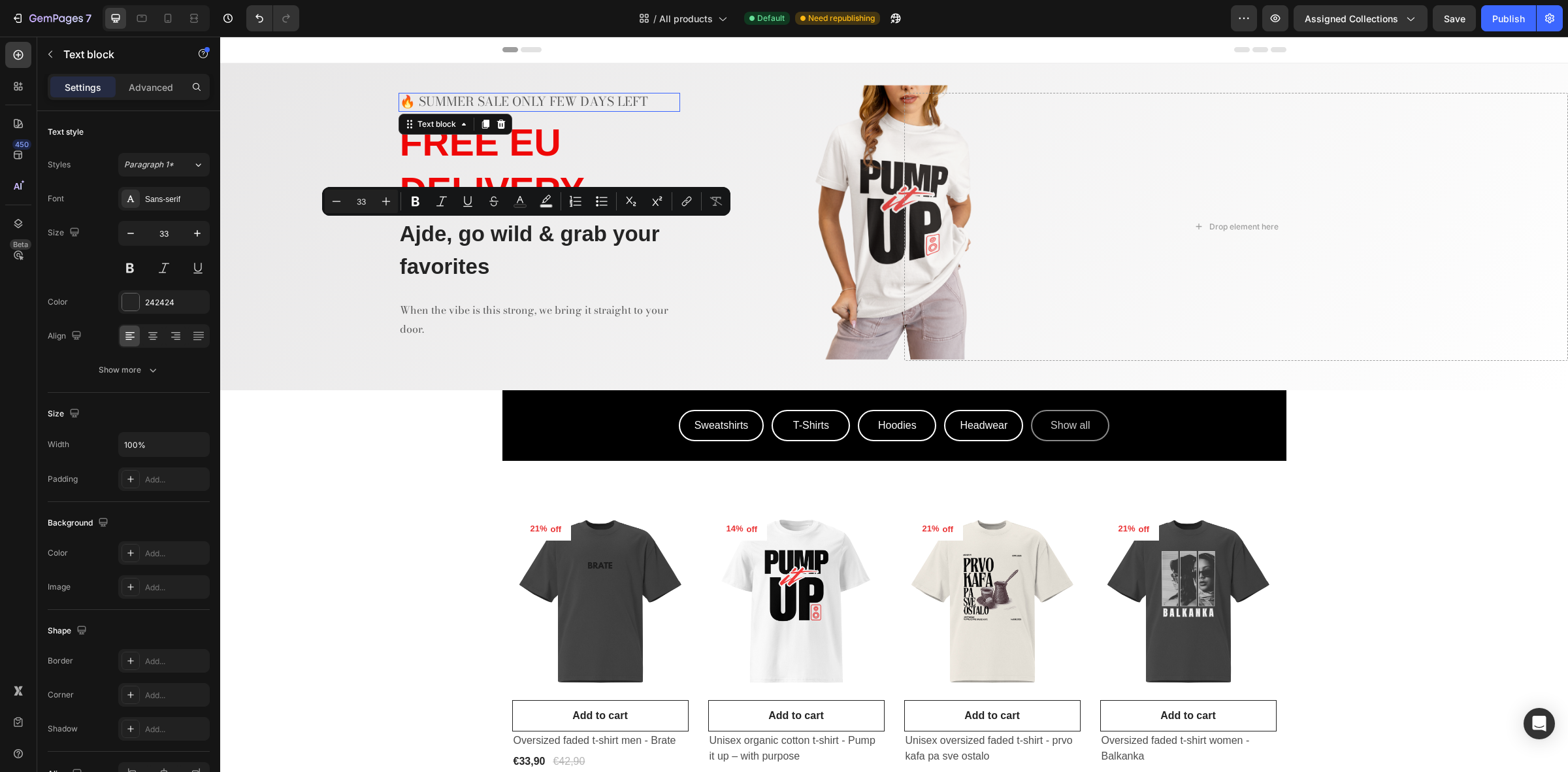
click at [609, 106] on p "🔥 SUMMER SALE ONLY FEW DAYS LEFT" at bounding box center [539, 102] width 279 height 17
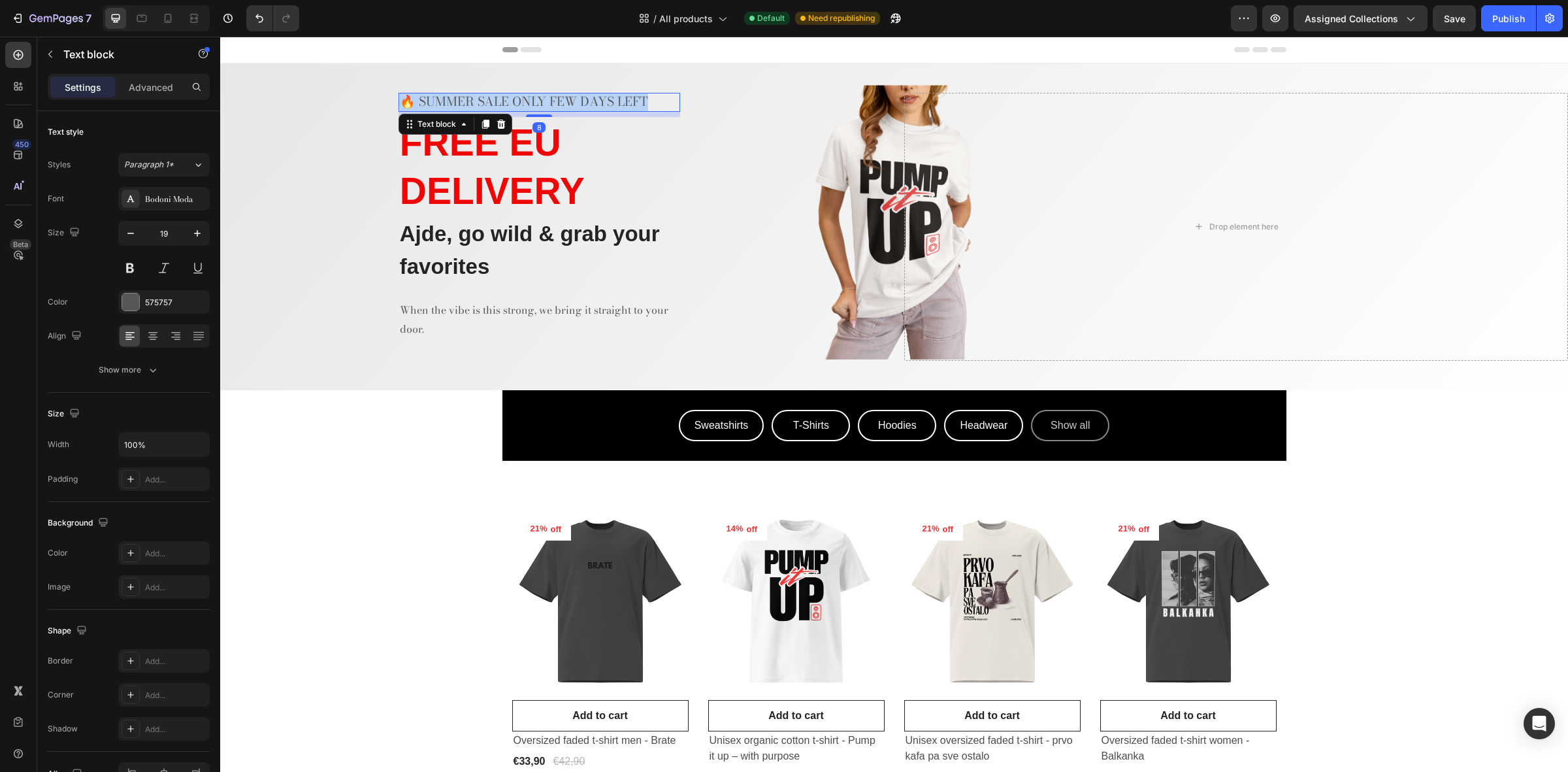
click at [609, 106] on p "🔥 SUMMER SALE ONLY FEW DAYS LEFT" at bounding box center [539, 102] width 279 height 17
click at [559, 95] on p "🔥 SUMMER SALE ONLY FEW DAYS LEFT" at bounding box center [539, 102] width 279 height 17
click at [559, 100] on p "🔥 SUMMER SALE ONLY FEW DAYS LEFT" at bounding box center [539, 102] width 279 height 17
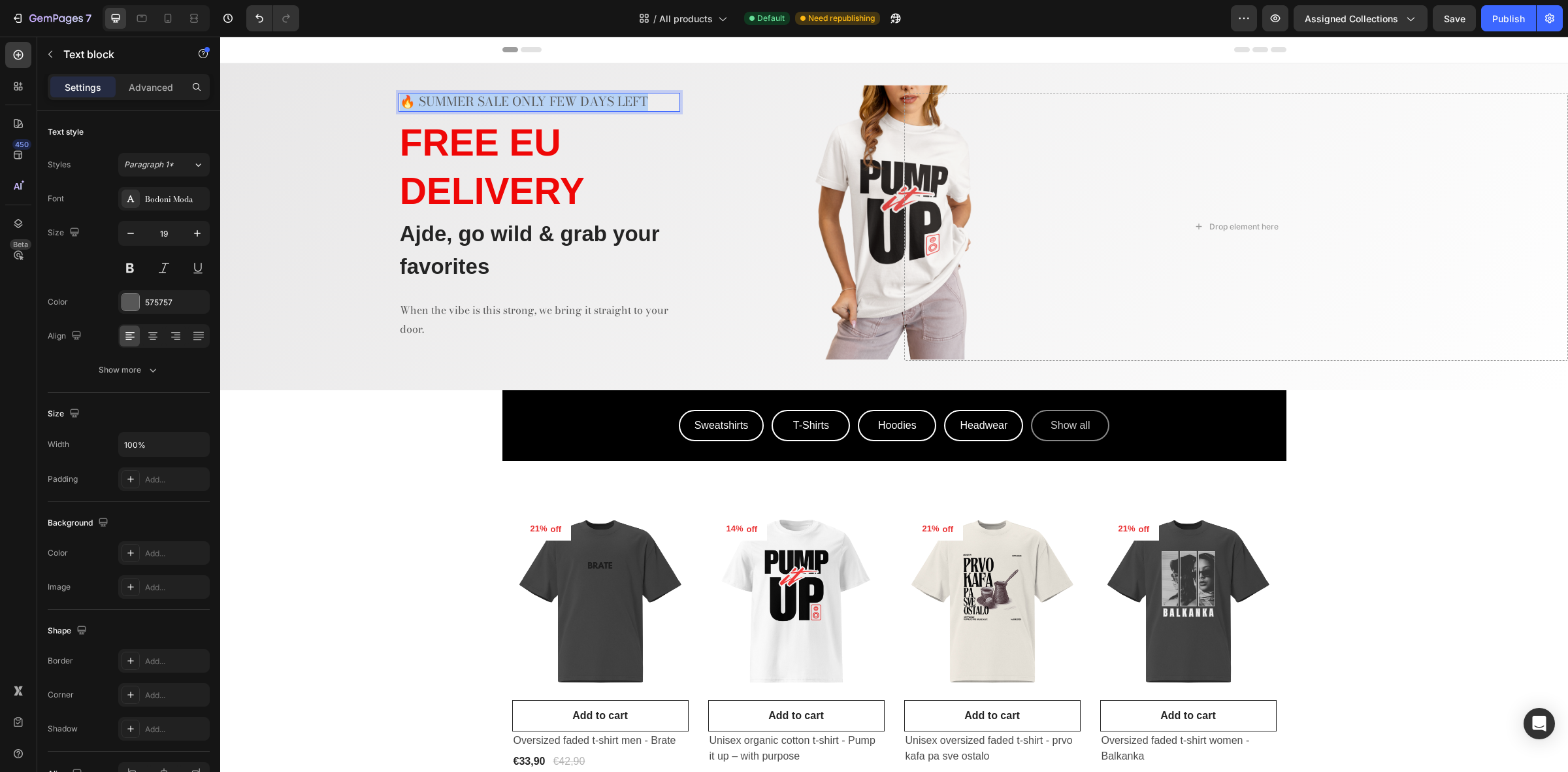
click at [559, 100] on p "🔥 SUMMER SALE ONLY FEW DAYS LEFT" at bounding box center [539, 102] width 279 height 17
copy p "🔥 SUMMER SALE ONLY FEW DAYS LEFT"
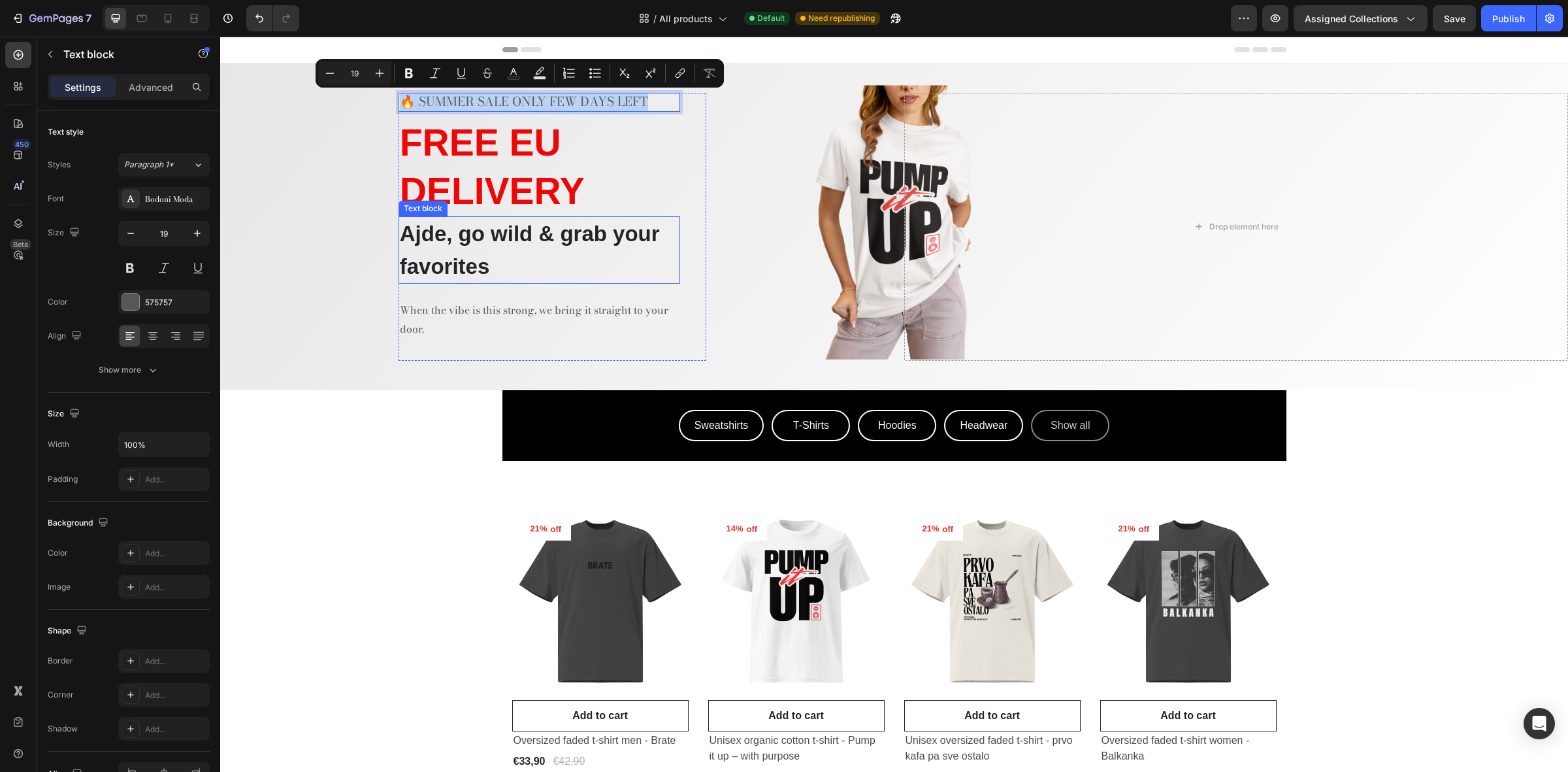
click at [477, 237] on p "Ajde, go wild & grab your favorites" at bounding box center [539, 250] width 279 height 64
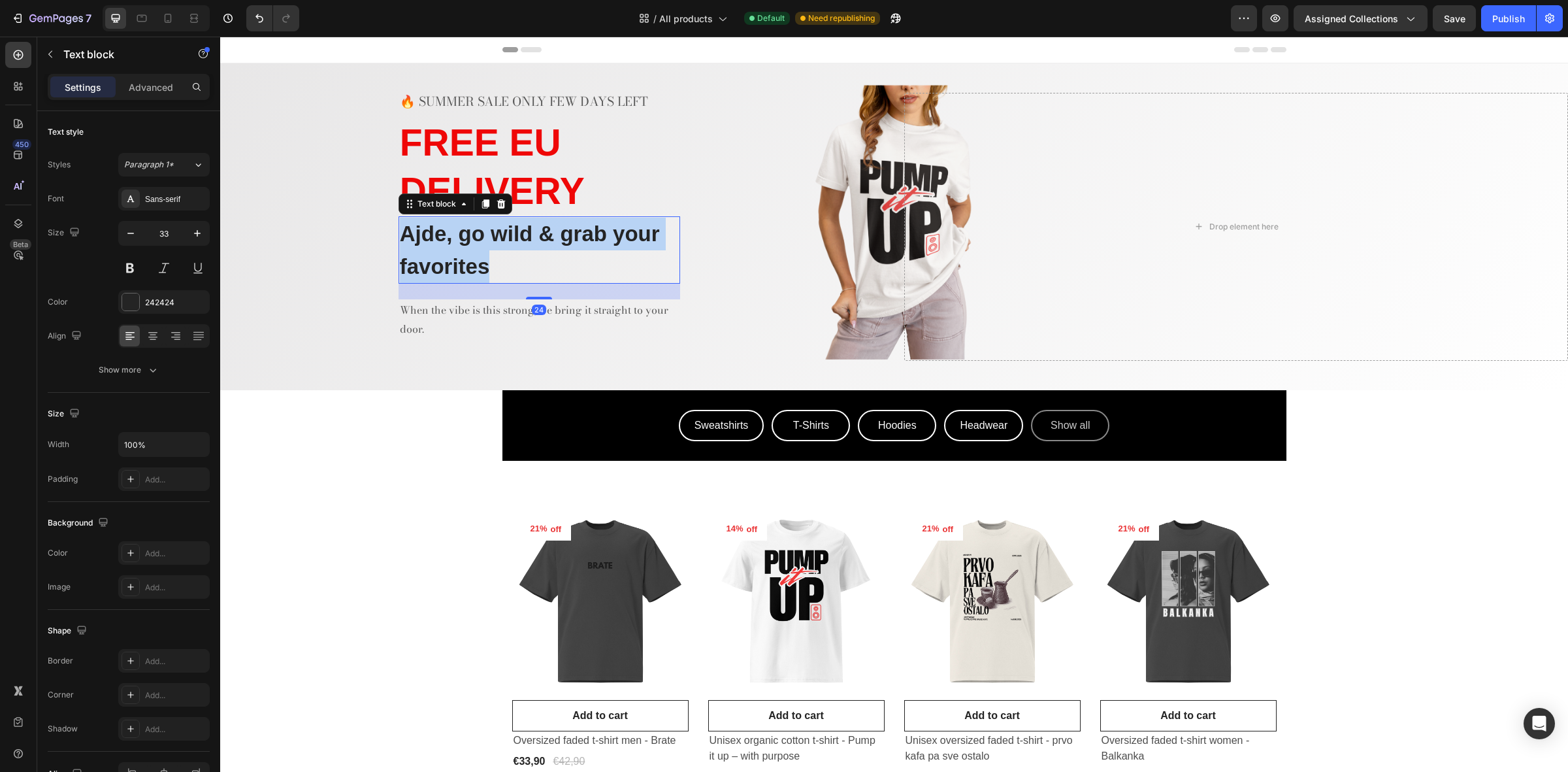
click at [477, 237] on p "Ajde, go wild & grab your favorites" at bounding box center [539, 250] width 279 height 64
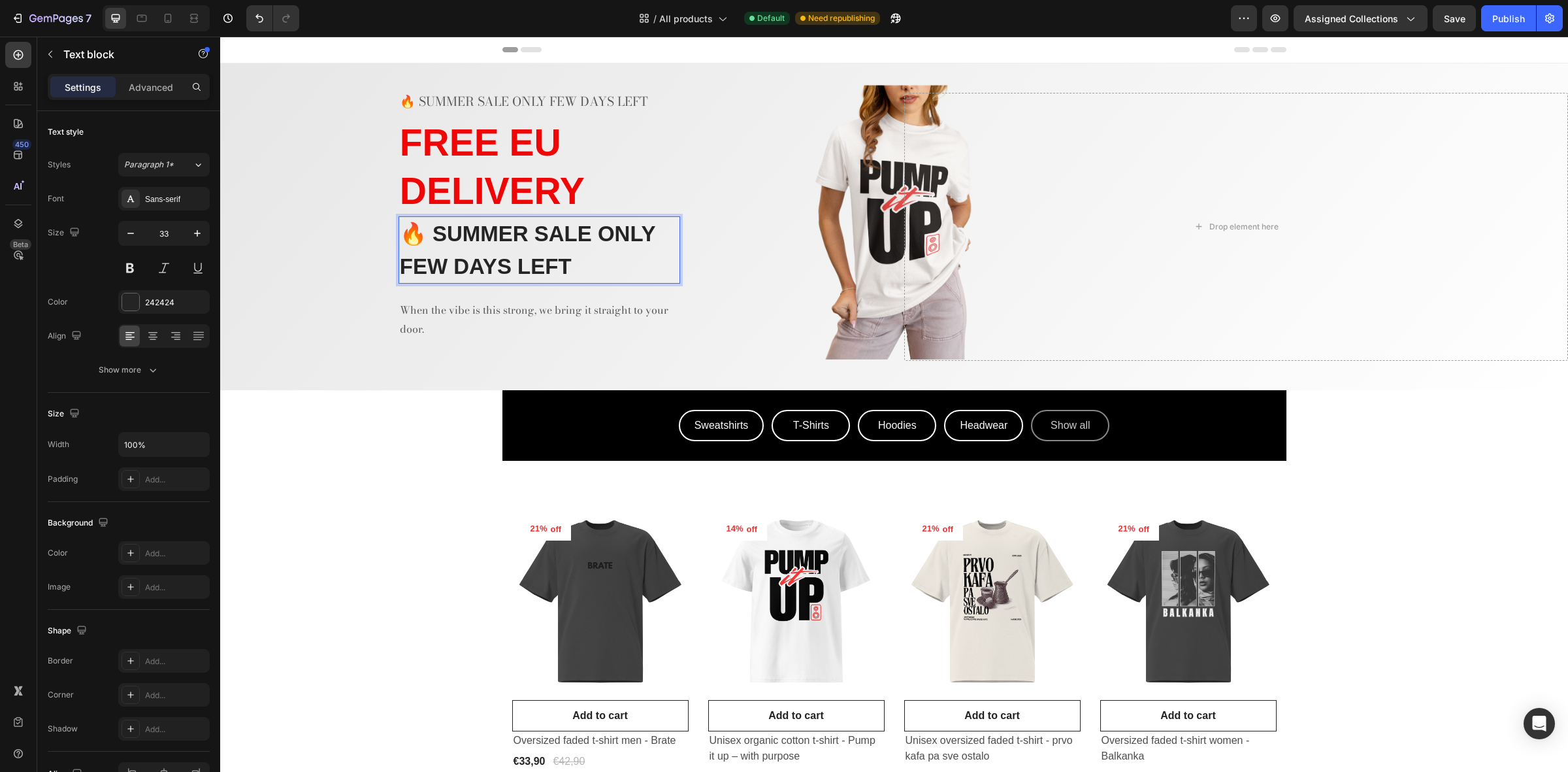
click at [432, 231] on p "🔥 SUMMER SALE ONLY FEW DAYS LEFT" at bounding box center [539, 250] width 279 height 64
click at [815, 263] on div "🔥 SUMMER SALE ONLY FEW DAYS LEFT Text block ⁠⁠⁠⁠⁠⁠⁠ FREE EU DELIVERY Heading SU…" at bounding box center [552, 227] width 664 height 267
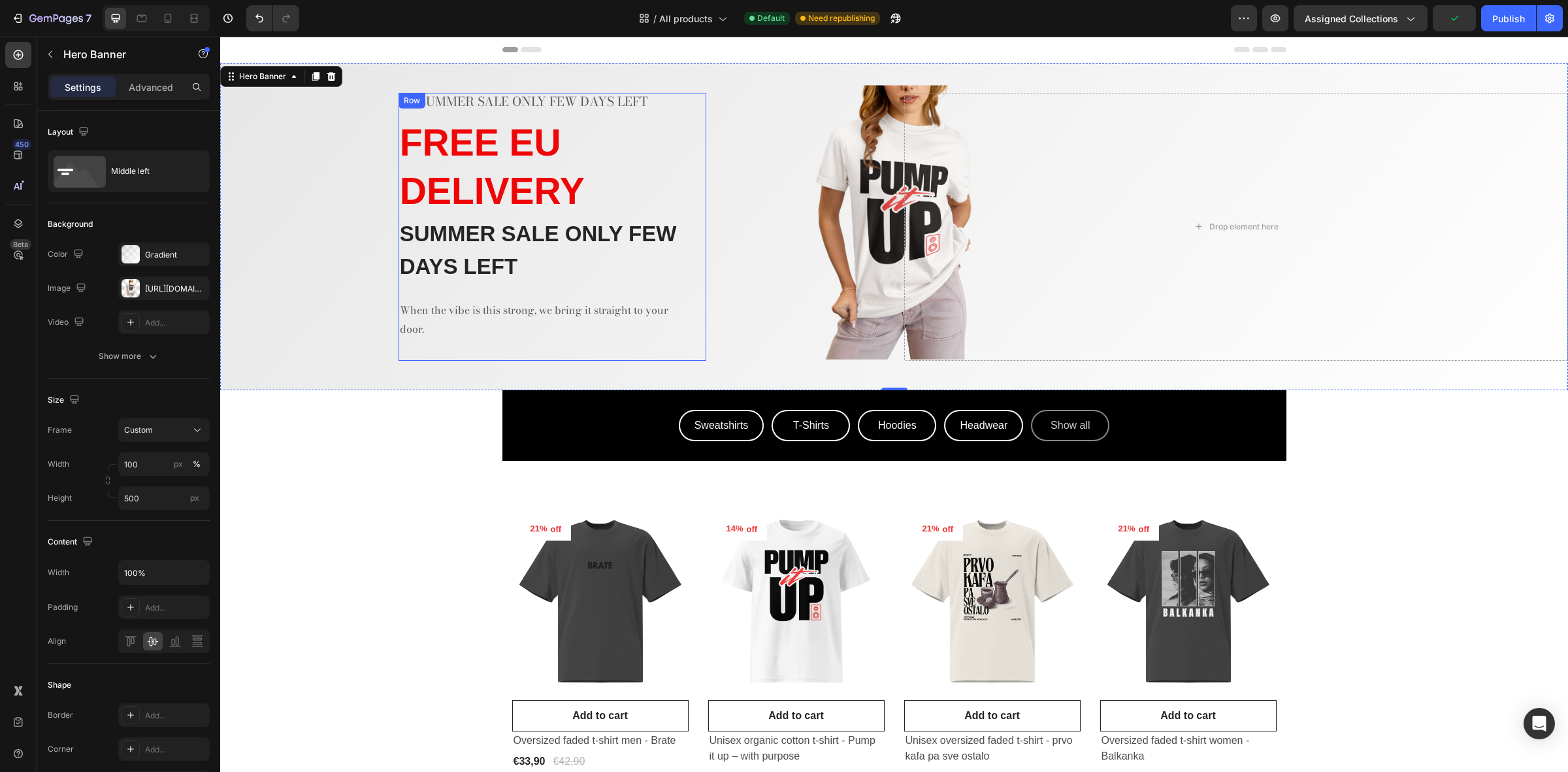
click at [469, 106] on p "🔥 SUMMER SALE ONLY FEW DAYS LEFT" at bounding box center [539, 102] width 279 height 17
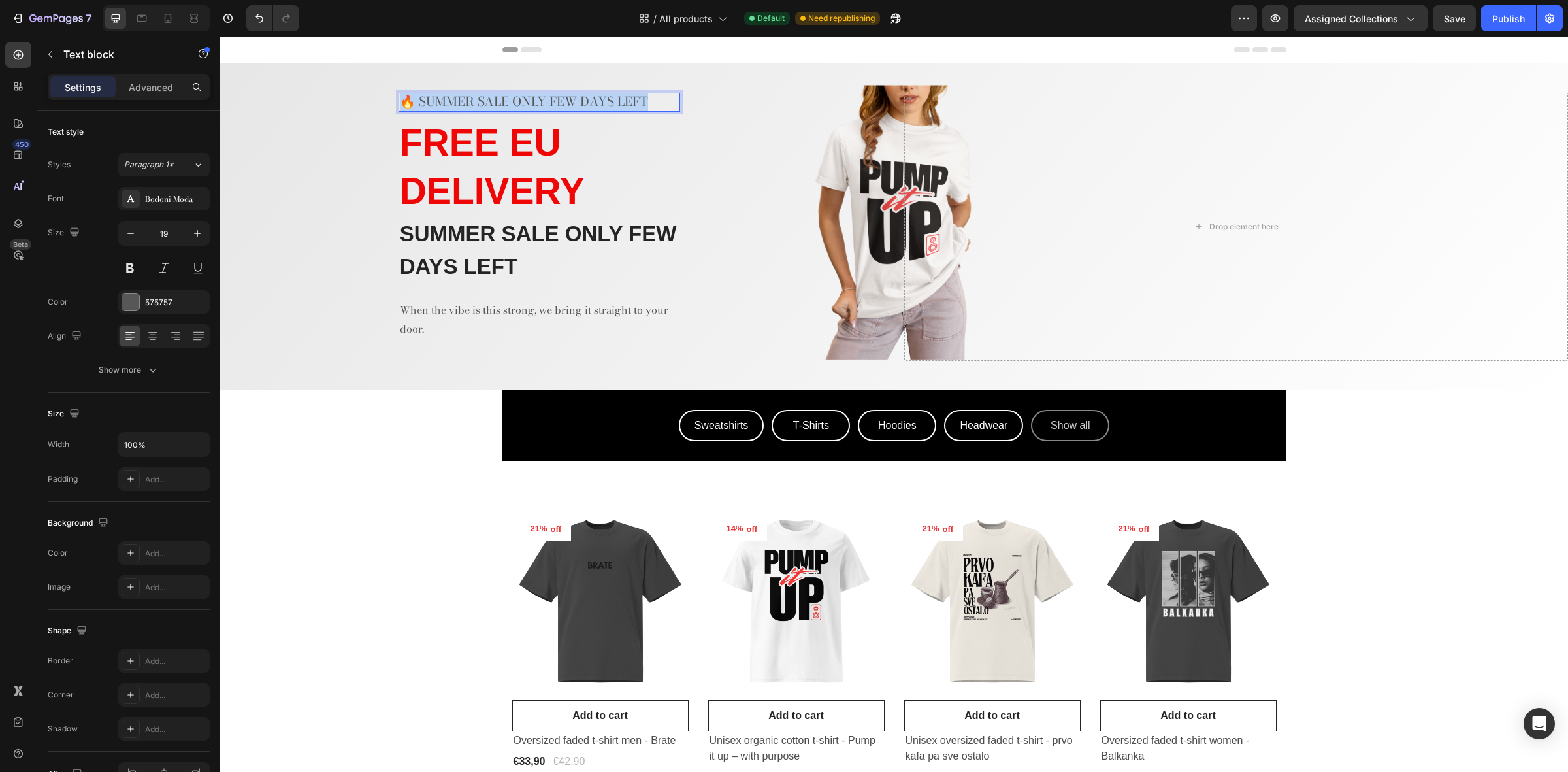
click at [469, 106] on p "🔥 SUMMER SALE ONLY FEW DAYS LEFT" at bounding box center [539, 102] width 279 height 17
click at [723, 224] on div "Ajde, go wild & grab your favorites Text block 8 ⁠⁠⁠⁠⁠⁠⁠ FREE EU DELIVERY Headi…" at bounding box center [552, 227] width 664 height 267
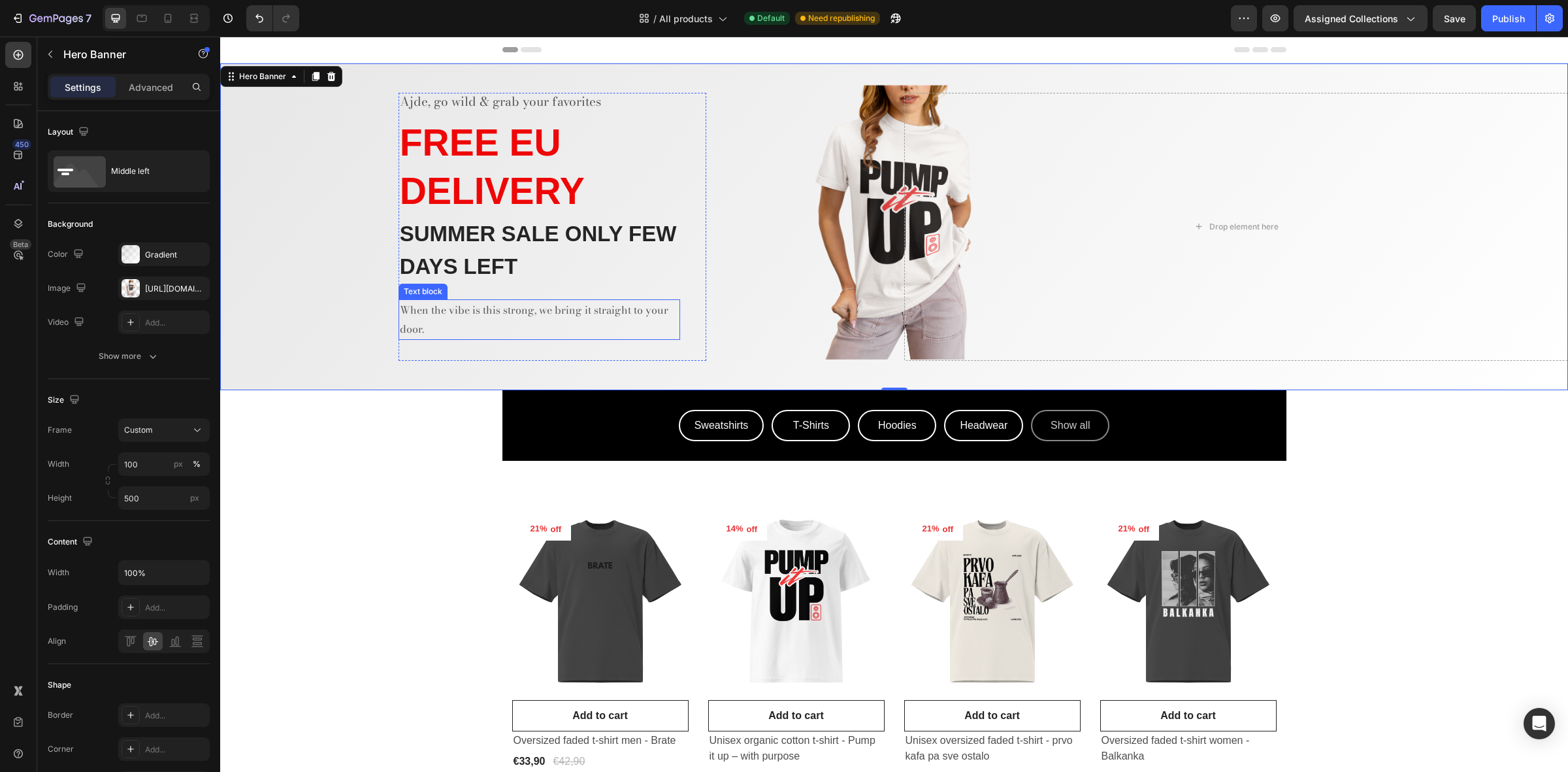
click at [557, 262] on p "SUMMER SALE ONLY FEW DAYS LEFT" at bounding box center [539, 250] width 279 height 64
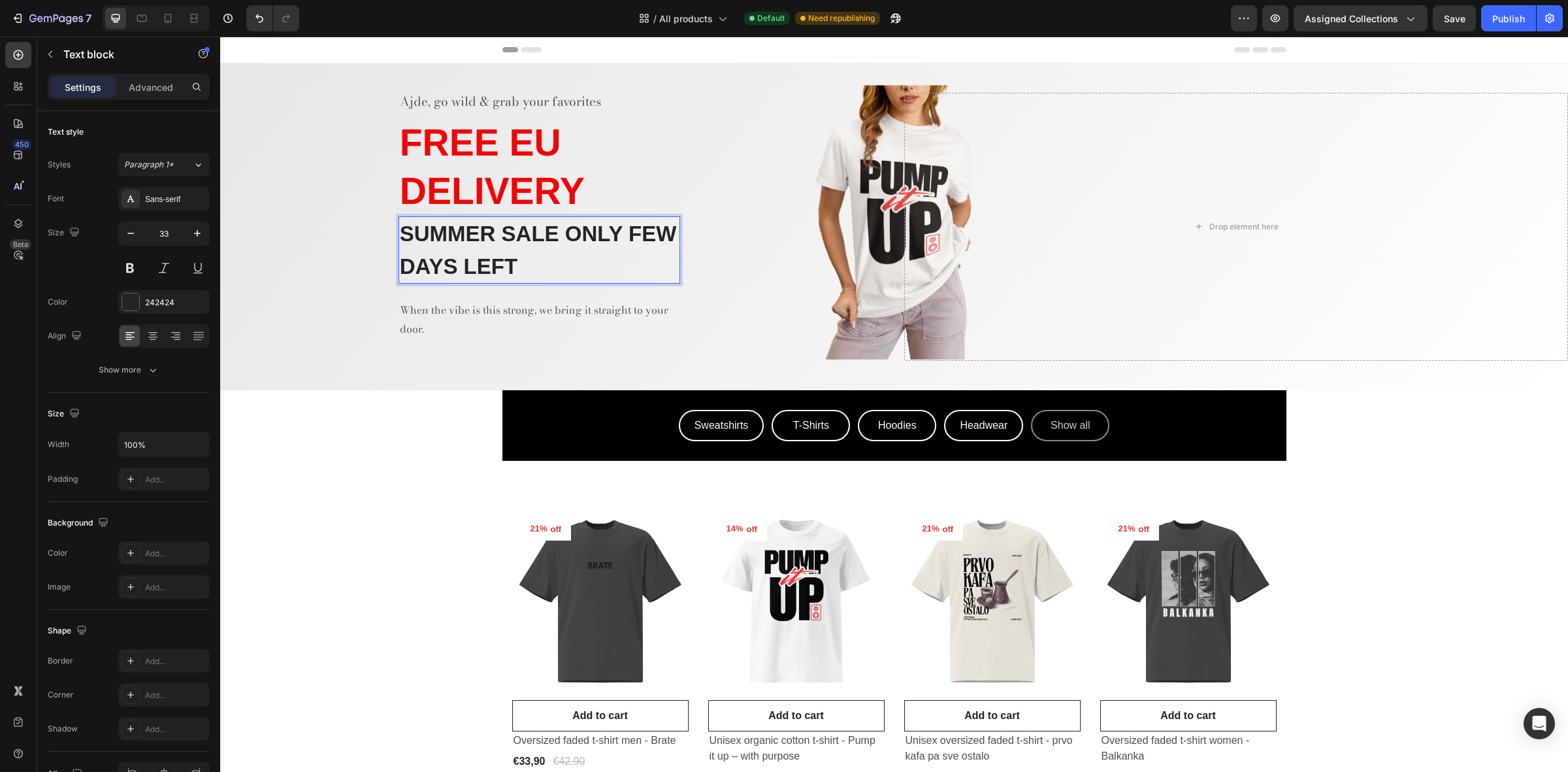
click at [526, 255] on p "SUMMER SALE ONLY FEW DAYS LEFT" at bounding box center [539, 250] width 279 height 64
click at [520, 252] on p "SUMMER SALE ONLY FEW DAYS LEFT" at bounding box center [539, 250] width 279 height 64
click at [623, 237] on p "SUMMER SALE ONLY FEW DAYS LEFT" at bounding box center [539, 250] width 279 height 64
click at [673, 356] on div "Ajde, go wild & grab your favorites Text block ⁠⁠⁠⁠⁠⁠⁠ FREE EU DELIVERY Heading…" at bounding box center [540, 227] width 281 height 267
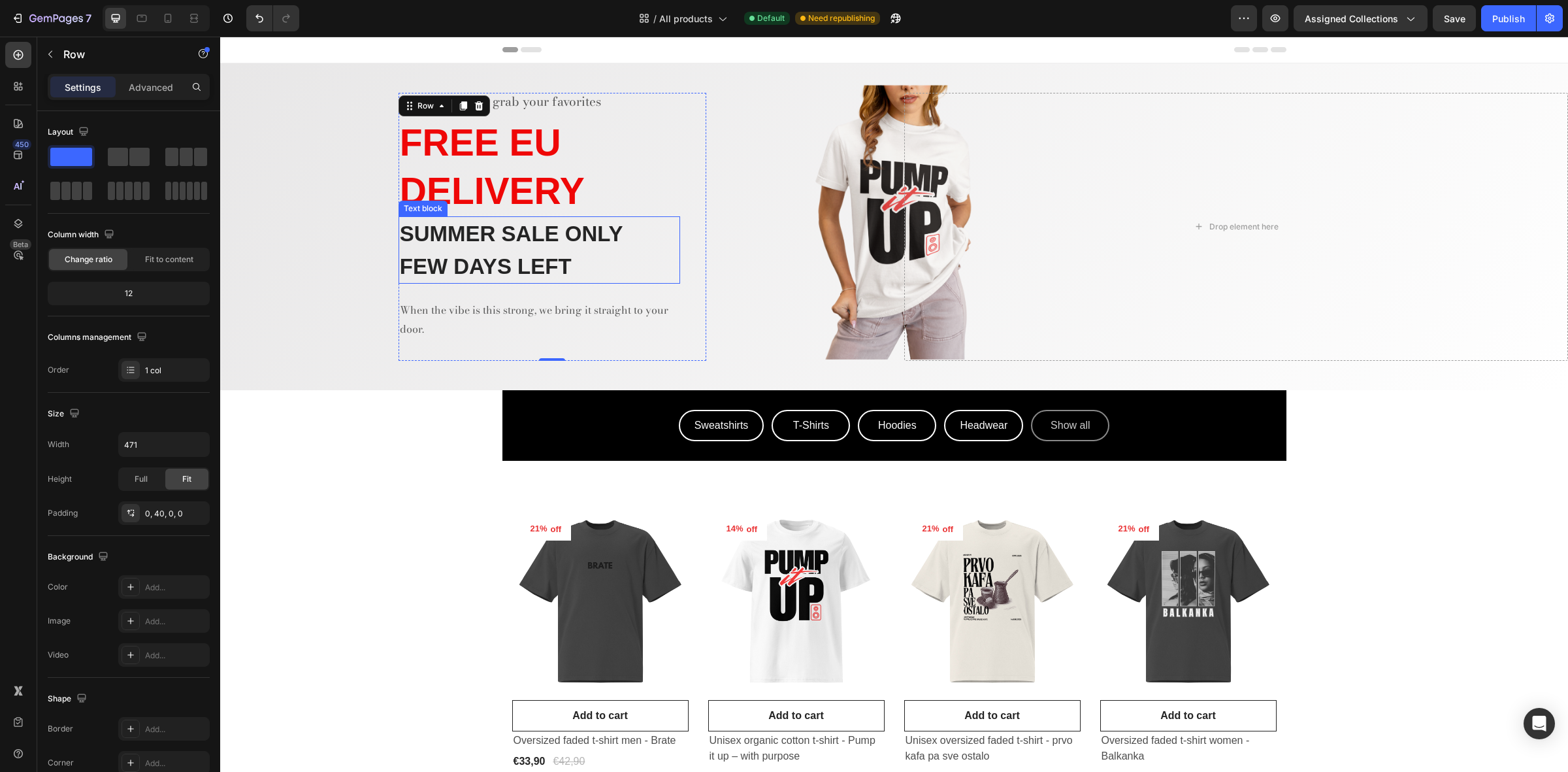
click at [535, 235] on p "SUMMER SALE ONLY" at bounding box center [539, 234] width 279 height 33
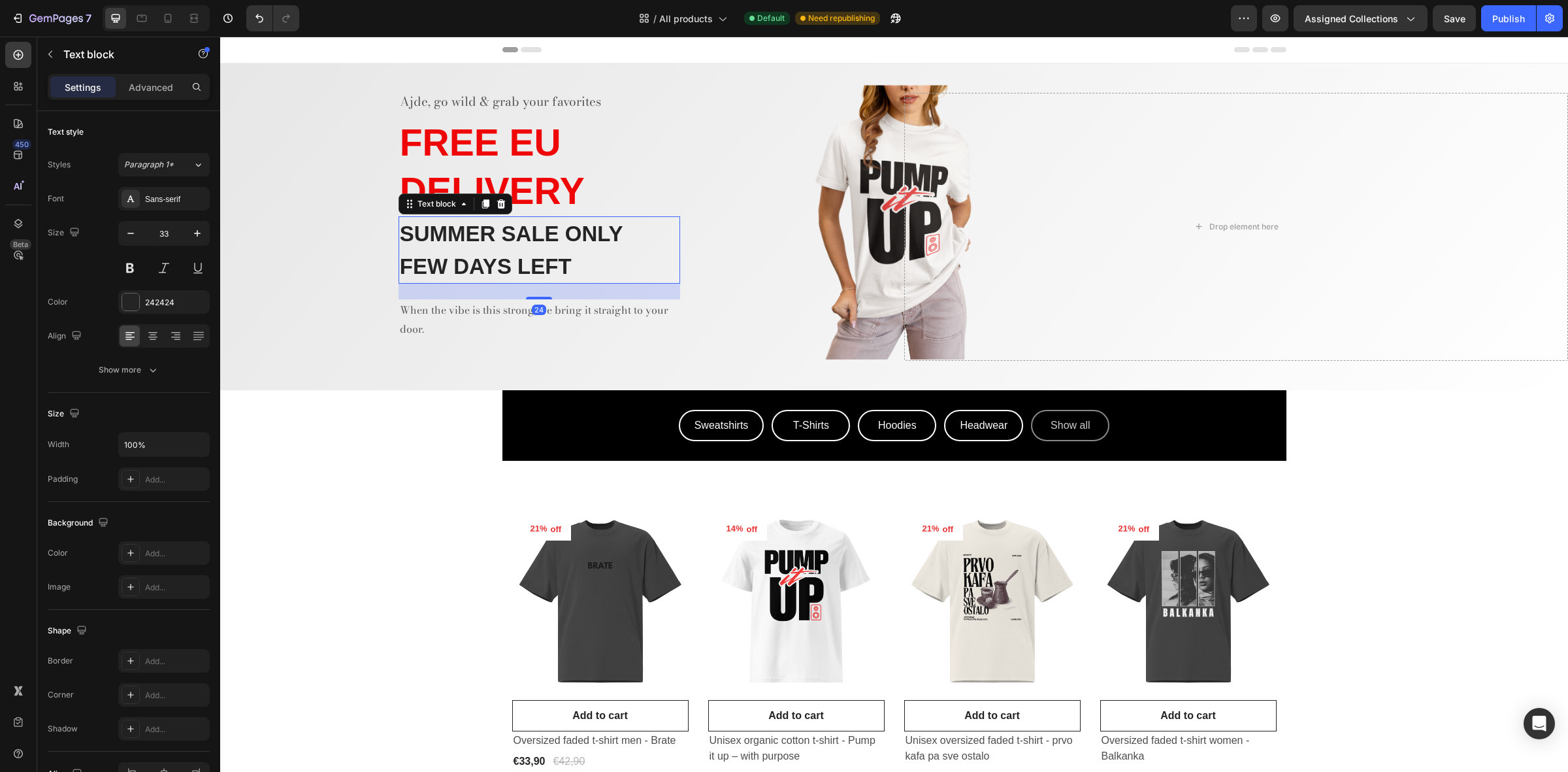
drag, startPoint x: 547, startPoint y: 236, endPoint x: 553, endPoint y: 235, distance: 6.1
click at [557, 235] on p "SUMMER SALE ONLY" at bounding box center [539, 234] width 279 height 33
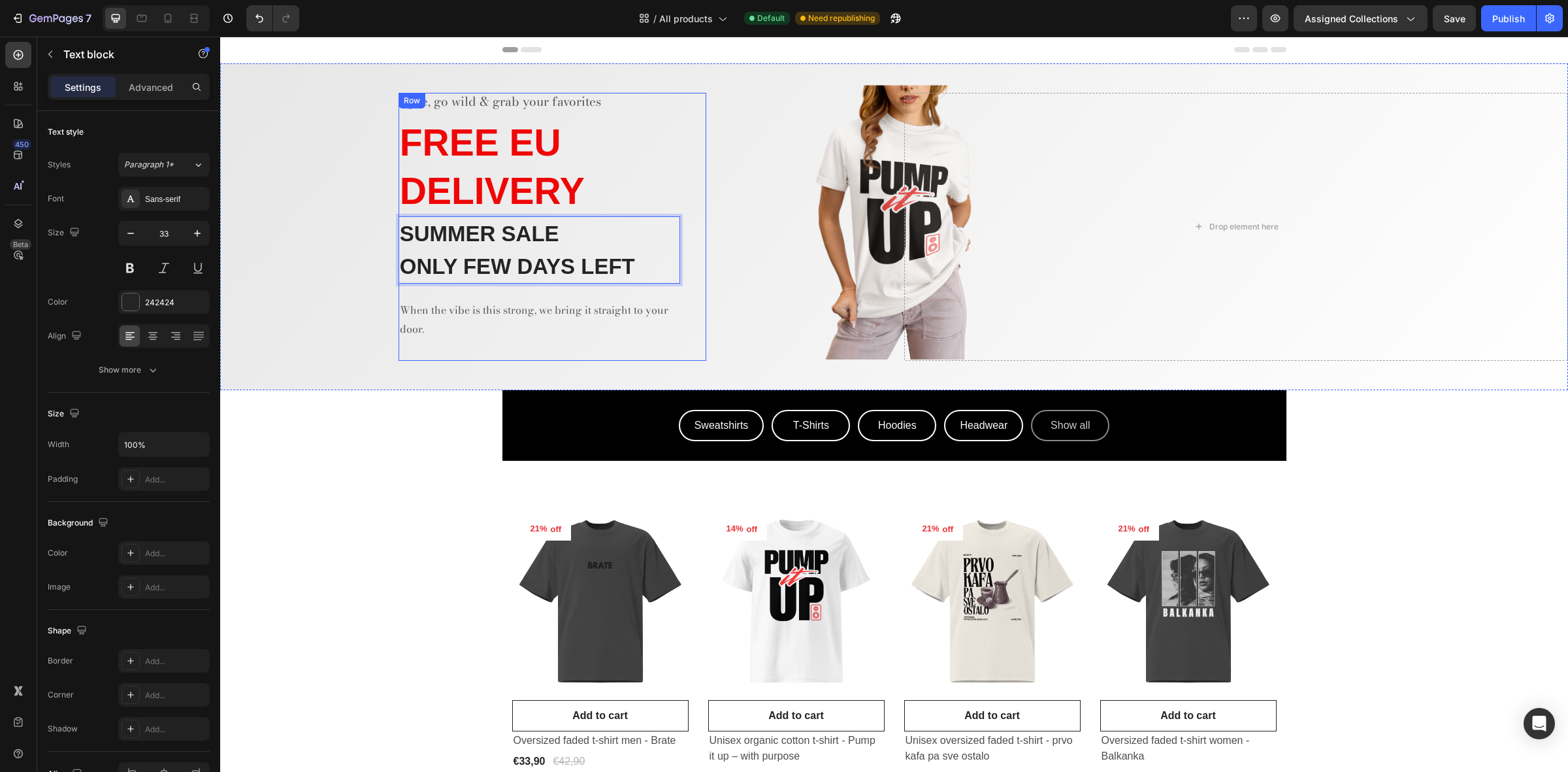
click at [475, 357] on div "Ajde, go wild & grab your favorites Text block ⁠⁠⁠⁠⁠⁠⁠ FREE EU DELIVERY Heading…" at bounding box center [540, 227] width 281 height 267
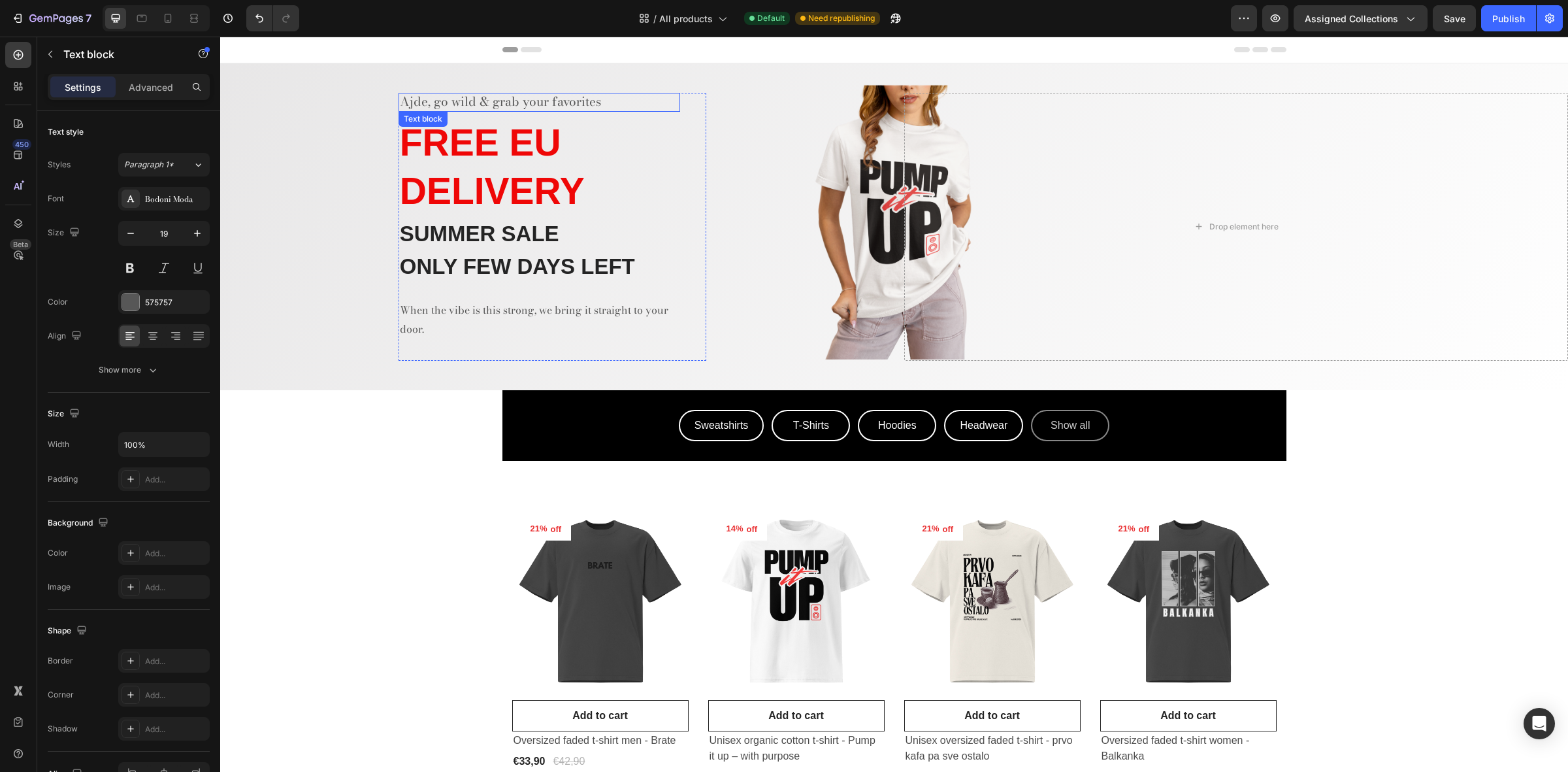
click at [408, 96] on p "Ajde, go wild & grab your favorites" at bounding box center [539, 102] width 279 height 17
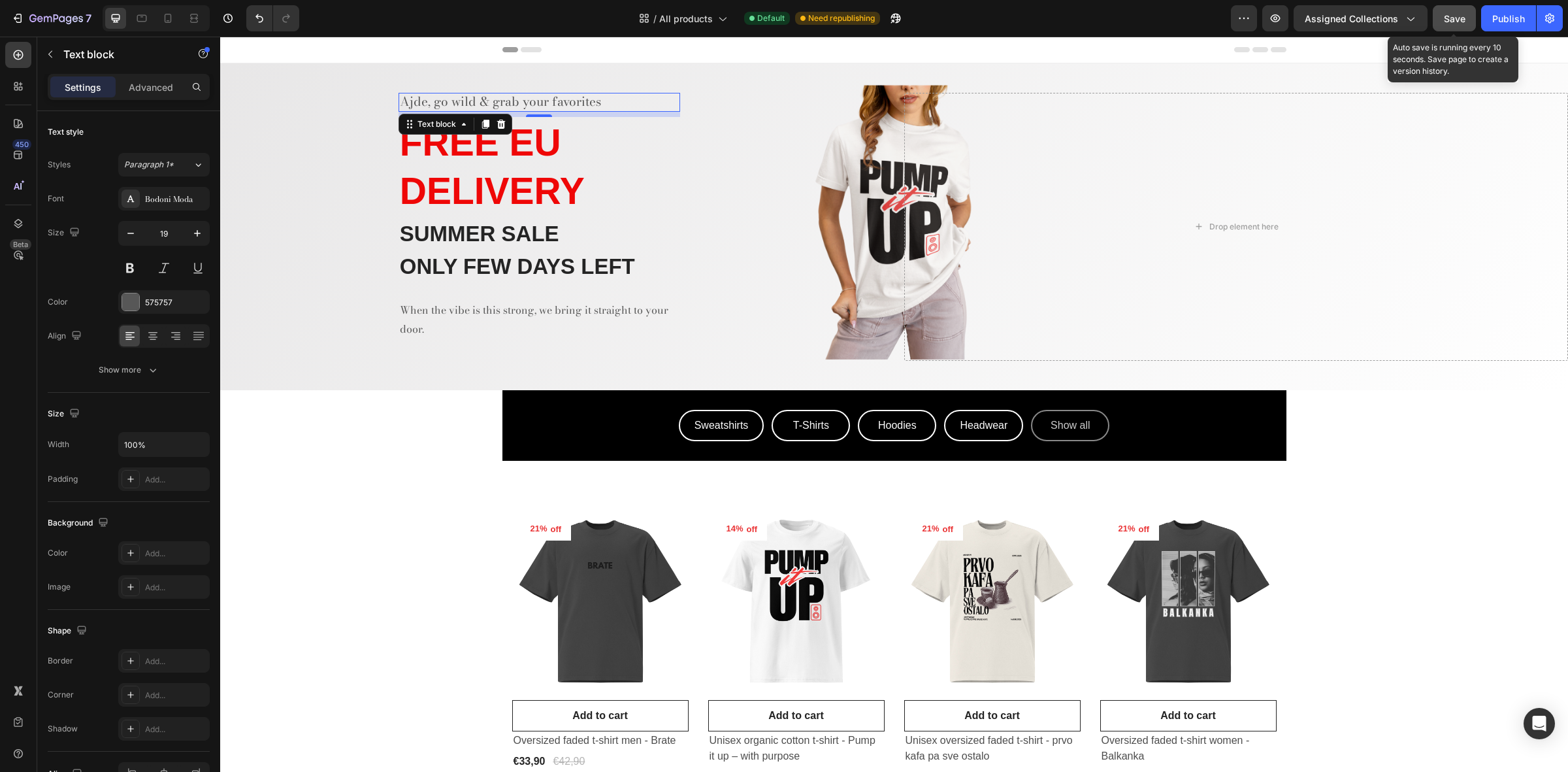
click at [1450, 20] on span "Save" at bounding box center [1454, 18] width 21 height 11
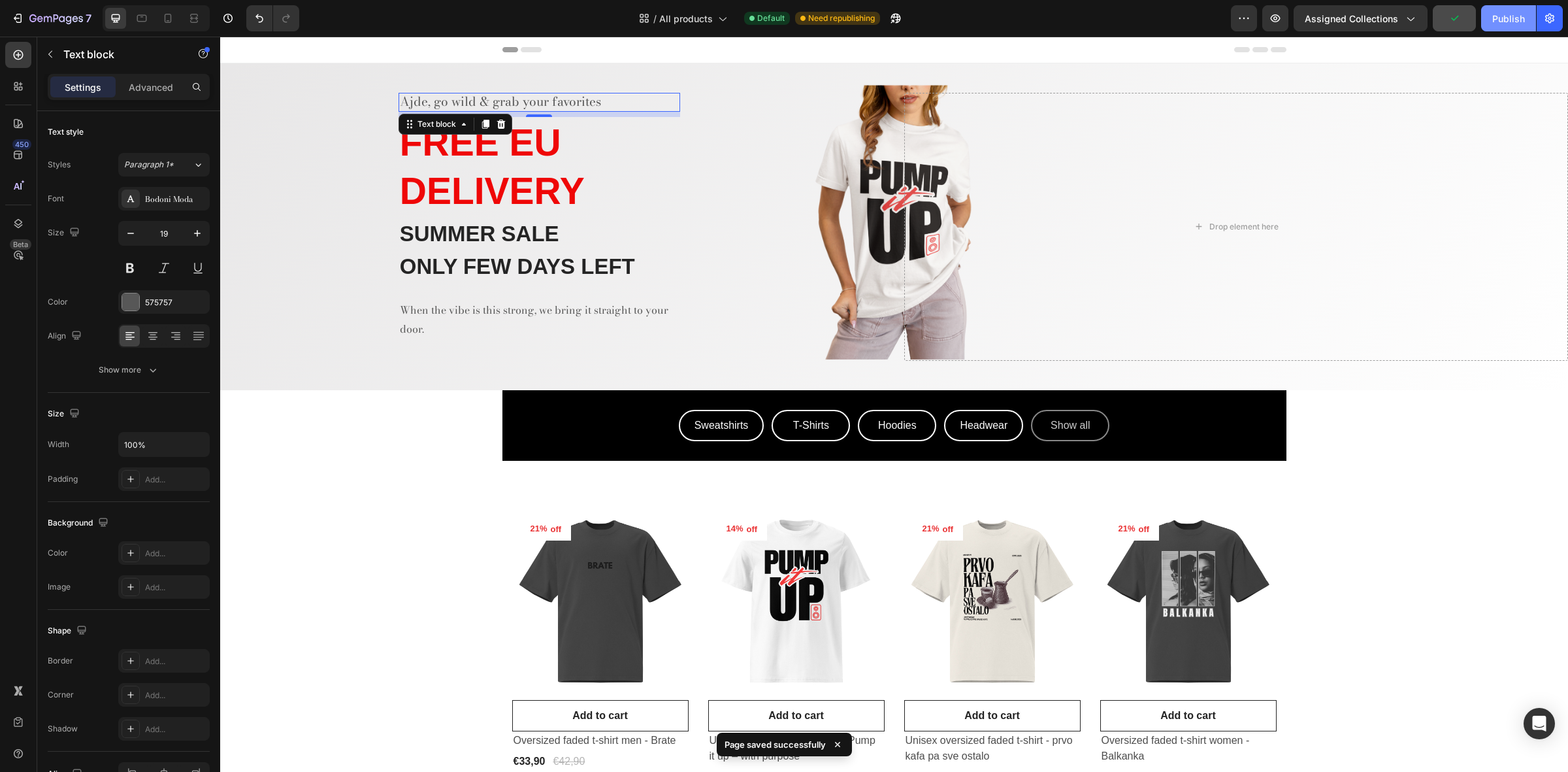
click at [1514, 18] on div "Publish" at bounding box center [1508, 18] width 33 height 14
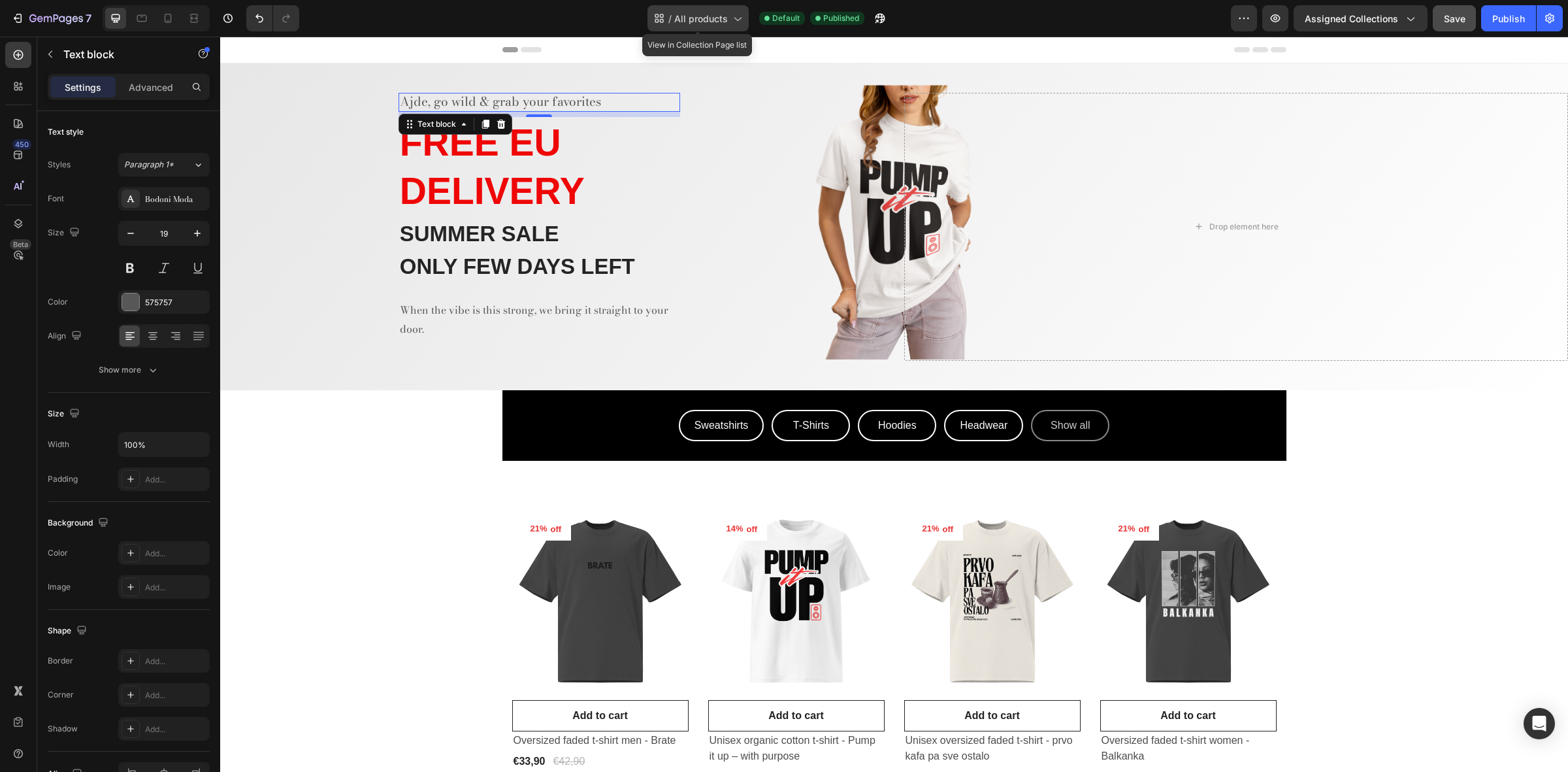
click at [675, 23] on span "All products" at bounding box center [701, 18] width 53 height 14
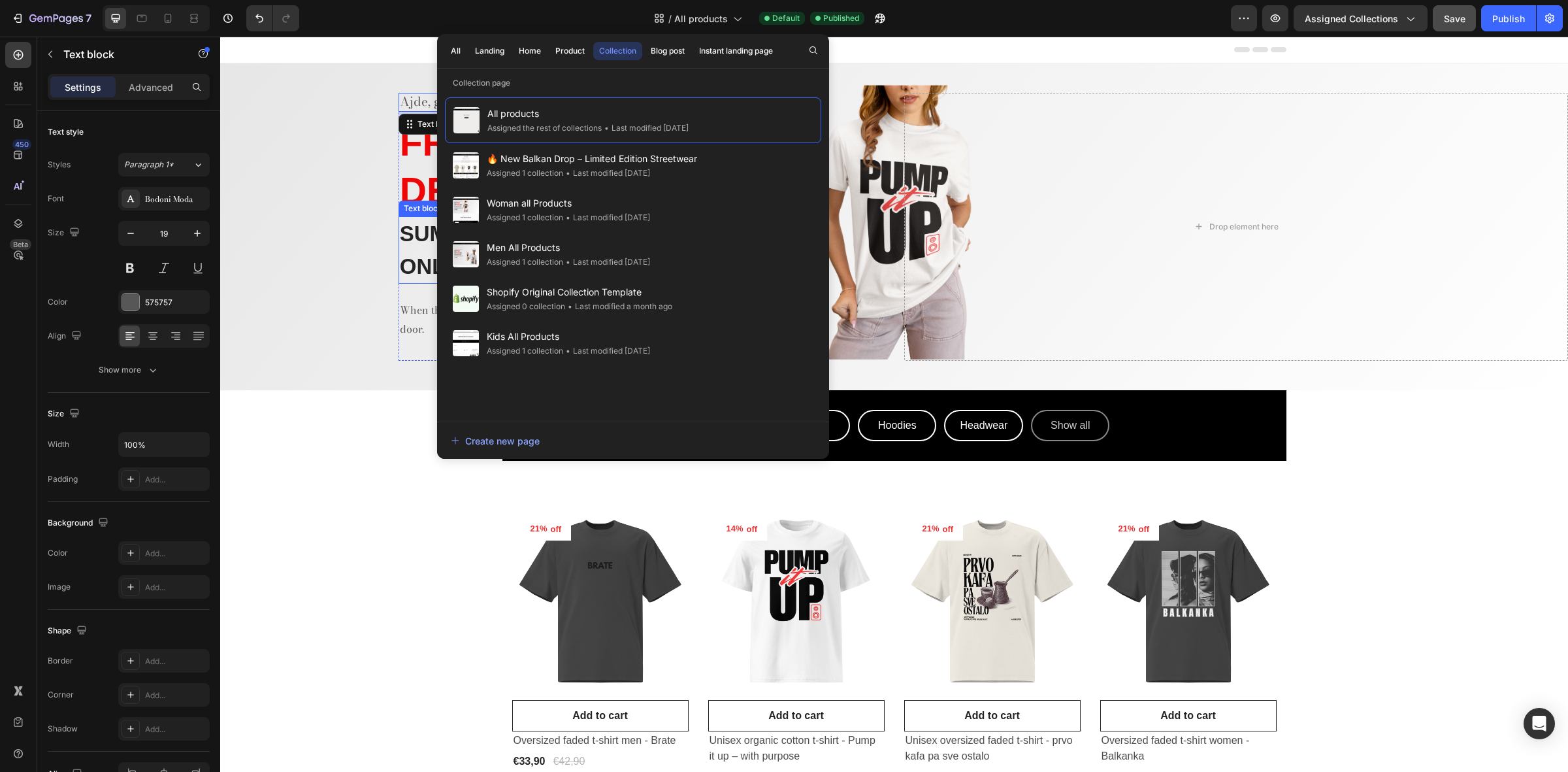
click at [379, 272] on div "Ajde, go wild & grab your favorites Text block 8 ⁠⁠⁠⁠⁠⁠⁠ FREE EU DELIVERY Headi…" at bounding box center [552, 227] width 664 height 267
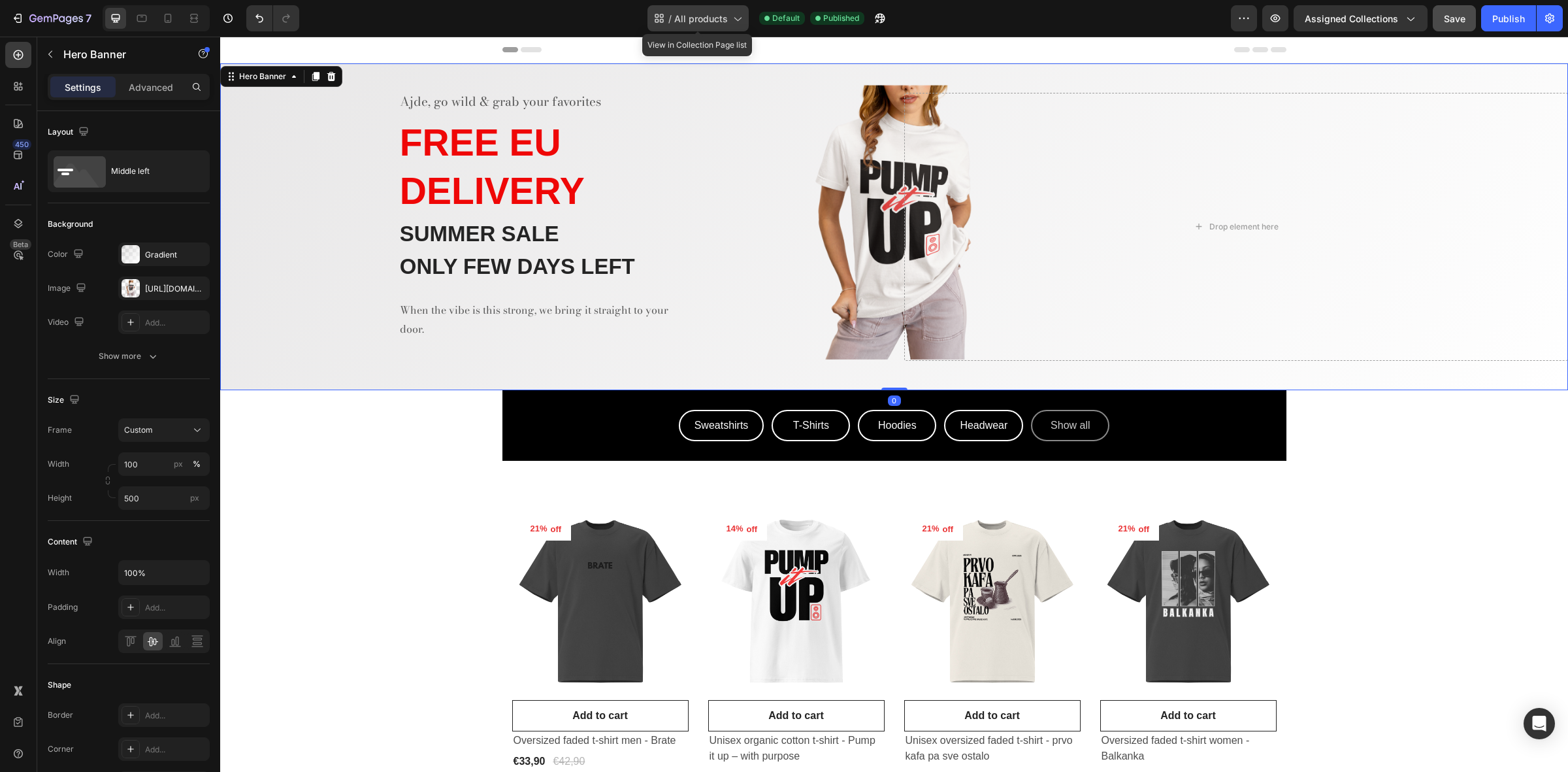
click at [721, 18] on span "All products" at bounding box center [701, 18] width 53 height 14
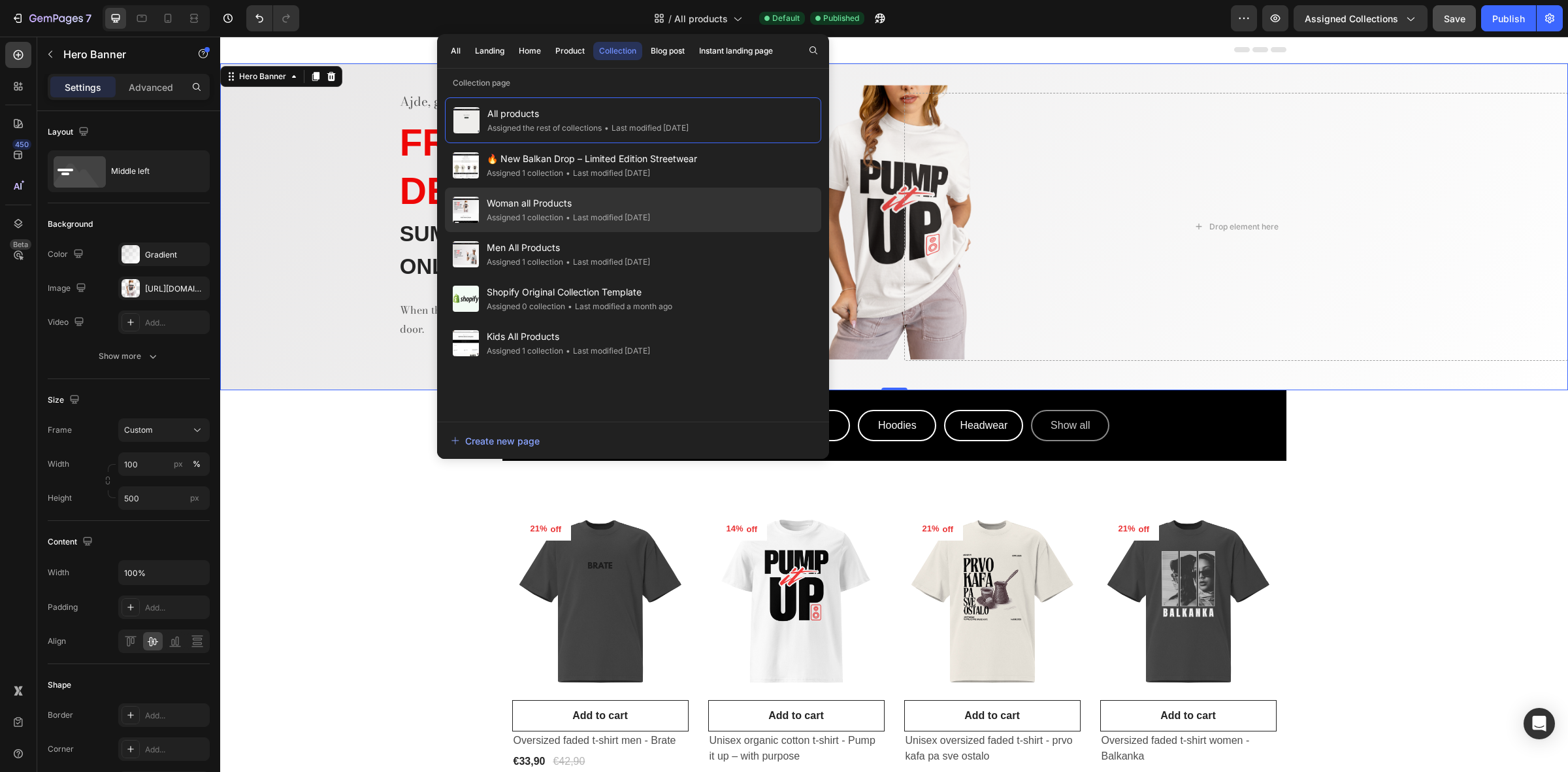
click at [544, 219] on div "Assigned 1 collection" at bounding box center [525, 218] width 76 height 13
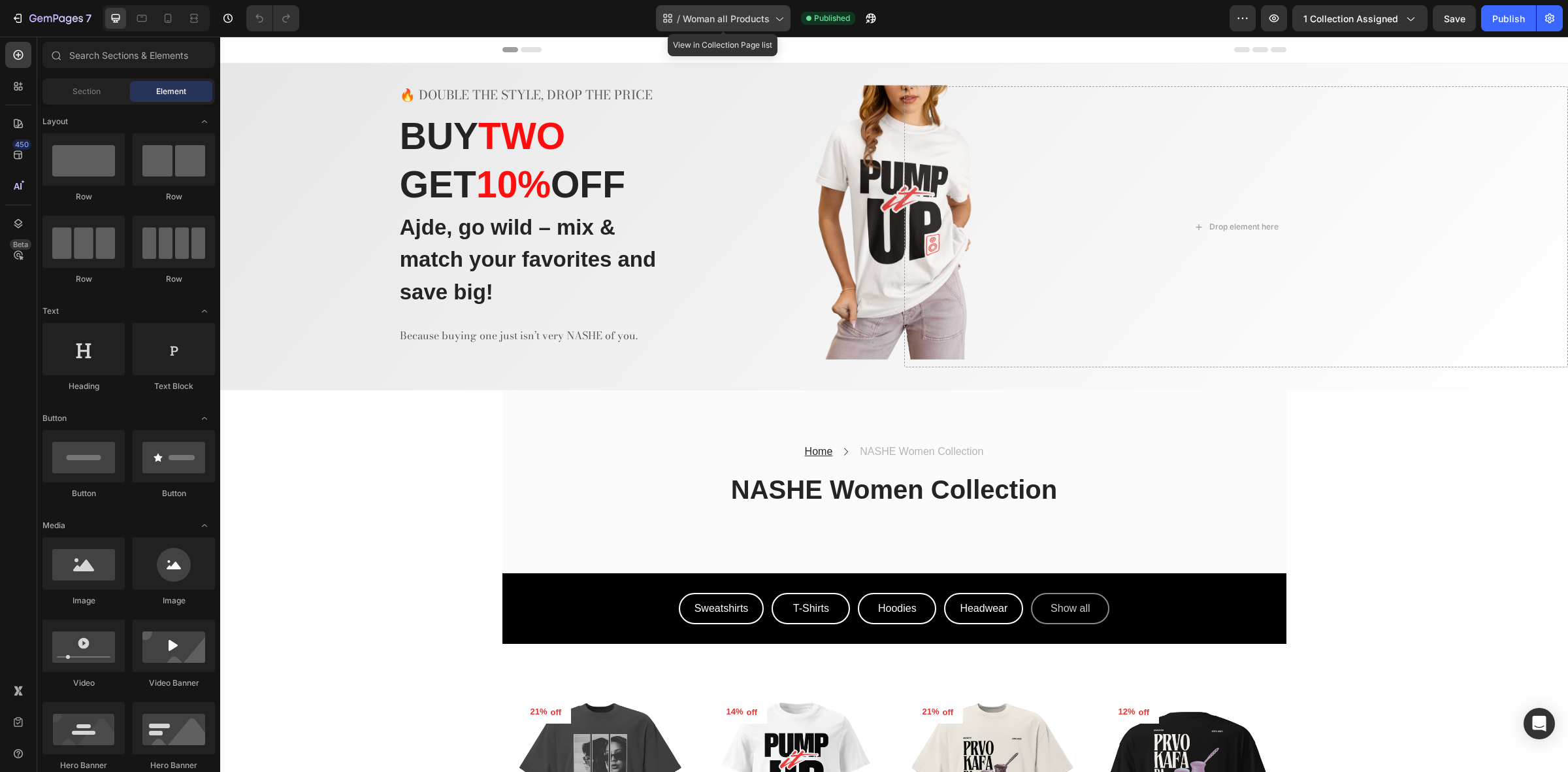
click at [770, 24] on div "/ Woman all Products" at bounding box center [722, 18] width 134 height 26
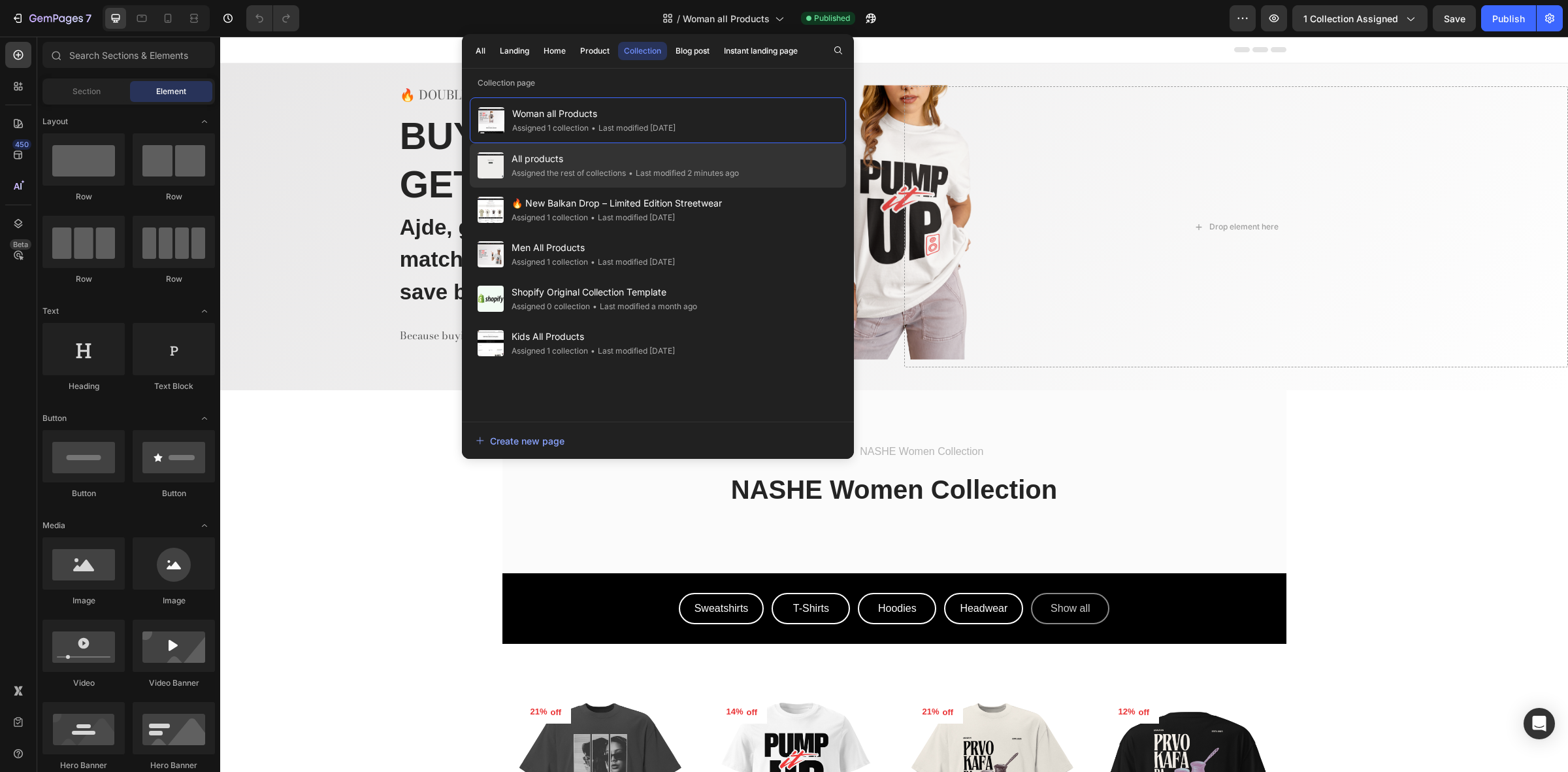
click at [571, 175] on div "Assigned the rest of collections" at bounding box center [569, 173] width 114 height 13
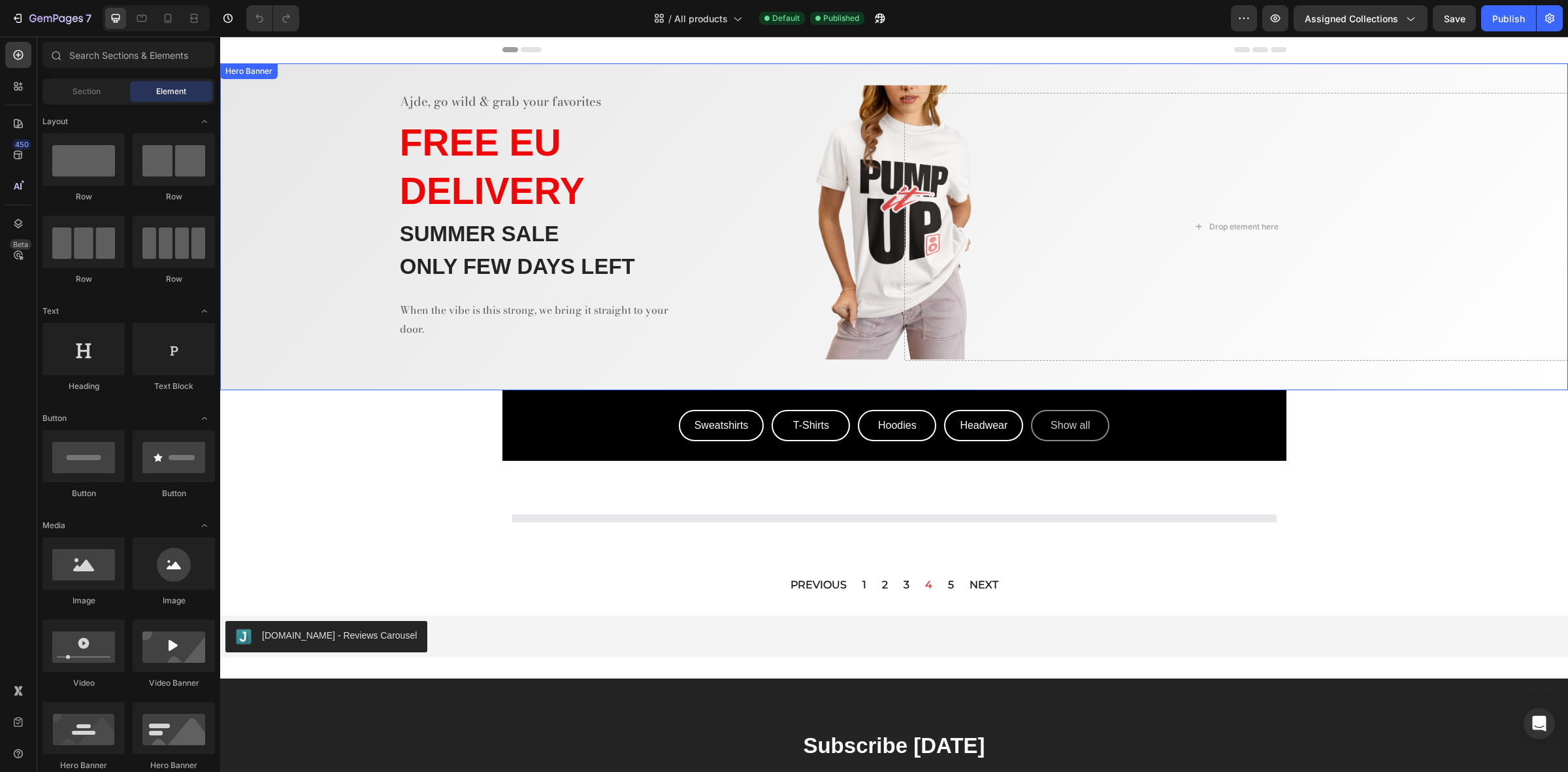
click at [746, 135] on div "Ajde, go wild & grab your favorites Text block FREE EU DELIVERY Heading SUMMER …" at bounding box center [552, 227] width 664 height 267
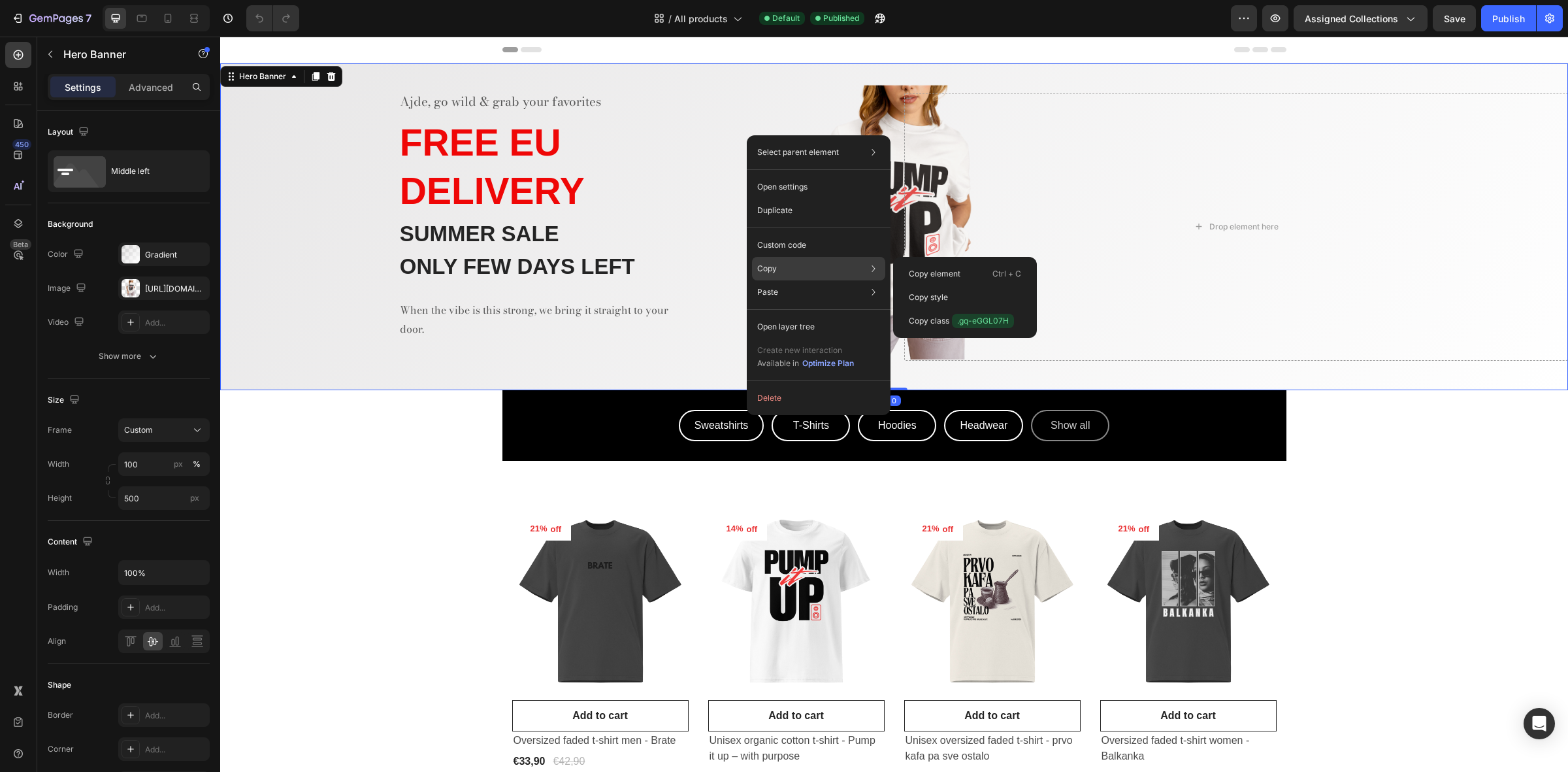
click at [776, 275] on div "Copy Copy element Ctrl + C Copy style Copy class .gq-eGGL07H" at bounding box center [819, 269] width 134 height 24
click at [965, 285] on div "Copy element Ctrl + C" at bounding box center [966, 297] width 134 height 24
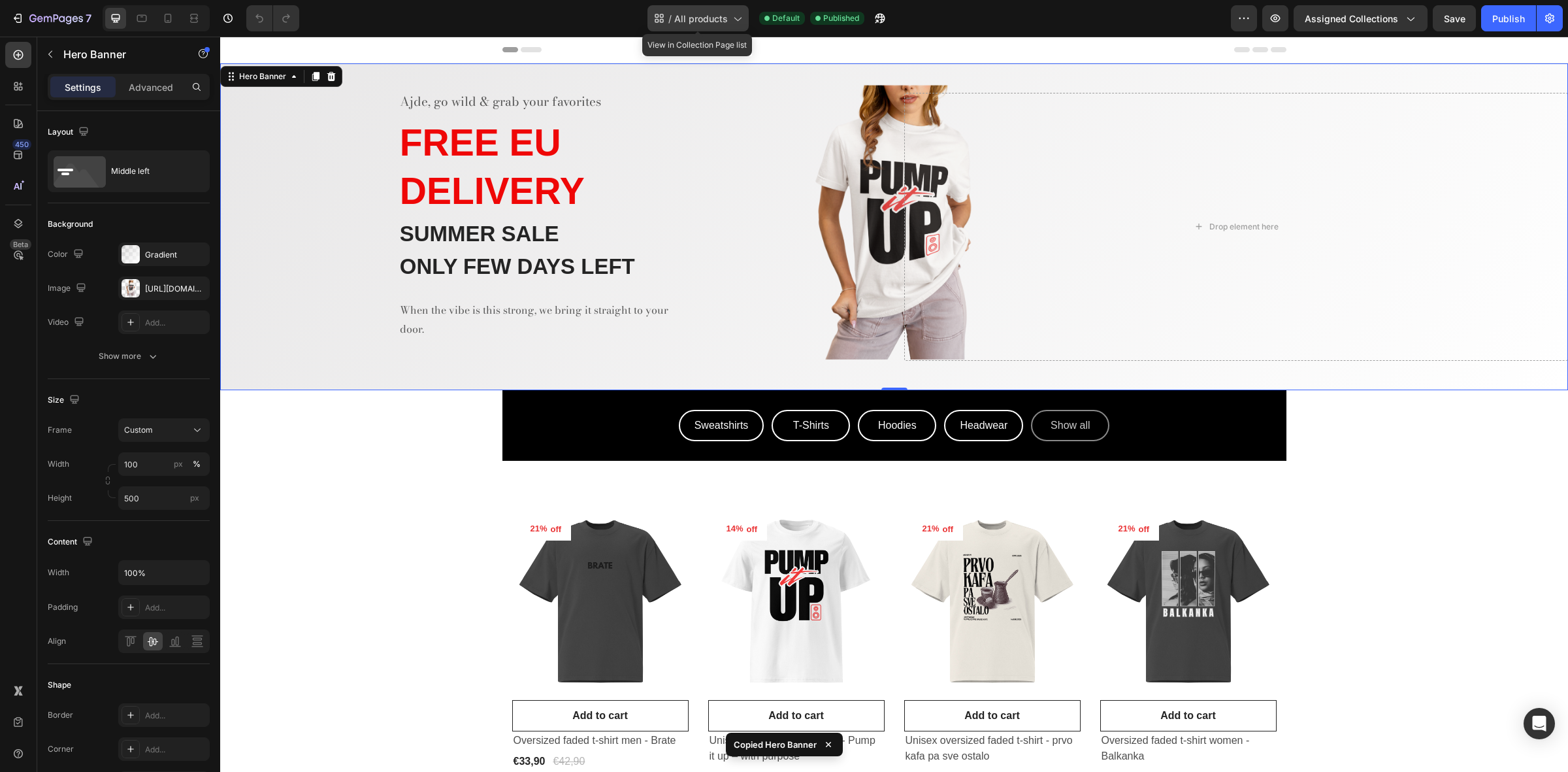
click at [688, 20] on span "All products" at bounding box center [701, 18] width 53 height 14
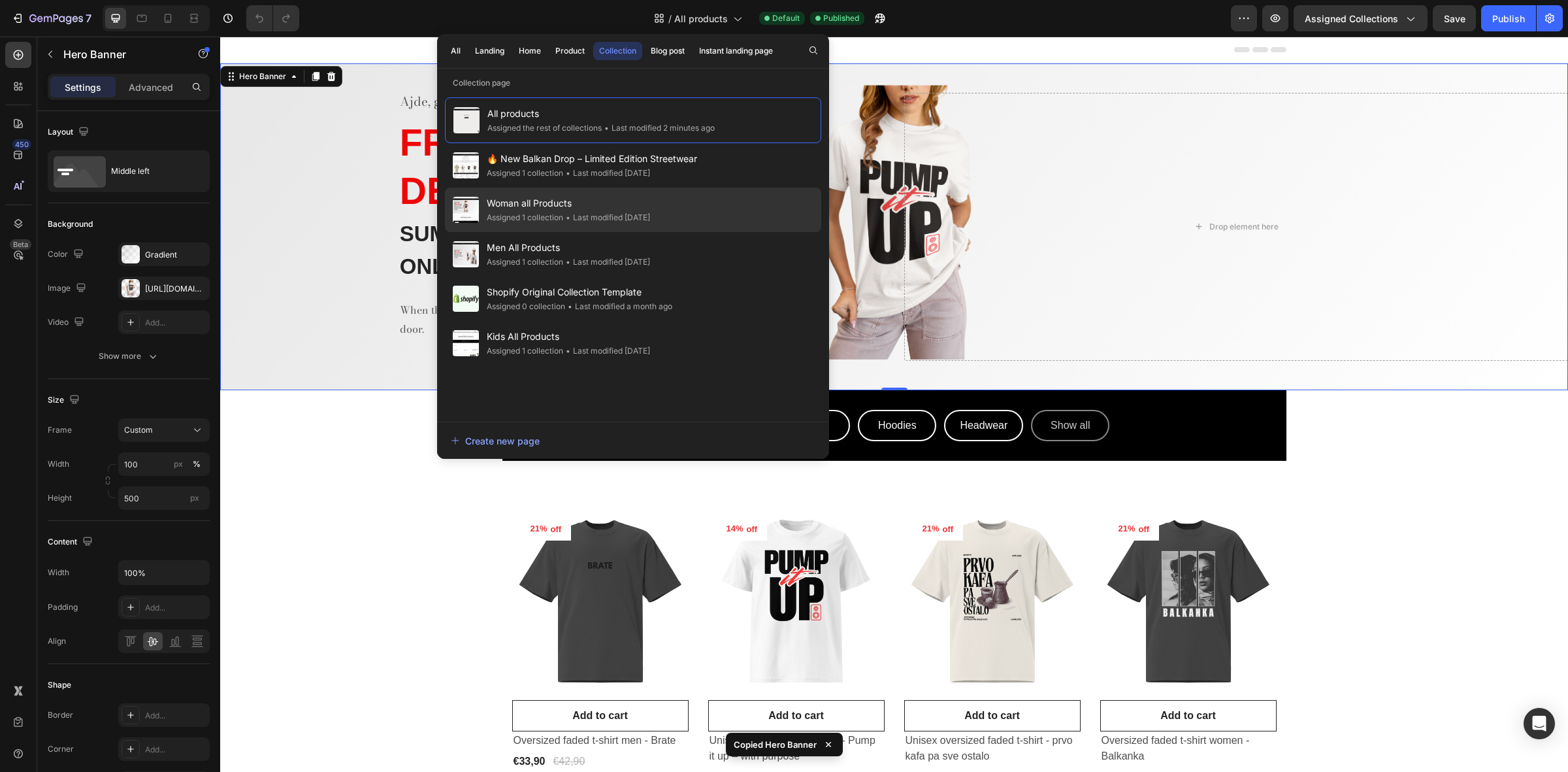
click at [521, 232] on div "Woman all Products Assigned 1 collection • Last modified 9 days ago" at bounding box center [633, 254] width 377 height 45
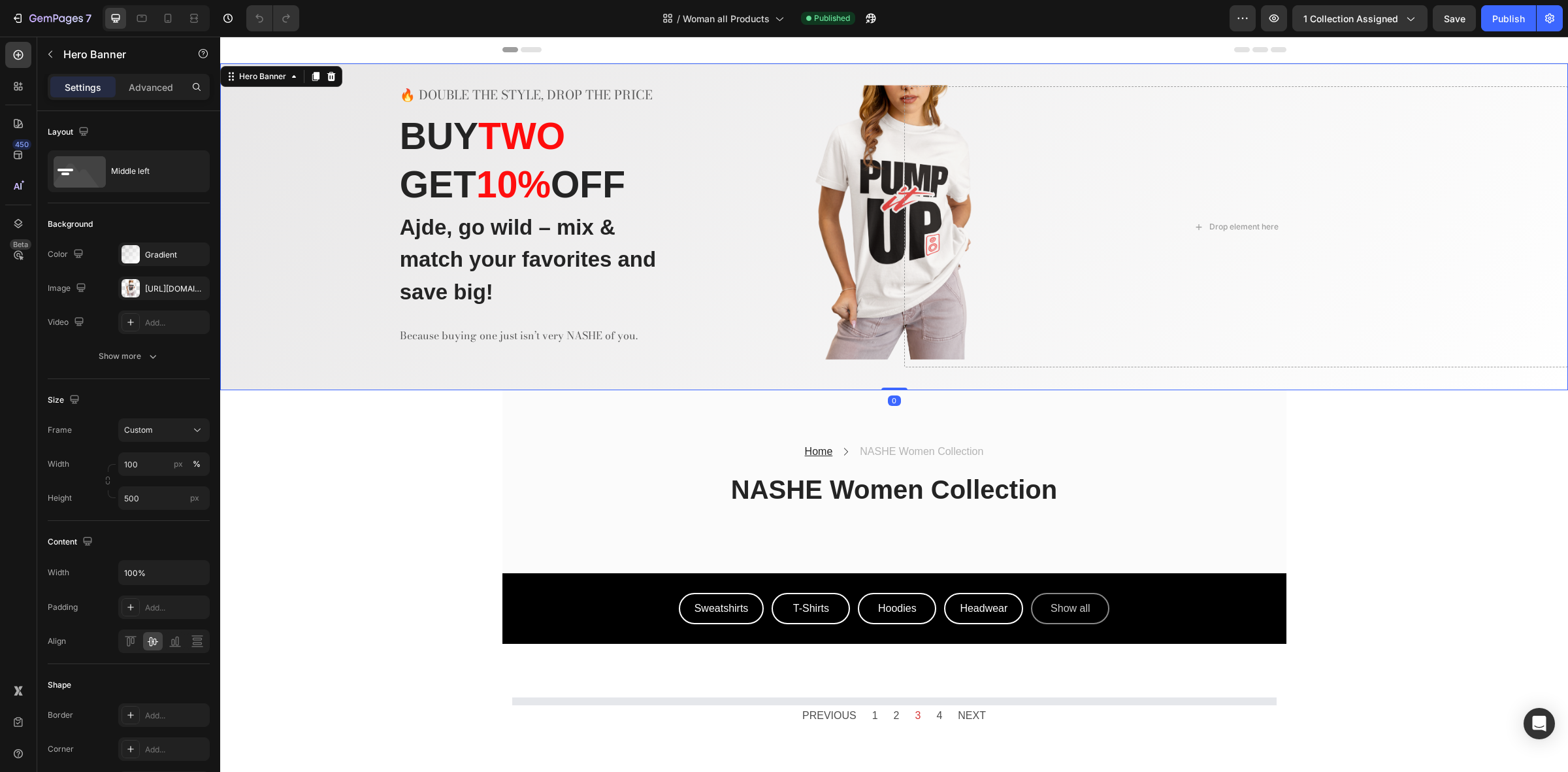
click at [732, 159] on div "🔥 DOUBLE THE STYLE, DROP THE PRICE Text block BUY TWO GET 10 % OFF Heading Ajde…" at bounding box center [552, 227] width 664 height 281
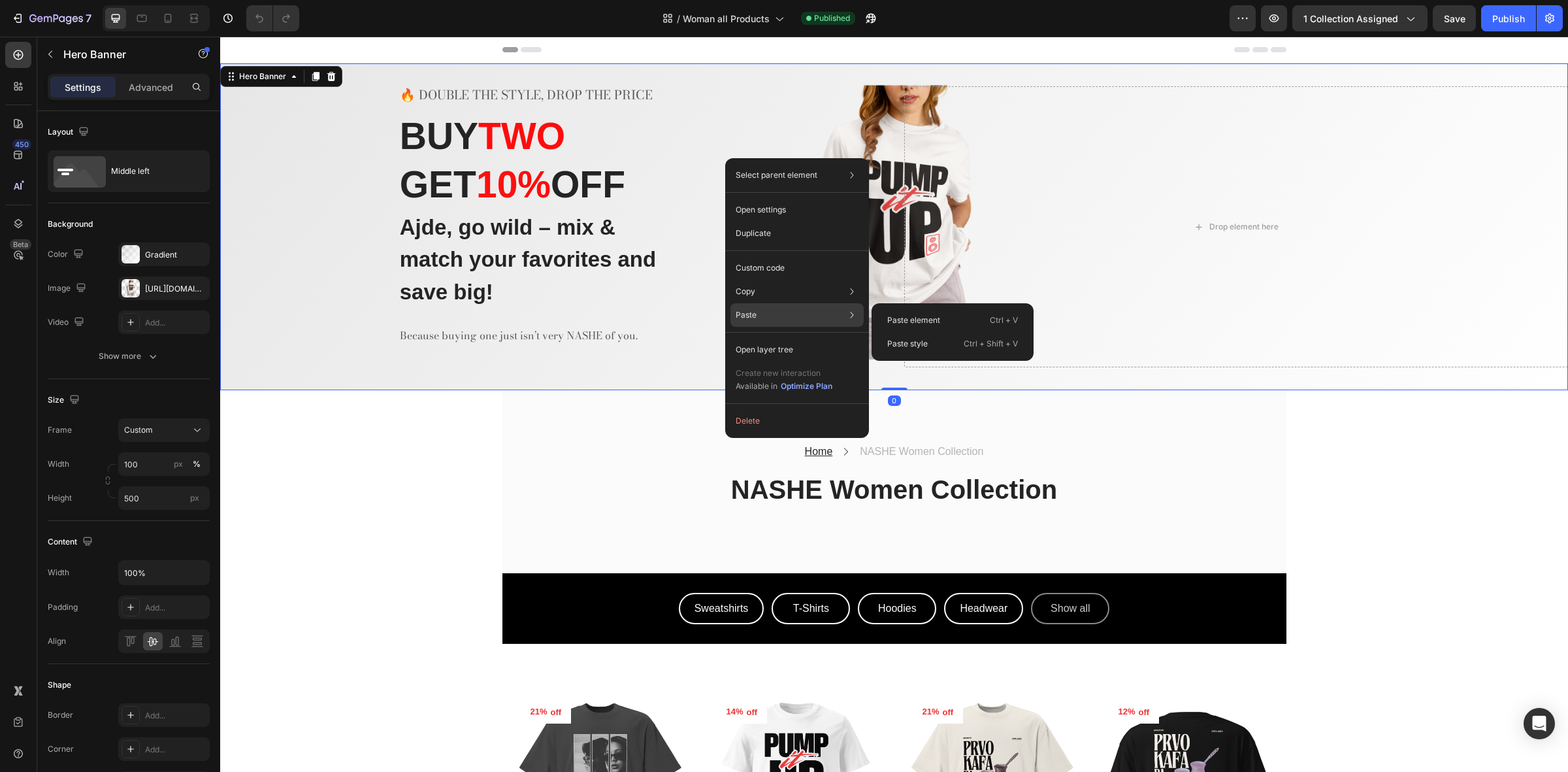
click at [765, 338] on div "Paste Paste element Ctrl + V Paste style Ctrl + Shift + V" at bounding box center [797, 350] width 134 height 24
click at [913, 332] on div "Paste element Ctrl + V" at bounding box center [952, 344] width 152 height 24
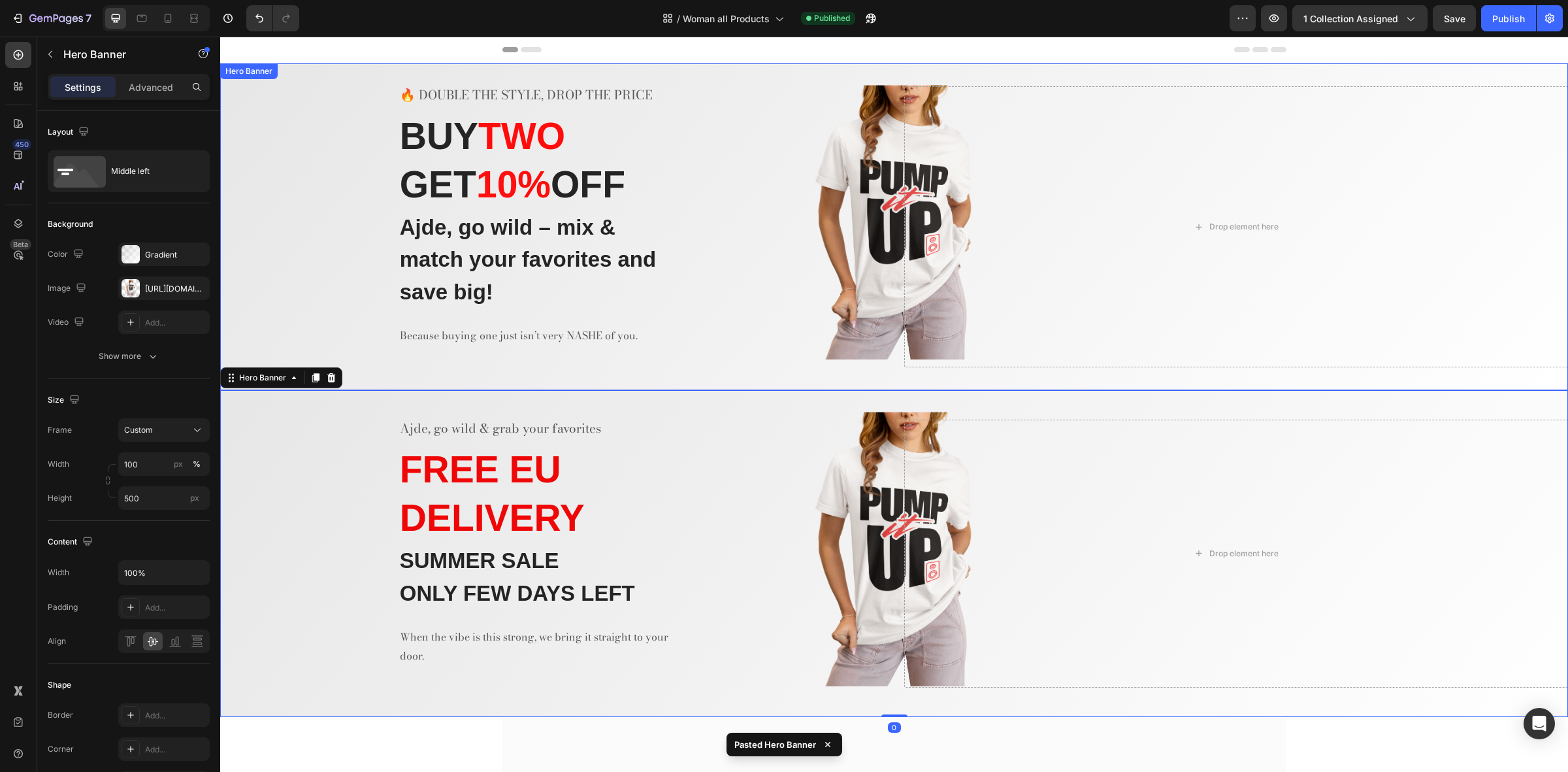
click at [715, 156] on div "🔥 DOUBLE THE STYLE, DROP THE PRICE Text block BUY TWO GET 10 % OFF Heading Ajde…" at bounding box center [552, 227] width 664 height 281
click at [331, 79] on icon at bounding box center [331, 76] width 9 height 10
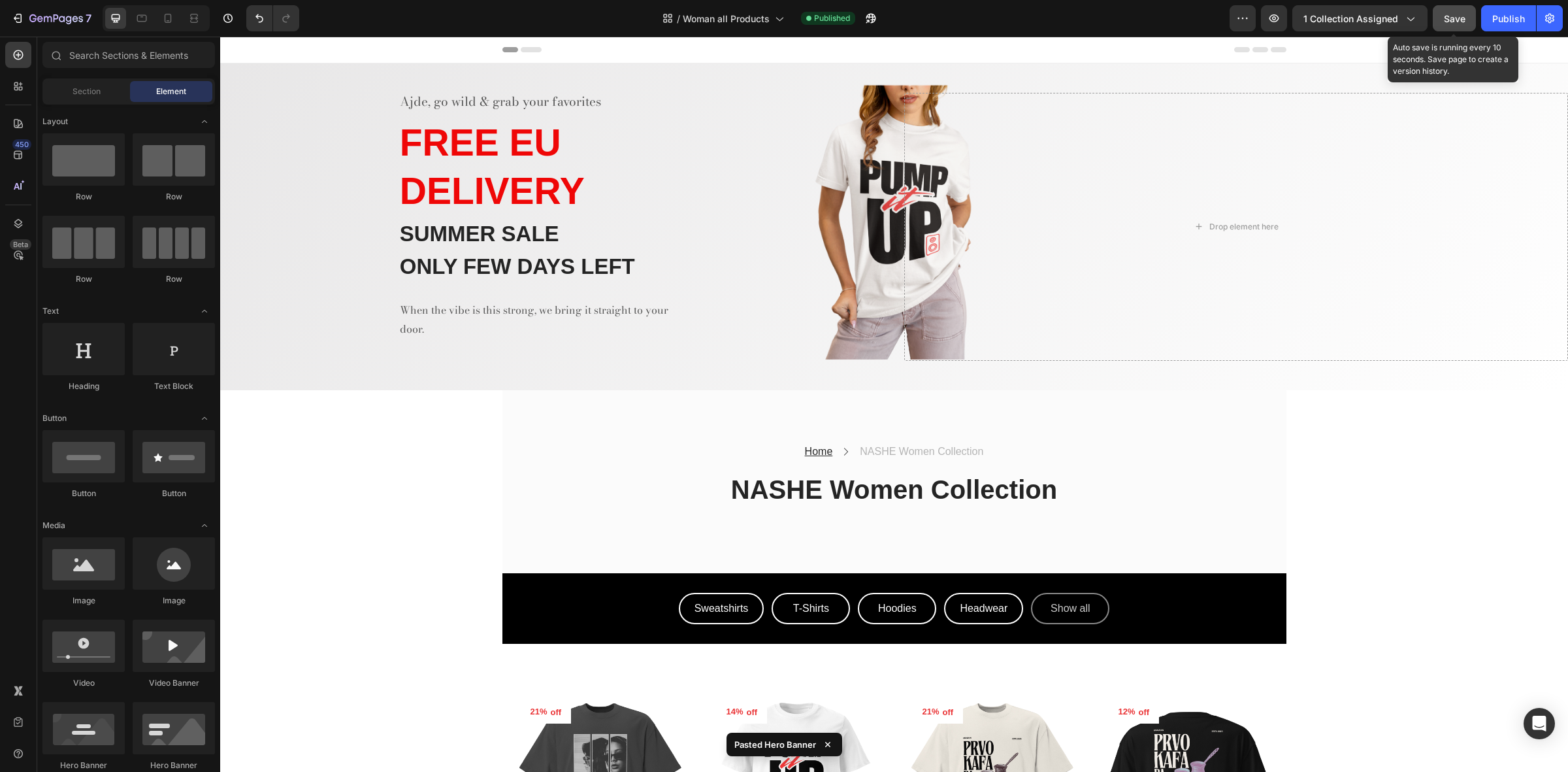
drag, startPoint x: 1449, startPoint y: 14, endPoint x: 1029, endPoint y: 105, distance: 429.7
click at [1449, 14] on span "Save" at bounding box center [1454, 18] width 21 height 11
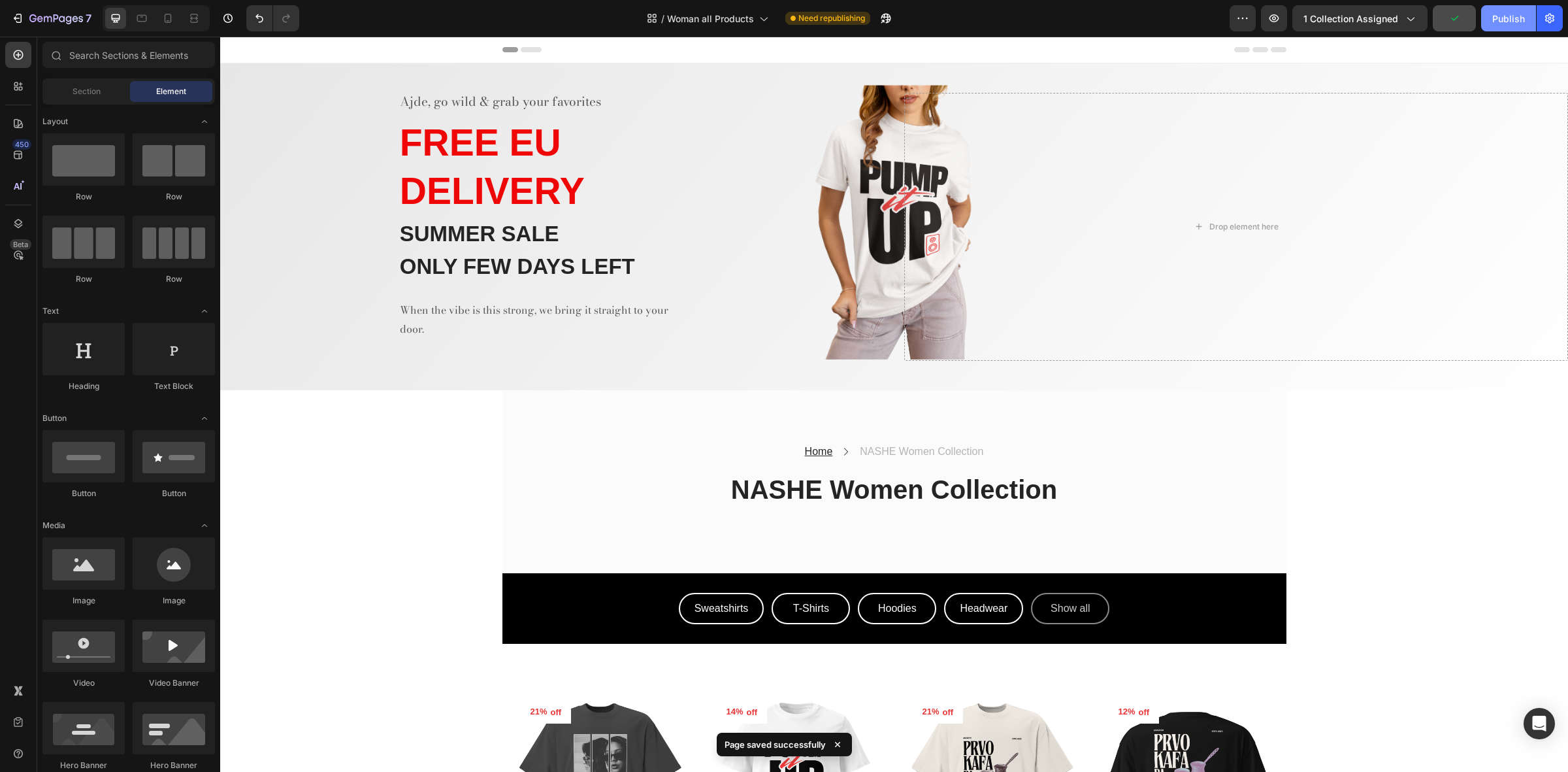
click at [1505, 12] on div "Publish" at bounding box center [1508, 18] width 33 height 14
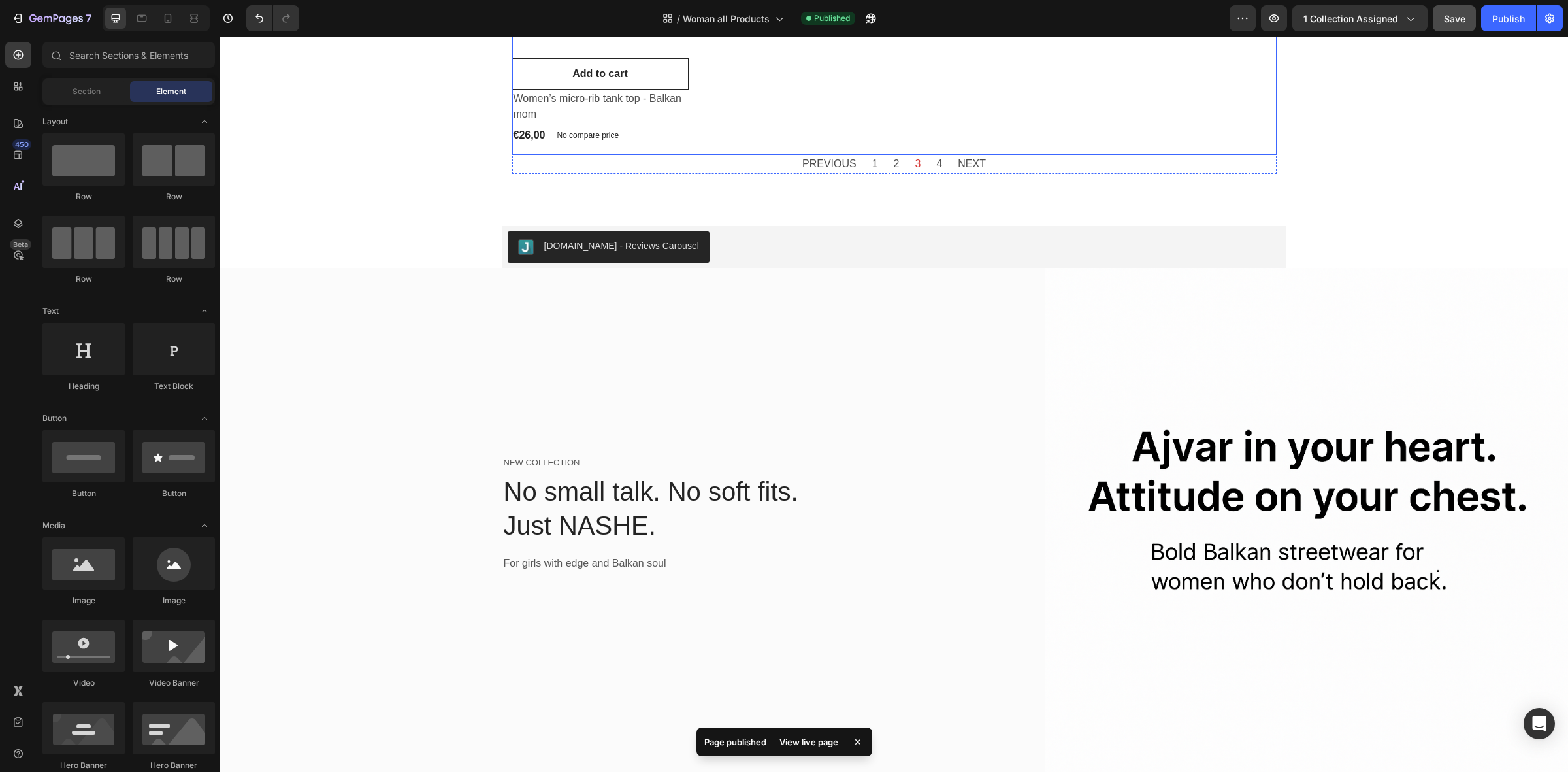
scroll to position [3187, 0]
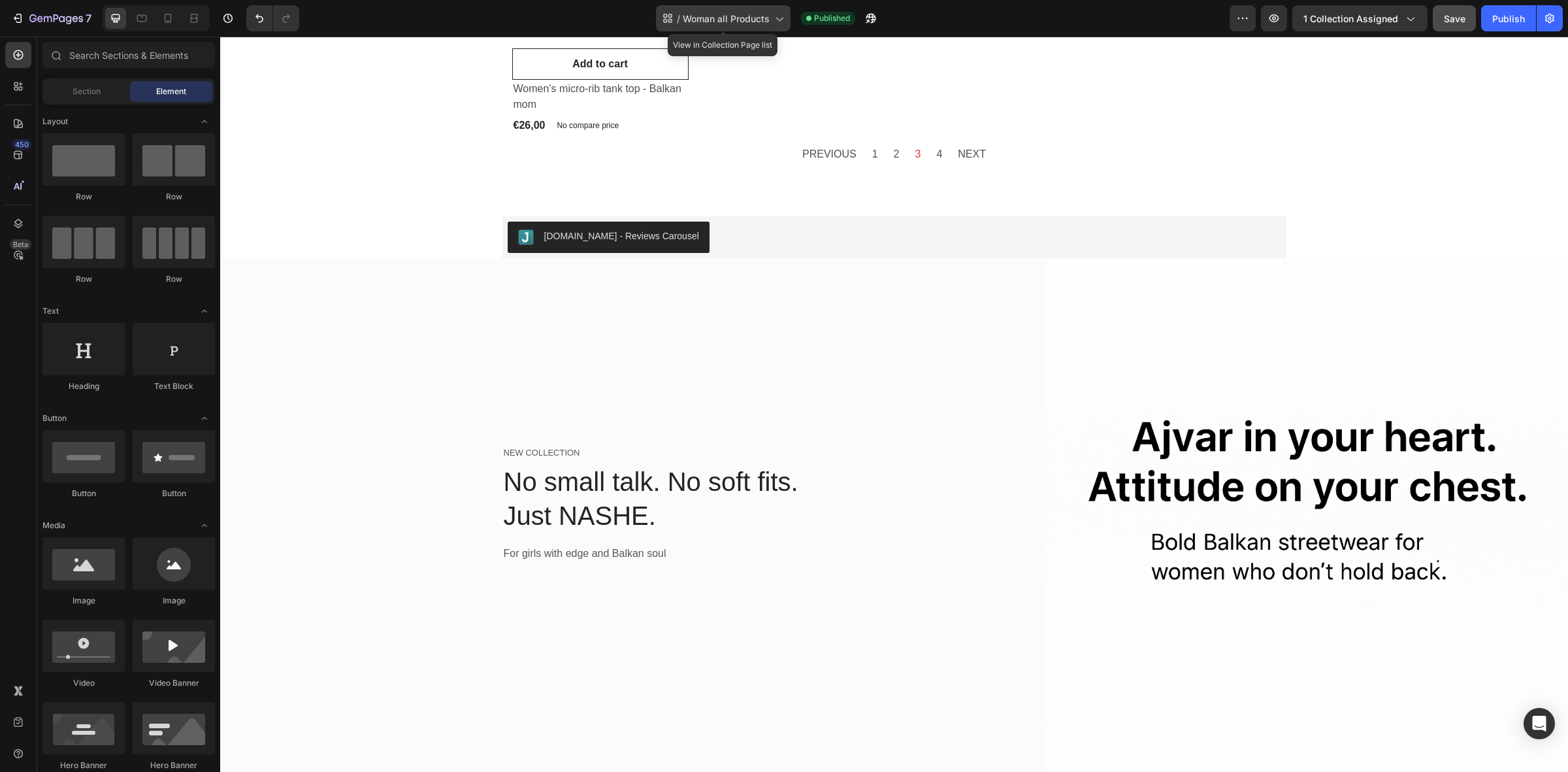
click at [735, 21] on span "Woman all Products" at bounding box center [726, 18] width 87 height 14
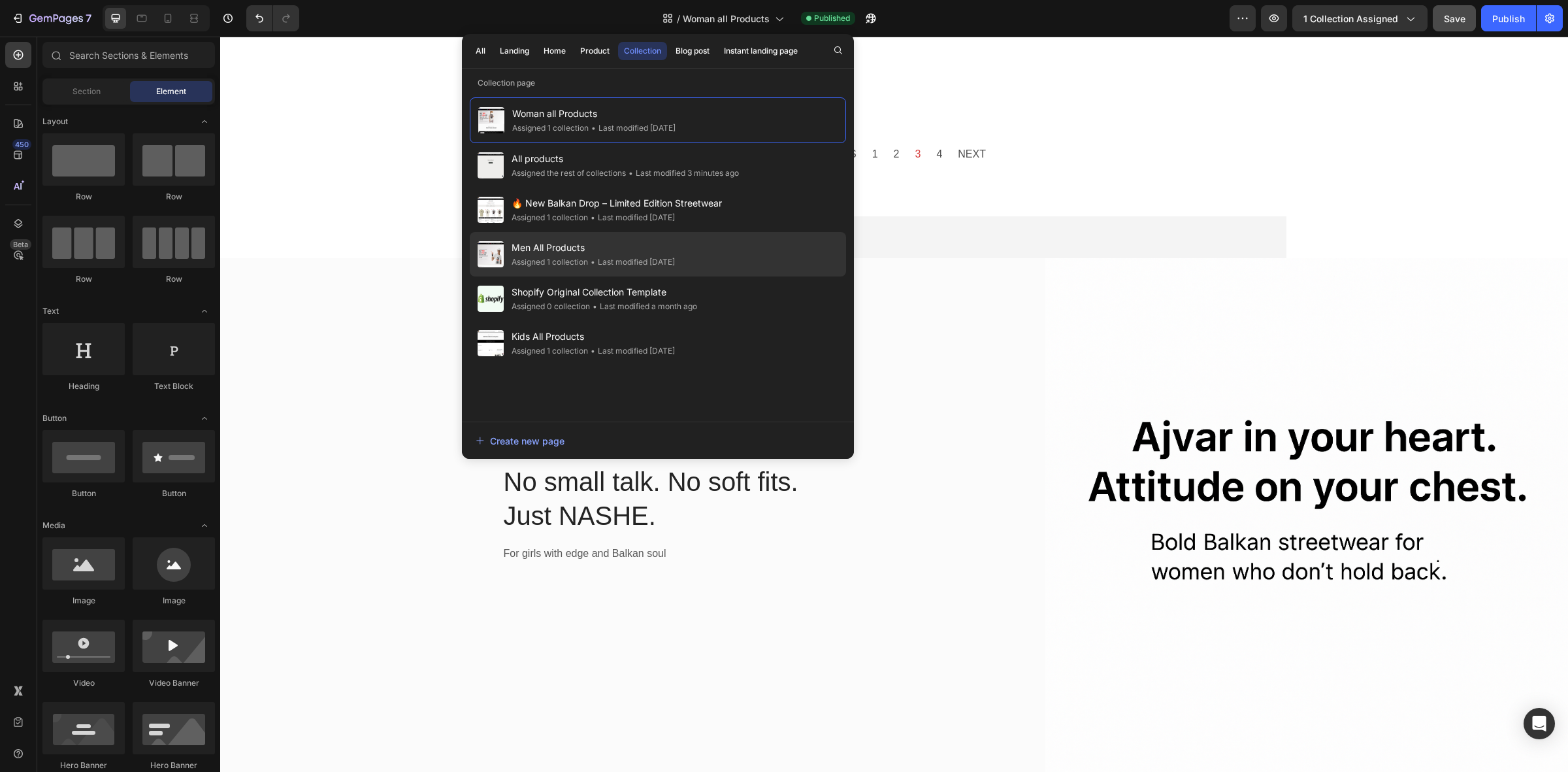
click at [571, 248] on span "Men All Products" at bounding box center [594, 248] width 164 height 16
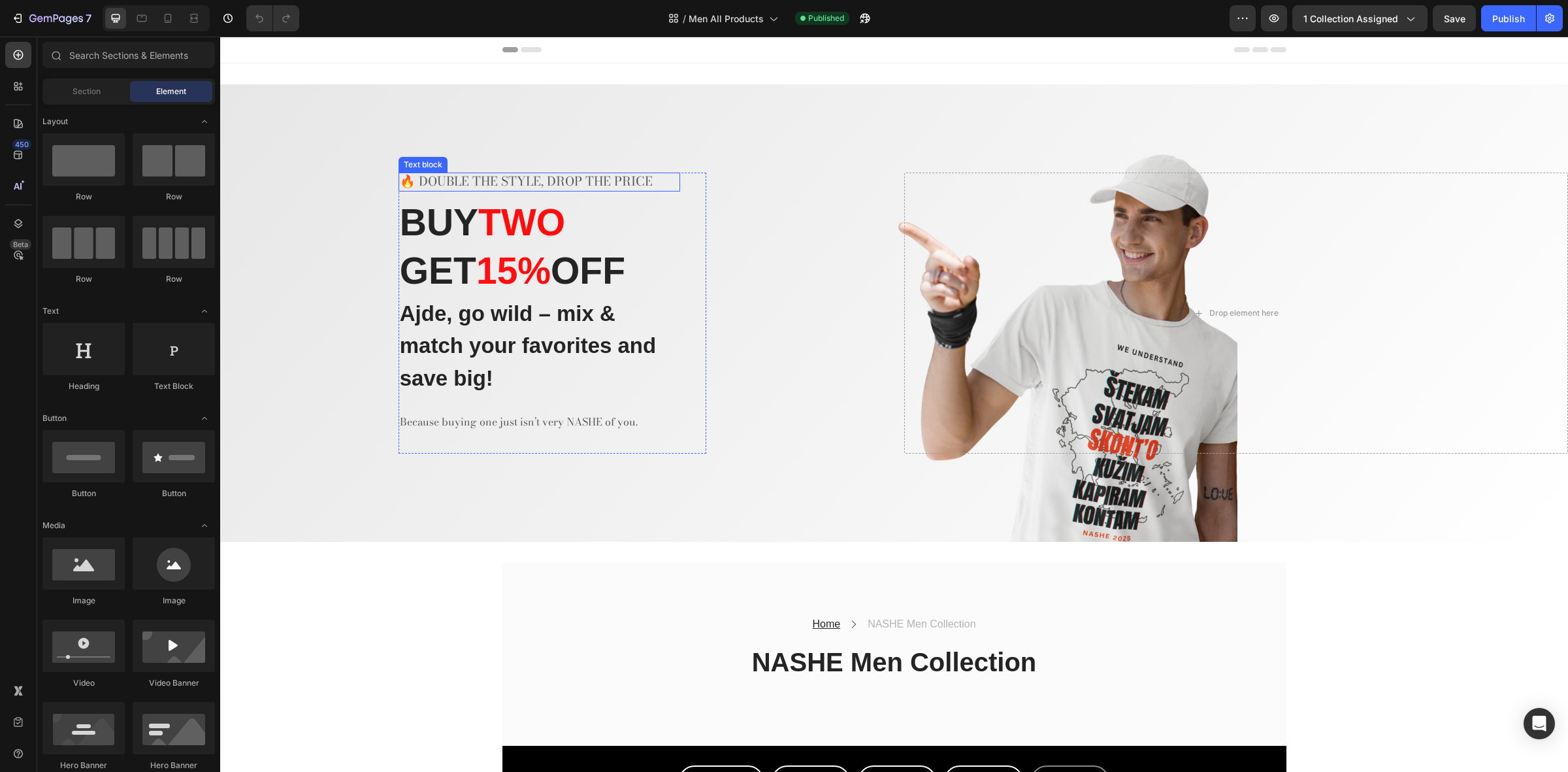
click at [467, 180] on p "🔥 DOUBLE THE STYLE, DROP THE PRICE" at bounding box center [539, 182] width 279 height 17
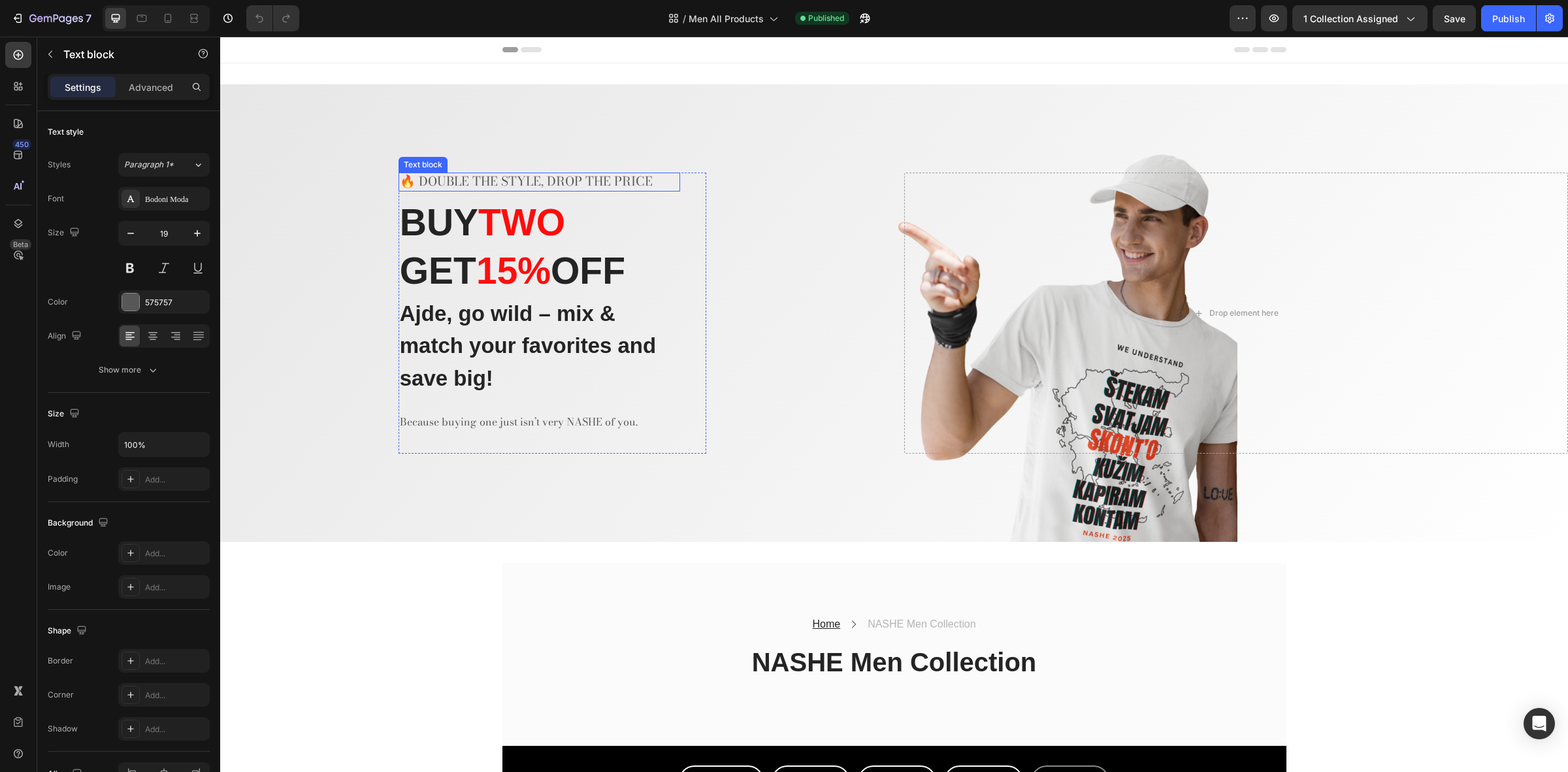
click at [467, 180] on p "🔥 DOUBLE THE STYLE, DROP THE PRICE" at bounding box center [539, 182] width 279 height 17
click at [455, 246] on h2 "BUY TWO GET 15 % OFF" at bounding box center [540, 246] width 281 height 99
click at [605, 274] on strong "OFF" at bounding box center [588, 270] width 75 height 42
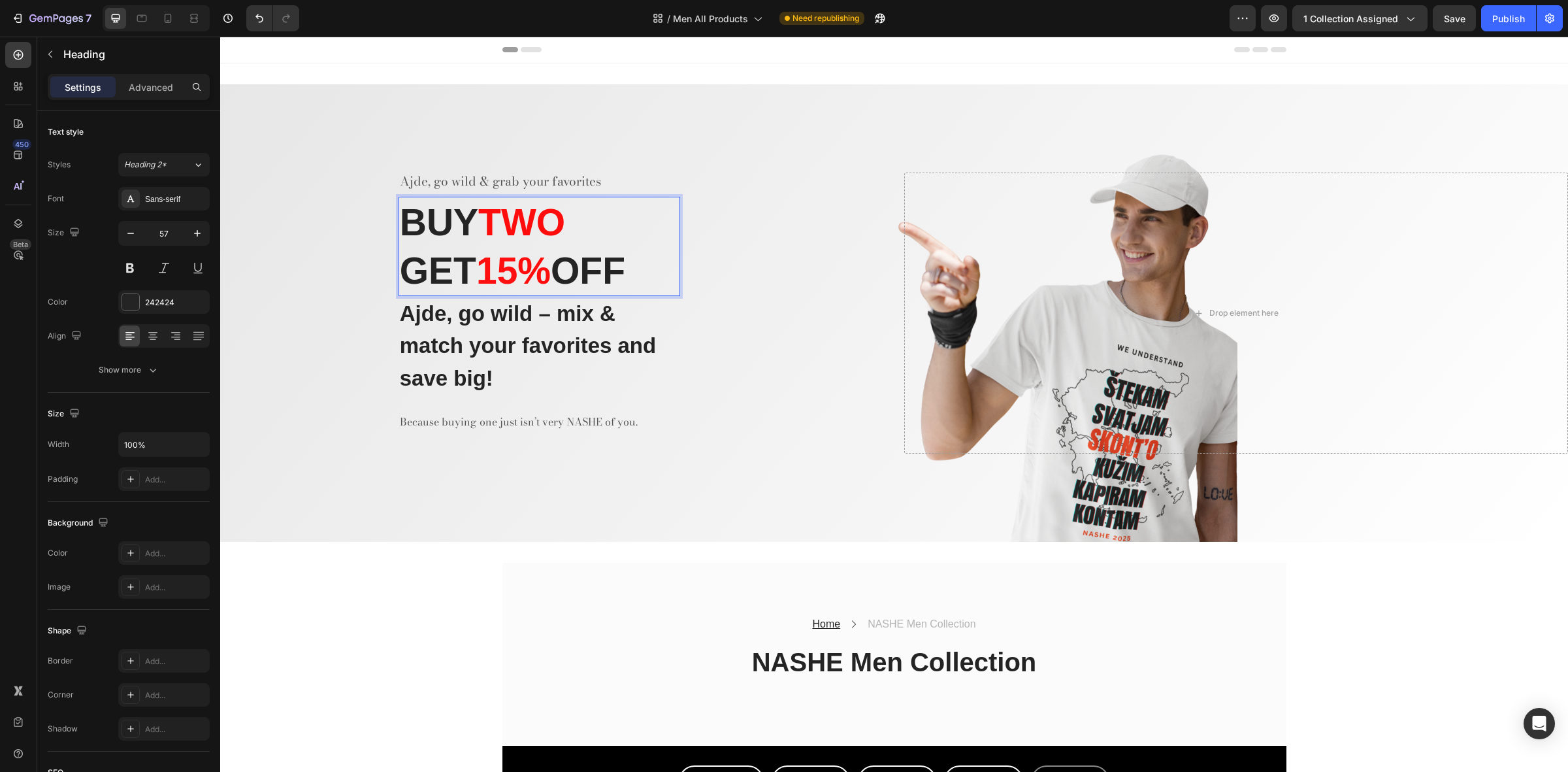
click at [605, 274] on strong "OFF" at bounding box center [588, 270] width 75 height 42
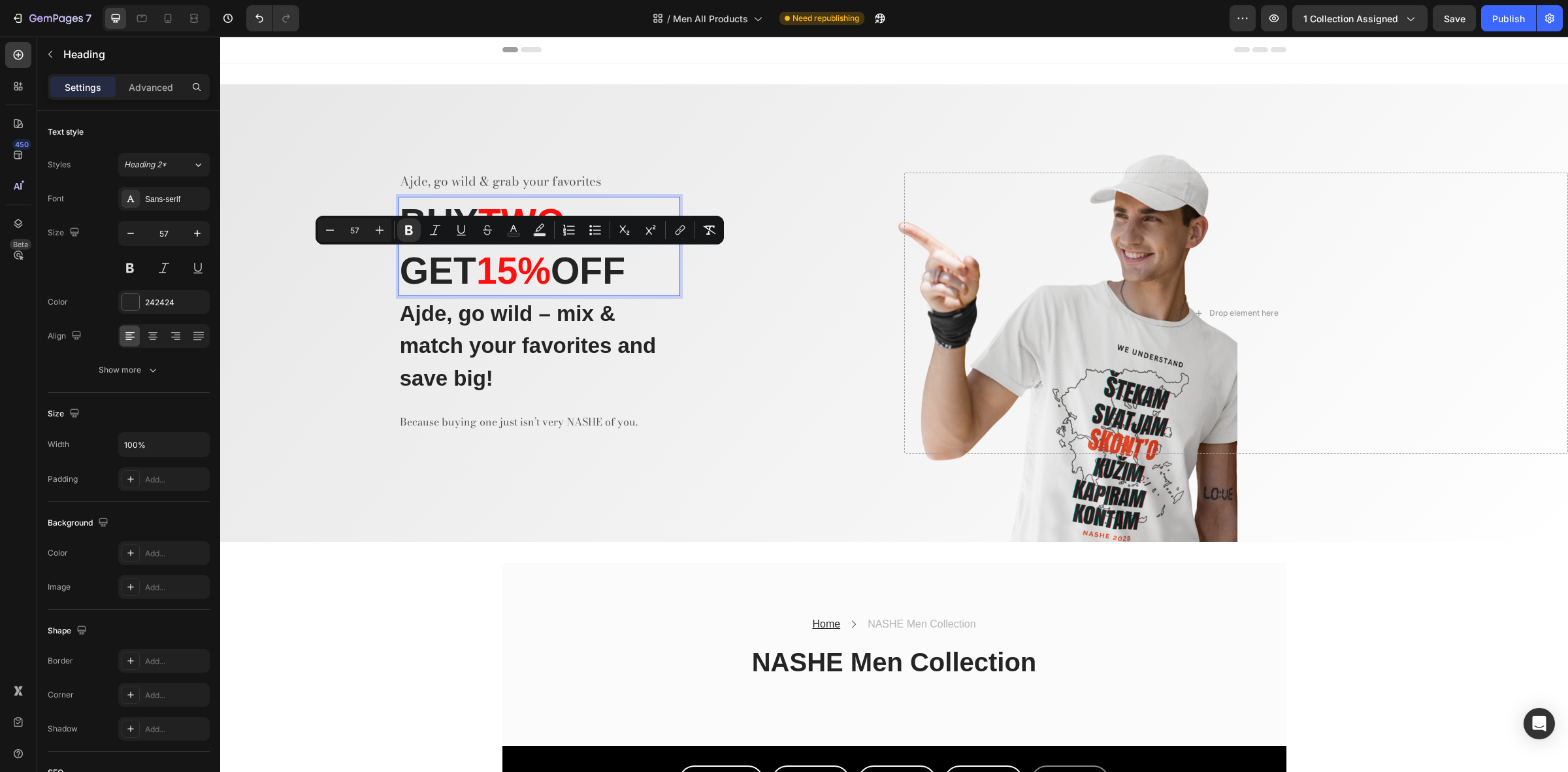
click at [645, 281] on p "BUY TWO GET 15 % OFF" at bounding box center [539, 246] width 279 height 97
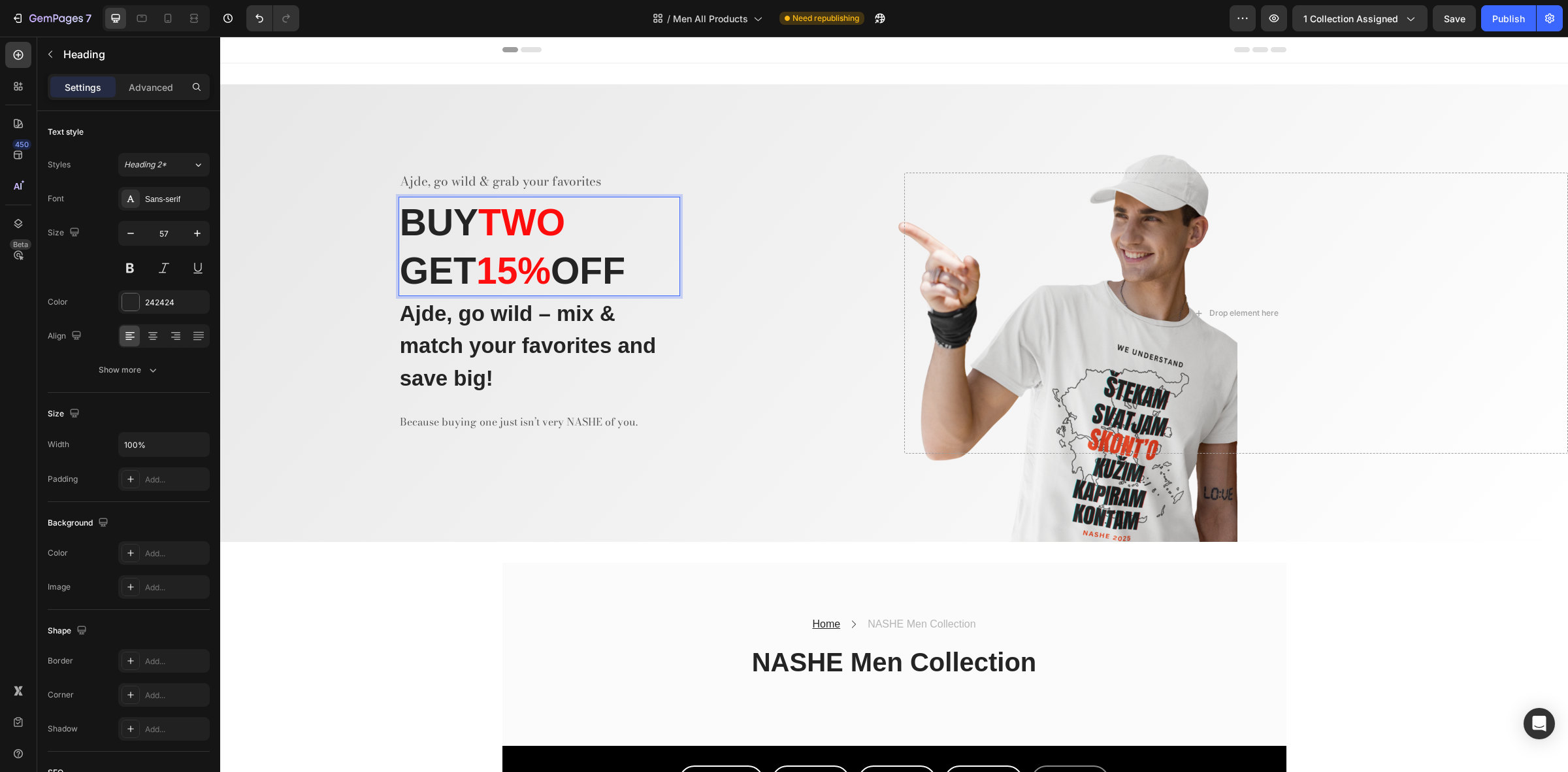
drag, startPoint x: 633, startPoint y: 277, endPoint x: 394, endPoint y: 235, distance: 242.7
click at [399, 235] on h2 "BUY TWO GET 15 % OFF" at bounding box center [540, 246] width 281 height 99
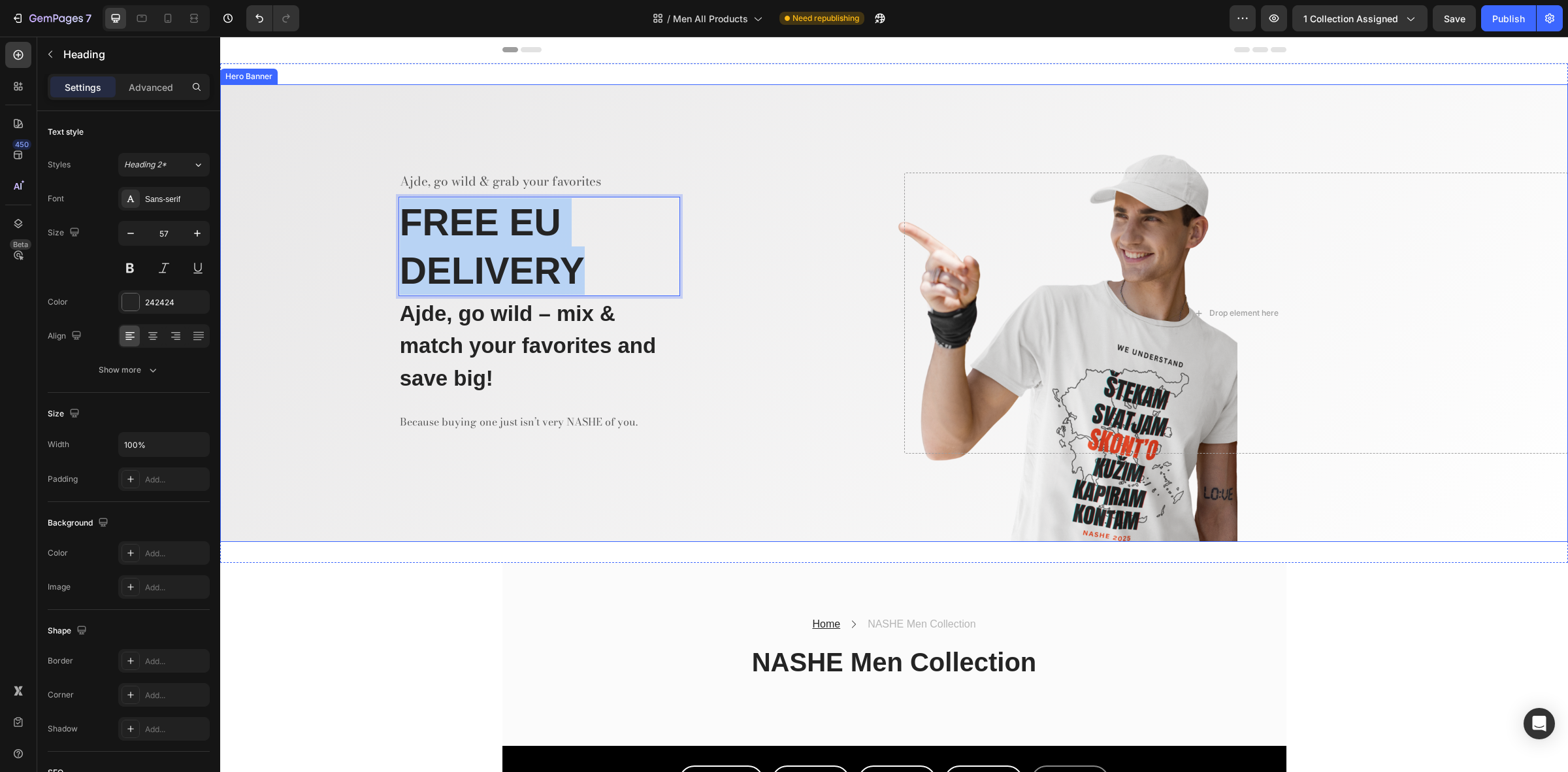
drag, startPoint x: 549, startPoint y: 257, endPoint x: 439, endPoint y: 240, distance: 111.3
click at [386, 211] on div "Ajde, go wild & grab your favorites Text block FREE EU DELIVERY Heading 0 Ajde,…" at bounding box center [552, 313] width 664 height 281
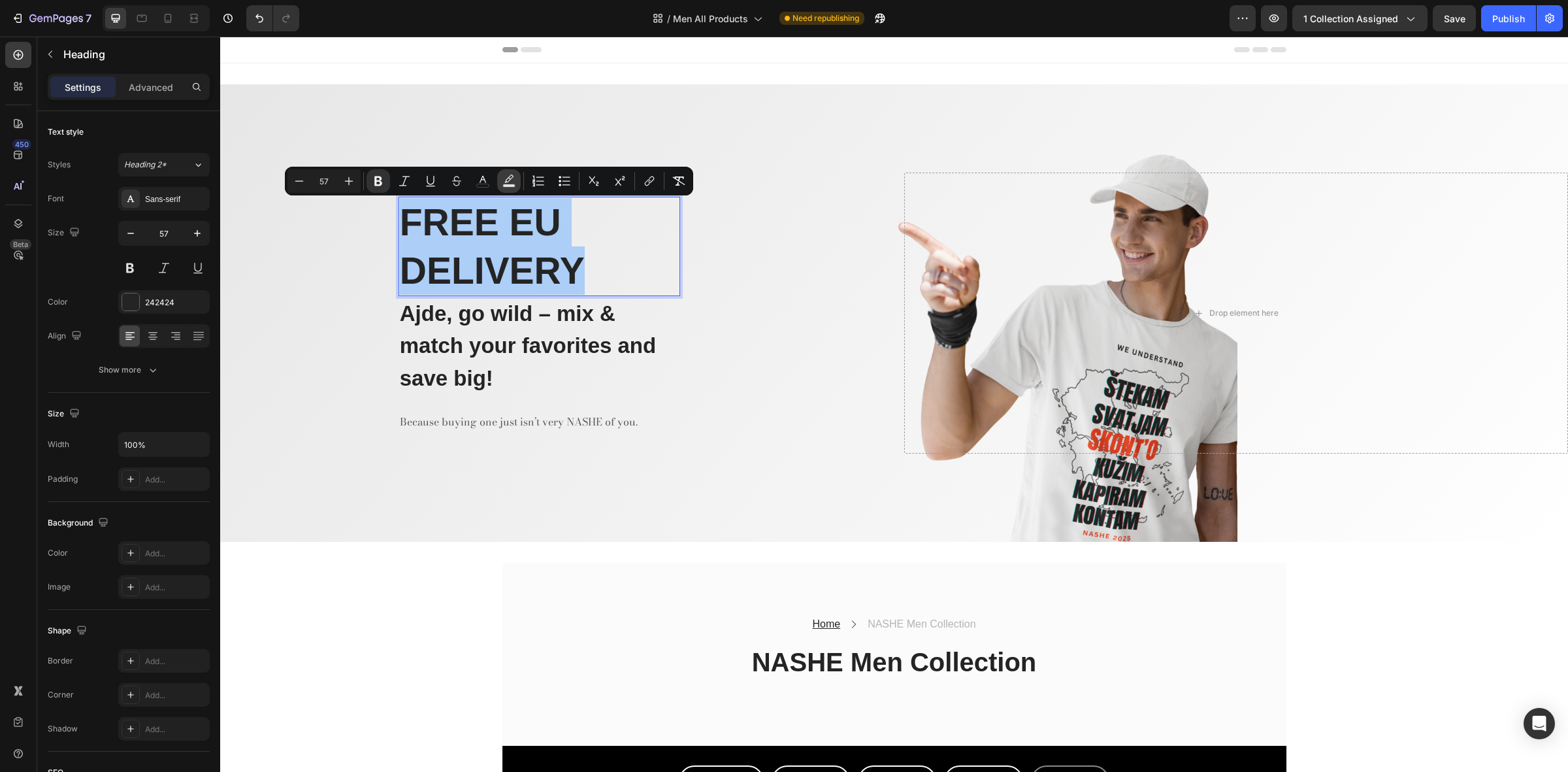
click at [503, 177] on icon "Editor contextual toolbar" at bounding box center [509, 181] width 13 height 13
type input "000000"
type input "77"
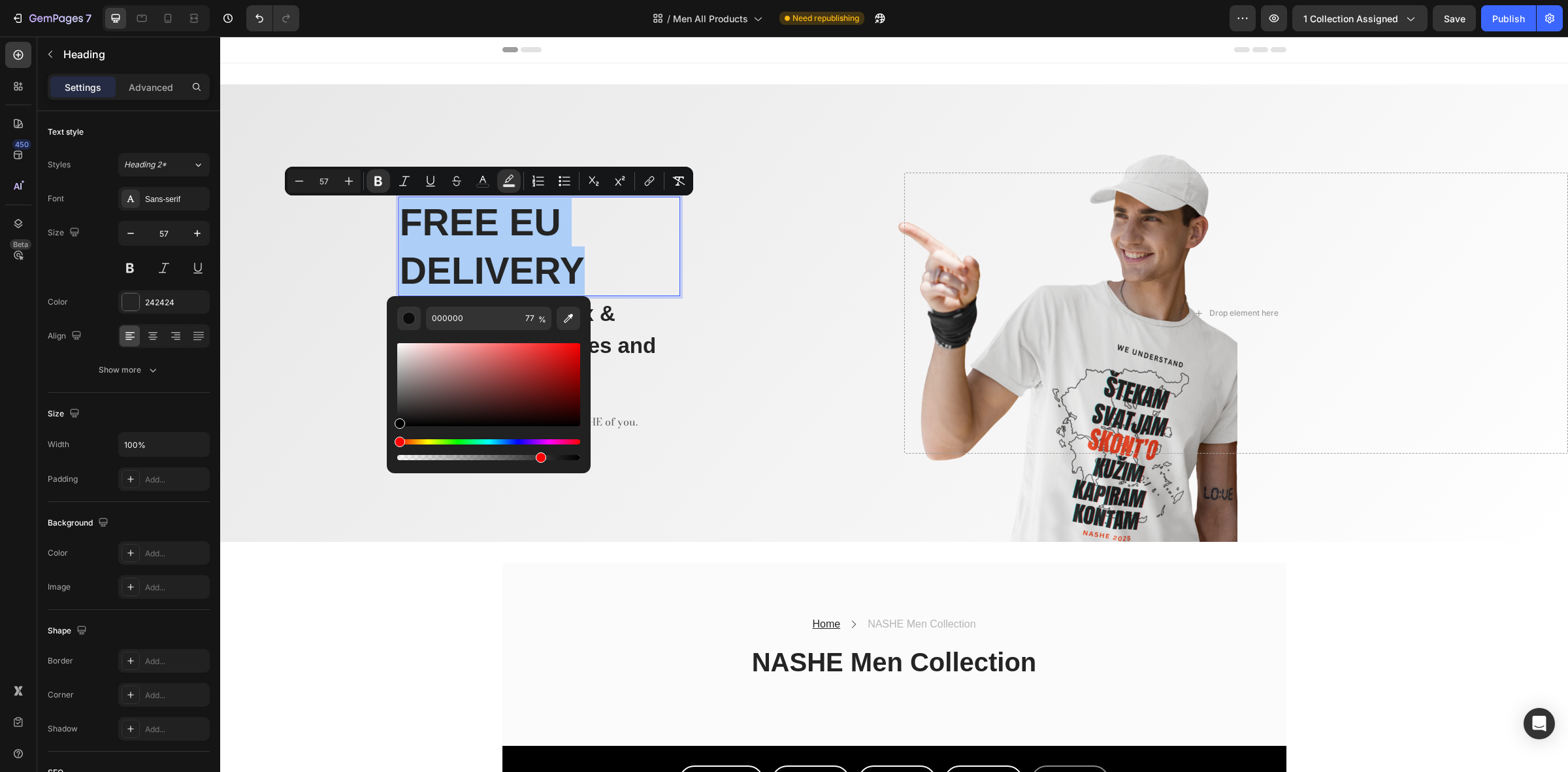
click at [570, 351] on div "Editor contextual toolbar" at bounding box center [489, 385] width 183 height 83
type input "E50D0D"
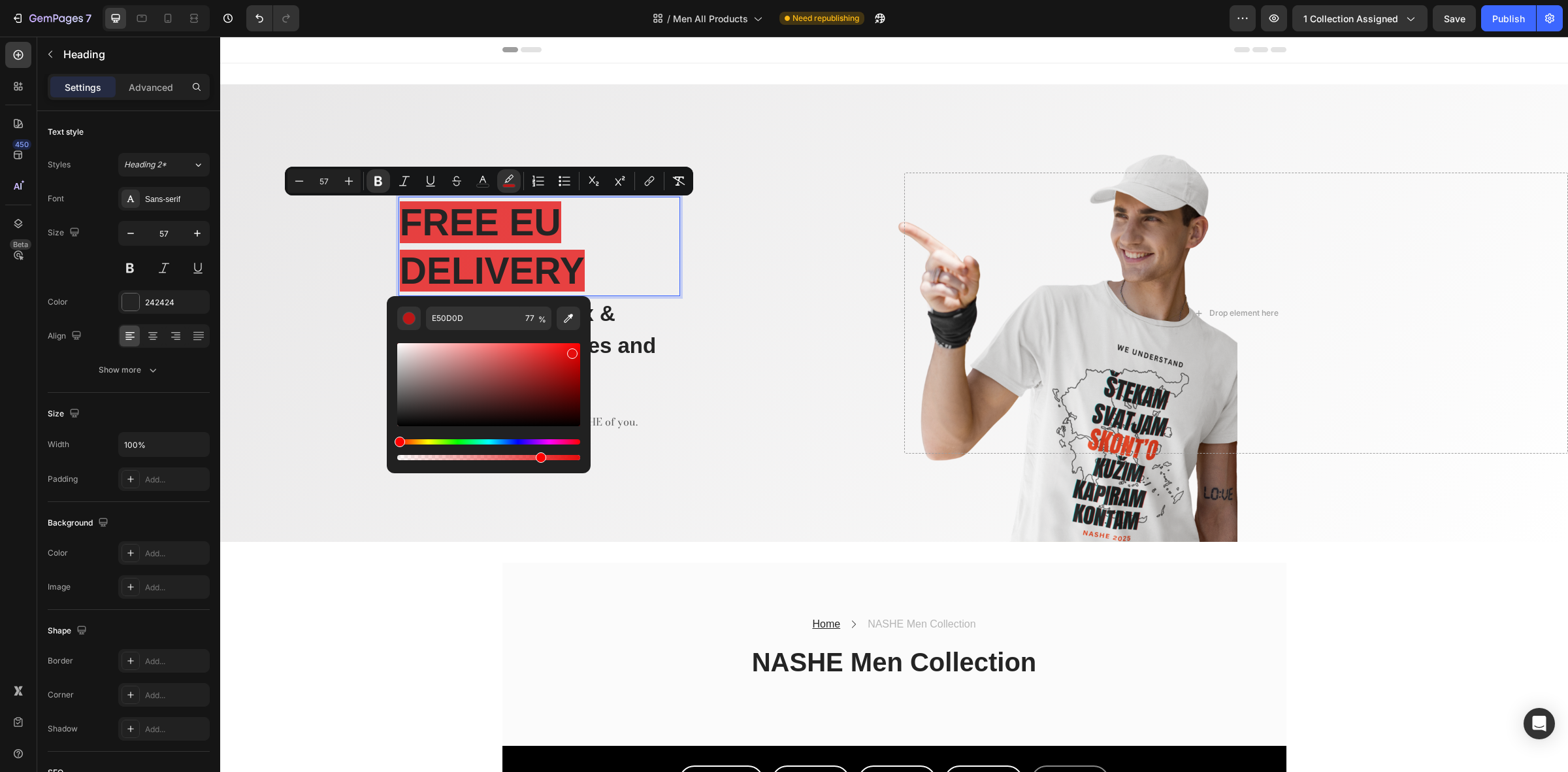
click at [637, 231] on p "FREE EU DELIVERY" at bounding box center [539, 246] width 279 height 97
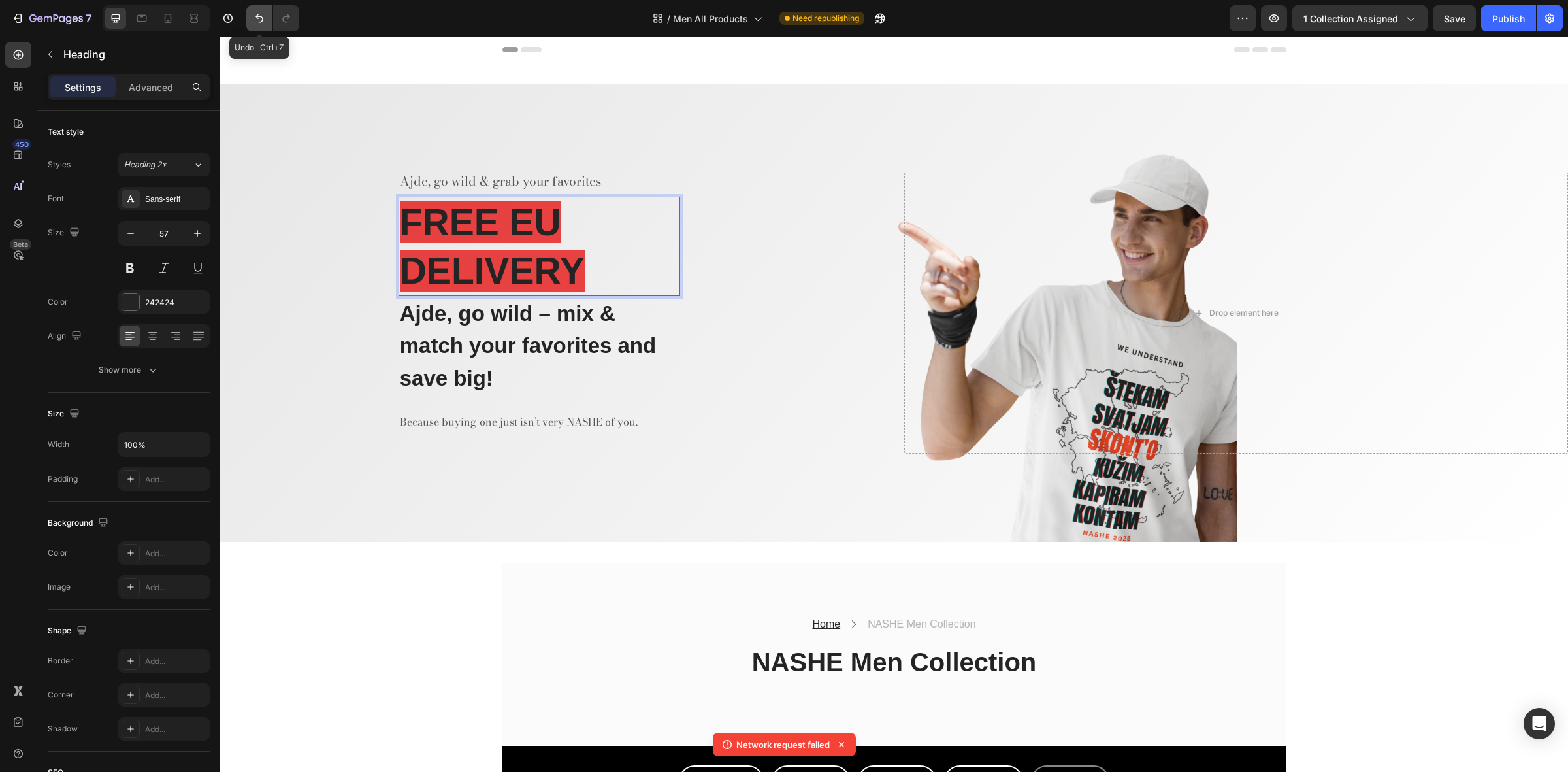
click at [257, 12] on icon "Undo/Redo" at bounding box center [259, 18] width 13 height 13
click at [560, 273] on strong "DELIVERY" at bounding box center [492, 270] width 185 height 42
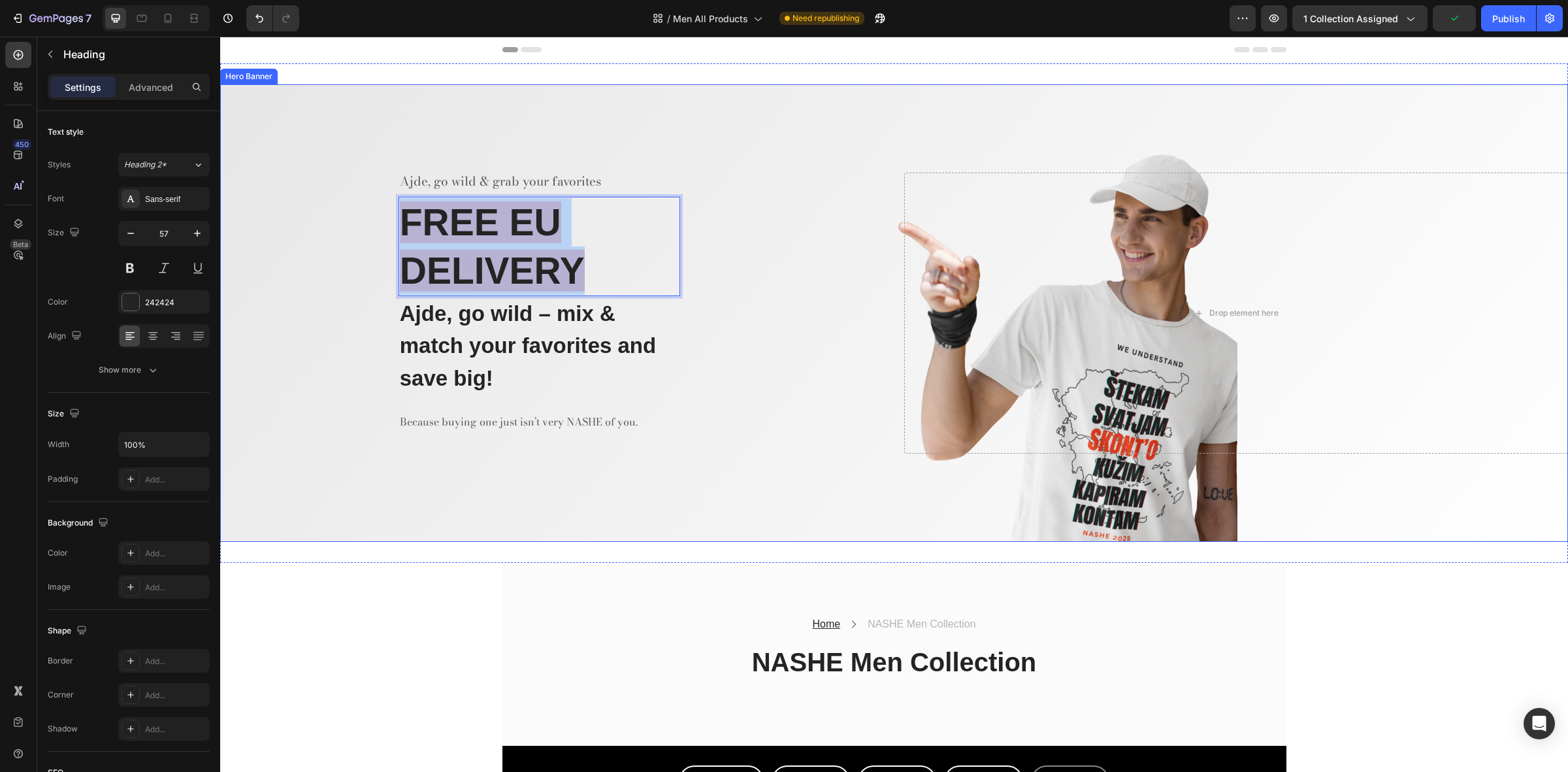
drag, startPoint x: 606, startPoint y: 285, endPoint x: 392, endPoint y: 223, distance: 222.8
click at [392, 223] on div "Ajde, go wild & grab your favorites Text block FREE EU DELIVERY Heading 0 Ajde,…" at bounding box center [552, 313] width 664 height 281
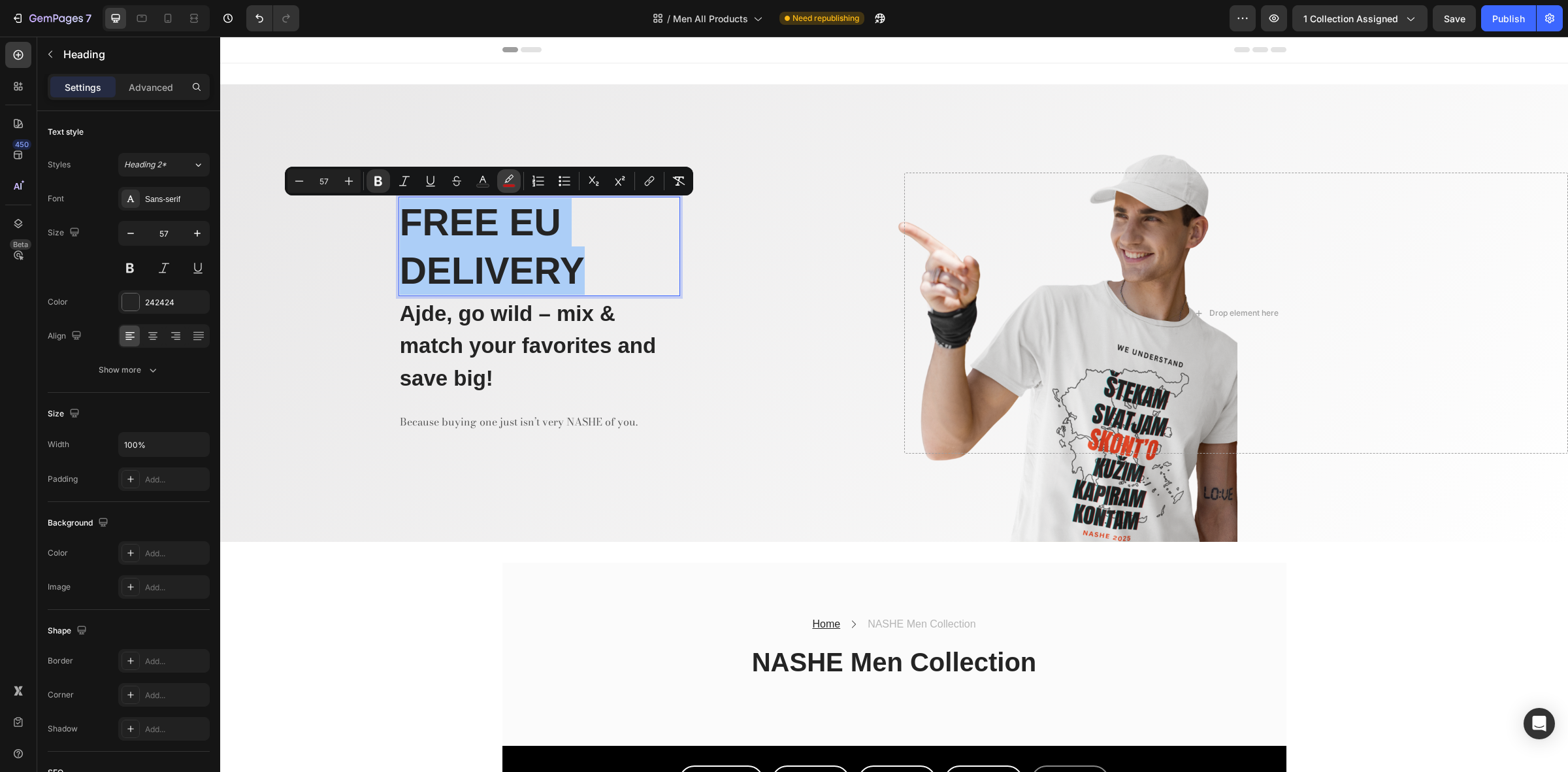
click at [506, 175] on icon "Editor contextual toolbar" at bounding box center [509, 181] width 13 height 13
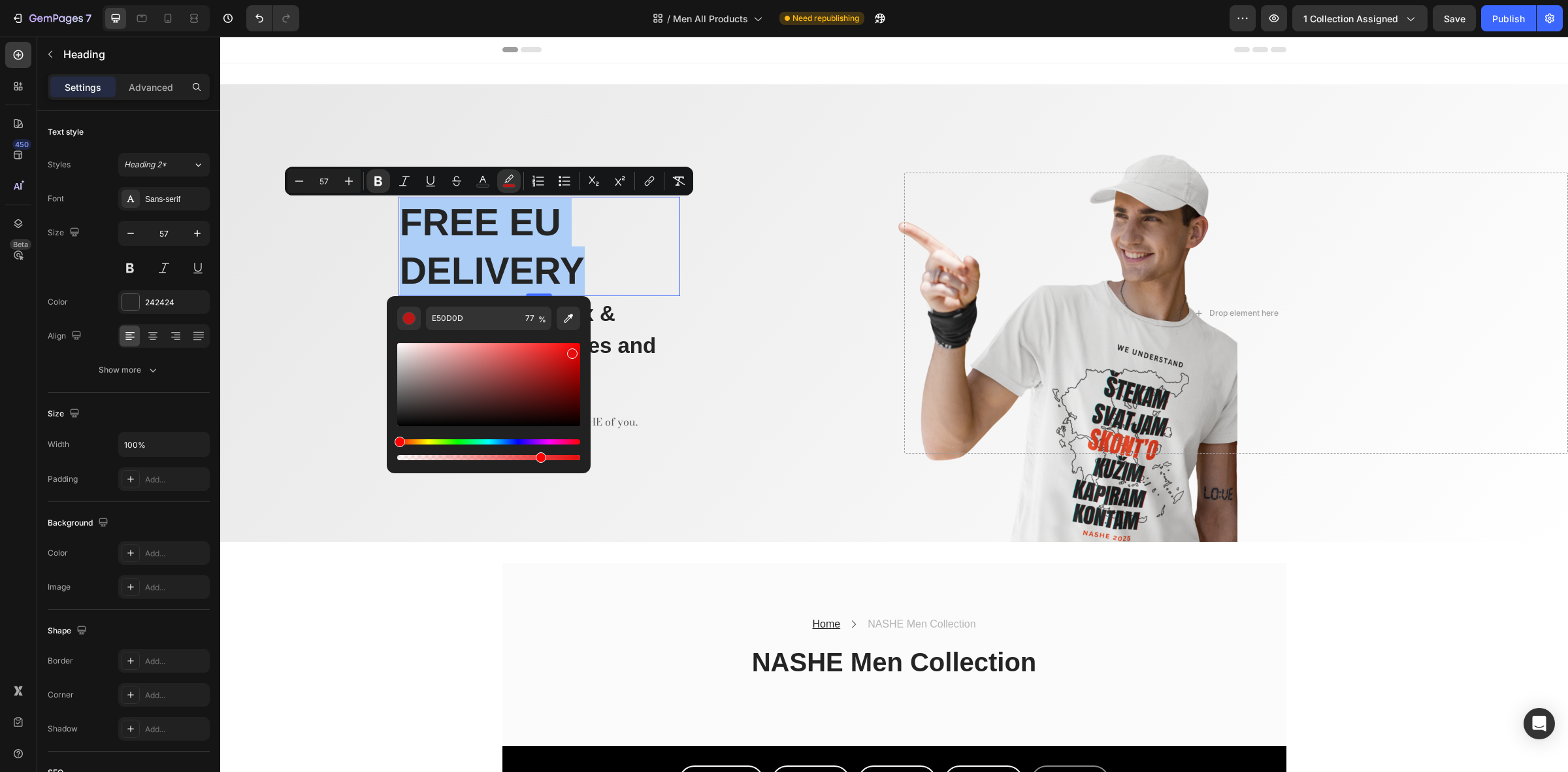
drag, startPoint x: 626, startPoint y: 489, endPoint x: 399, endPoint y: 458, distance: 229.1
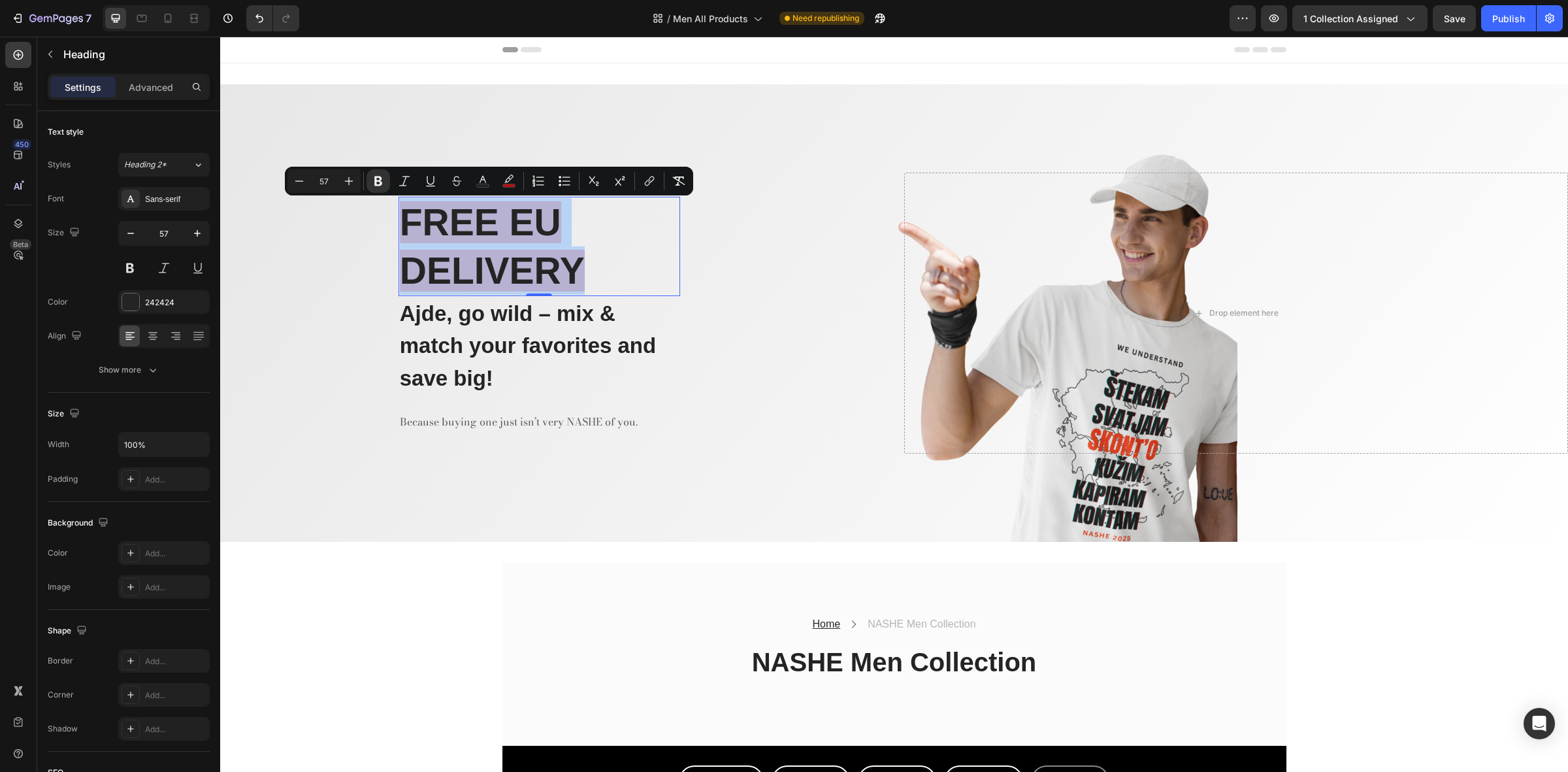
click at [509, 270] on strong "DELIVERY" at bounding box center [492, 270] width 185 height 42
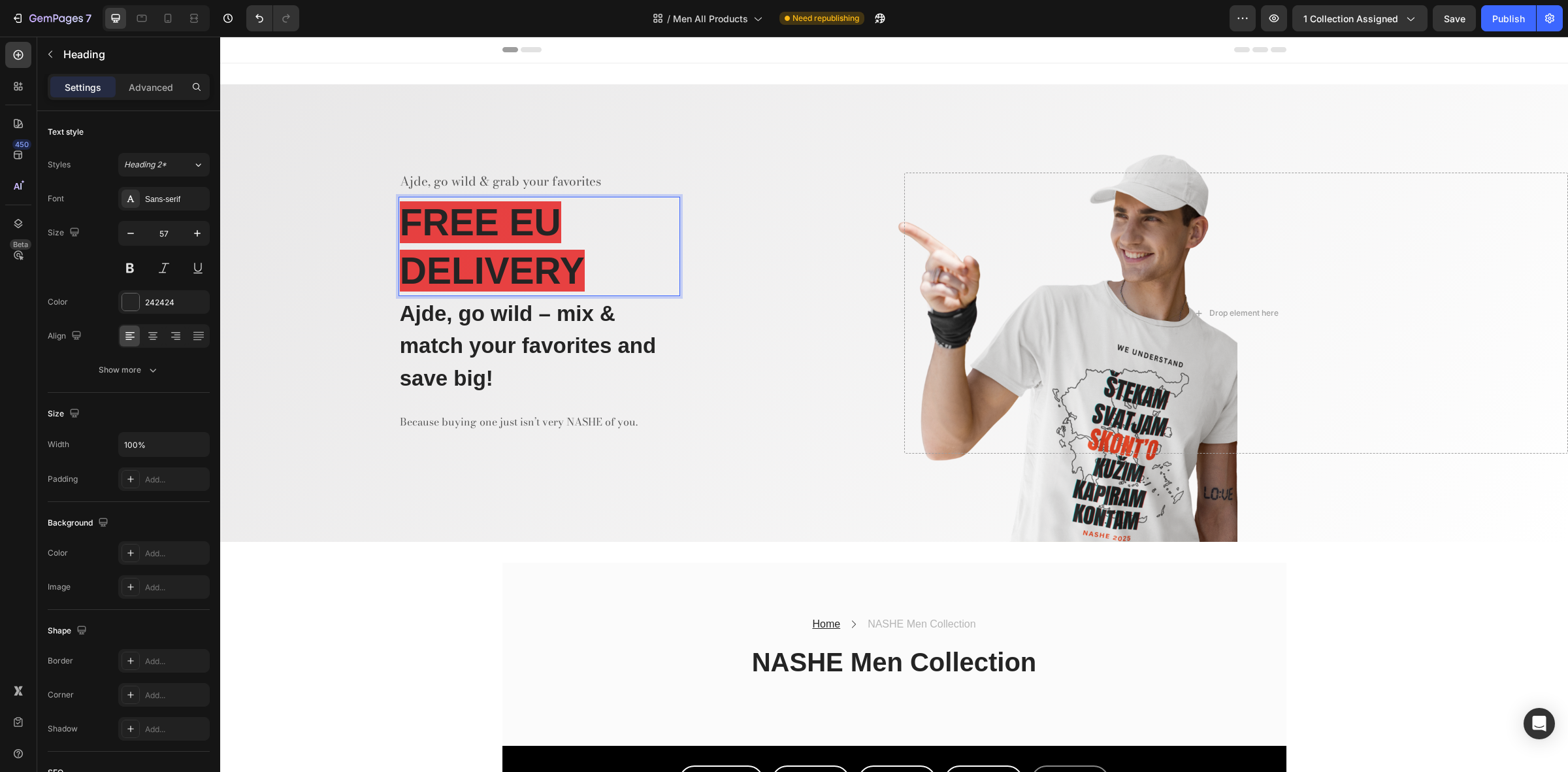
click at [612, 259] on p "FREE EU DELIVERY" at bounding box center [539, 246] width 279 height 97
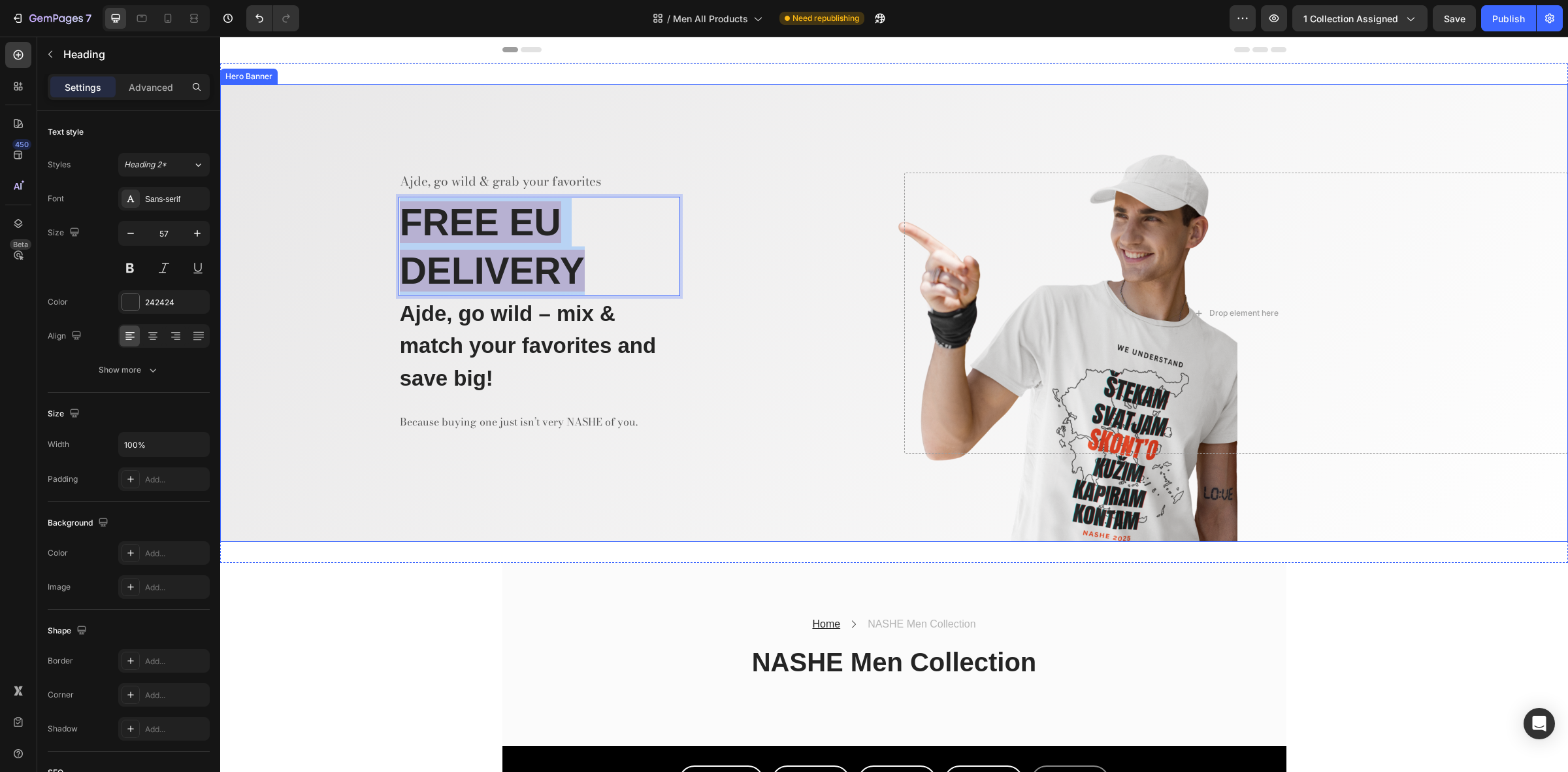
drag, startPoint x: 588, startPoint y: 276, endPoint x: 392, endPoint y: 234, distance: 200.4
click at [392, 234] on div "Ajde, go wild & grab your favorites Text block FREE EU DELIVERY Heading 0 Ajde,…" at bounding box center [552, 313] width 664 height 281
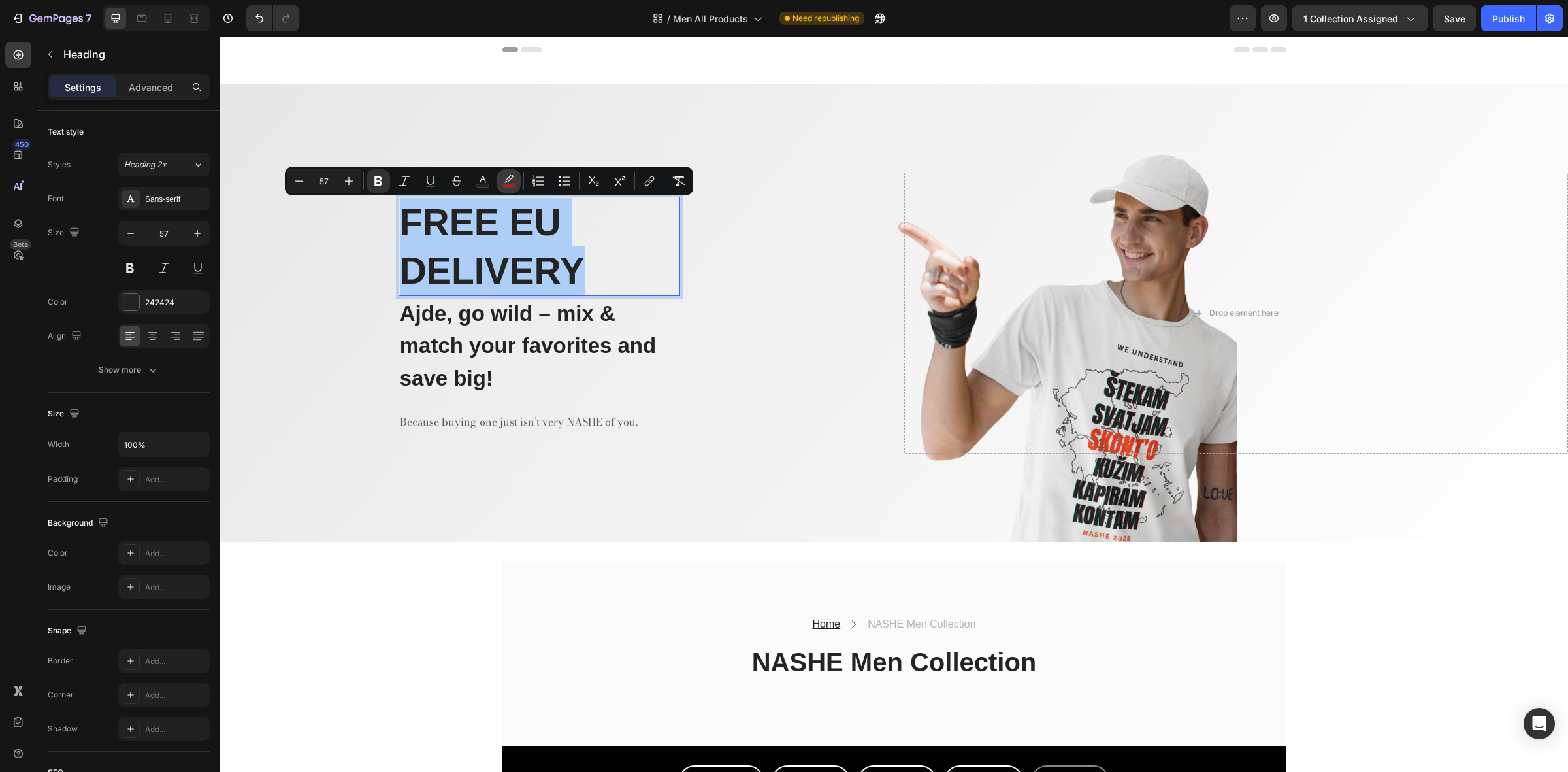
click at [509, 183] on icon "Editor contextual toolbar" at bounding box center [509, 181] width 13 height 13
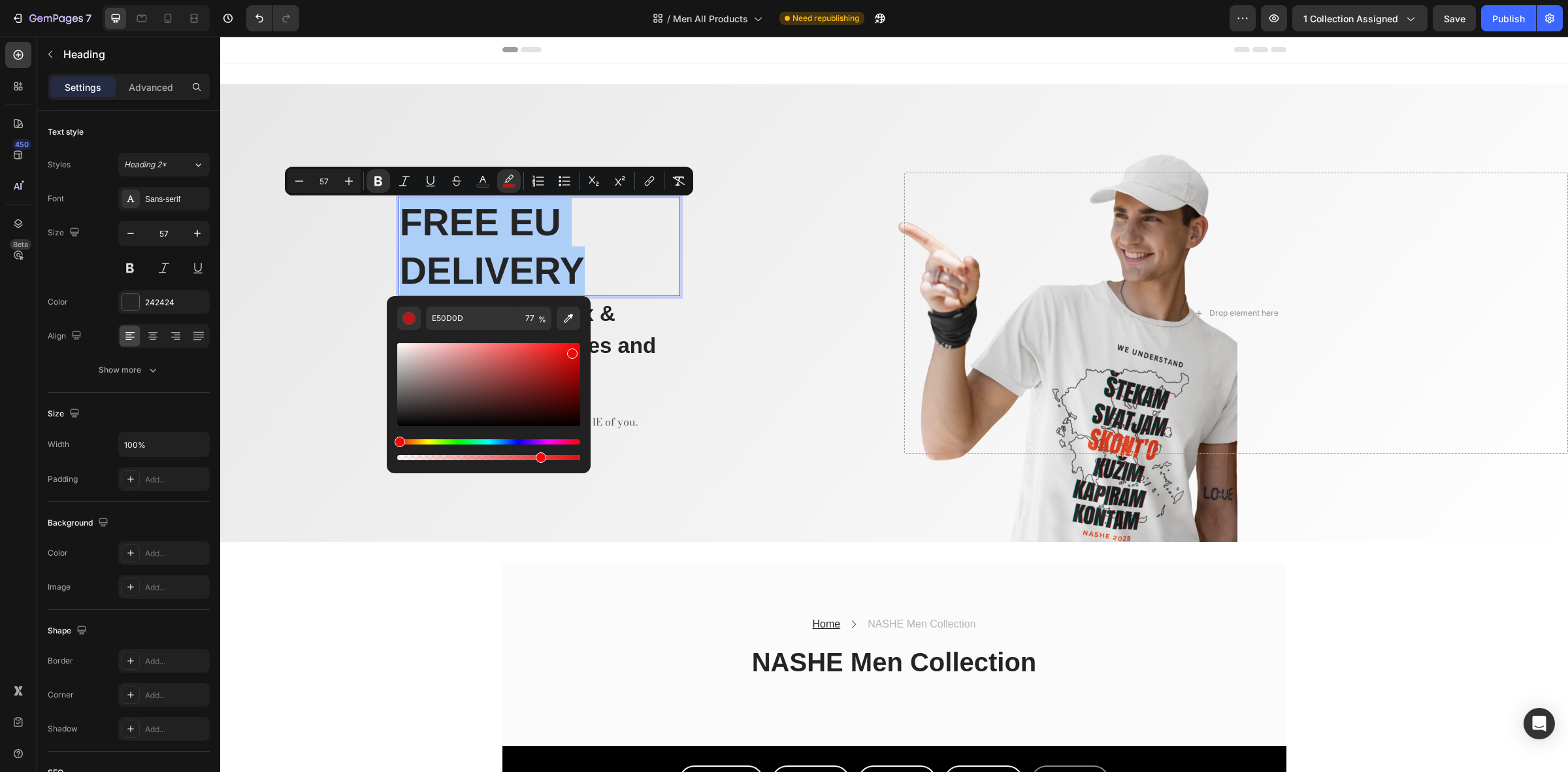
drag, startPoint x: 619, startPoint y: 498, endPoint x: 404, endPoint y: 458, distance: 218.7
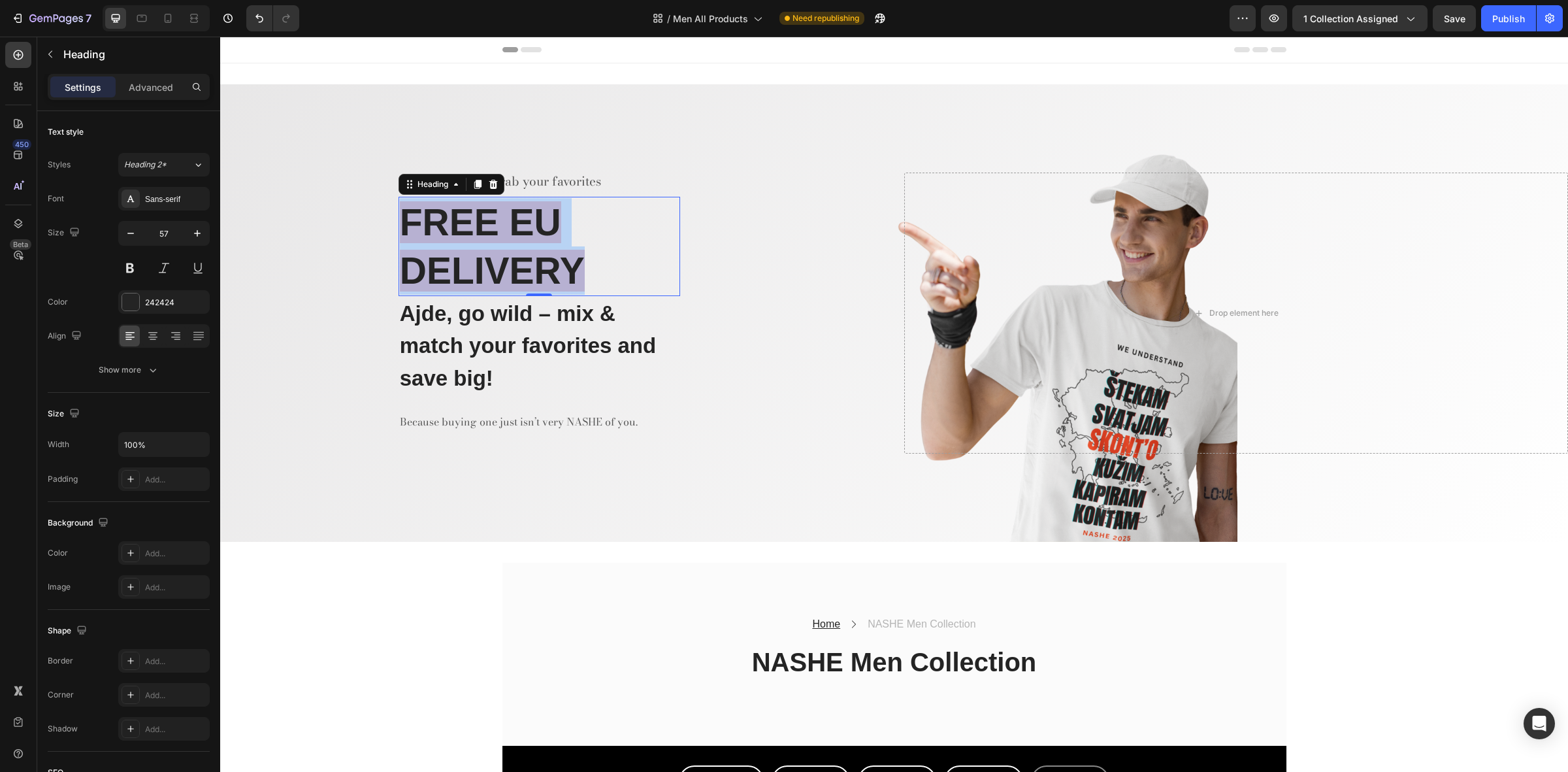
click at [501, 223] on strong "FREE EU" at bounding box center [480, 222] width 161 height 42
drag, startPoint x: 580, startPoint y: 262, endPoint x: 391, endPoint y: 190, distance: 202.2
click at [391, 190] on div "Ajde, go wild & grab your favorites Text block FREE EU DELIVERY Heading 0 Ajde,…" at bounding box center [552, 313] width 664 height 281
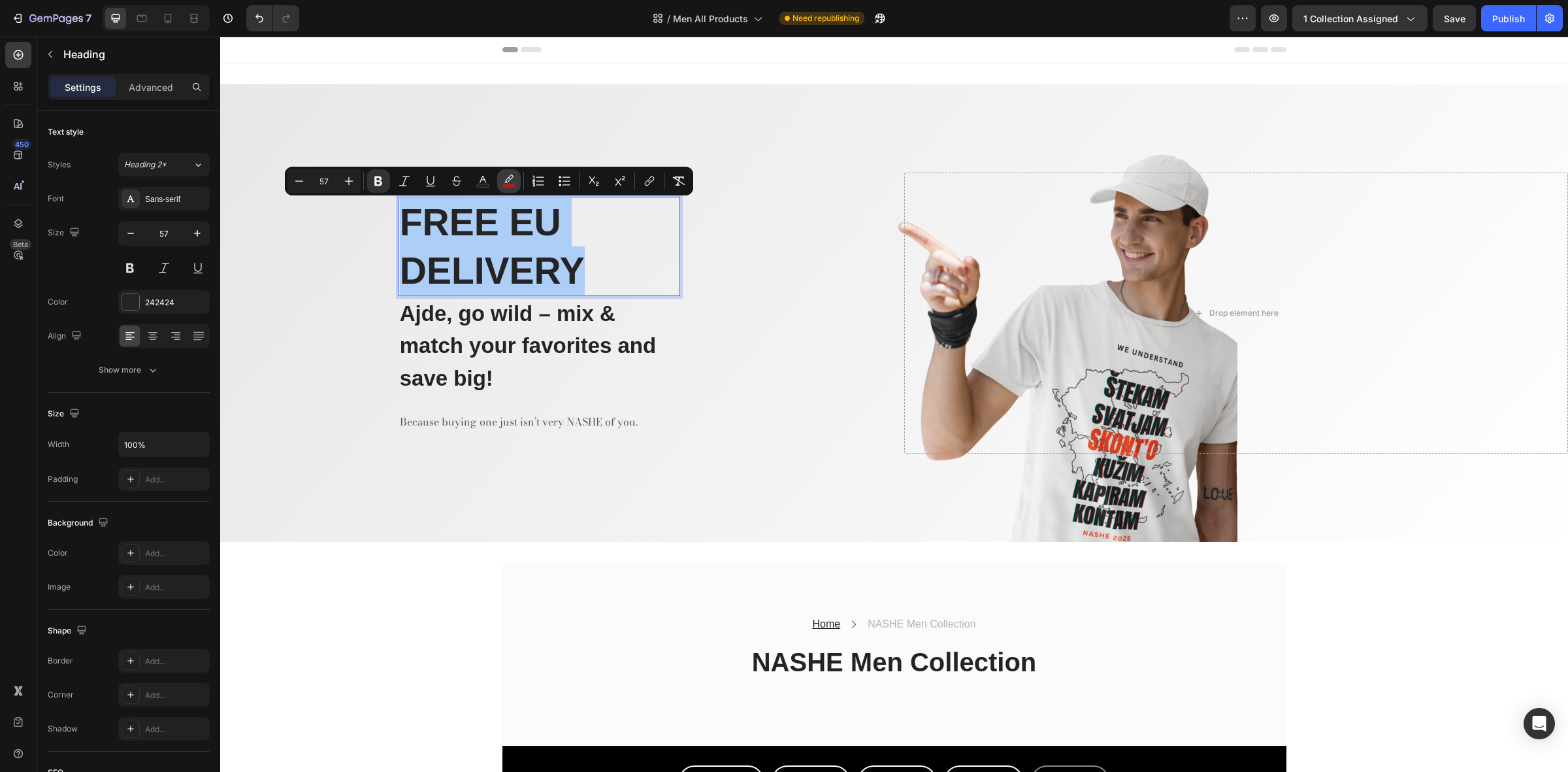
click at [510, 182] on icon "Editor contextual toolbar" at bounding box center [509, 181] width 13 height 13
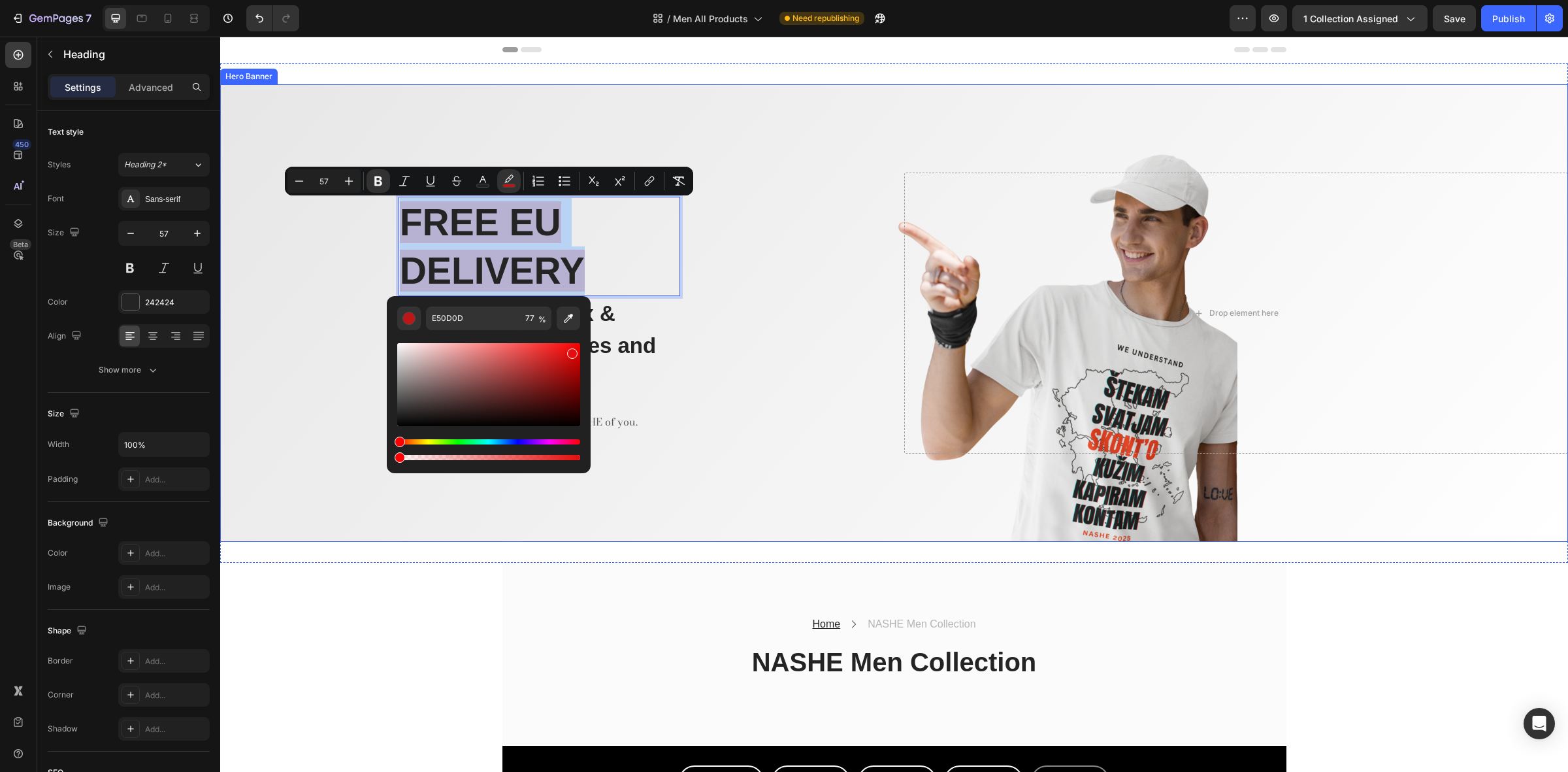
drag, startPoint x: 747, startPoint y: 493, endPoint x: 366, endPoint y: 451, distance: 383.3
type input "0"
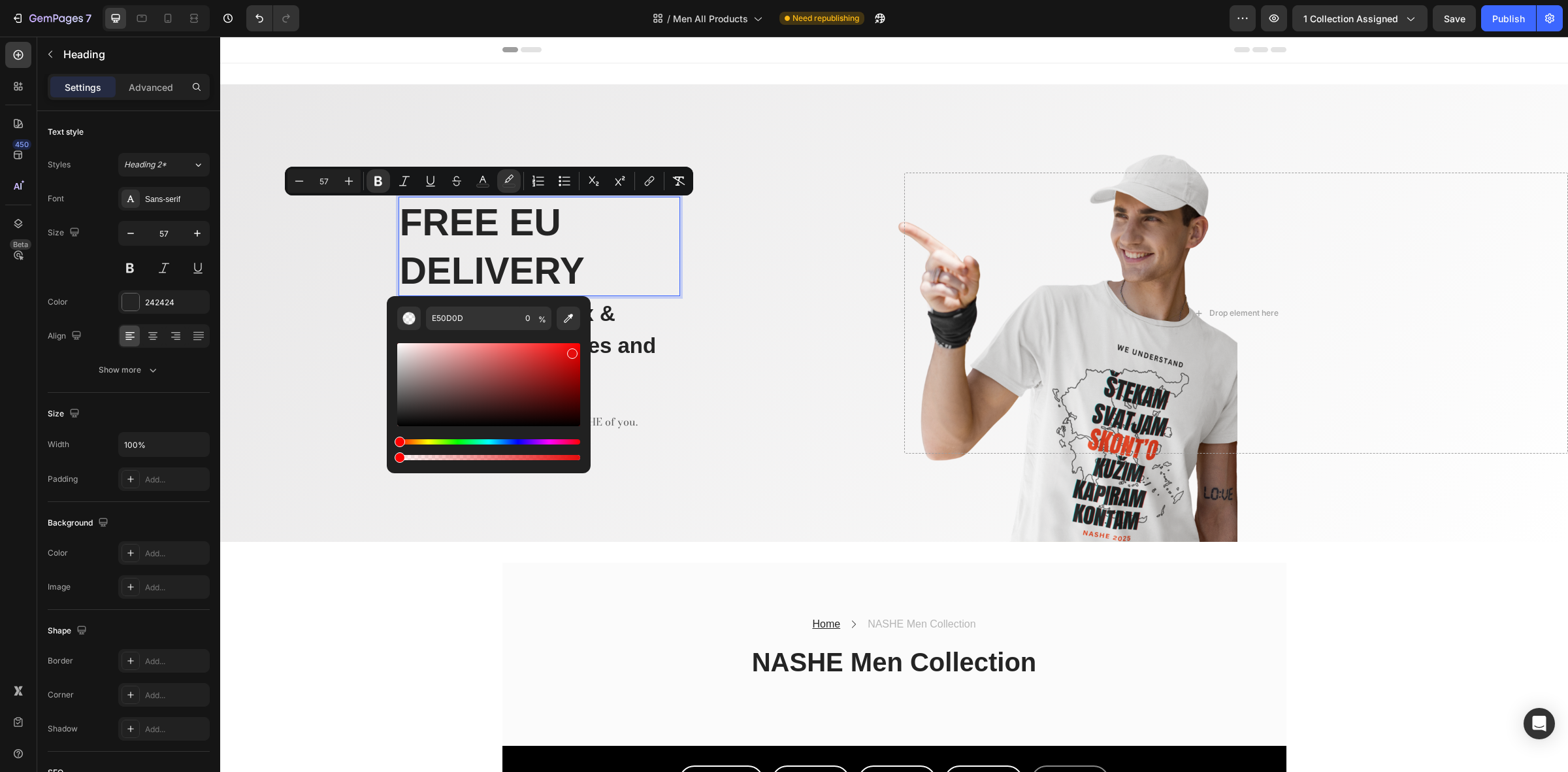
click at [602, 260] on p "FREE EU DELIVERY" at bounding box center [539, 246] width 279 height 97
click at [486, 185] on rect "Editor contextual toolbar" at bounding box center [483, 186] width 13 height 3
type input "242424"
drag, startPoint x: 399, startPoint y: 416, endPoint x: 575, endPoint y: 341, distance: 191.3
click at [575, 341] on div "Editor contextual toolbar" at bounding box center [576, 345] width 10 height 10
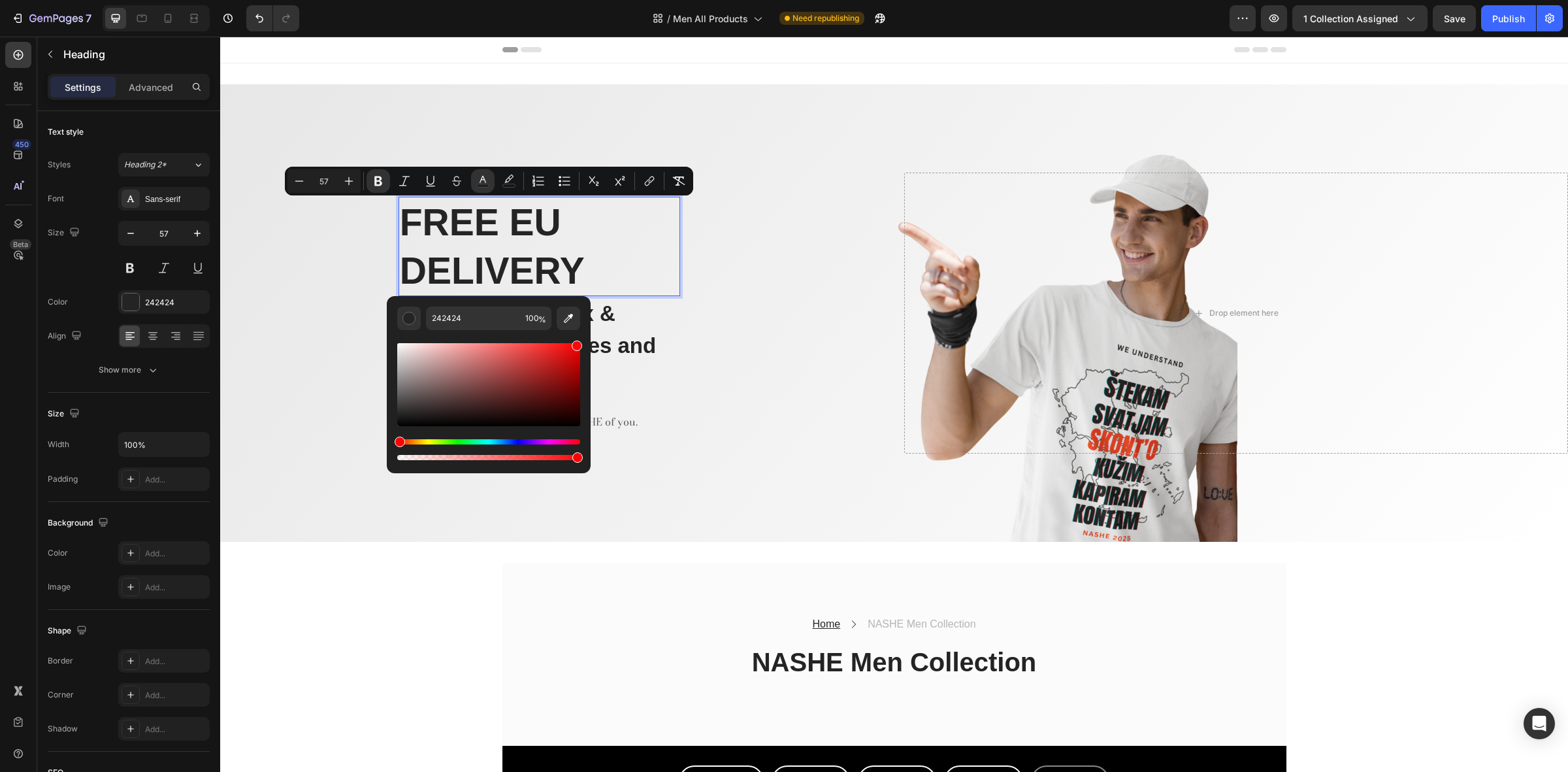
type input "FF0707"
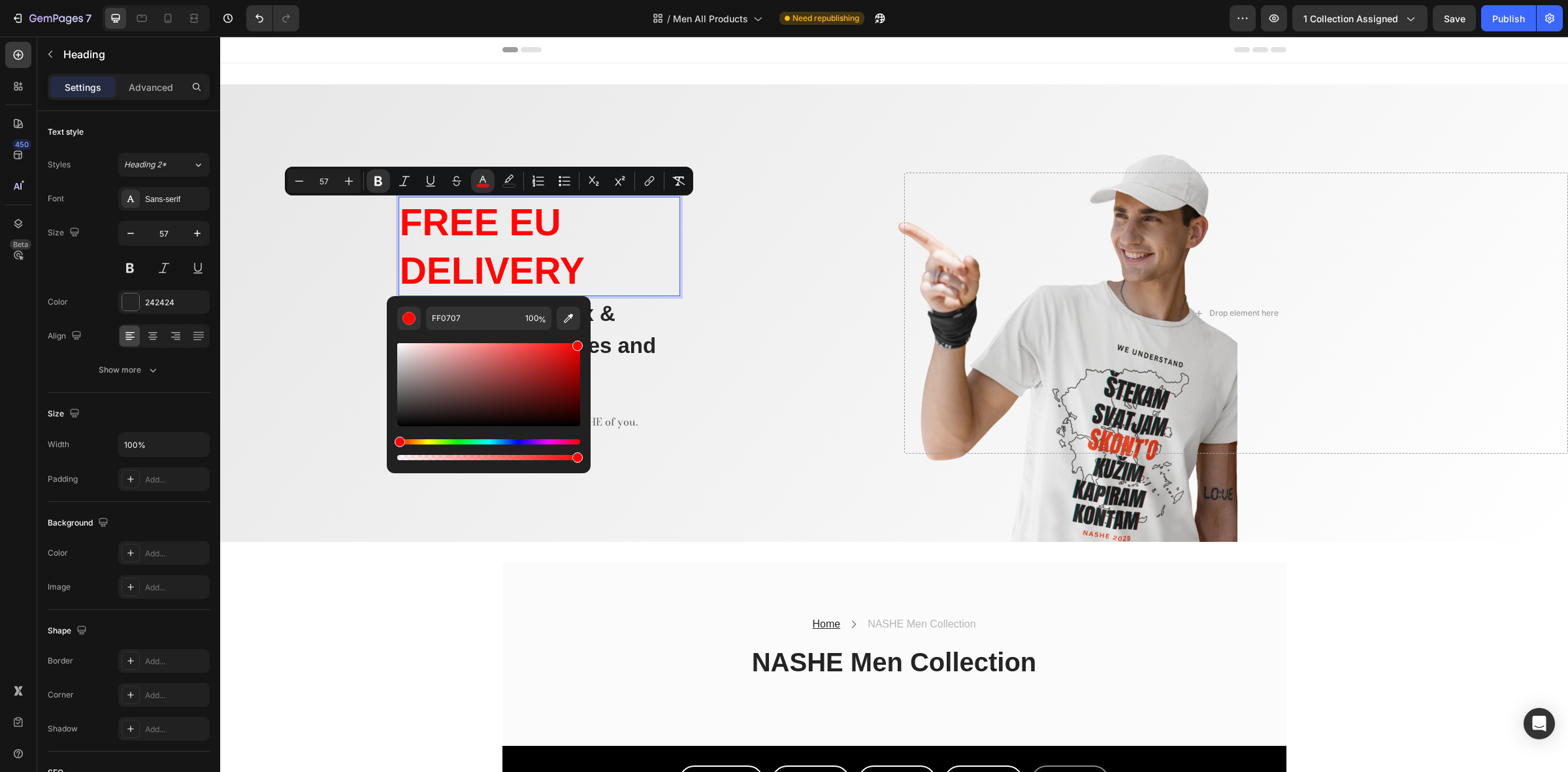
click at [629, 260] on p "FREE EU DELIVERY" at bounding box center [539, 246] width 279 height 97
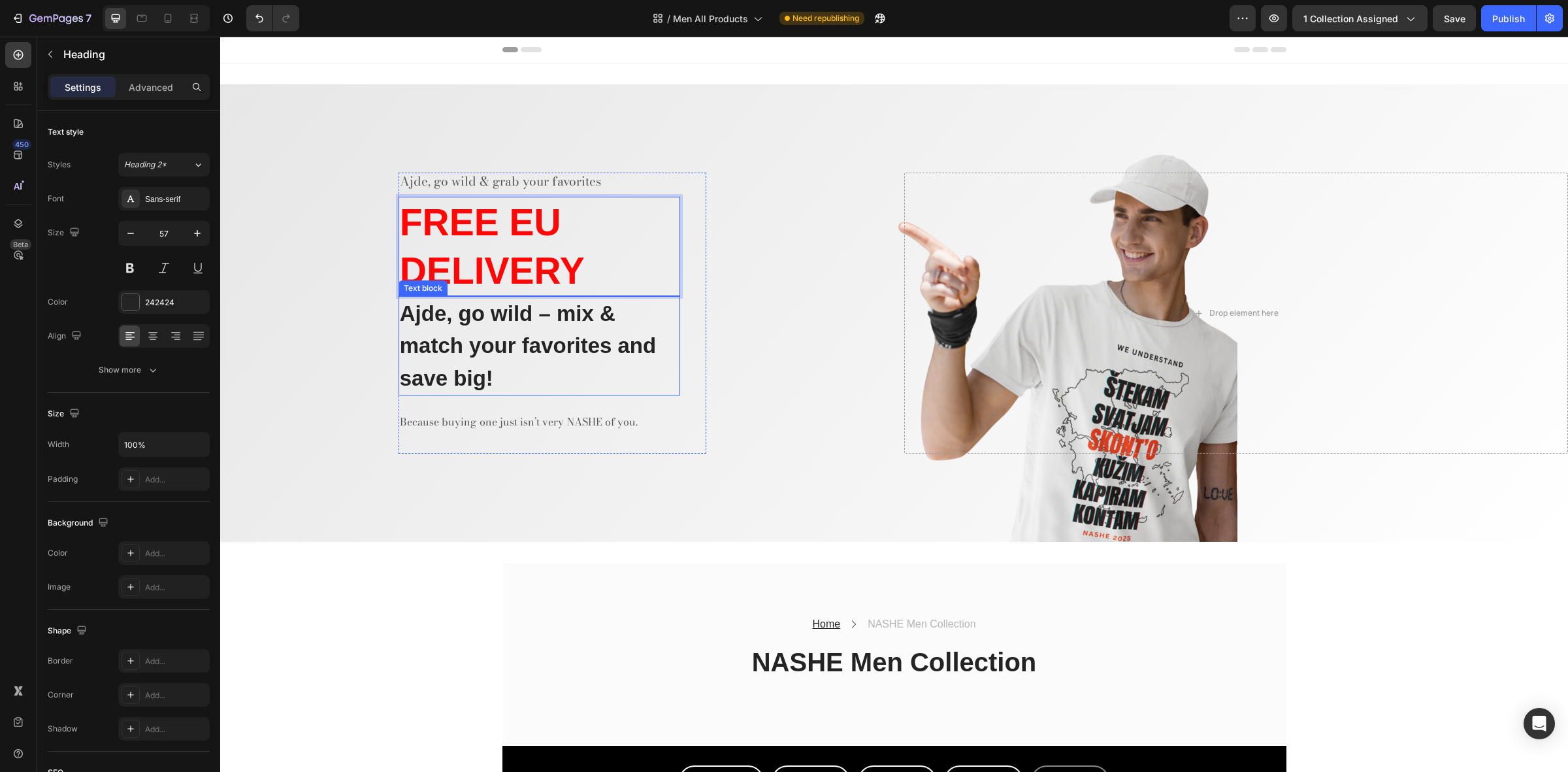
click at [651, 347] on p "Ajde, go wild – mix & match your favorites and save big!" at bounding box center [539, 346] width 279 height 98
click at [571, 332] on p "Ajde, go wild – mix & match your favorites and save big!" at bounding box center [539, 346] width 279 height 98
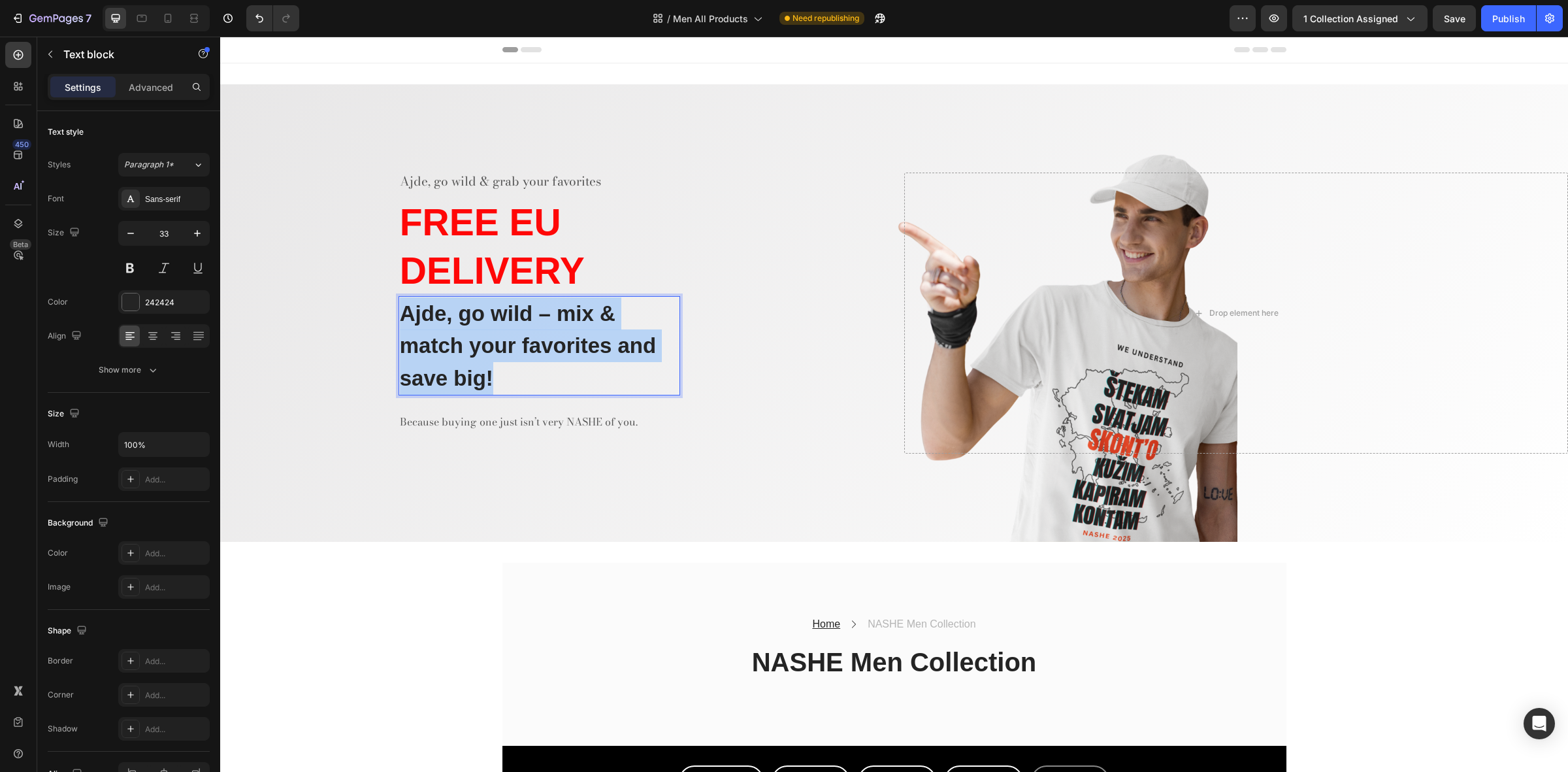
drag, startPoint x: 557, startPoint y: 374, endPoint x: 366, endPoint y: 312, distance: 200.8
click at [366, 312] on div "Ajde, go wild & grab your favorites Text block ⁠⁠⁠⁠⁠⁠⁠ FREE EU DELIVERY Heading…" at bounding box center [552, 313] width 664 height 281
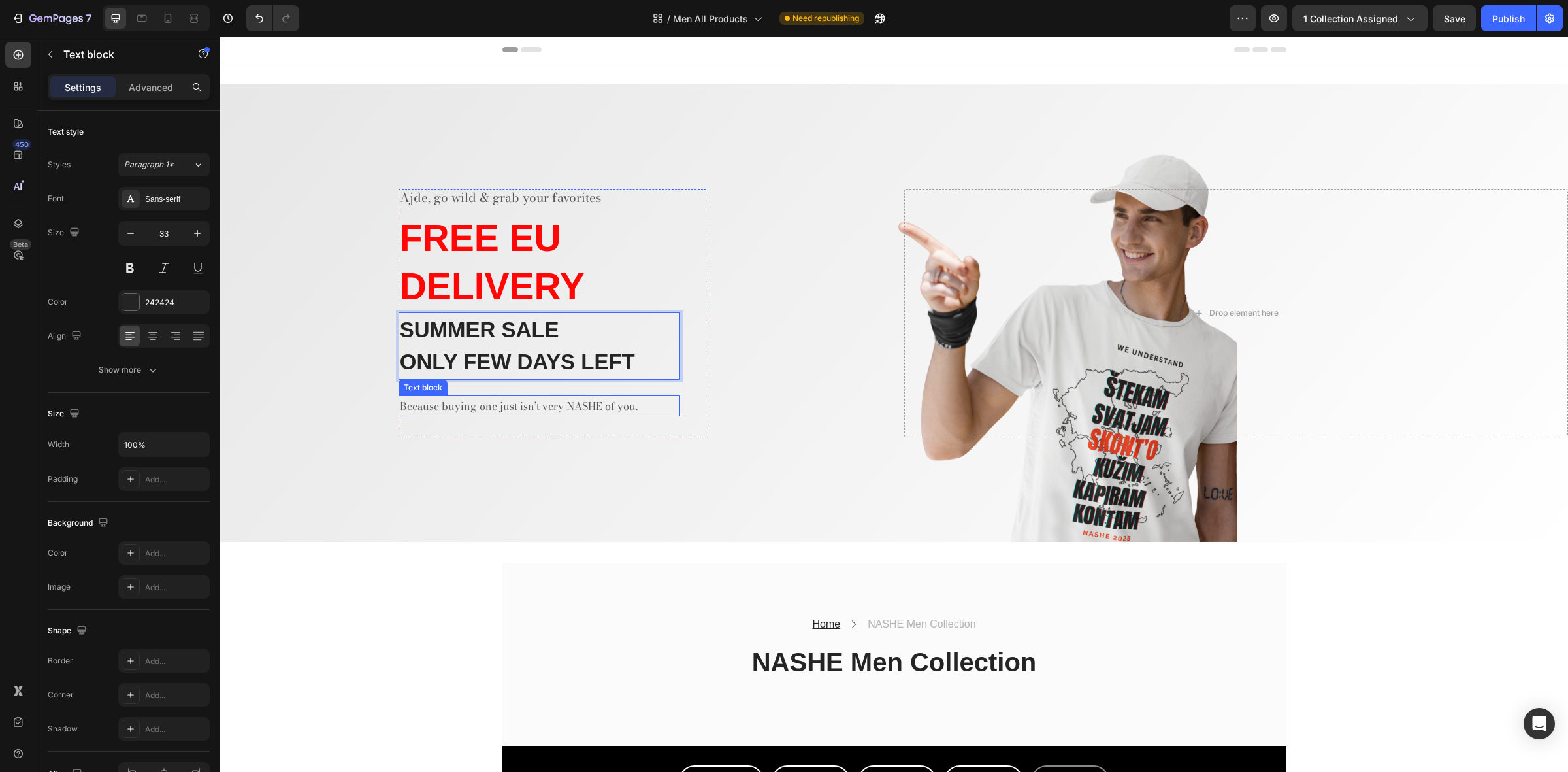
click at [505, 401] on p "Because buying one just isn’t very NASHE of you." at bounding box center [539, 406] width 279 height 19
click at [583, 406] on p "Because buying one just isn’t very NASHE of you." at bounding box center [539, 406] width 279 height 19
click at [472, 406] on p "🔥 DOUBLE THE STYLE, DROP THE PRICE" at bounding box center [539, 406] width 279 height 19
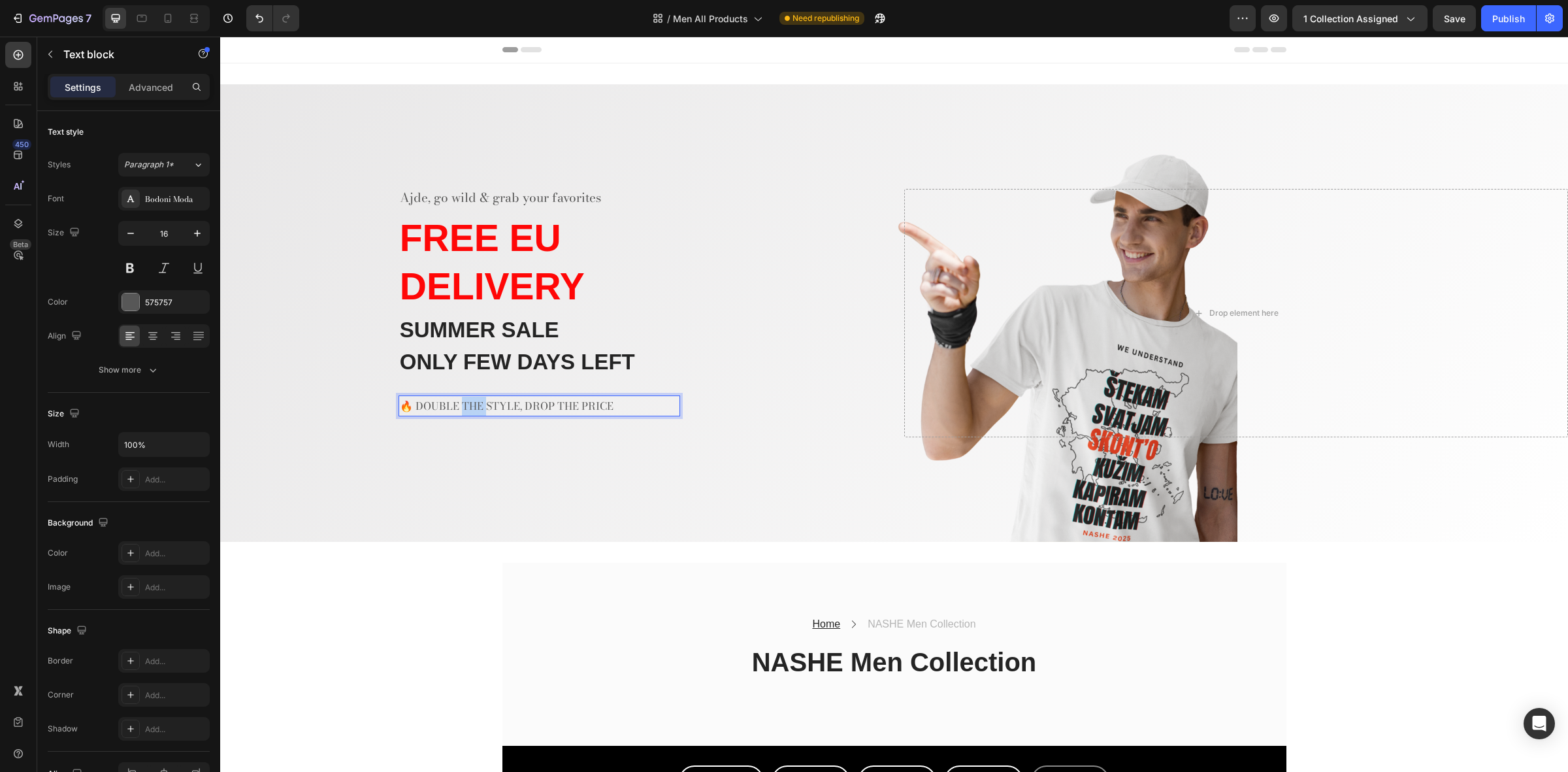
click at [472, 406] on p "🔥 DOUBLE THE STYLE, DROP THE PRICE" at bounding box center [539, 406] width 279 height 19
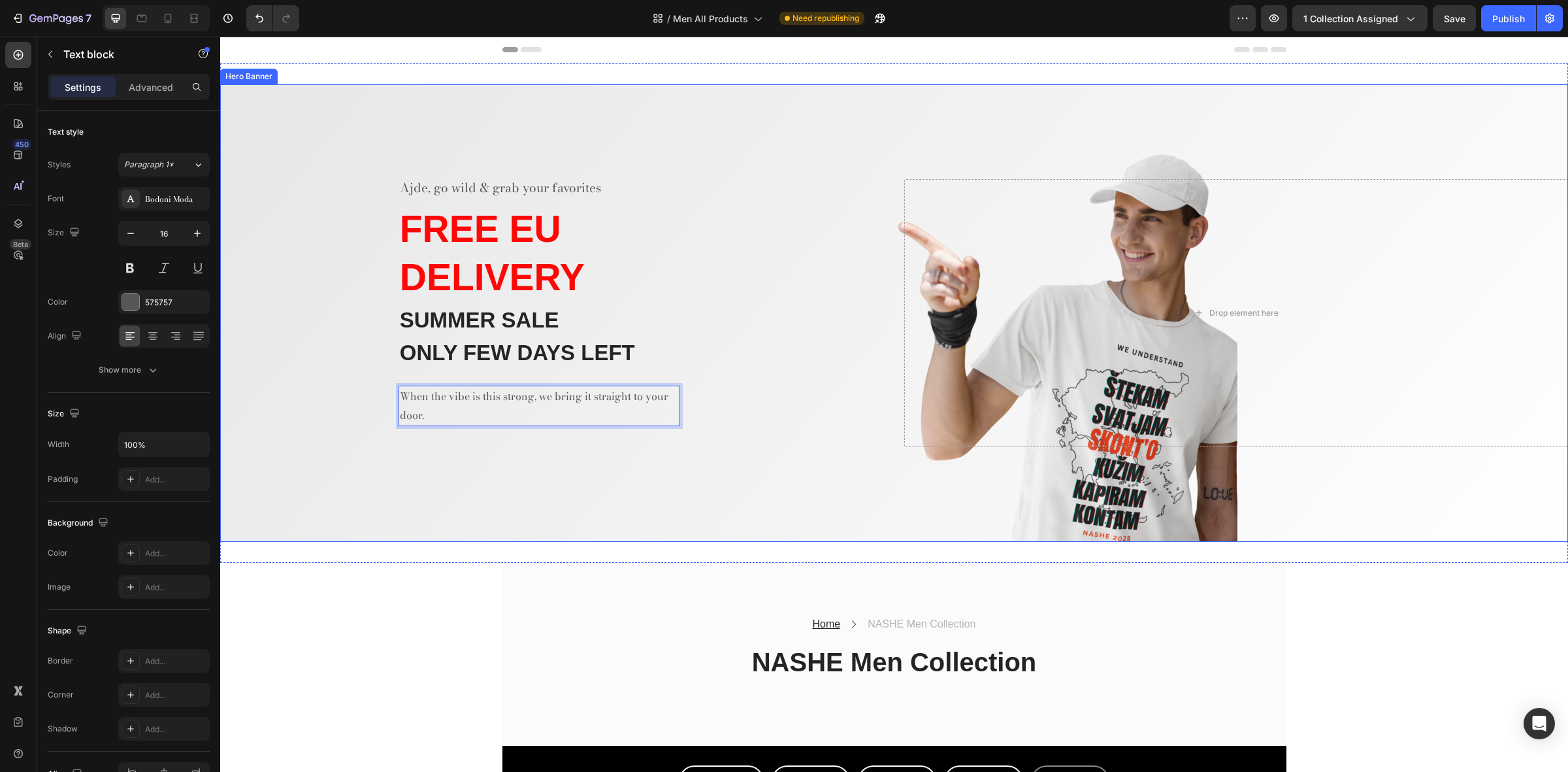
click at [726, 355] on div "Ajde, go wild & grab your favorites Text block ⁠⁠⁠⁠⁠⁠⁠ FREE EU DELIVERY Heading…" at bounding box center [552, 312] width 664 height 267
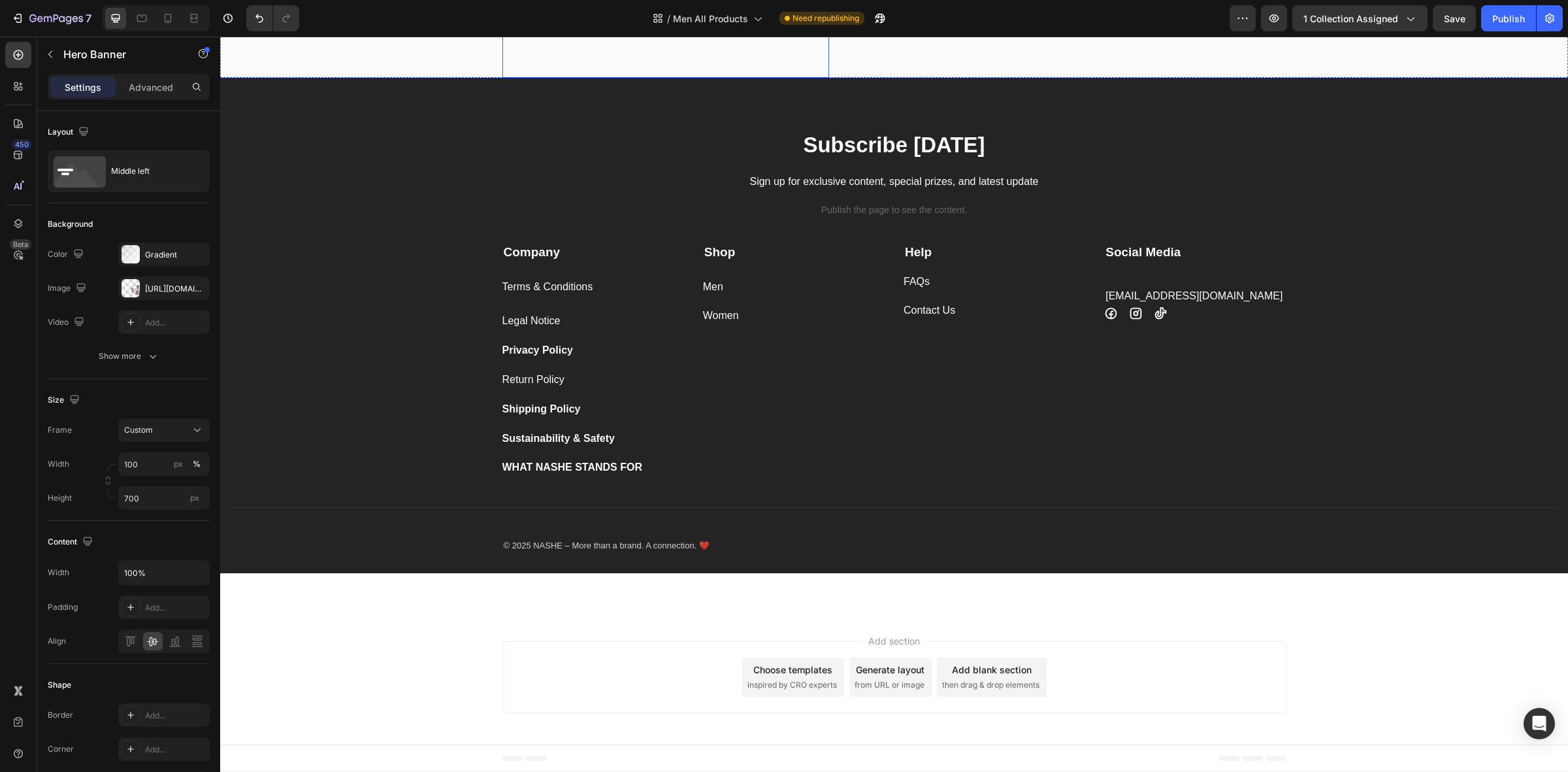
scroll to position [1515, 0]
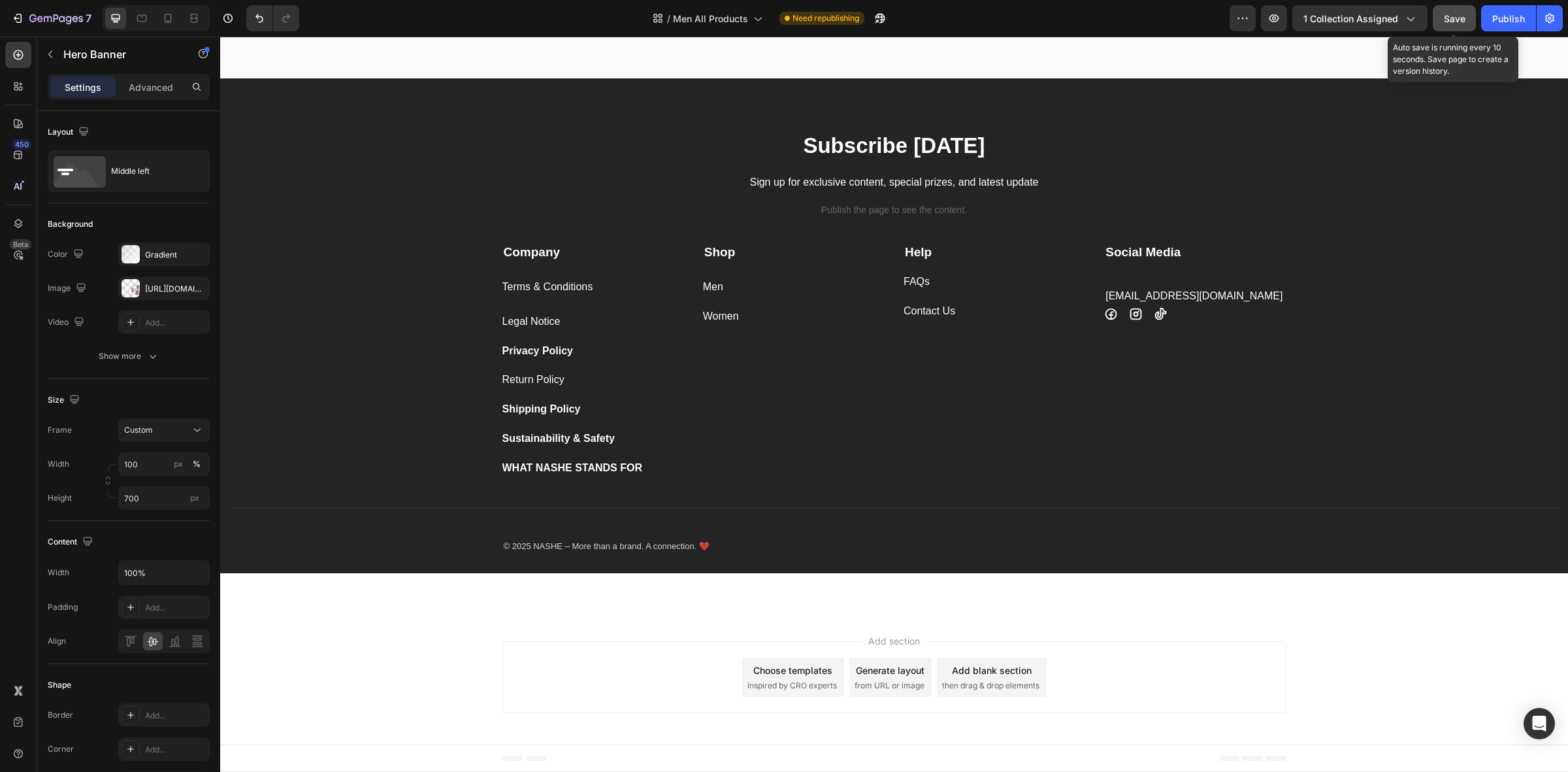
drag, startPoint x: 1233, startPoint y: 1, endPoint x: 1454, endPoint y: 20, distance: 221.8
click at [1454, 20] on span "Save" at bounding box center [1454, 18] width 21 height 11
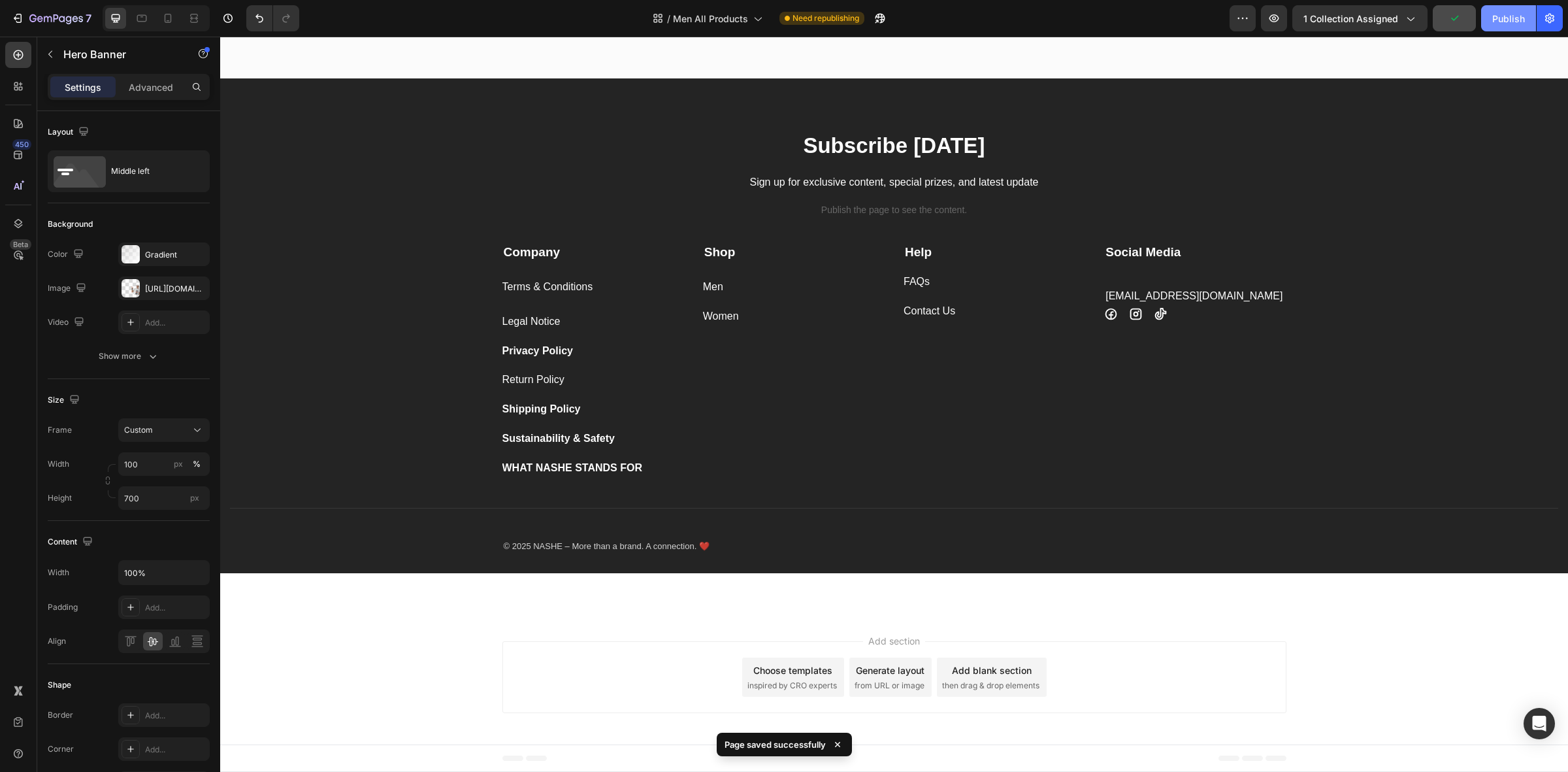
click at [1497, 17] on div "Publish" at bounding box center [1508, 18] width 33 height 14
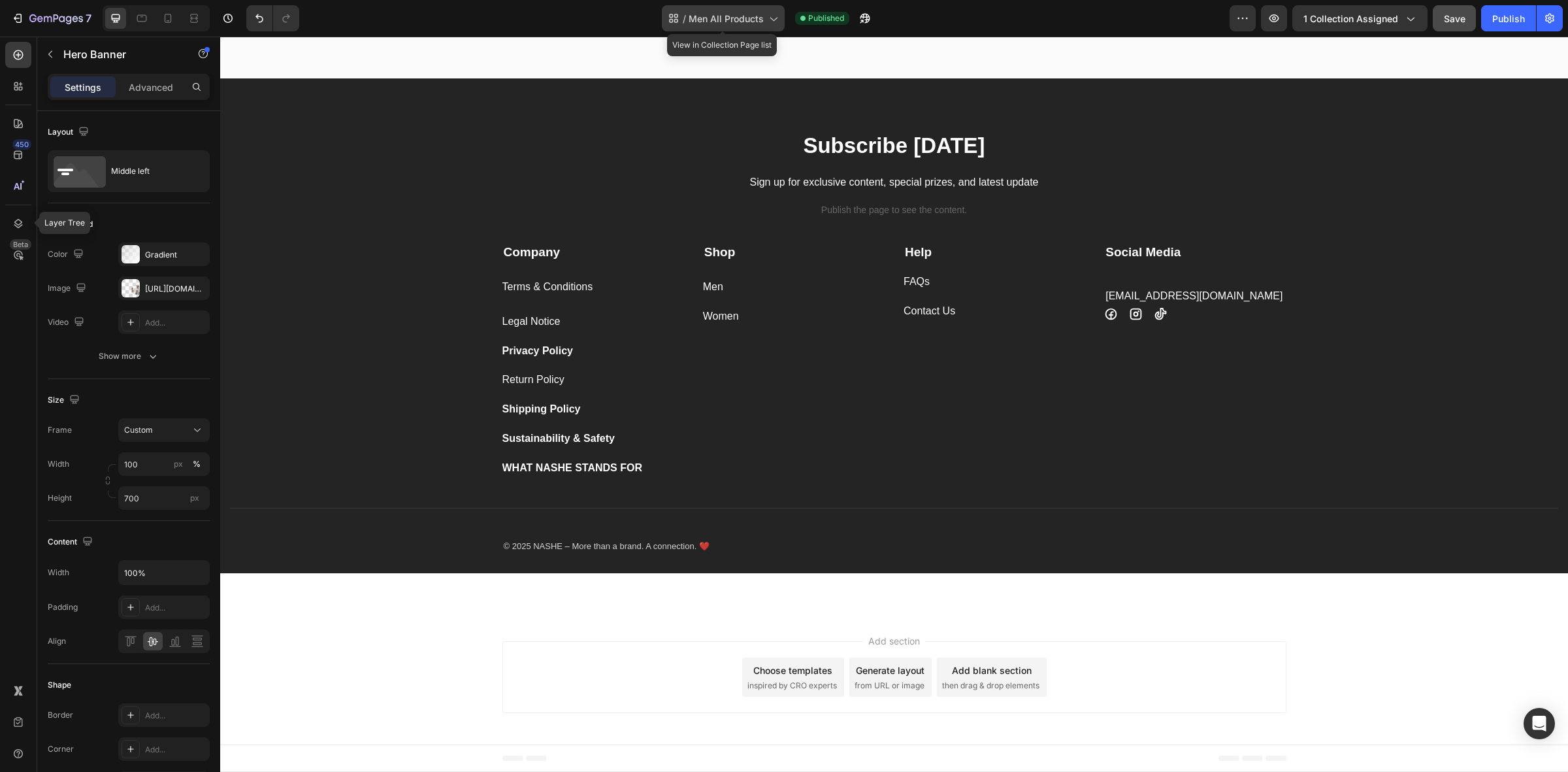
click at [760, 12] on span "Men All Products" at bounding box center [726, 18] width 75 height 14
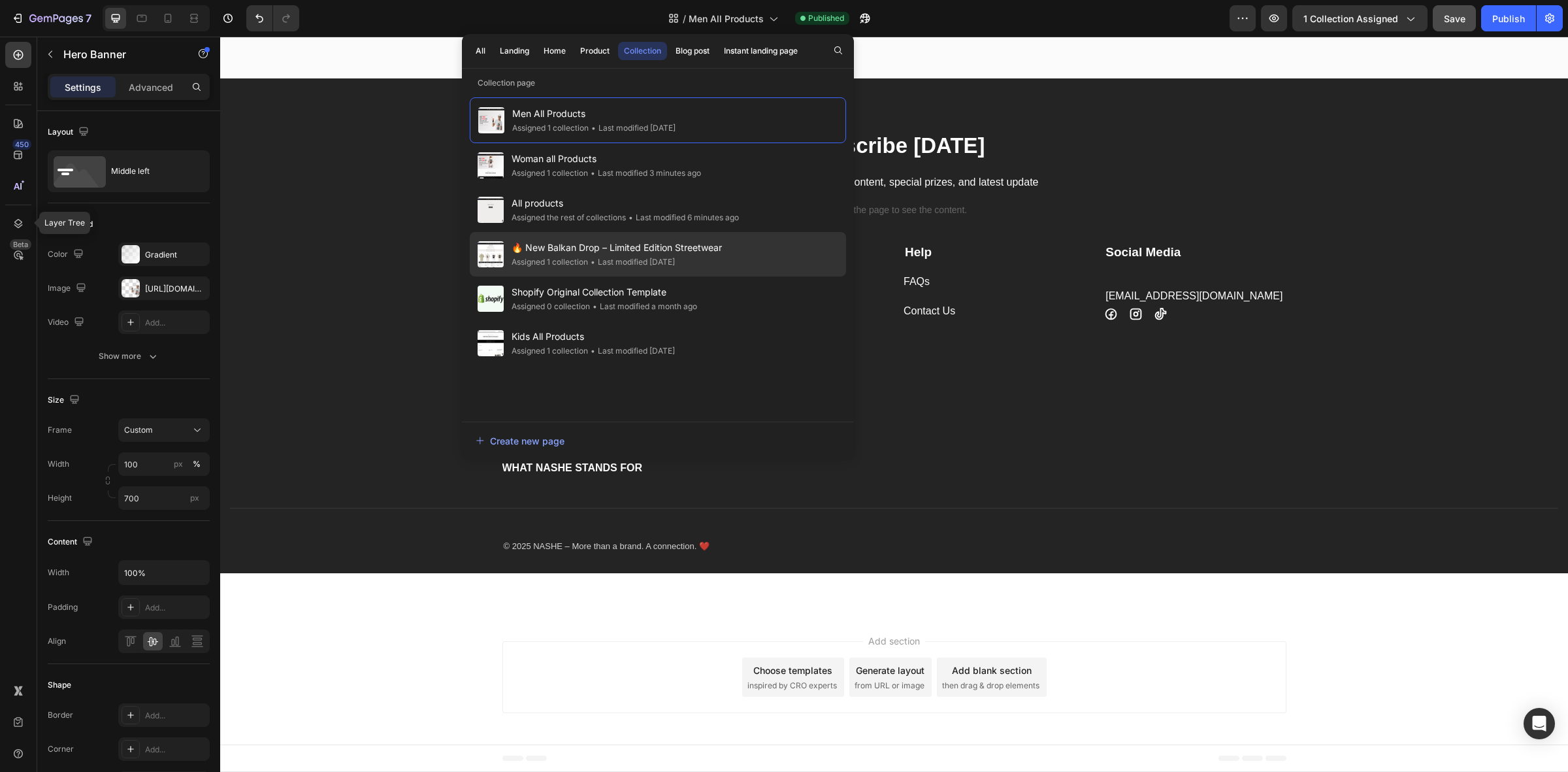
click at [611, 242] on span "🔥 New Balkan Drop – Limited Edition Streetwear" at bounding box center [617, 248] width 211 height 16
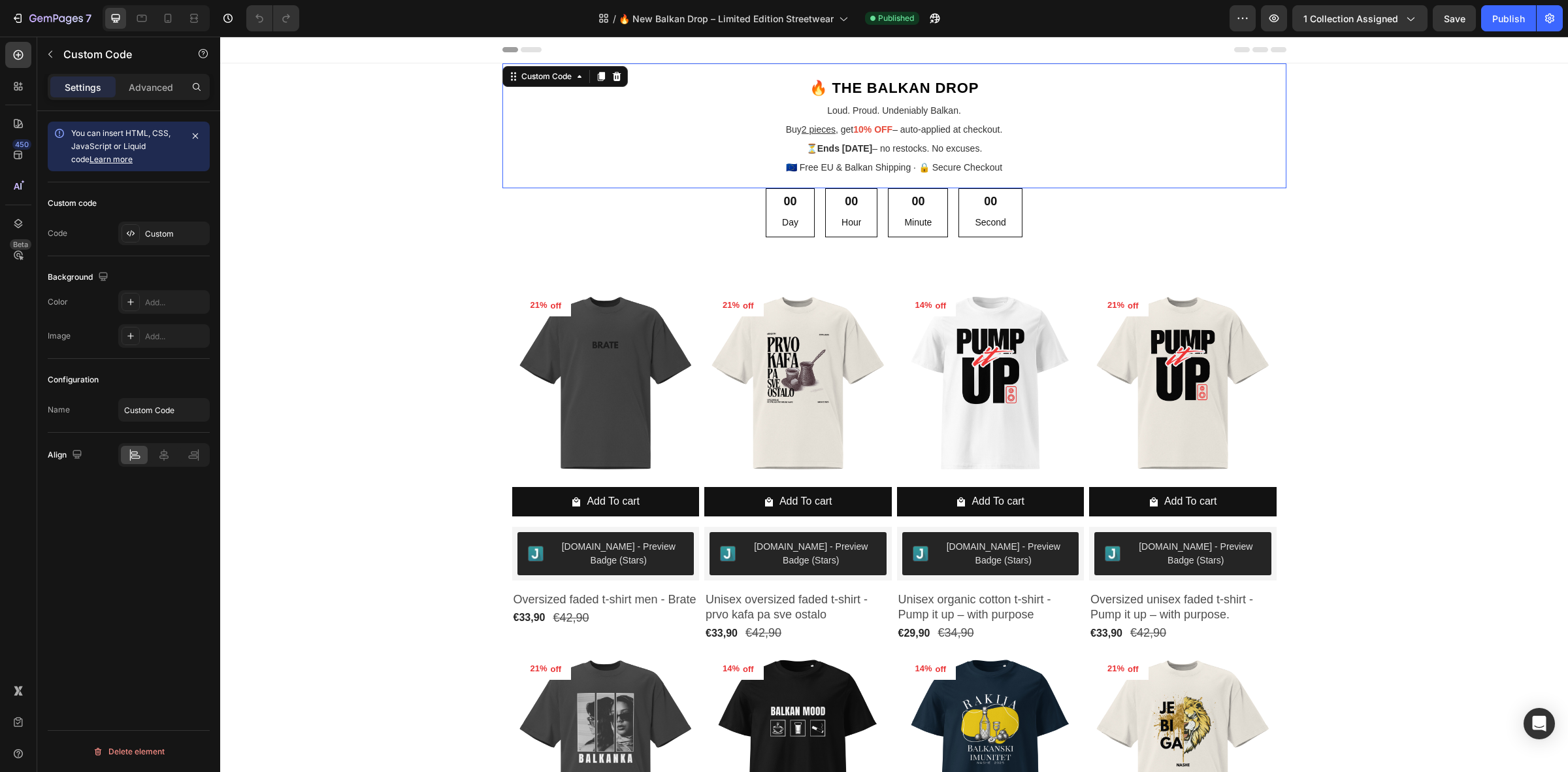
click at [856, 118] on p "Loud. Proud. Undeniably Balkan." at bounding box center [895, 111] width 765 height 14
click at [856, 116] on p "Loud. Proud. Undeniably Balkan." at bounding box center [895, 111] width 765 height 14
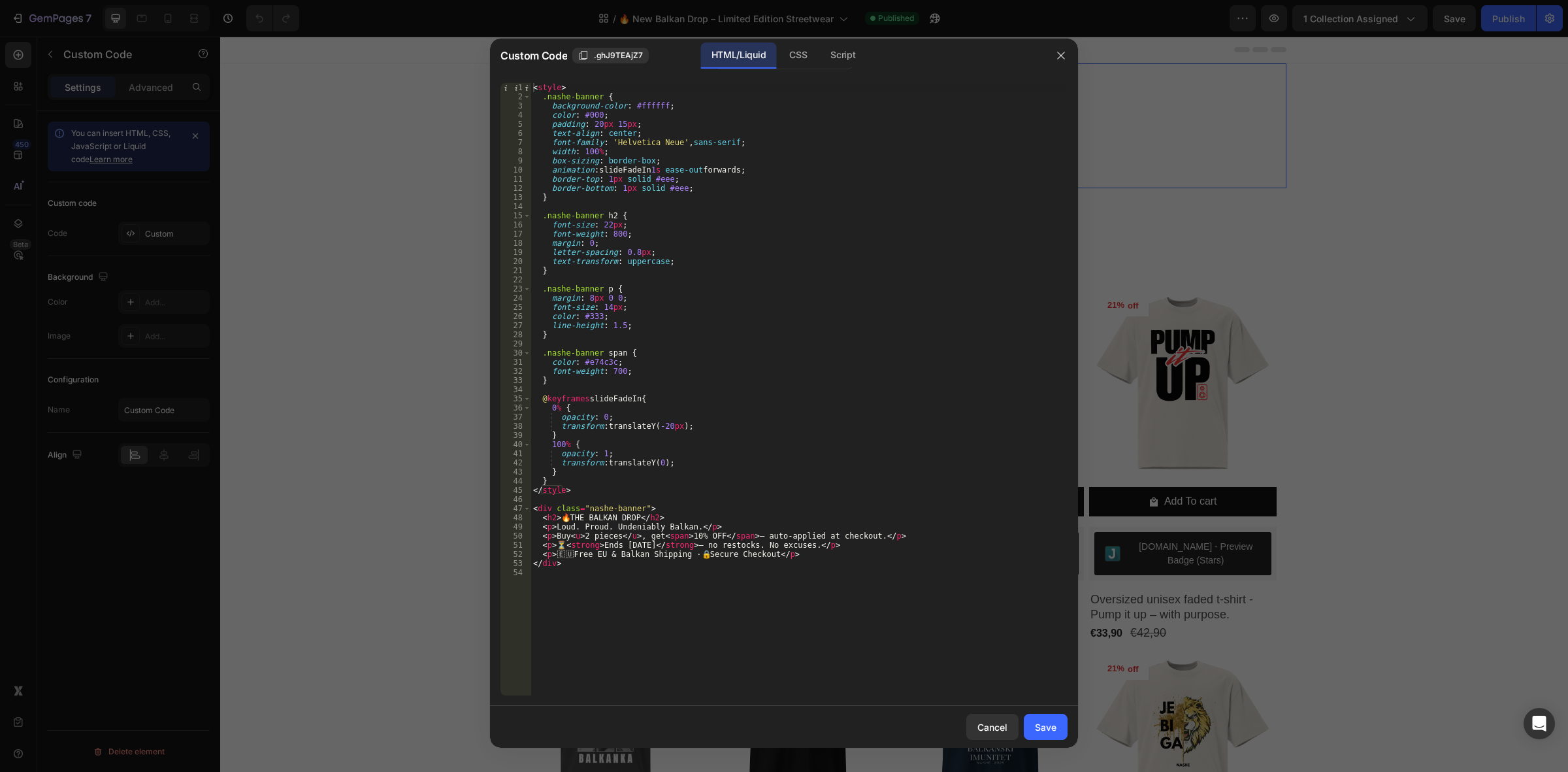
type textarea "<p>Buy <u>2 pieces</u>, get <span>10% OFF</span> – auto-applied at checkout.</p>"
click at [621, 533] on div "< style > .nashe-banner { background-color : #ffffff ; color : #000 ; padding :…" at bounding box center [799, 398] width 537 height 630
drag, startPoint x: 892, startPoint y: 536, endPoint x: 540, endPoint y: 536, distance: 352.0
click at [540, 536] on div "< style > .nashe-banner { background-color : #ffffff ; color : #000 ; padding :…" at bounding box center [799, 398] width 537 height 630
click at [645, 535] on div "< style > .nashe-banner { background-color : #ffffff ; color : #000 ; padding :…" at bounding box center [799, 398] width 537 height 630
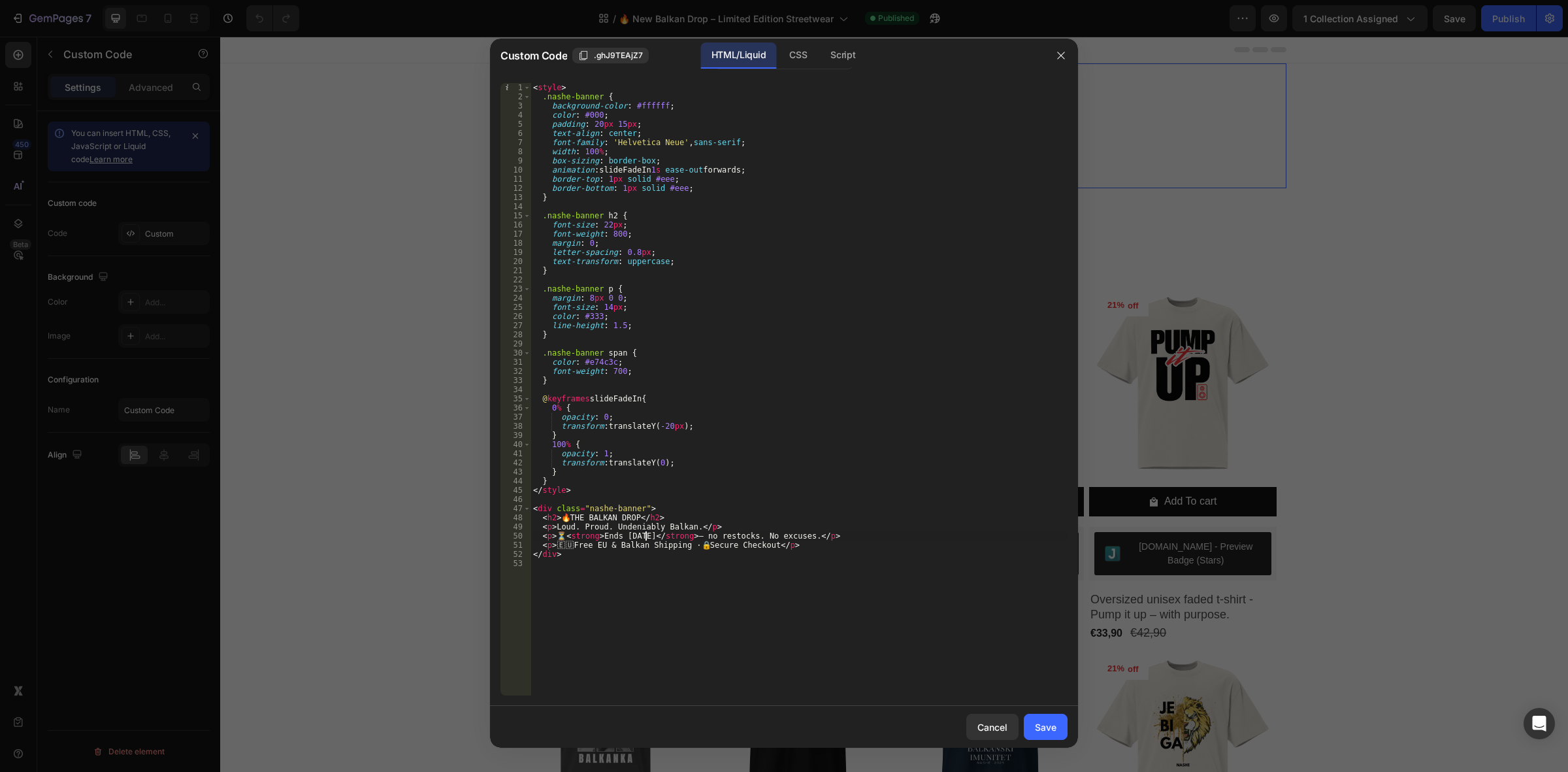
scroll to position [0, 10]
type textarea "<p>⏳ <strong>Ends in 51ys</strong> – no restocks. No excuses.</p>"
click at [741, 564] on div "< style > .nashe-banner { background-color : #ffffff ; color : #000 ; padding :…" at bounding box center [799, 398] width 537 height 630
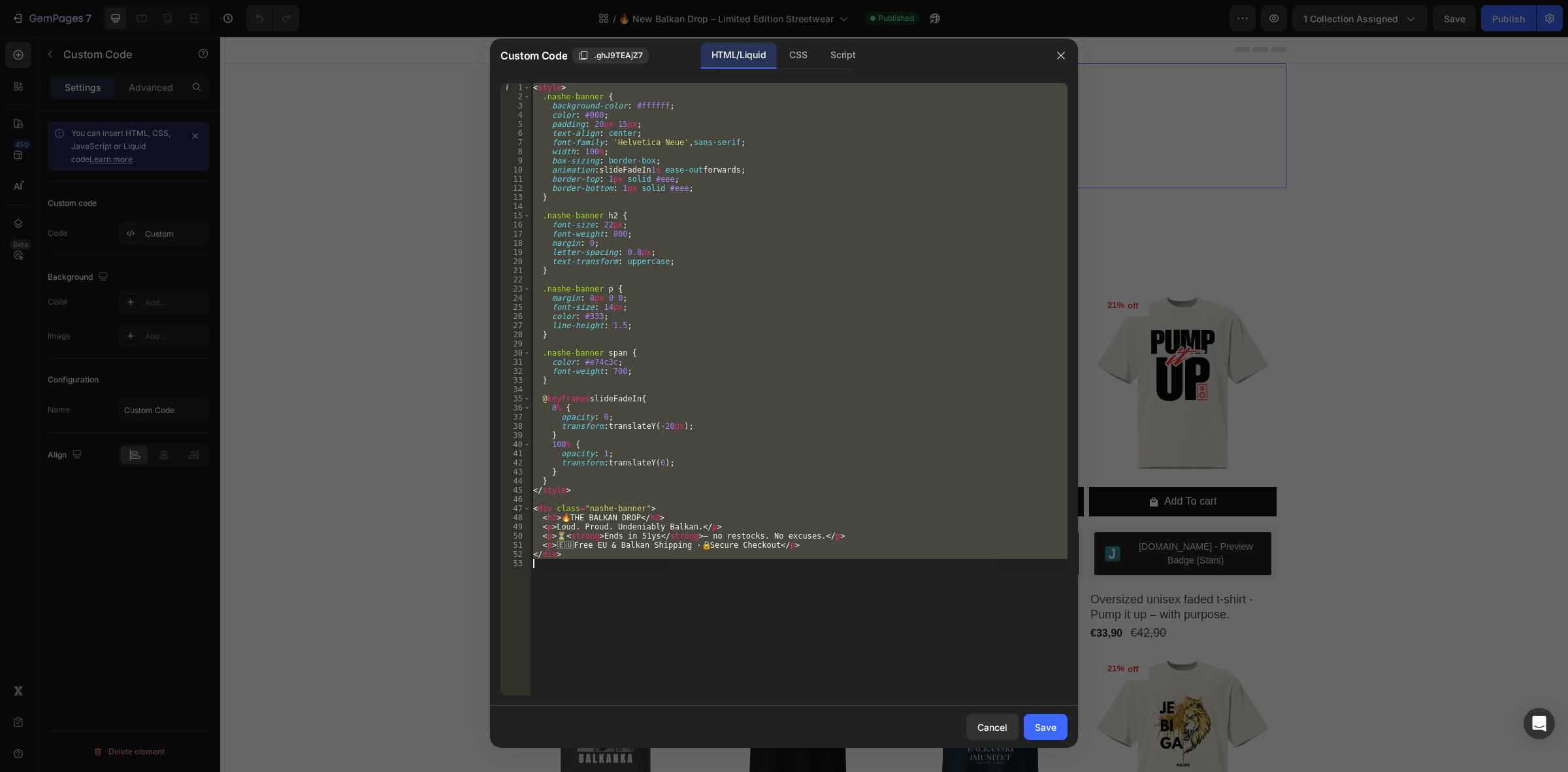
click at [711, 311] on div "< style > .nashe-banner { background-color : #ffffff ; color : #000 ; padding :…" at bounding box center [799, 389] width 537 height 612
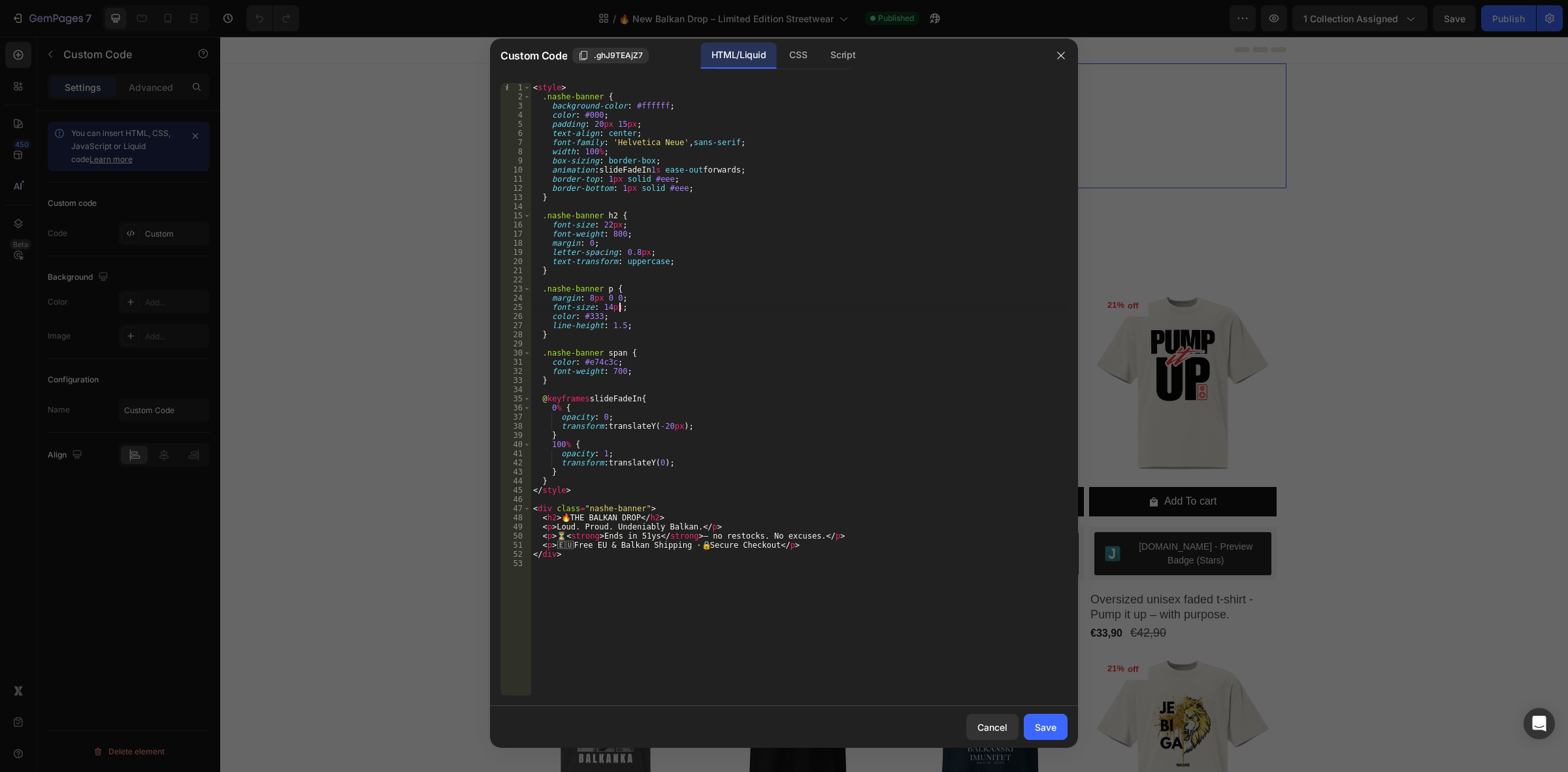
type textarea "</div>"
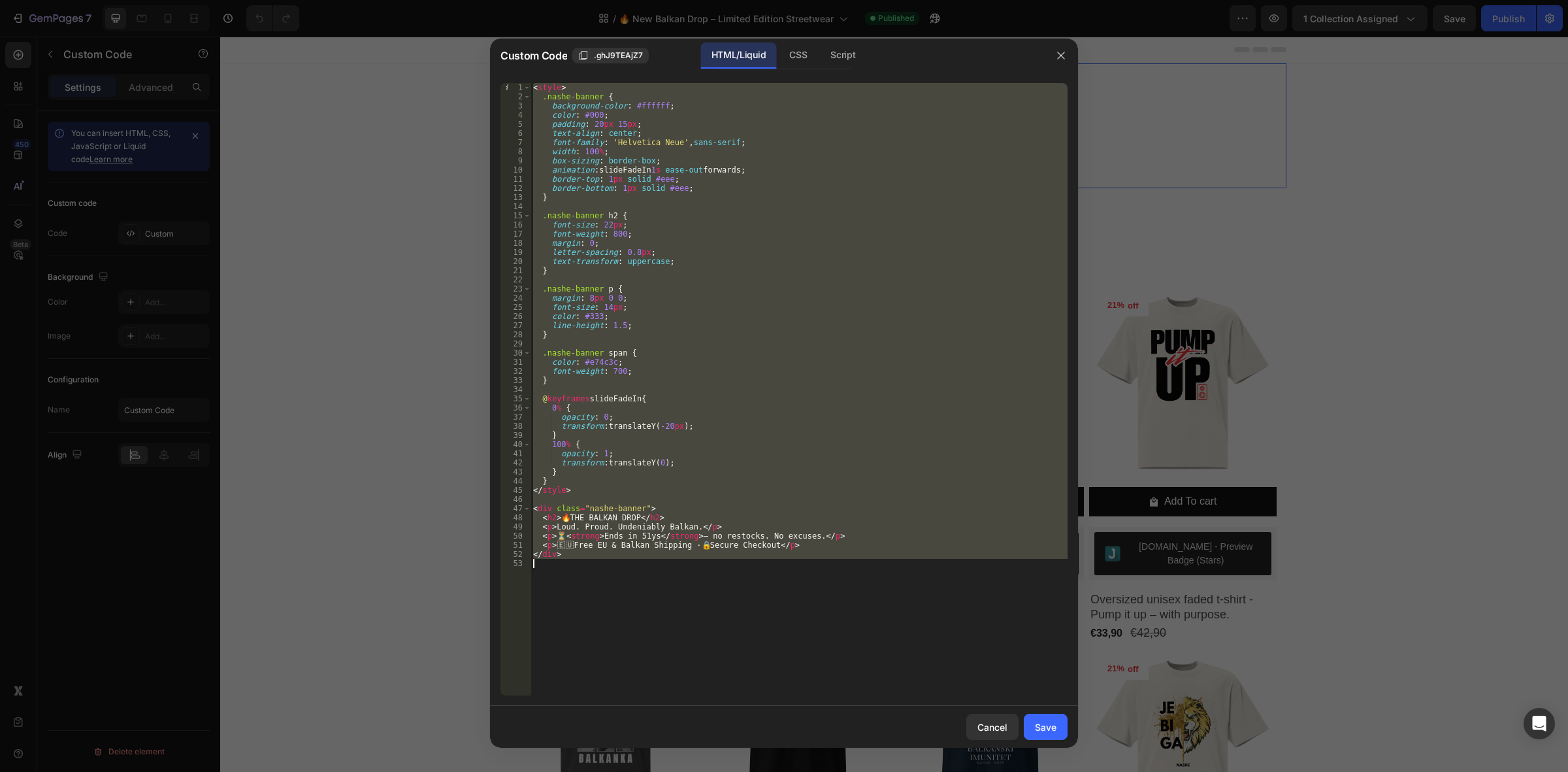
paste textarea
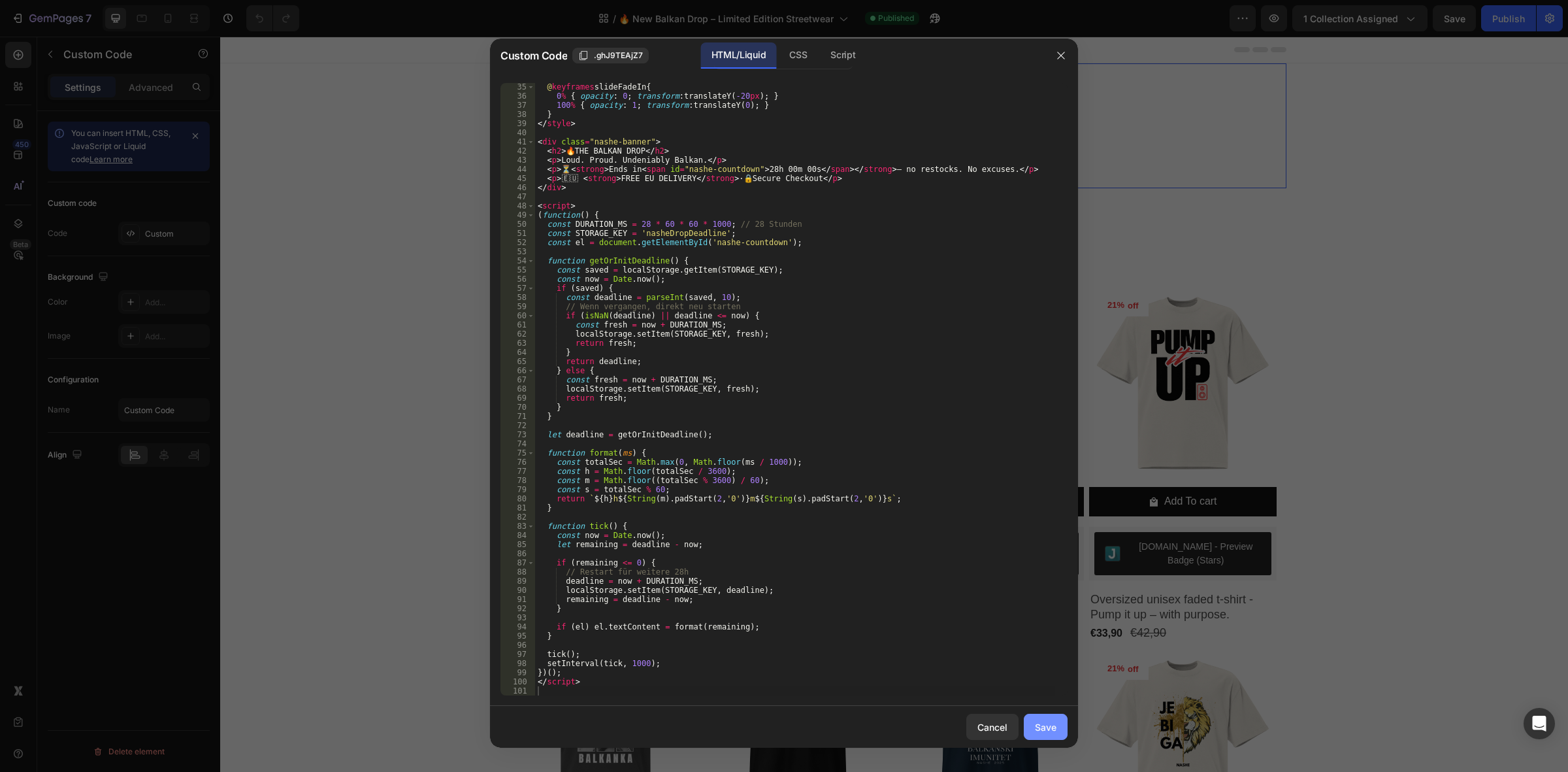
click at [1040, 734] on div "Save" at bounding box center [1045, 727] width 21 height 14
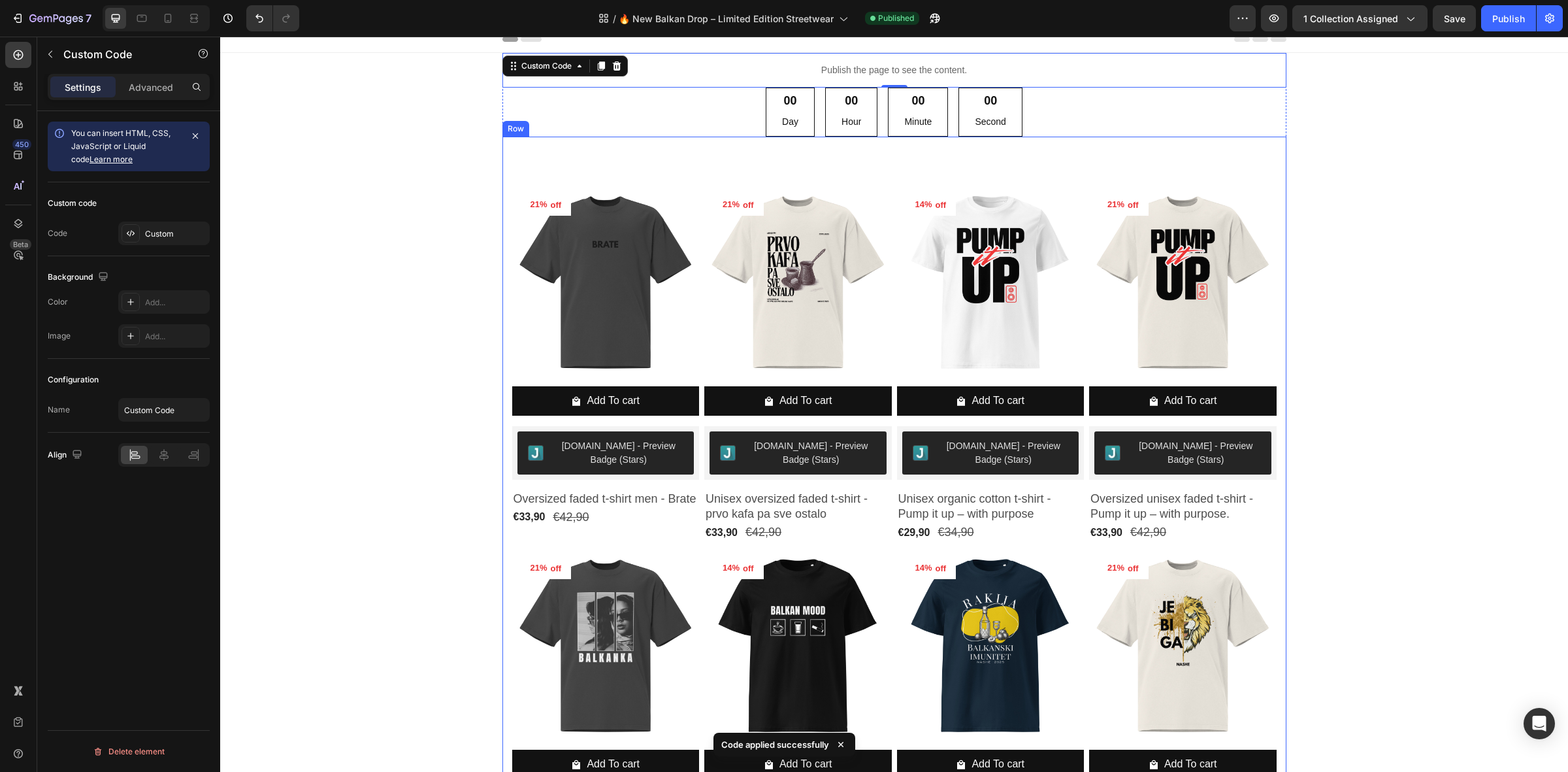
scroll to position [0, 0]
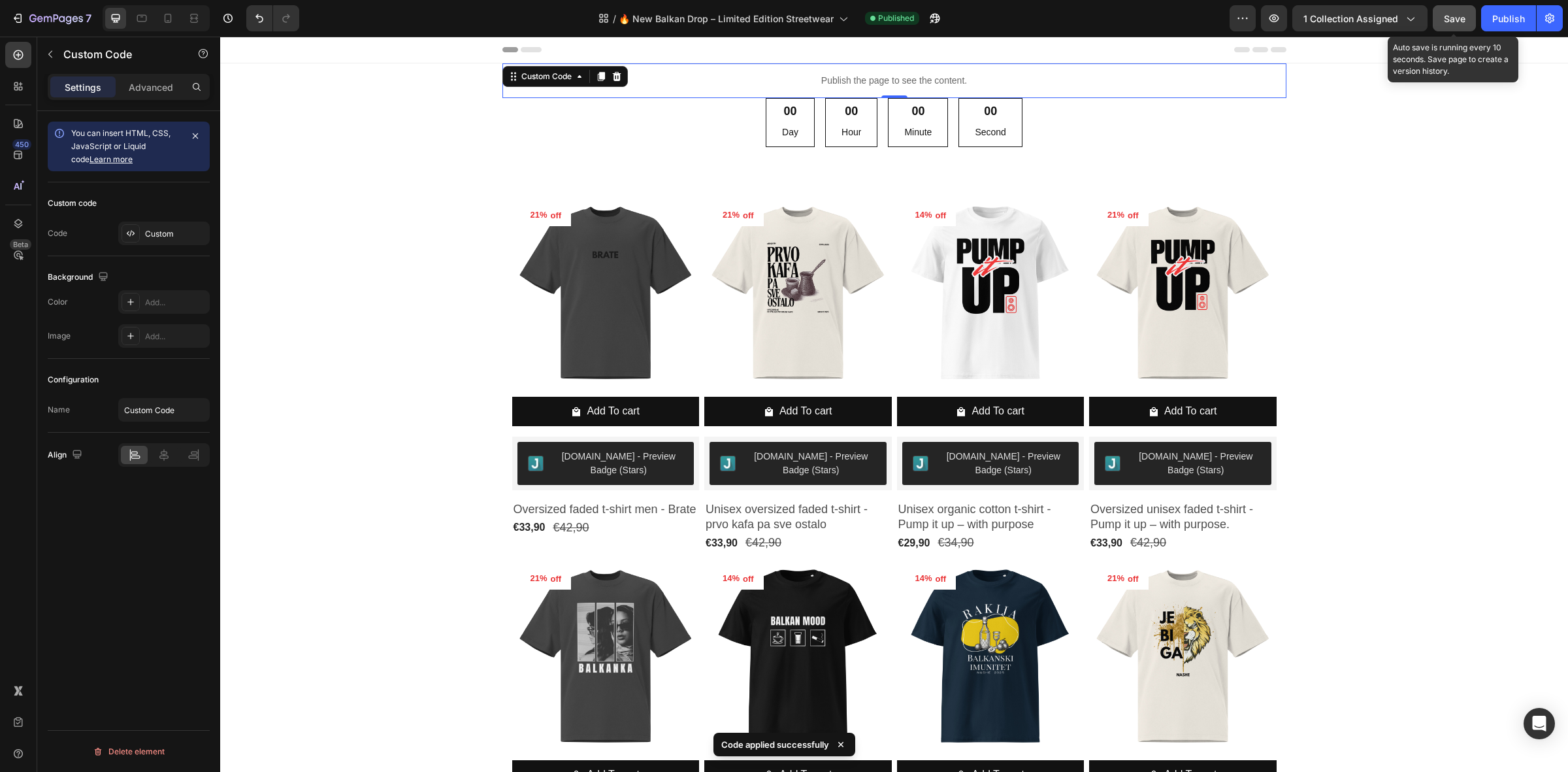
click at [1446, 15] on span "Save" at bounding box center [1454, 18] width 21 height 11
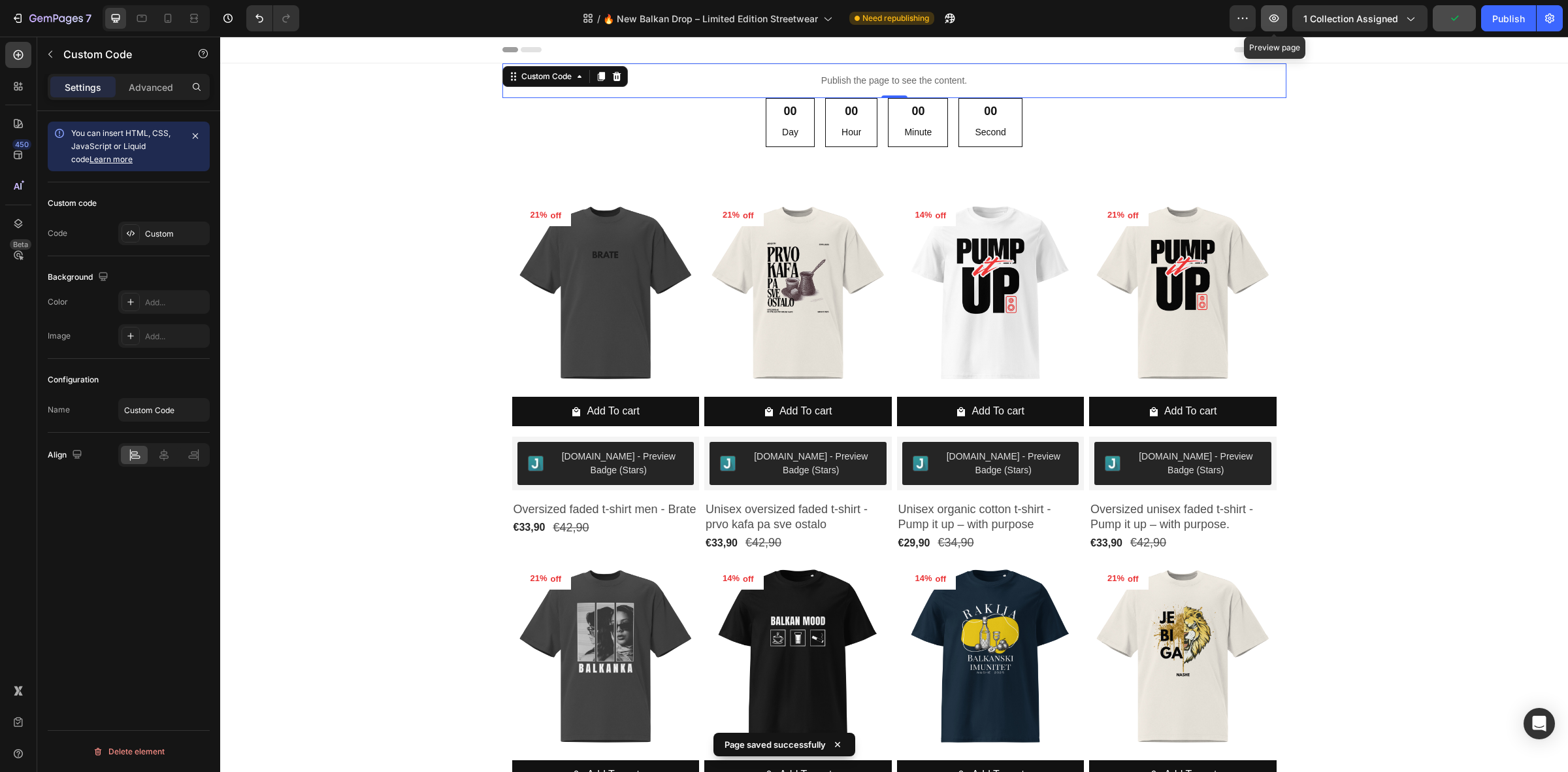
click at [1280, 17] on icon "button" at bounding box center [1275, 18] width 10 height 8
click at [842, 115] on div "00" at bounding box center [851, 111] width 20 height 15
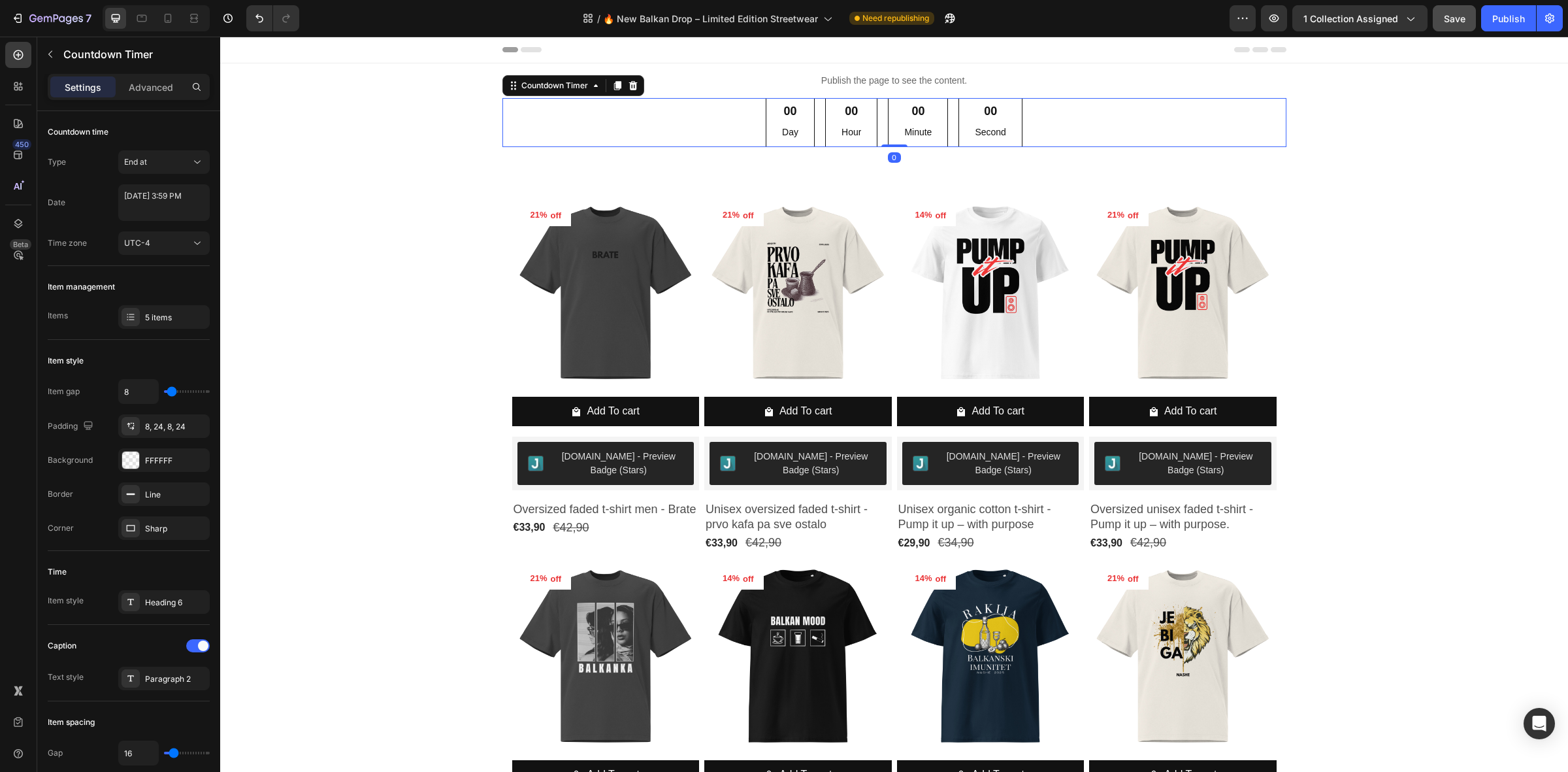
click at [842, 115] on div "00" at bounding box center [851, 111] width 20 height 15
click at [628, 86] on icon at bounding box center [633, 85] width 10 height 10
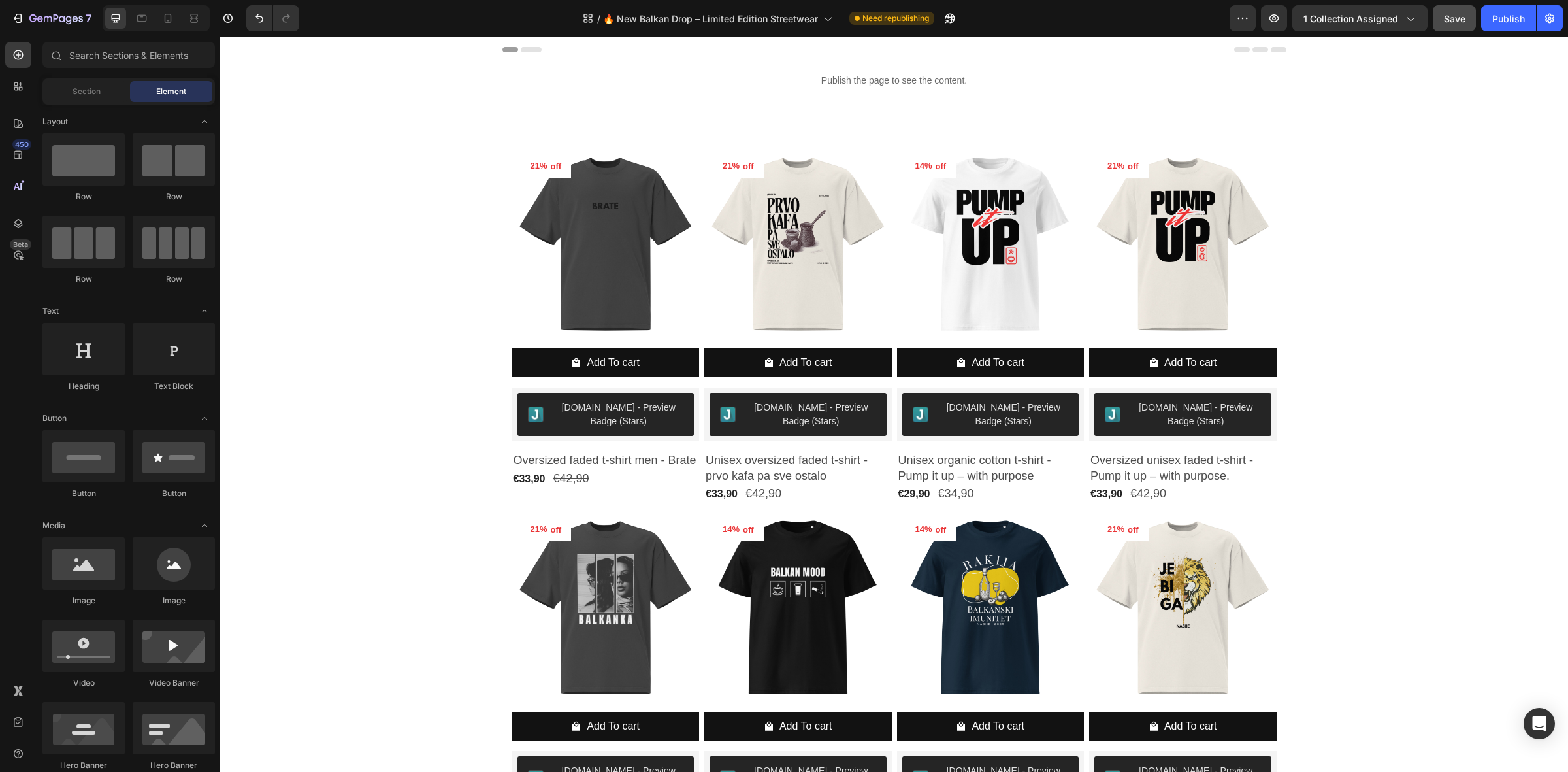
click at [1458, 33] on div "7 Version history / 🔥 New Balkan Drop – Limited Edition Streetwear Need republi…" at bounding box center [784, 18] width 1568 height 37
click at [1458, 17] on span "Save" at bounding box center [1454, 18] width 21 height 11
click at [931, 83] on p "Publish the page to see the content." at bounding box center [894, 80] width 784 height 14
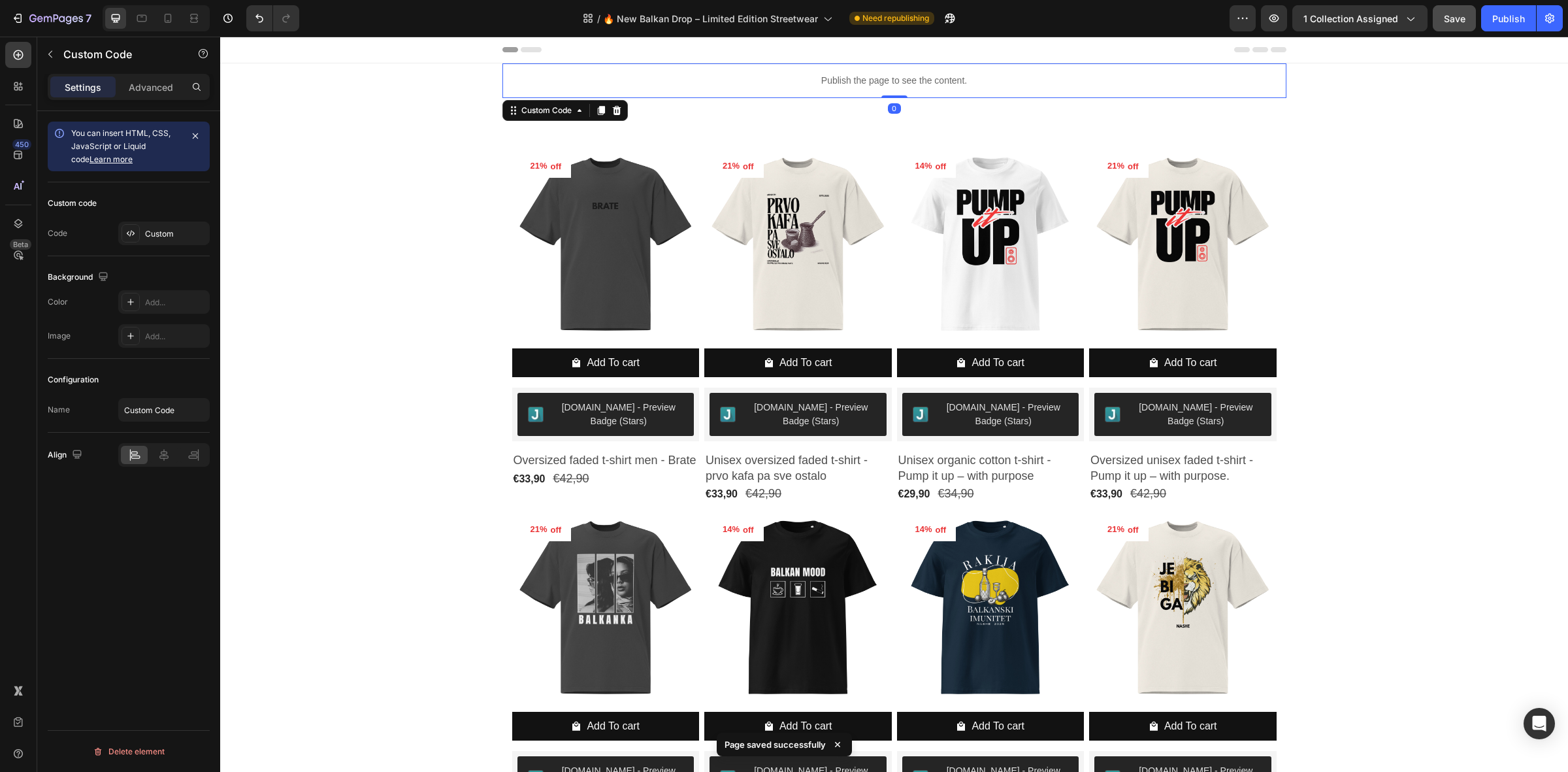
click at [931, 83] on p "Publish the page to see the content." at bounding box center [894, 80] width 784 height 14
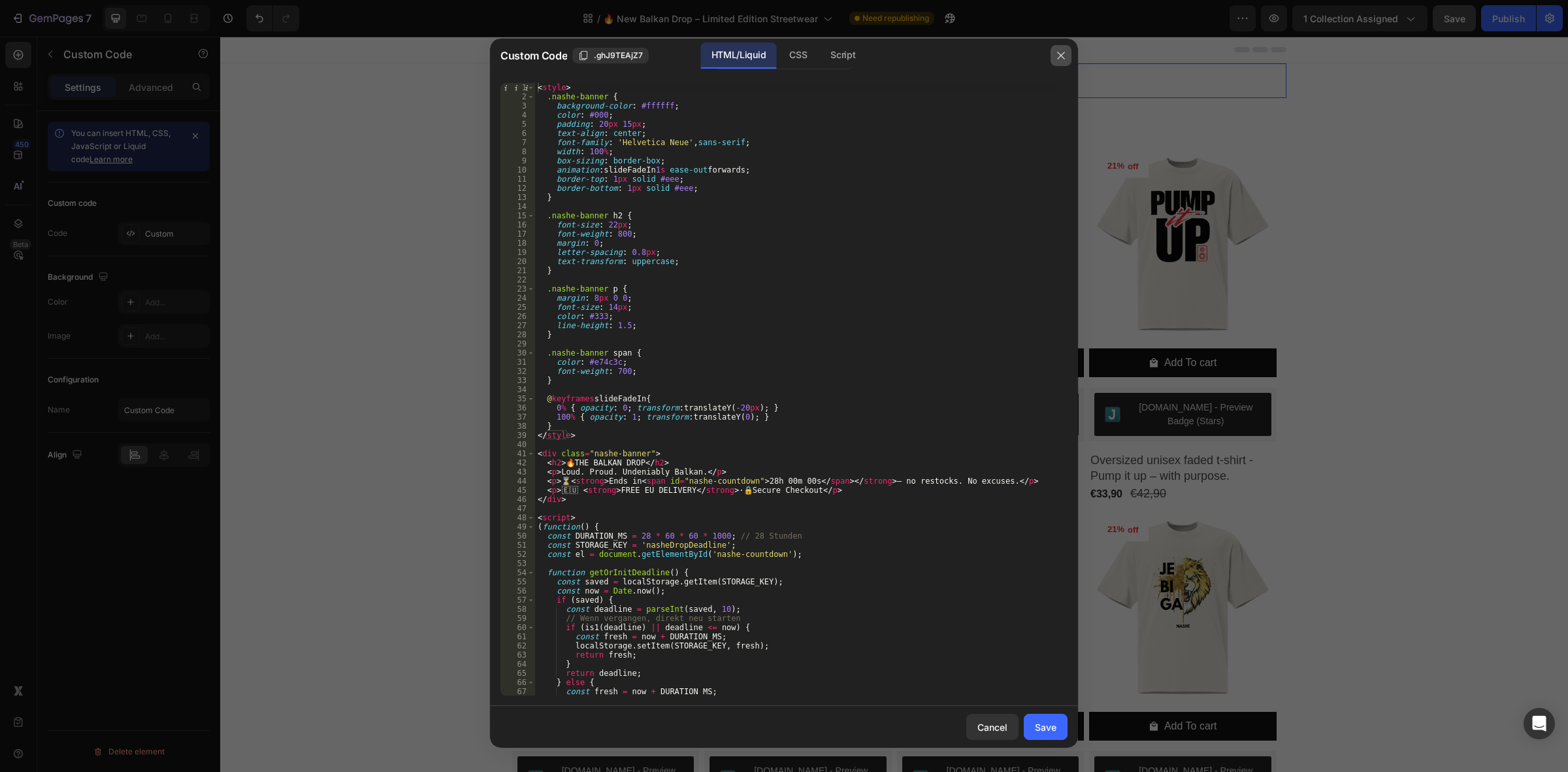
click at [1066, 60] on icon "button" at bounding box center [1061, 55] width 10 height 10
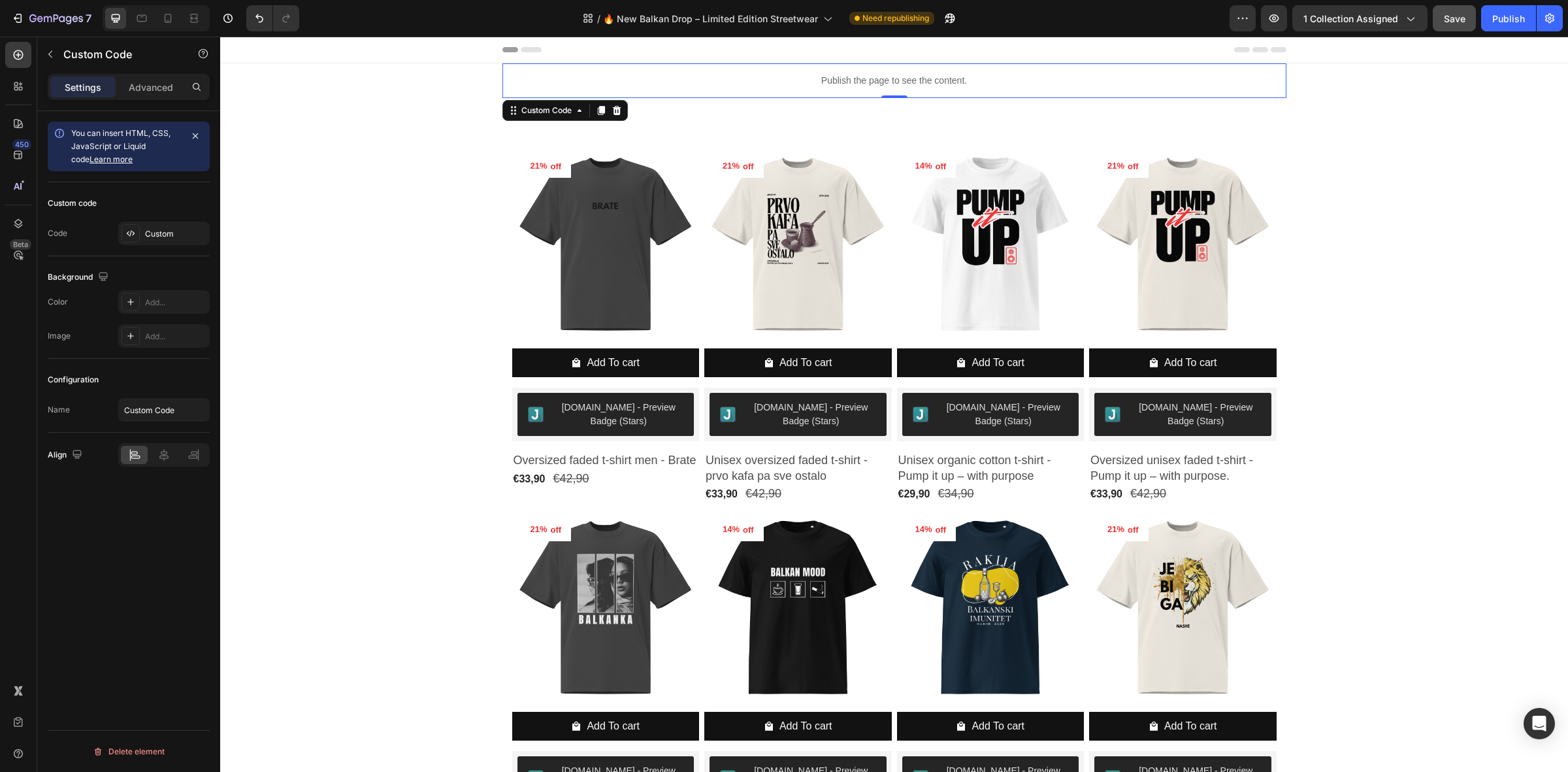
click at [1431, 18] on div "Preview 1 collection assigned Save Publish" at bounding box center [1396, 18] width 333 height 26
click at [1445, 20] on button "Save" at bounding box center [1454, 18] width 43 height 26
click at [1482, 21] on button "Publish" at bounding box center [1508, 18] width 55 height 26
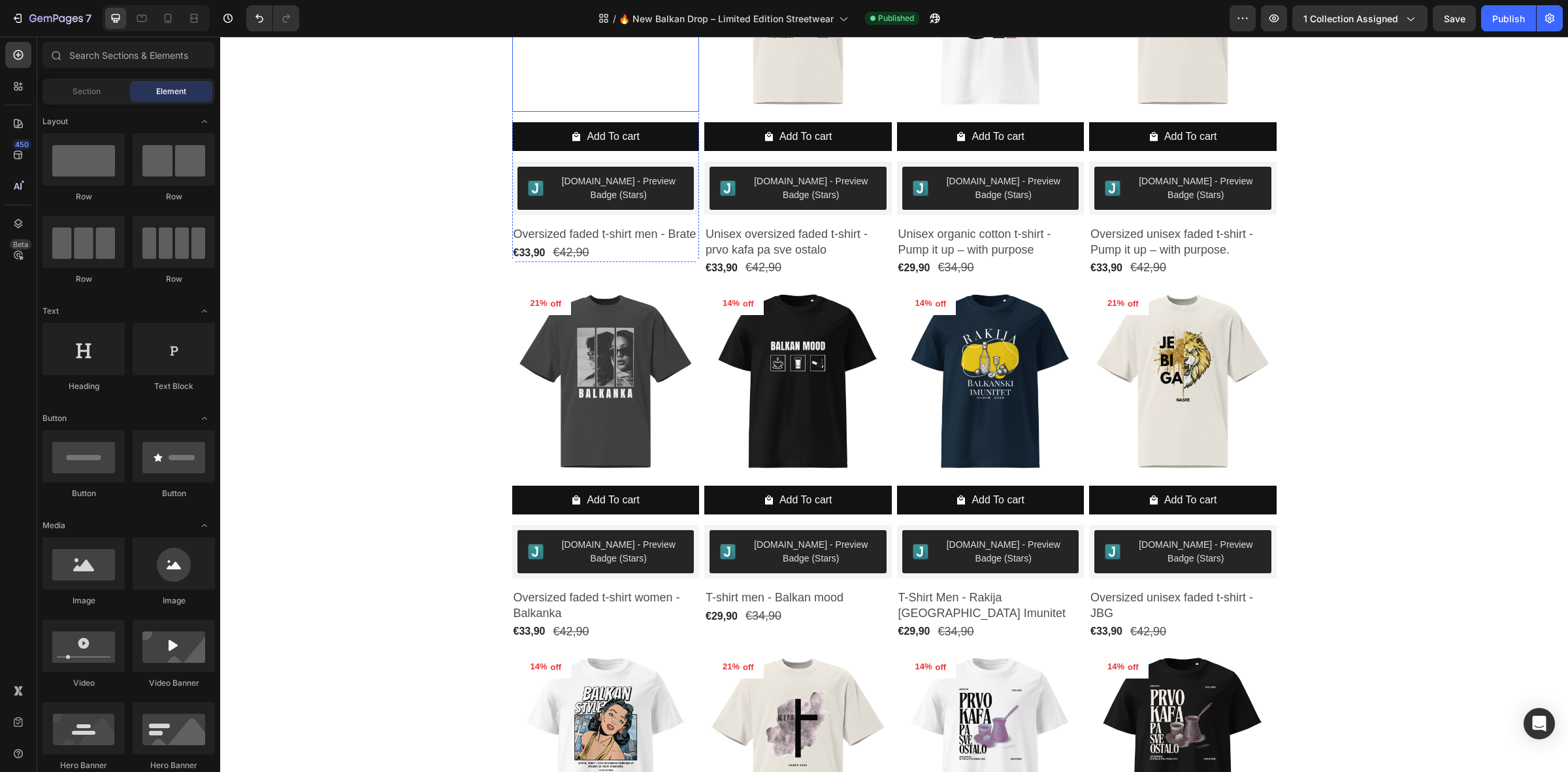
scroll to position [409, 0]
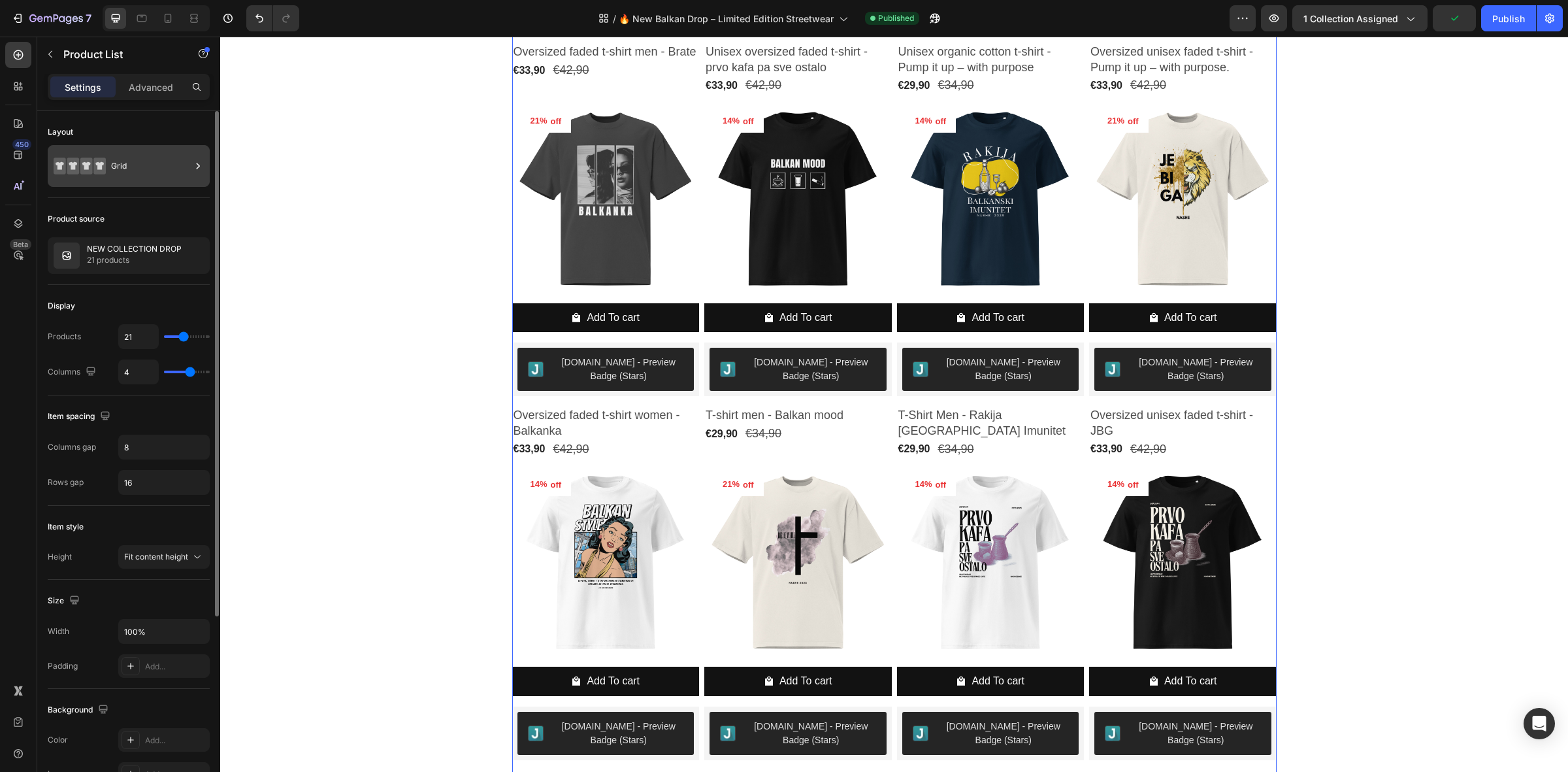
click at [127, 157] on div "Grid" at bounding box center [151, 166] width 79 height 30
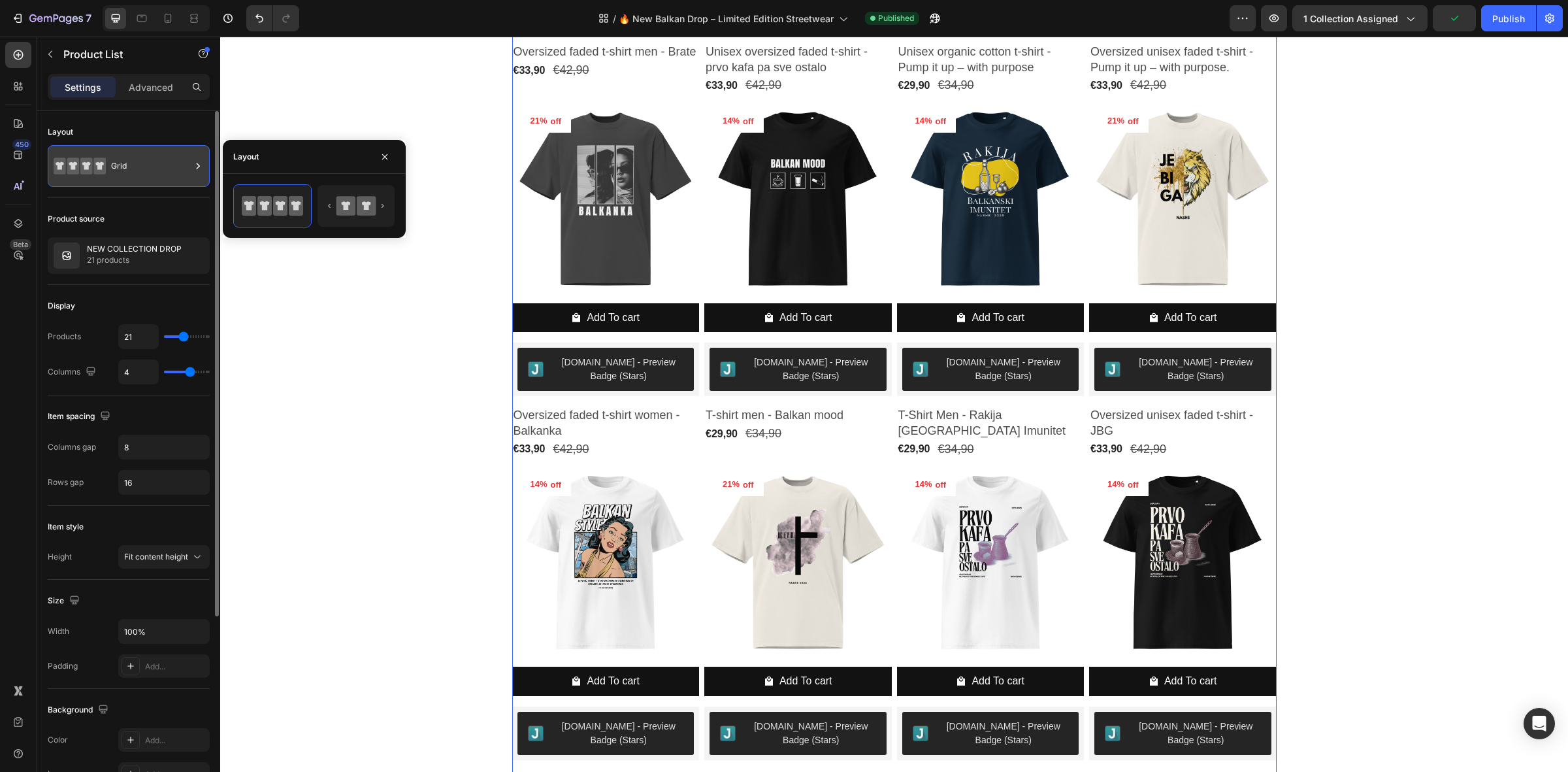
click at [128, 157] on div "Grid" at bounding box center [151, 166] width 79 height 30
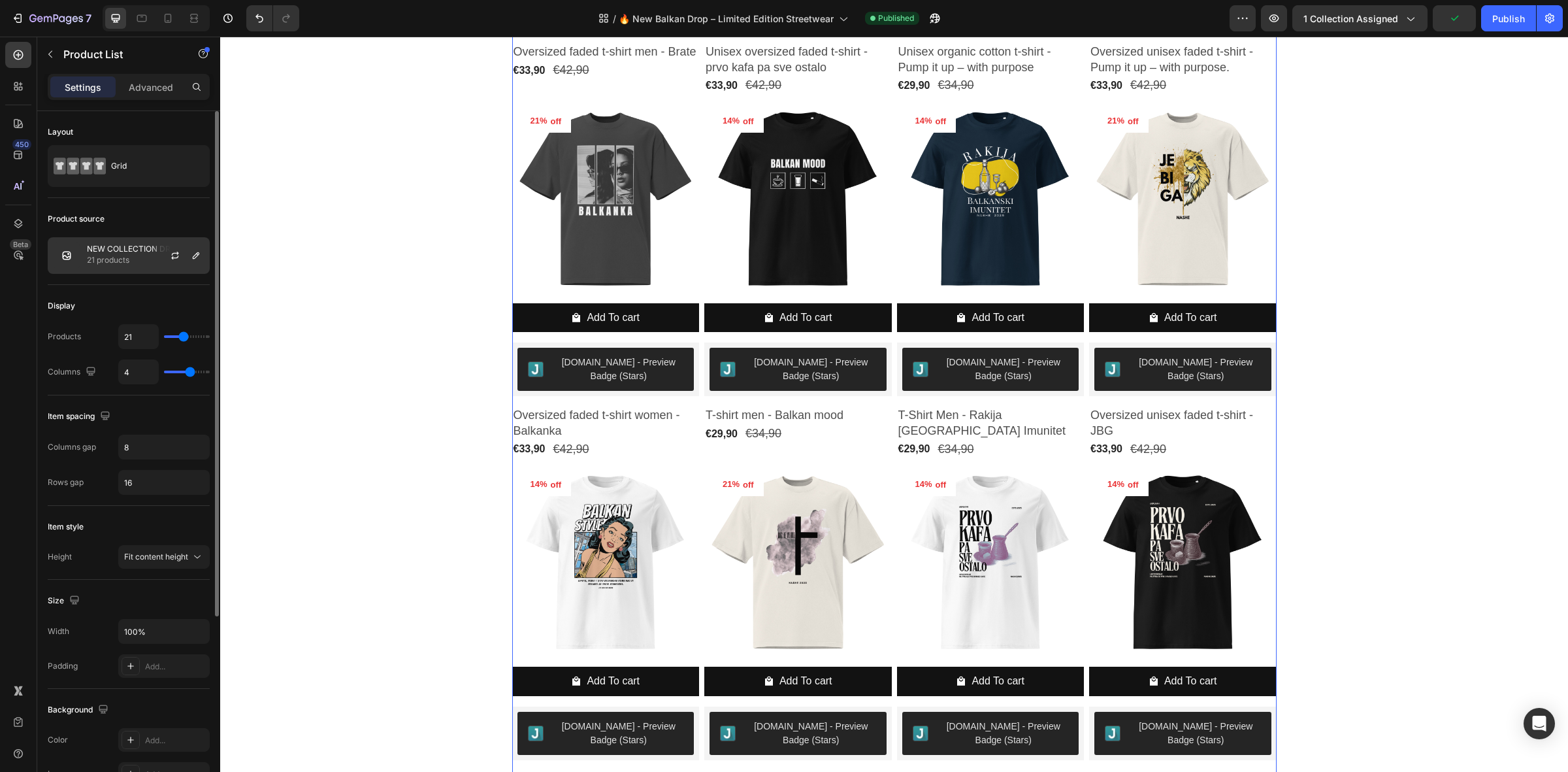
click at [134, 252] on p "NEW COLLECTION DROP" at bounding box center [134, 250] width 95 height 10
